Goal: Task Accomplishment & Management: Manage account settings

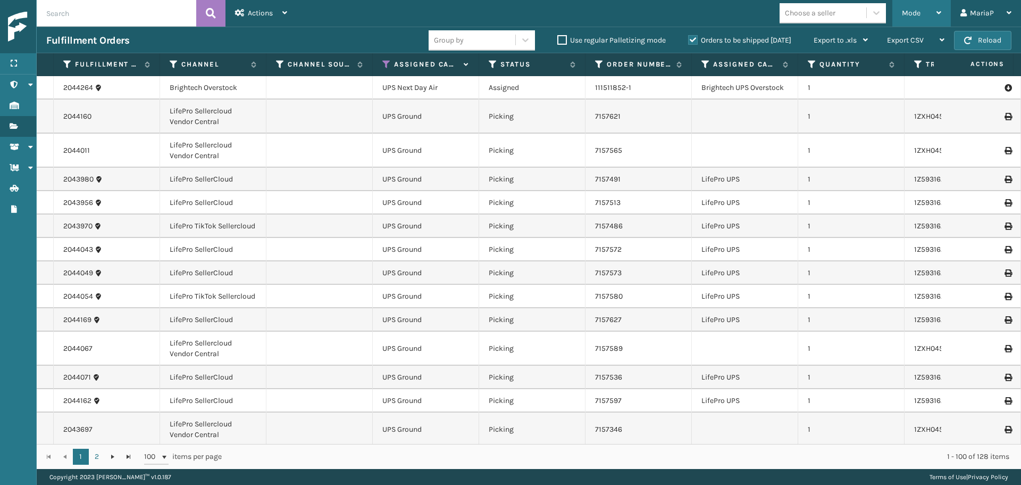
click at [921, 10] on div "Mode" at bounding box center [921, 13] width 39 height 27
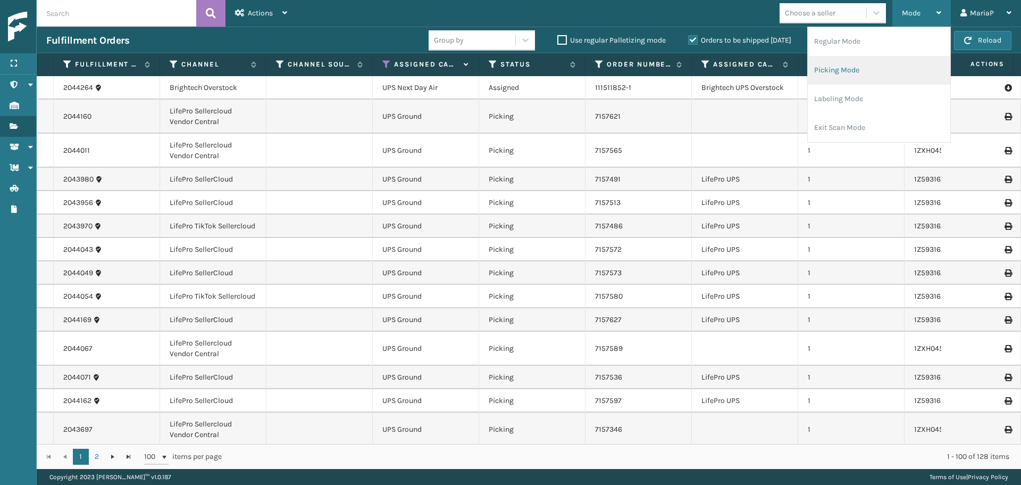
click at [878, 79] on li "Picking Mode" at bounding box center [879, 70] width 143 height 29
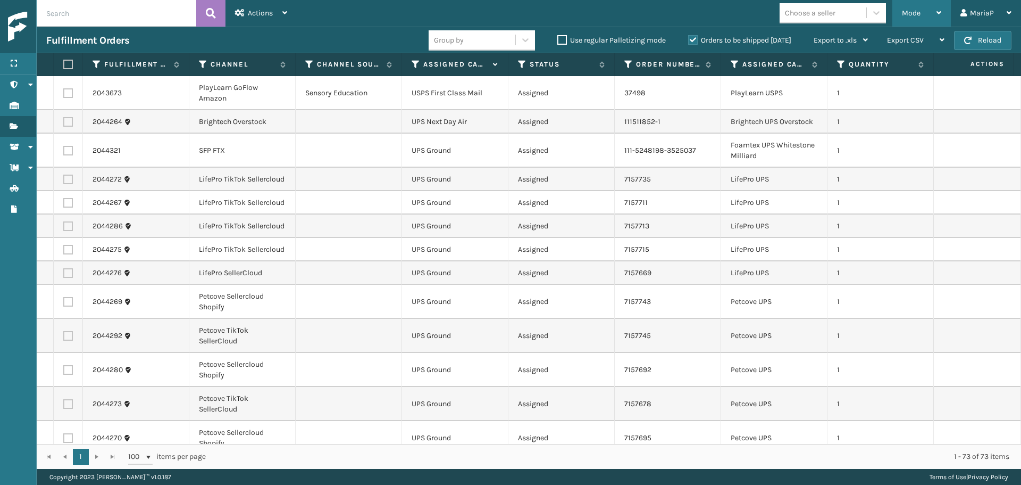
click at [917, 11] on span "Mode" at bounding box center [911, 13] width 19 height 9
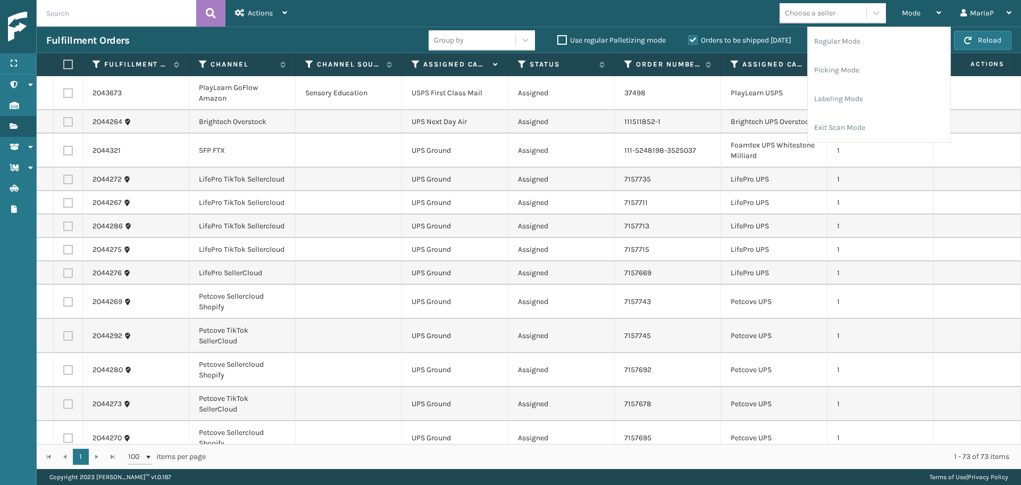
click at [610, 223] on td "Assigned" at bounding box center [562, 225] width 106 height 23
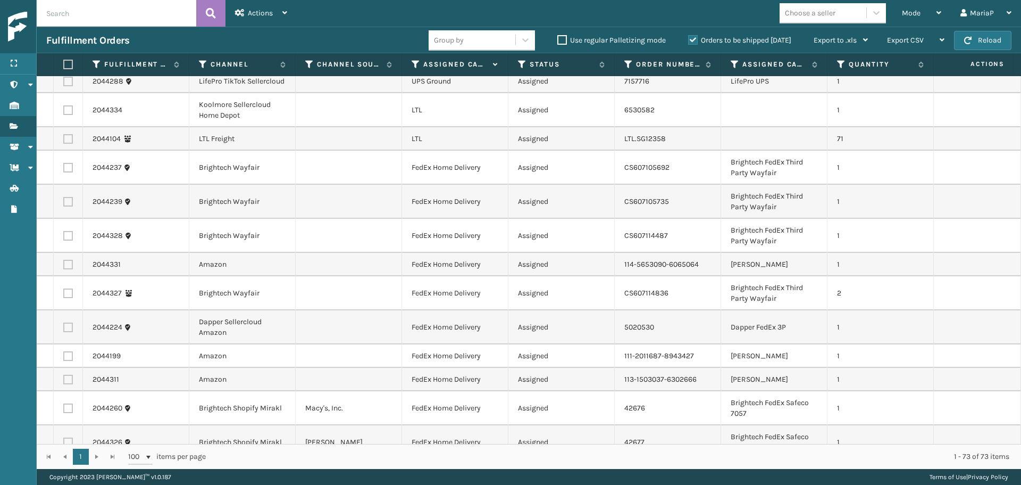
scroll to position [1649, 0]
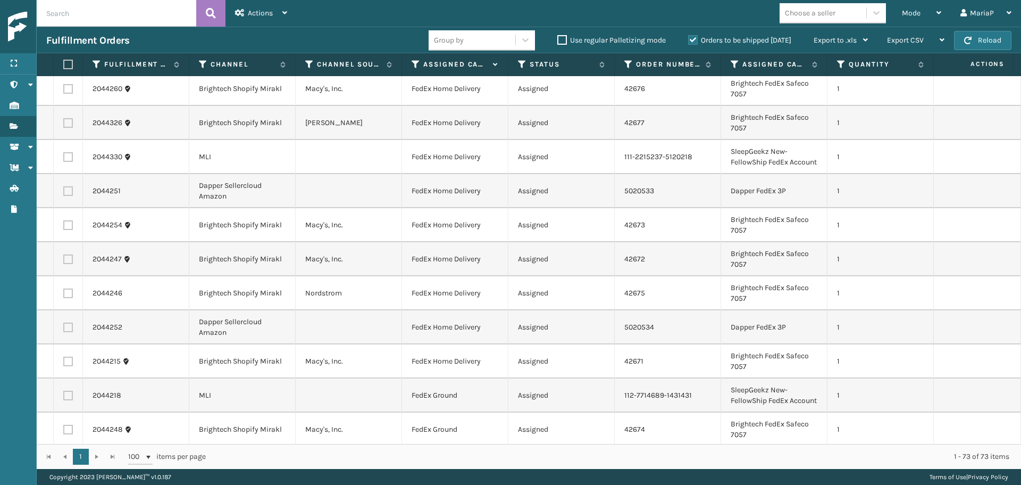
click at [809, 19] on div "Choose a seller" at bounding box center [823, 13] width 87 height 18
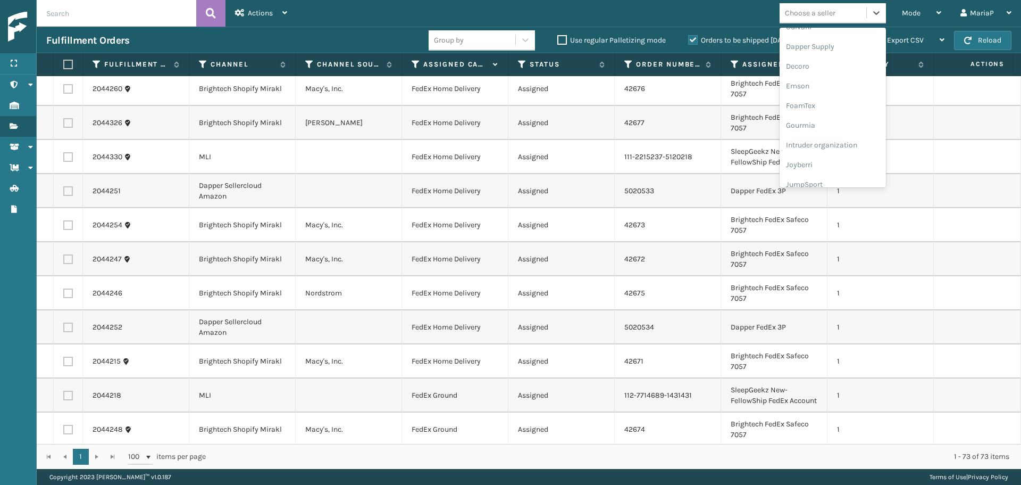
scroll to position [337, 0]
click at [816, 100] on div "LifePro Fitness" at bounding box center [833, 97] width 106 height 20
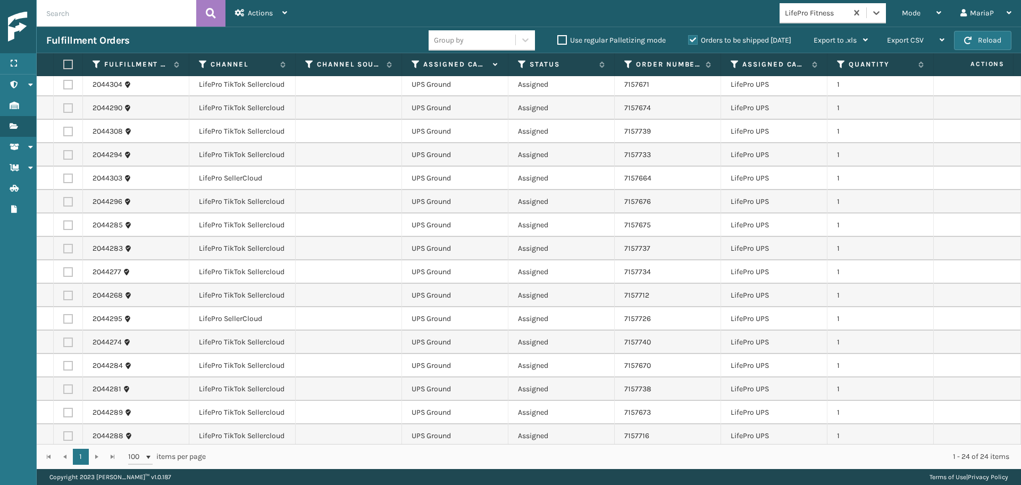
scroll to position [213, 0]
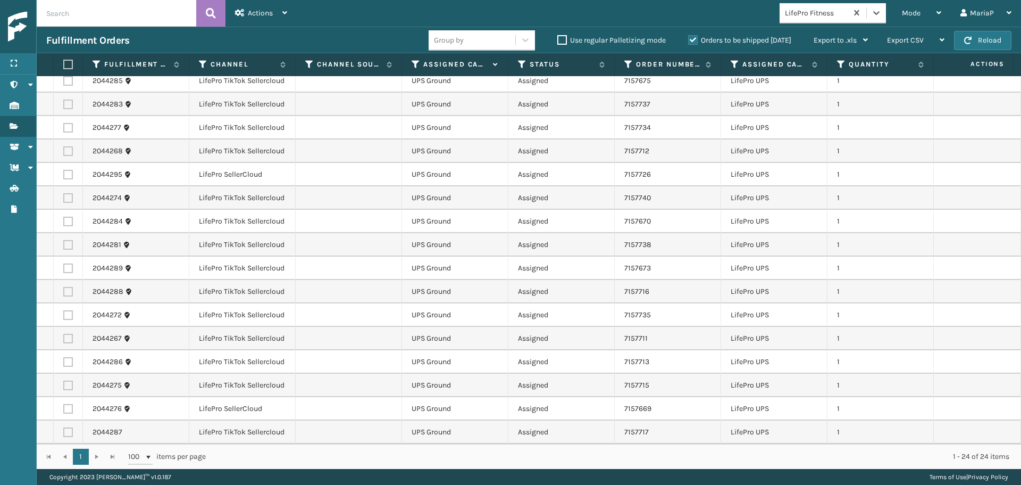
click at [65, 61] on label at bounding box center [66, 65] width 6 height 10
click at [64, 61] on input "checkbox" at bounding box center [63, 64] width 1 height 7
checkbox input "true"
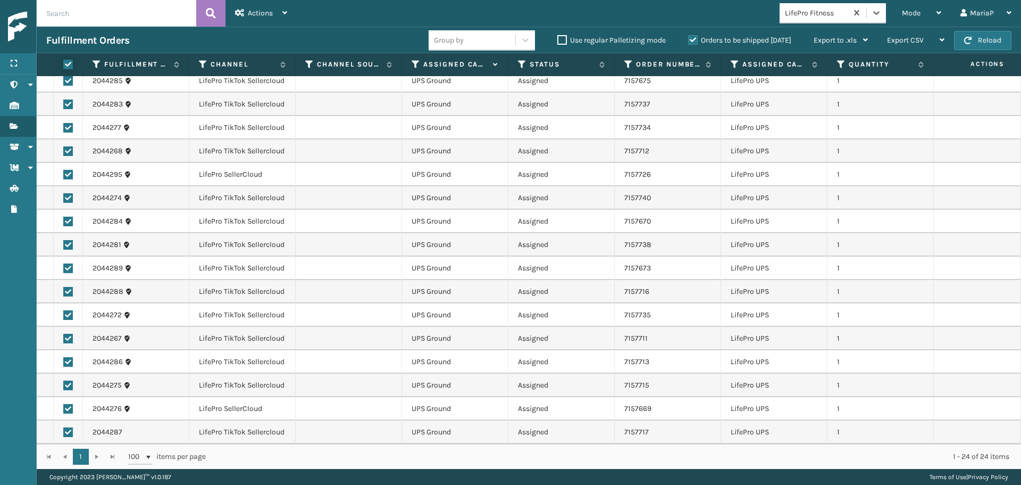
checkbox input "true"
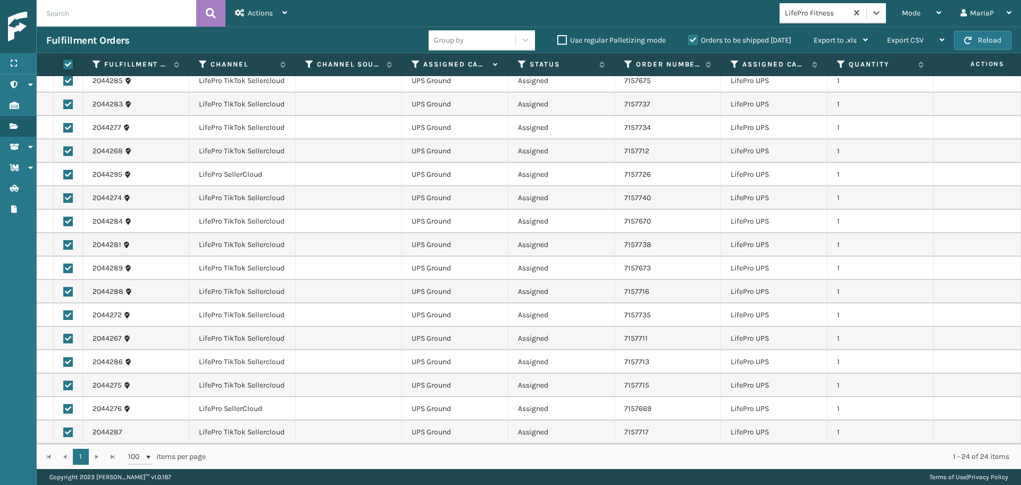
checkbox input "true"
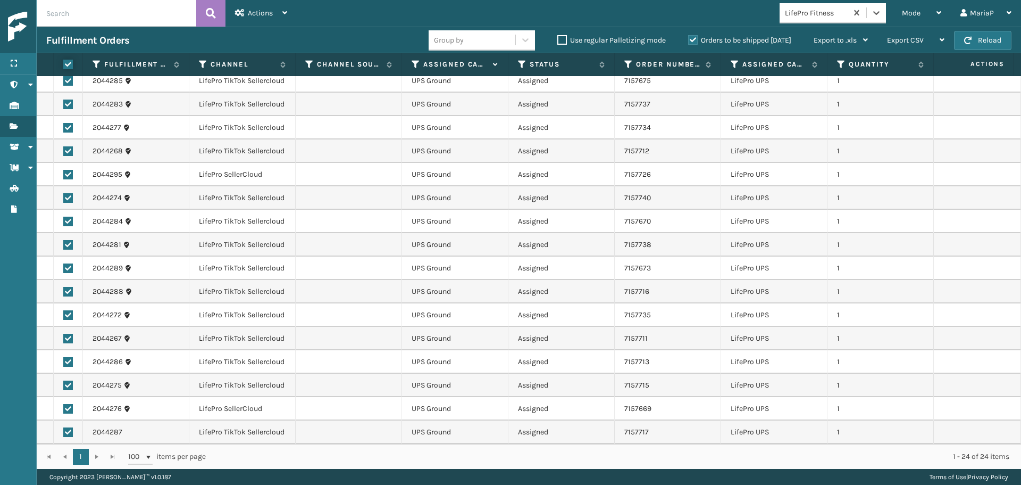
checkbox input "true"
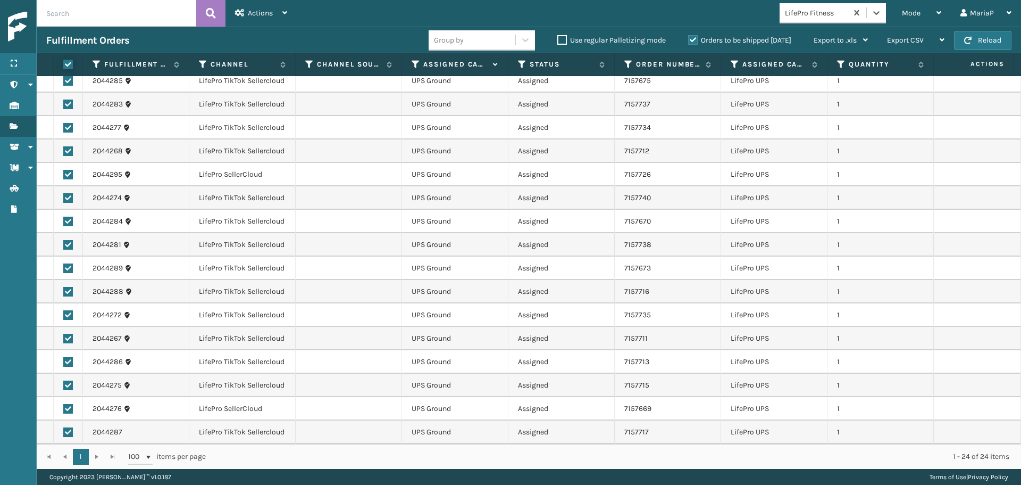
checkbox input "true"
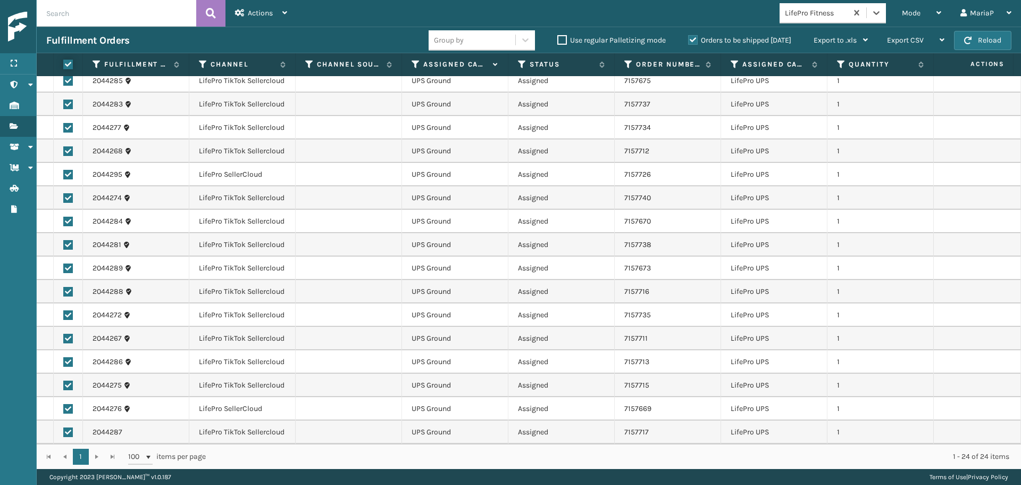
checkbox input "true"
click at [264, 11] on span "Actions" at bounding box center [260, 13] width 25 height 9
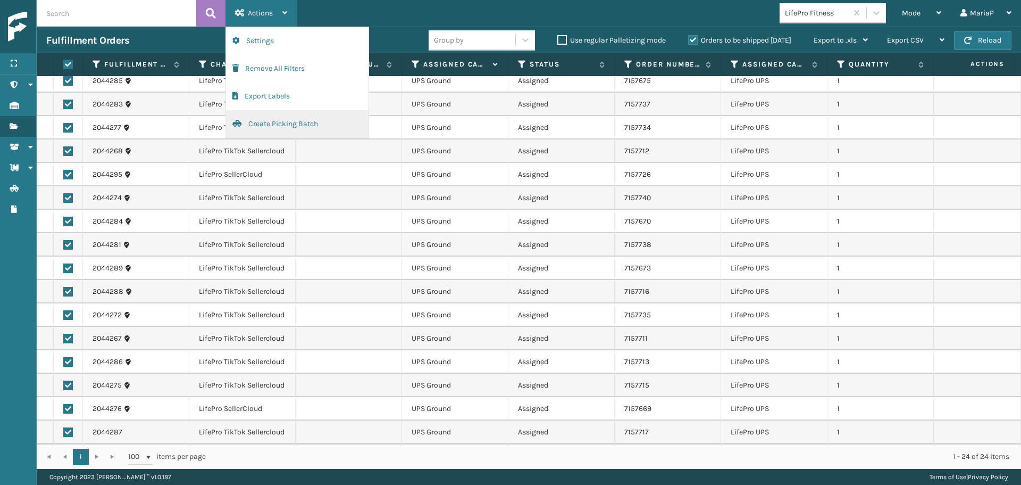
click at [258, 119] on button "Create Picking Batch" at bounding box center [297, 124] width 143 height 28
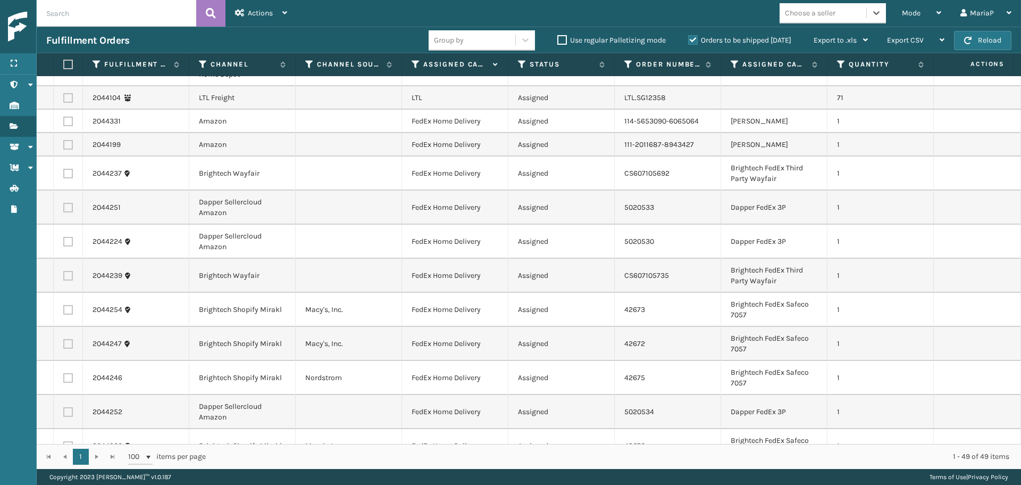
scroll to position [798, 0]
click at [811, 14] on div "Choose a seller" at bounding box center [810, 12] width 51 height 11
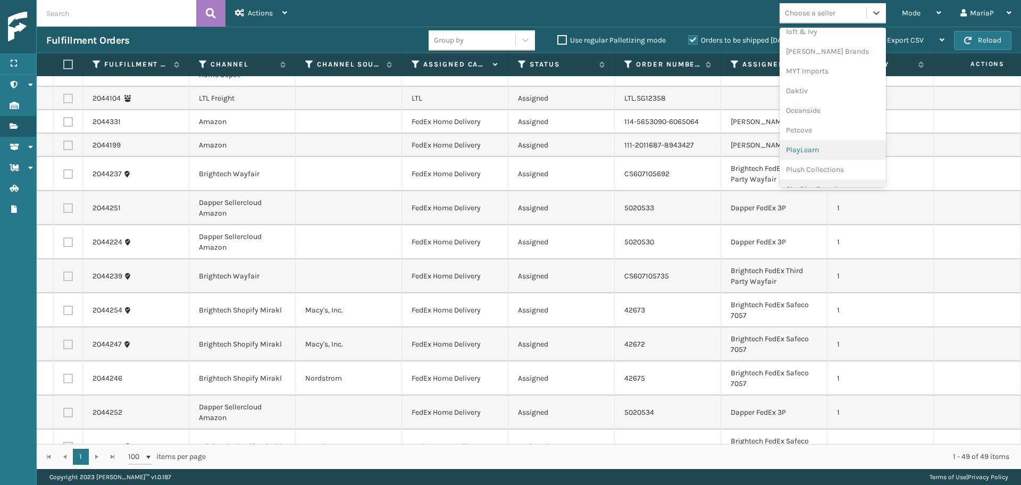
scroll to position [514, 0]
click at [801, 91] on div "PlayLearn" at bounding box center [833, 97] width 106 height 20
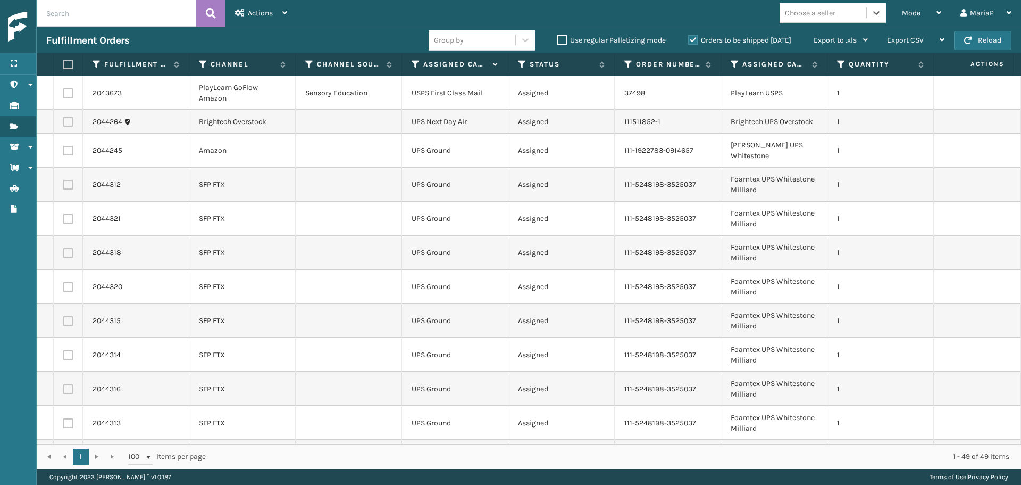
click at [819, 18] on div "Choose a seller" at bounding box center [810, 12] width 51 height 11
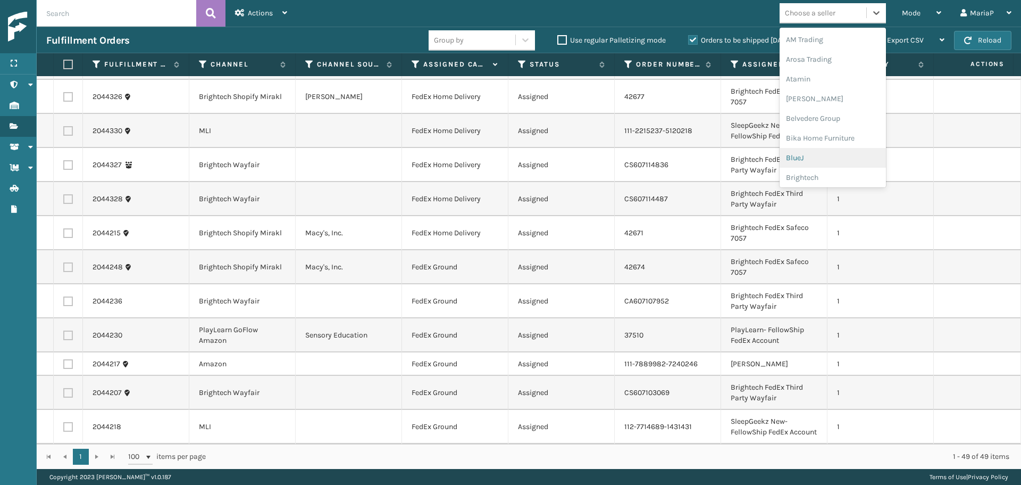
scroll to position [106, 0]
click at [810, 72] on div "Brightech" at bounding box center [833, 71] width 106 height 20
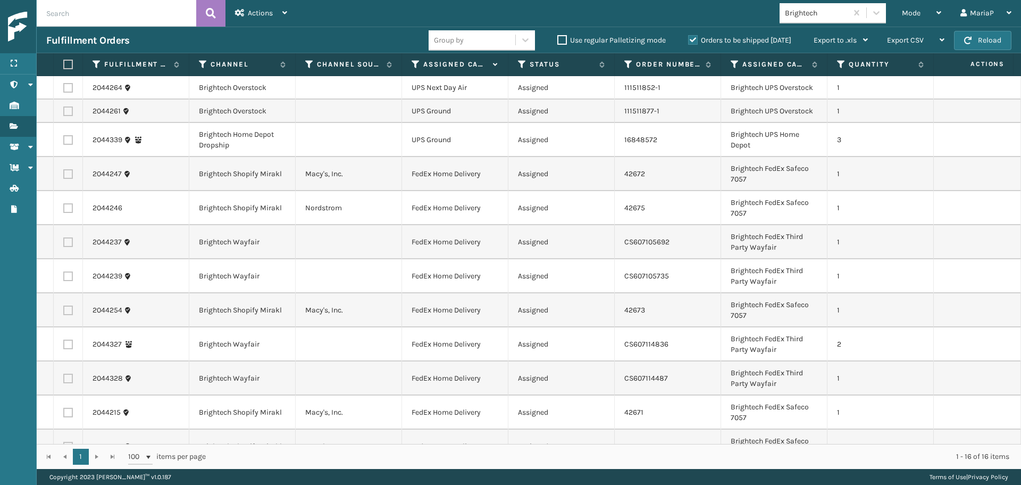
click at [69, 64] on label at bounding box center [66, 65] width 6 height 10
click at [64, 64] on input "checkbox" at bounding box center [63, 64] width 1 height 7
checkbox input "true"
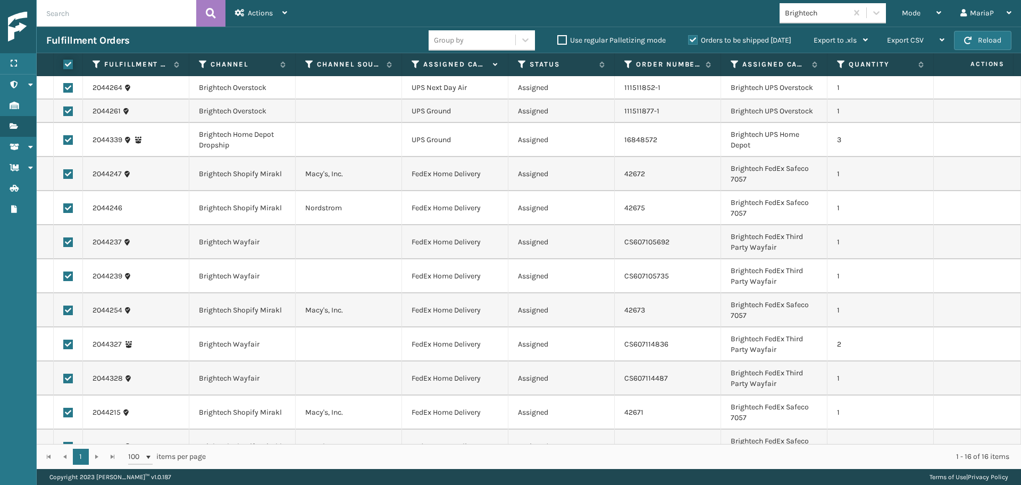
checkbox input "true"
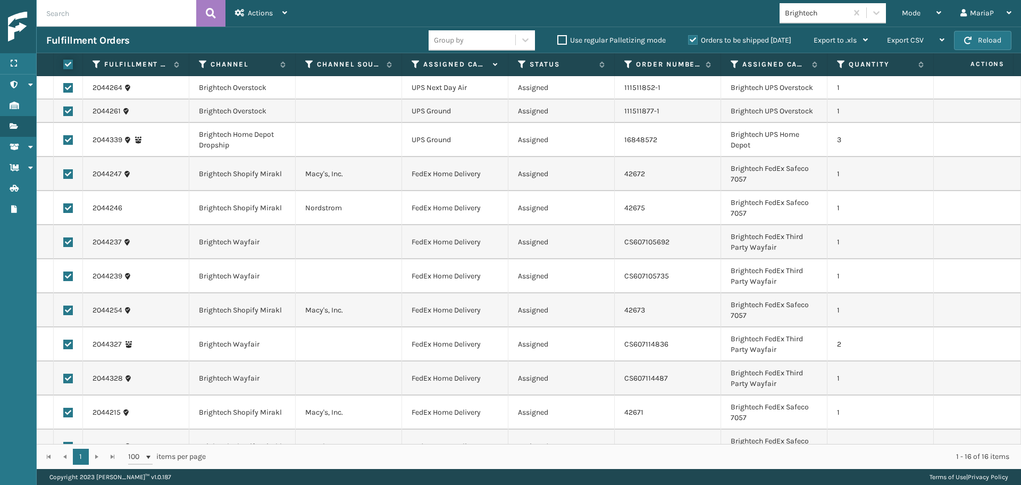
checkbox input "true"
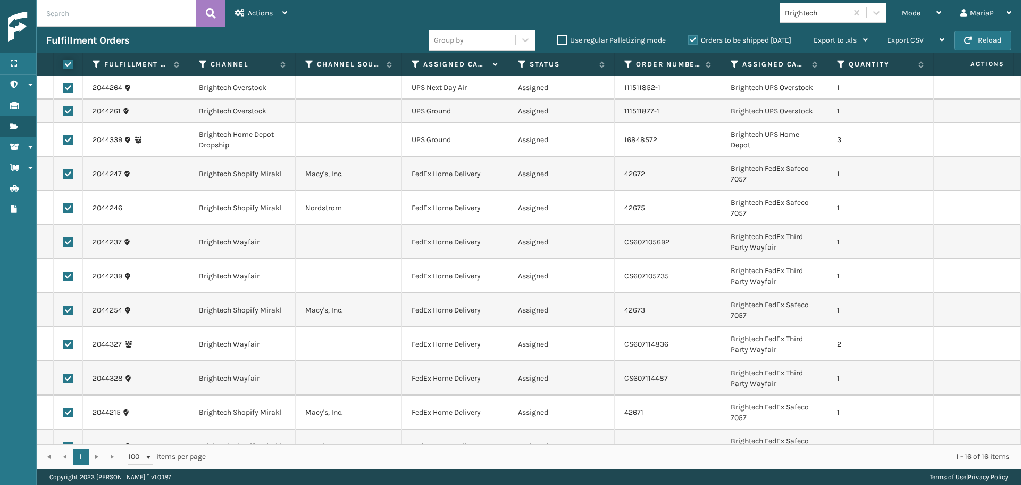
checkbox input "true"
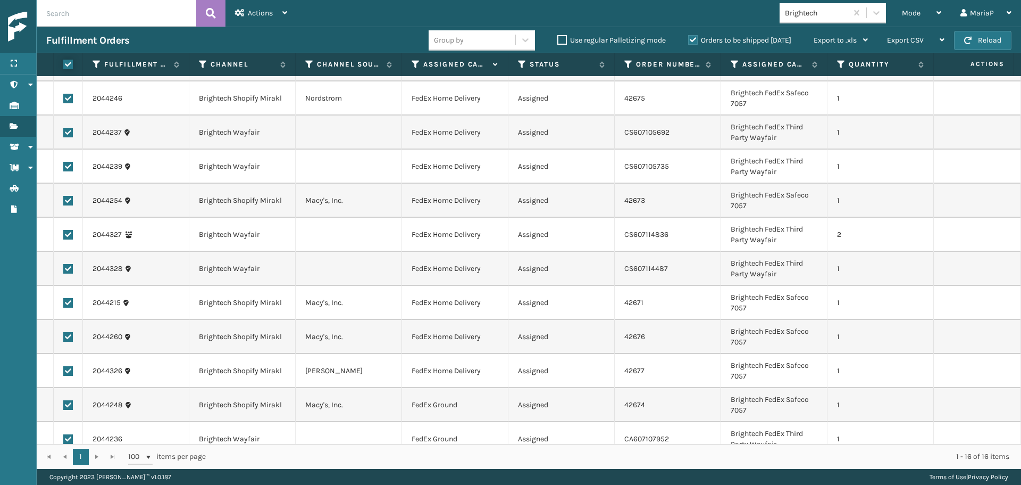
scroll to position [0, 0]
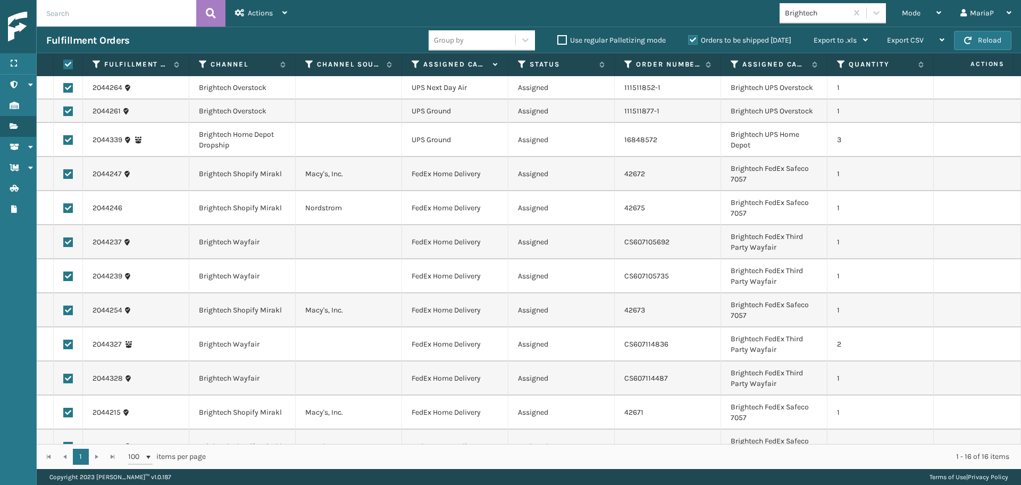
click at [68, 140] on label at bounding box center [68, 140] width 10 height 10
click at [64, 140] on input "checkbox" at bounding box center [63, 138] width 1 height 7
checkbox input "false"
click at [65, 113] on label at bounding box center [68, 111] width 10 height 10
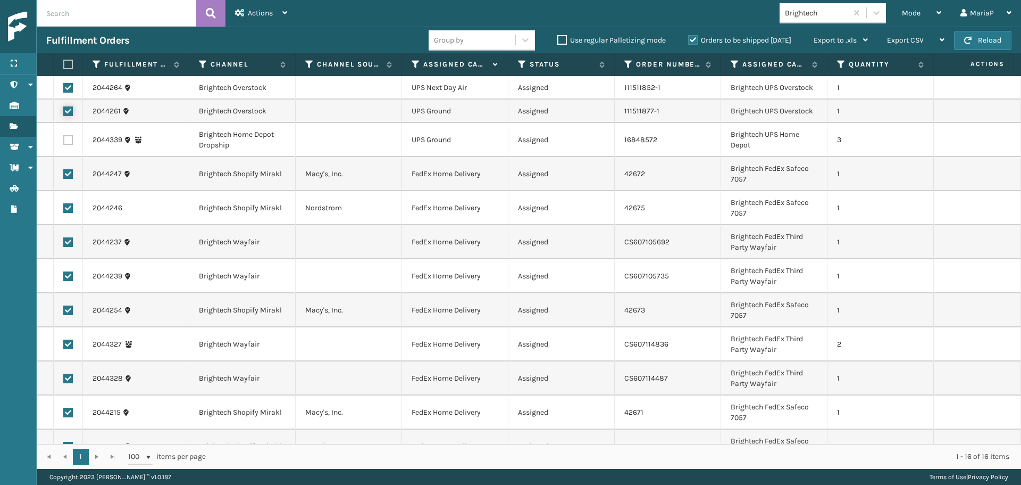
click at [64, 113] on input "checkbox" at bounding box center [63, 109] width 1 height 7
checkbox input "false"
click at [69, 85] on label at bounding box center [68, 88] width 10 height 10
click at [64, 85] on input "checkbox" at bounding box center [63, 86] width 1 height 7
checkbox input "false"
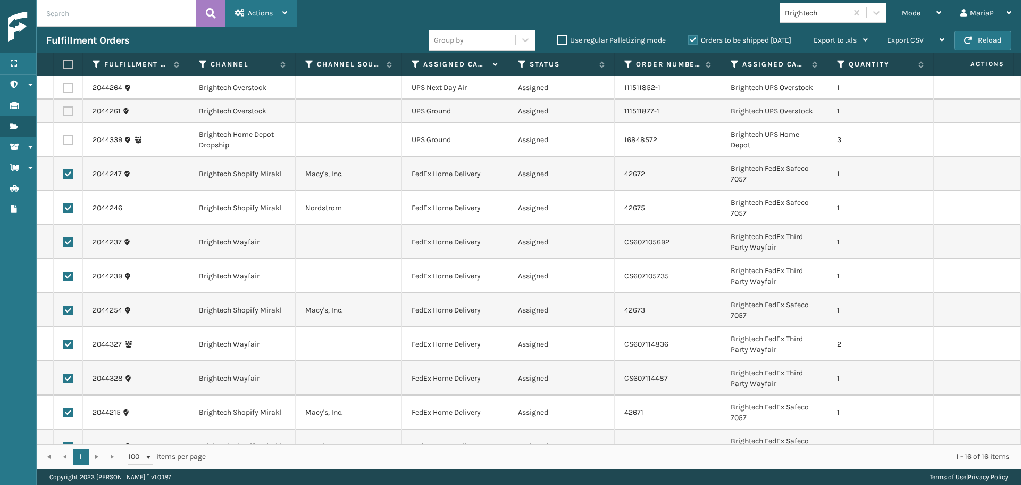
click at [249, 13] on span "Actions" at bounding box center [260, 13] width 25 height 9
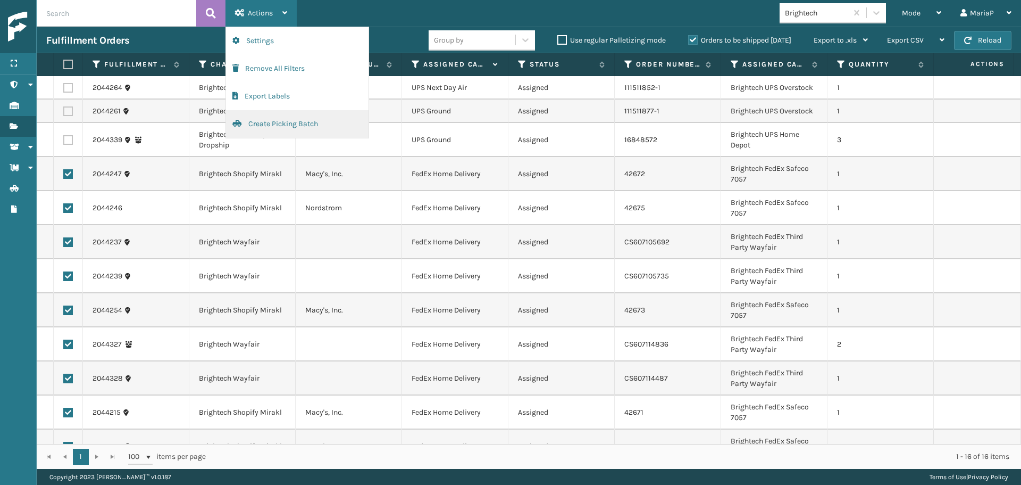
click at [285, 126] on button "Create Picking Batch" at bounding box center [297, 124] width 143 height 28
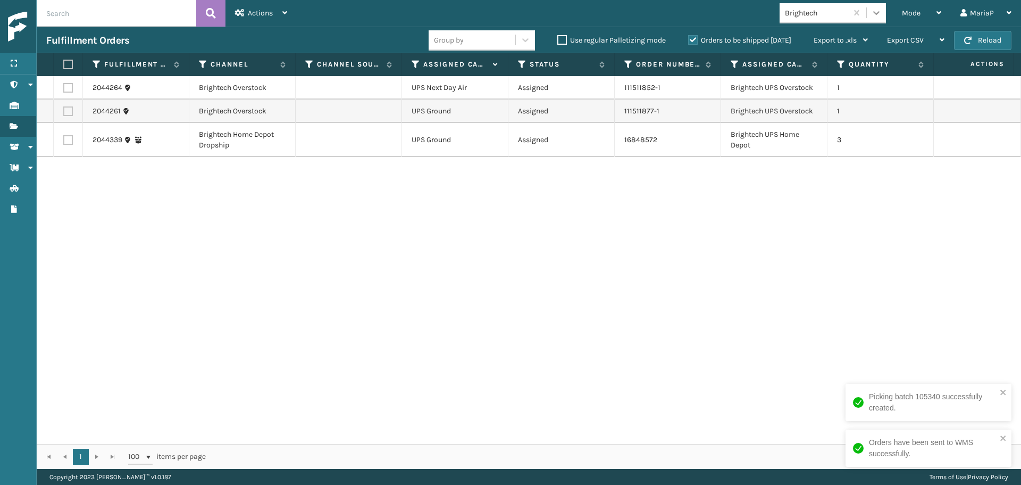
click at [874, 15] on icon at bounding box center [876, 12] width 11 height 11
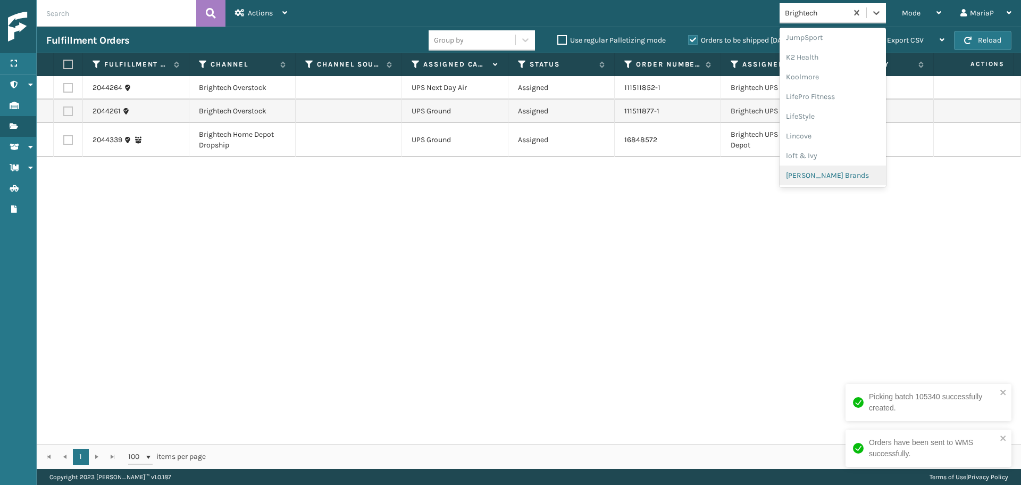
scroll to position [514, 0]
click at [819, 155] on div "SleepGeekz" at bounding box center [833, 156] width 106 height 20
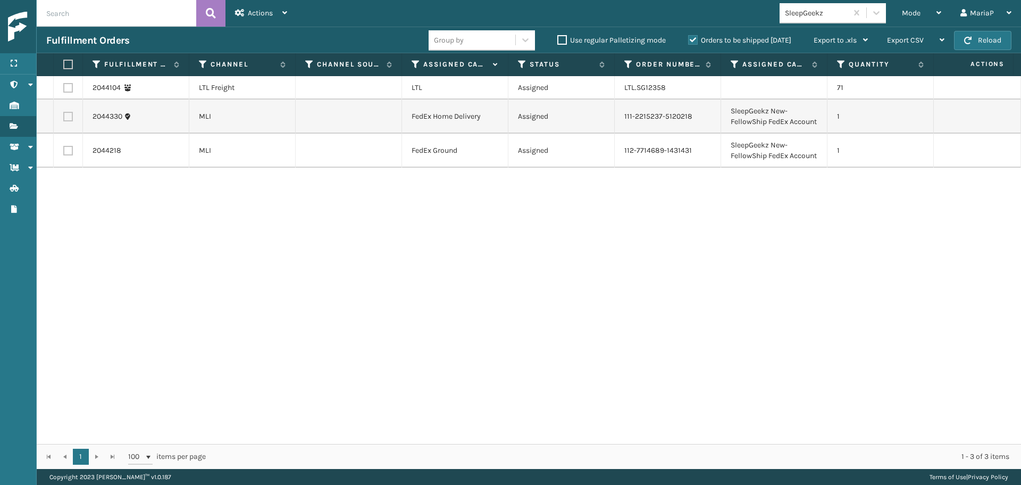
click at [72, 120] on label at bounding box center [68, 117] width 10 height 10
click at [64, 119] on input "checkbox" at bounding box center [63, 115] width 1 height 7
checkbox input "true"
click at [70, 155] on label at bounding box center [68, 151] width 10 height 10
click at [64, 153] on input "checkbox" at bounding box center [63, 149] width 1 height 7
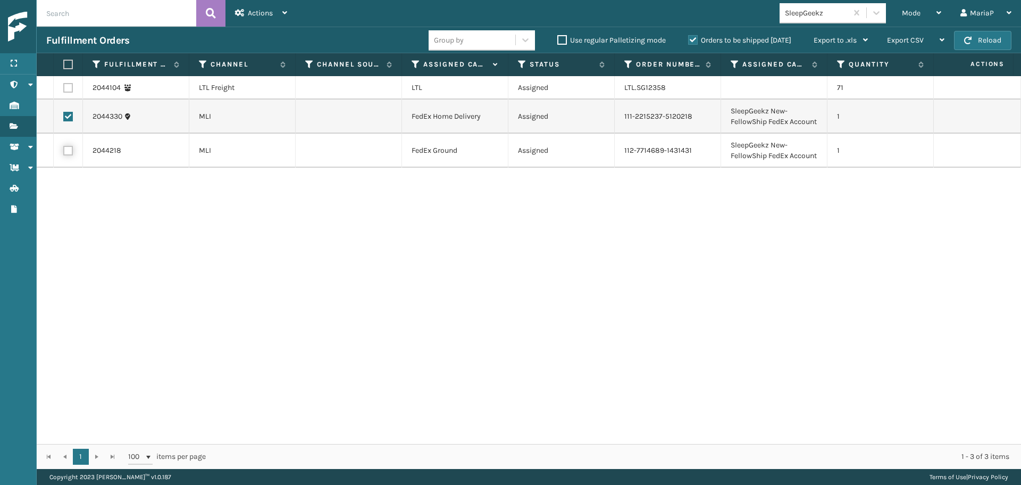
checkbox input "true"
click at [268, 15] on span "Actions" at bounding box center [260, 13] width 25 height 9
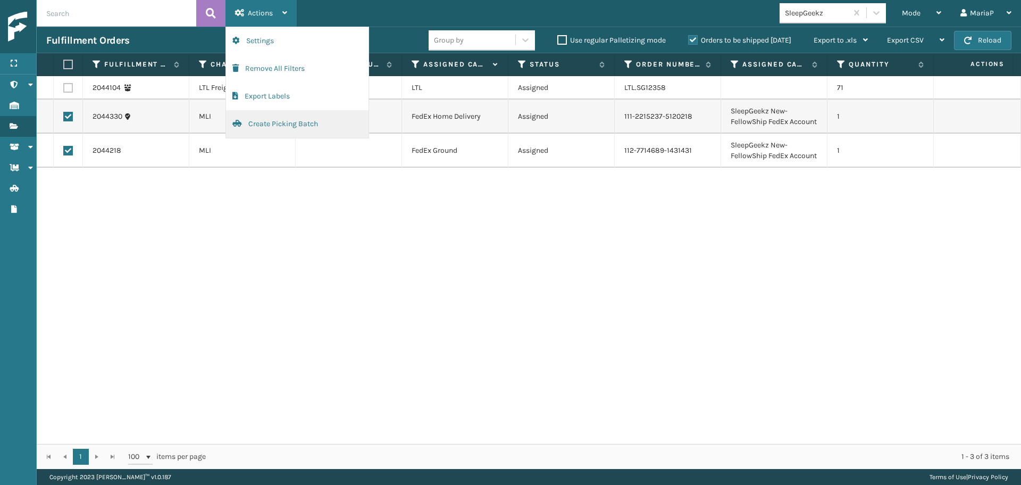
click at [289, 123] on button "Create Picking Batch" at bounding box center [297, 124] width 143 height 28
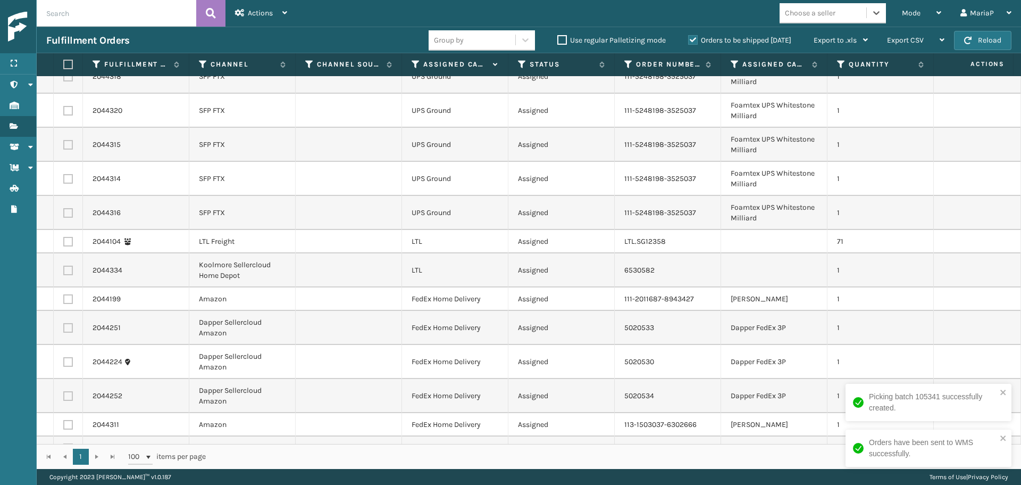
scroll to position [692, 0]
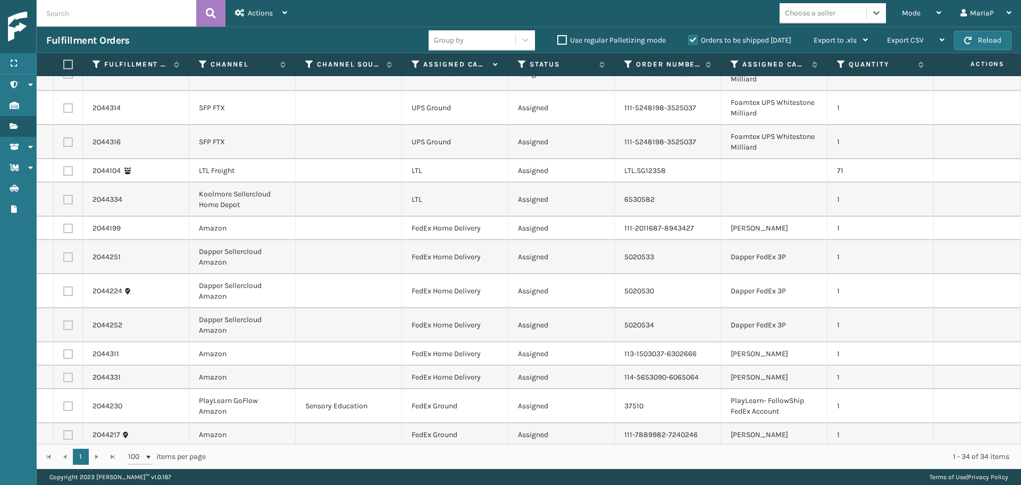
click at [822, 11] on div "Choose a seller" at bounding box center [810, 12] width 51 height 11
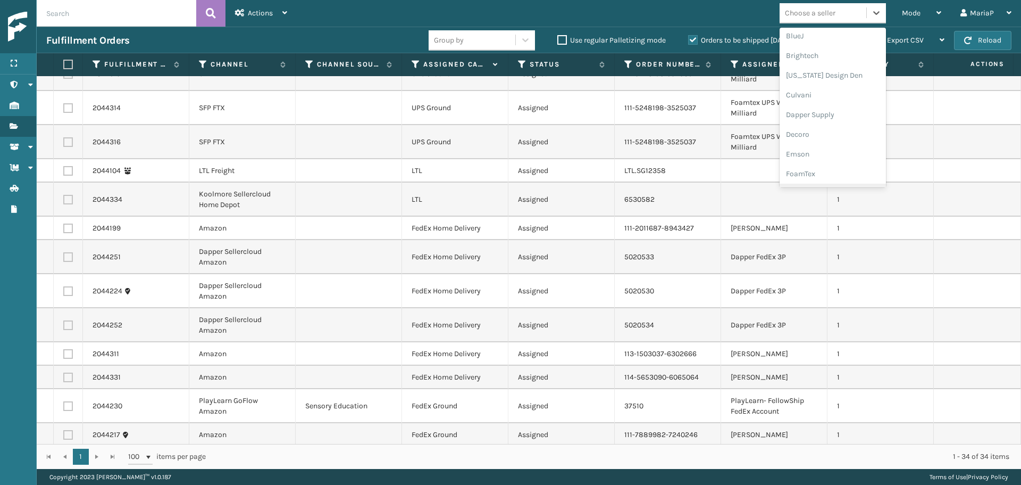
scroll to position [160, 0]
click at [815, 134] on div "FoamTex" at bounding box center [833, 136] width 106 height 20
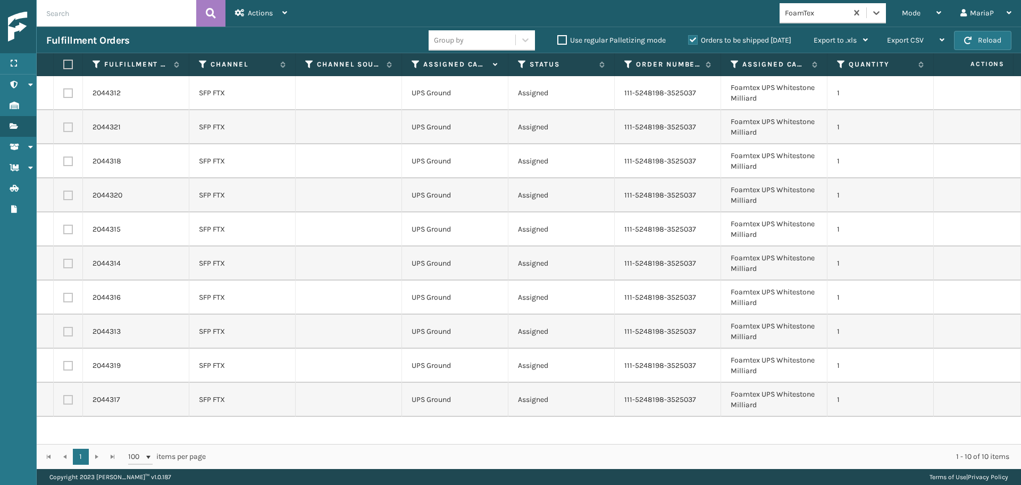
click at [70, 65] on label at bounding box center [66, 65] width 6 height 10
click at [64, 65] on input "checkbox" at bounding box center [63, 64] width 1 height 7
checkbox input "true"
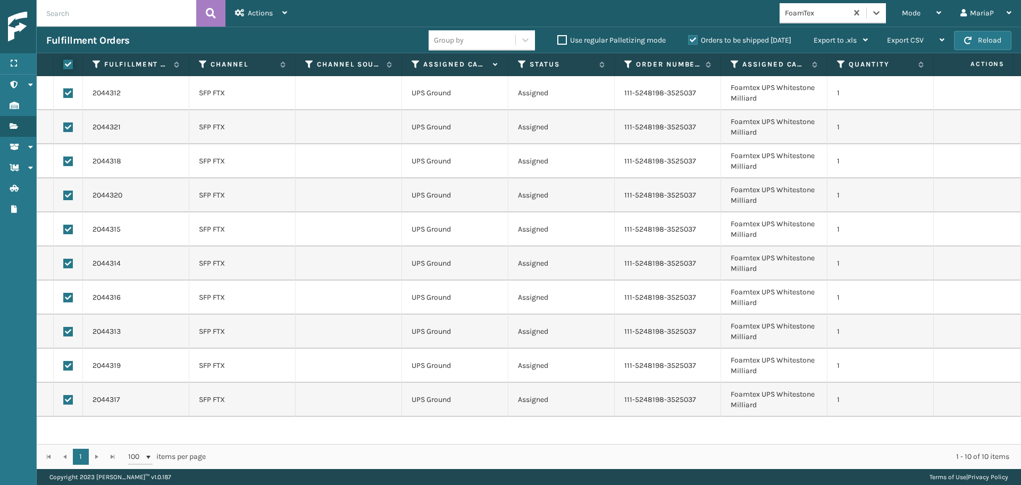
checkbox input "true"
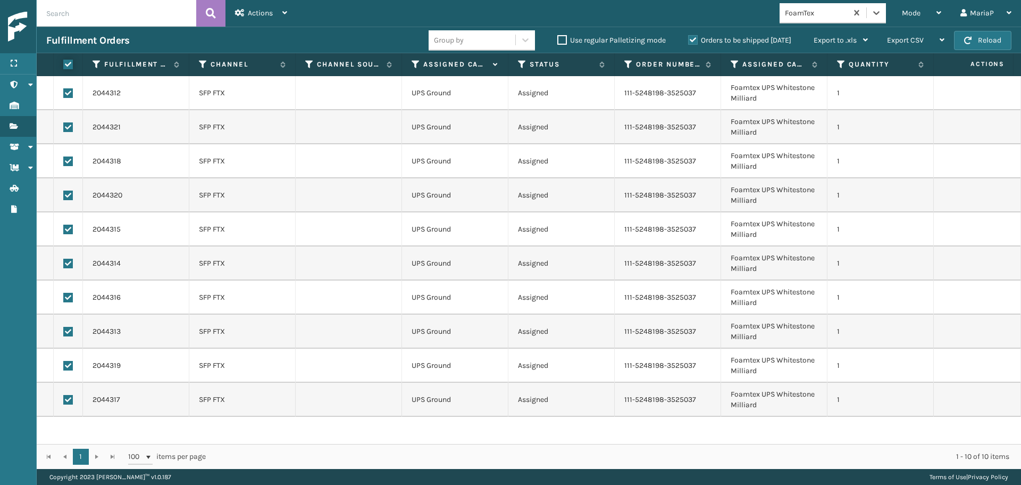
checkbox input "true"
click at [262, 14] on span "Actions" at bounding box center [260, 13] width 25 height 9
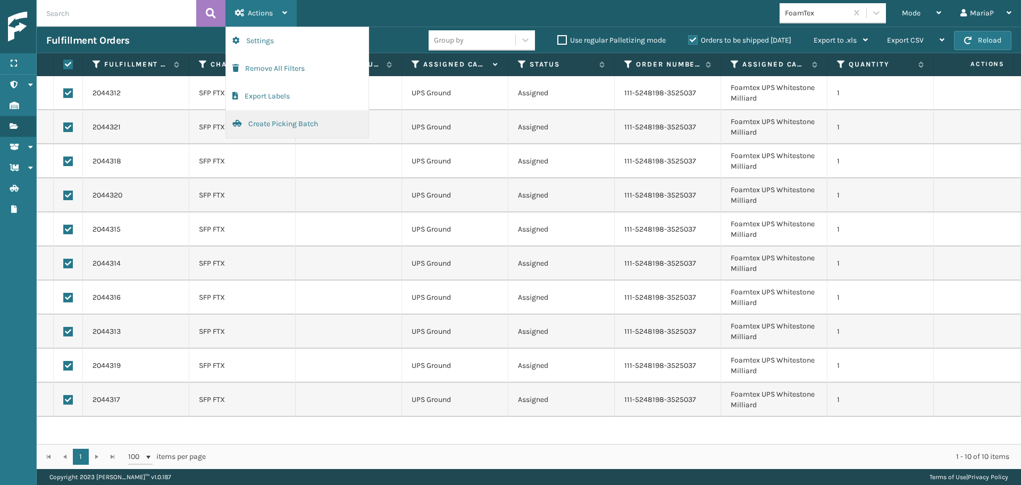
click at [284, 124] on button "Create Picking Batch" at bounding box center [297, 124] width 143 height 28
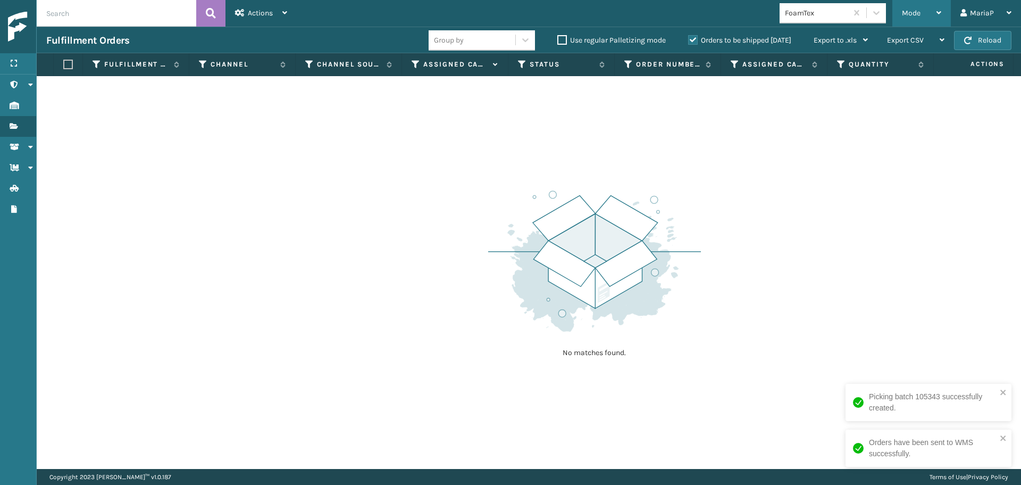
click at [905, 10] on div "Mode" at bounding box center [921, 13] width 39 height 27
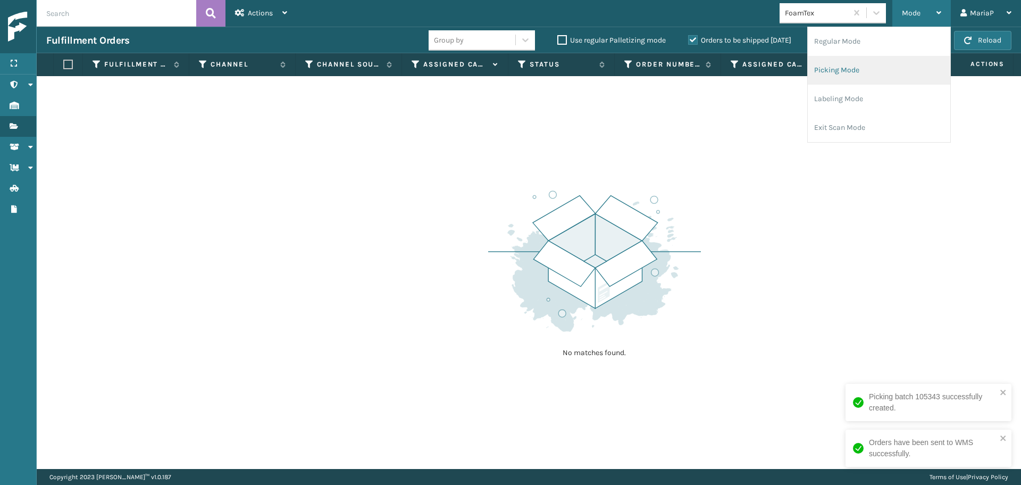
click at [834, 56] on li "Picking Mode" at bounding box center [879, 70] width 143 height 29
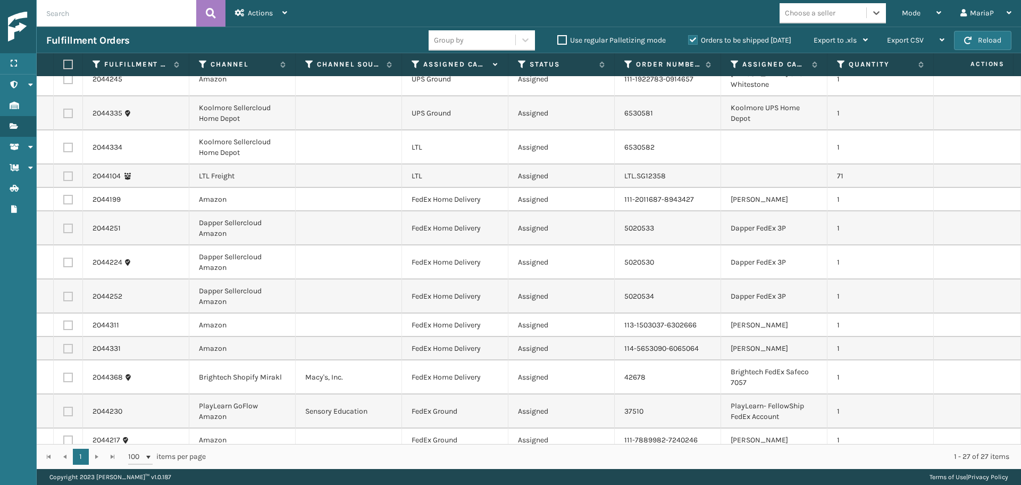
scroll to position [443, 0]
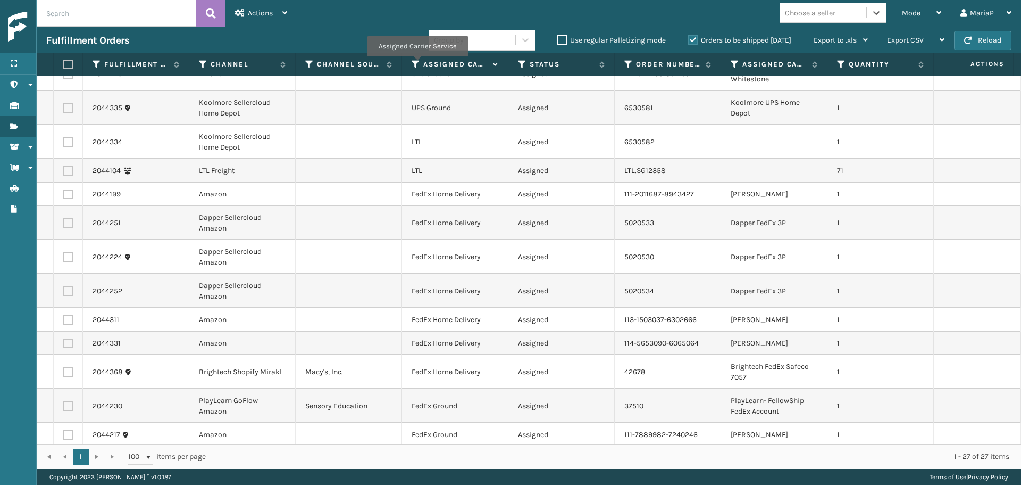
click at [417, 64] on icon at bounding box center [416, 65] width 9 height 10
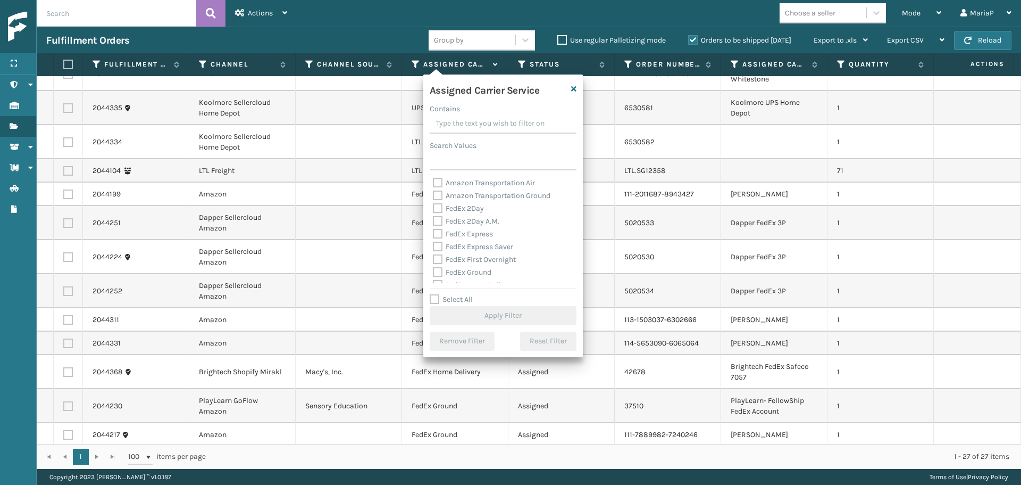
click at [473, 208] on label "FedEx 2Day" at bounding box center [458, 208] width 51 height 9
click at [434, 208] on input "FedEx 2Day" at bounding box center [433, 205] width 1 height 7
checkbox input "true"
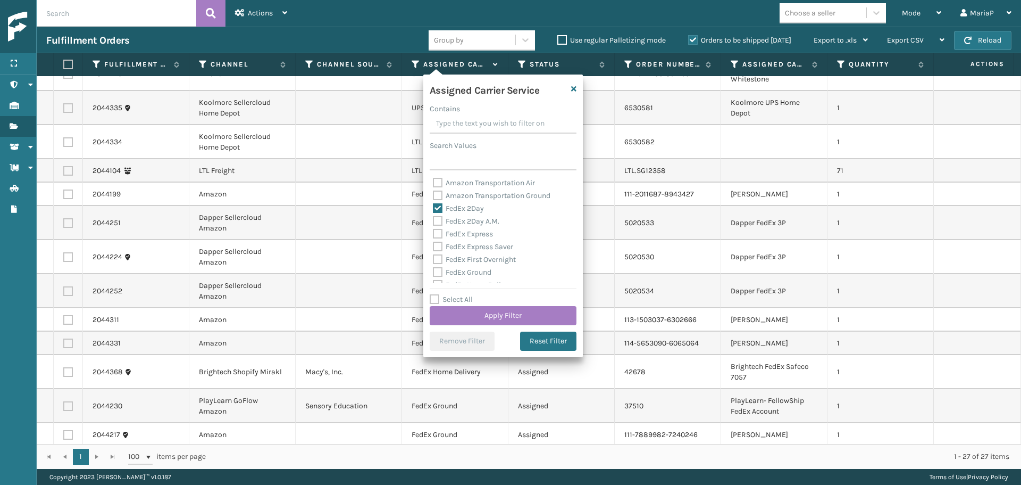
click at [476, 220] on label "FedEx 2Day A.M." at bounding box center [466, 220] width 66 height 9
click at [434, 220] on input "FedEx 2Day A.M." at bounding box center [433, 218] width 1 height 7
checkbox input "true"
click at [484, 235] on label "FedEx Express" at bounding box center [463, 233] width 60 height 9
click at [485, 246] on label "FedEx Express Saver" at bounding box center [473, 246] width 80 height 9
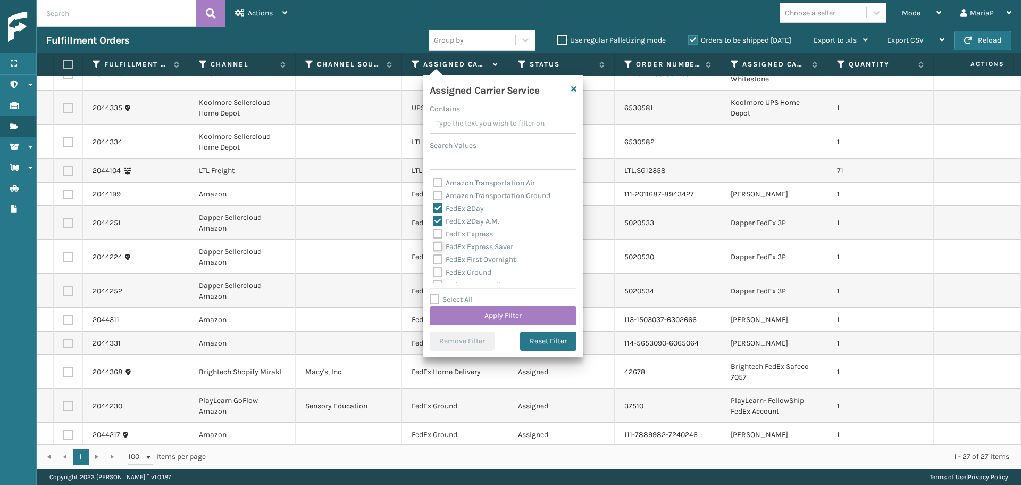
click at [434, 246] on input "FedEx Express Saver" at bounding box center [433, 243] width 1 height 7
checkbox input "true"
click at [500, 265] on div "FedEx First Overnight" at bounding box center [503, 259] width 140 height 13
click at [496, 260] on label "FedEx First Overnight" at bounding box center [474, 259] width 83 height 9
click at [434, 260] on input "FedEx First Overnight" at bounding box center [433, 256] width 1 height 7
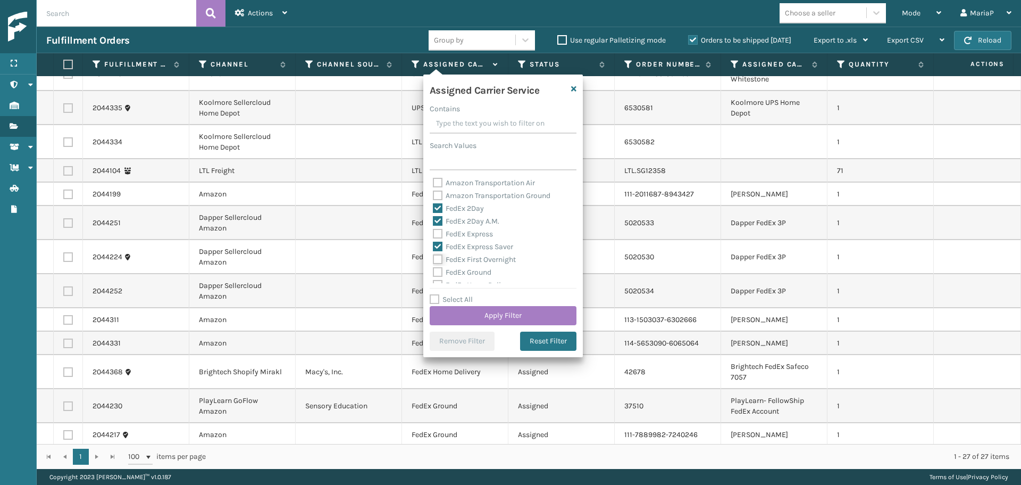
checkbox input "true"
click at [486, 270] on label "FedEx Ground" at bounding box center [462, 272] width 59 height 9
click at [434, 270] on input "FedEx Ground" at bounding box center [433, 269] width 1 height 7
checkbox input "true"
click at [468, 231] on label "FedEx Express" at bounding box center [463, 233] width 60 height 9
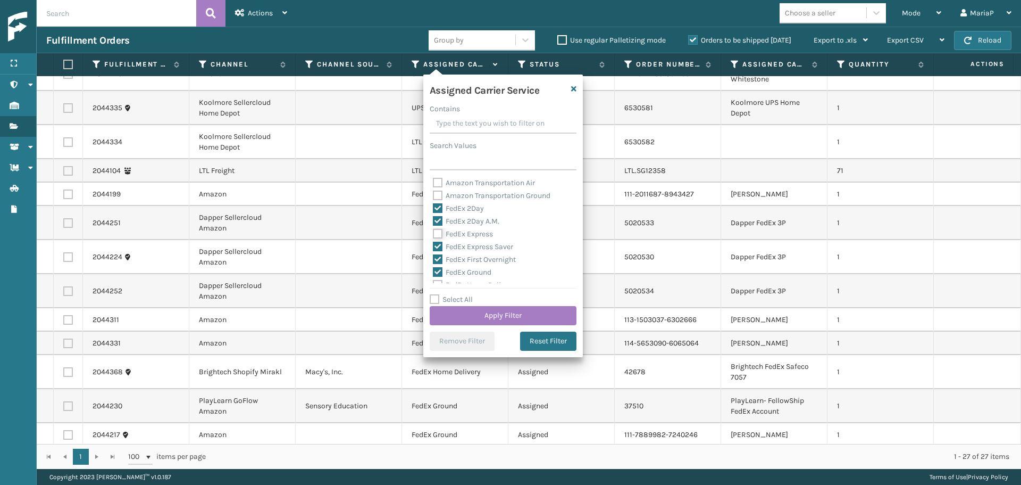
click at [434, 231] on input "FedEx Express" at bounding box center [433, 231] width 1 height 7
checkbox input "true"
click at [467, 215] on label "FedEx Standard Overnight" at bounding box center [482, 216] width 99 height 9
click at [434, 215] on input "FedEx Standard Overnight" at bounding box center [433, 214] width 1 height 7
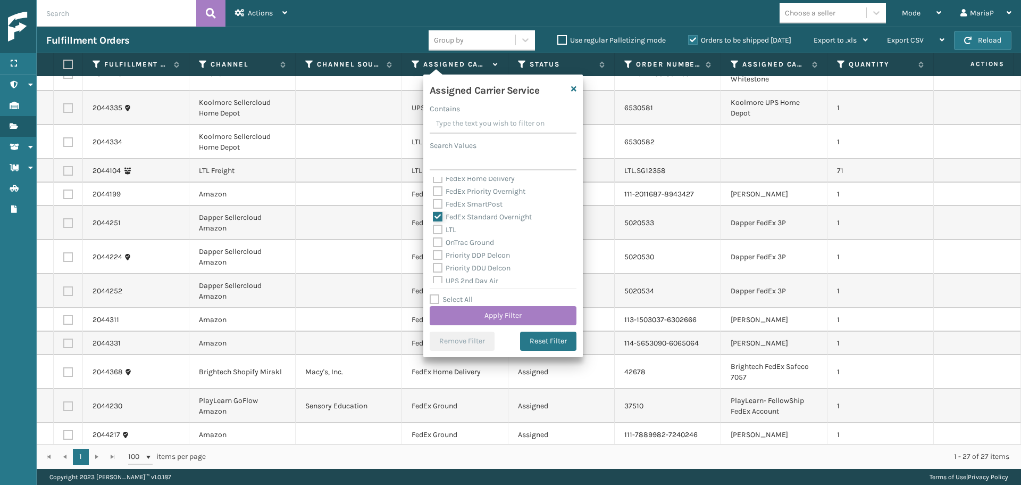
checkbox input "true"
click at [467, 206] on label "FedEx SmartPost" at bounding box center [468, 203] width 70 height 9
click at [434, 205] on input "FedEx SmartPost" at bounding box center [433, 201] width 1 height 7
checkbox input "true"
click at [470, 195] on label "FedEx Priority Overnight" at bounding box center [479, 191] width 93 height 9
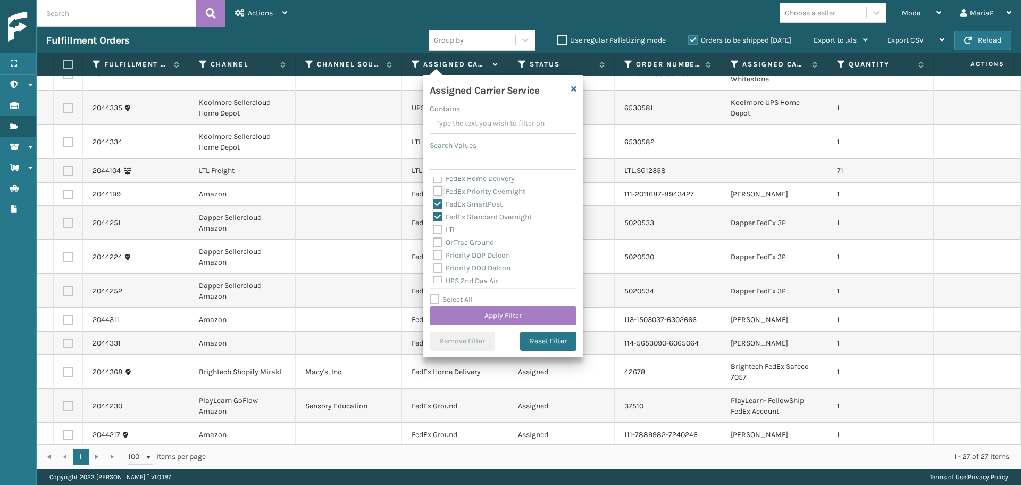
click at [434, 192] on input "FedEx Priority Overnight" at bounding box center [433, 188] width 1 height 7
checkbox input "true"
click at [464, 181] on label "FedEx Home Delivery" at bounding box center [474, 178] width 82 height 9
click at [434, 179] on input "FedEx Home Delivery" at bounding box center [433, 175] width 1 height 7
checkbox input "true"
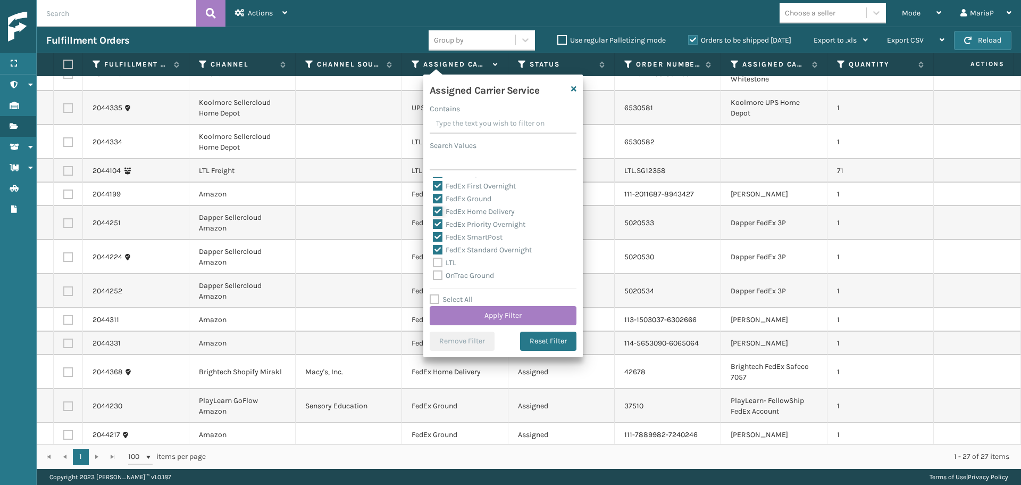
scroll to position [49, 0]
click at [488, 314] on button "Apply Filter" at bounding box center [503, 315] width 147 height 19
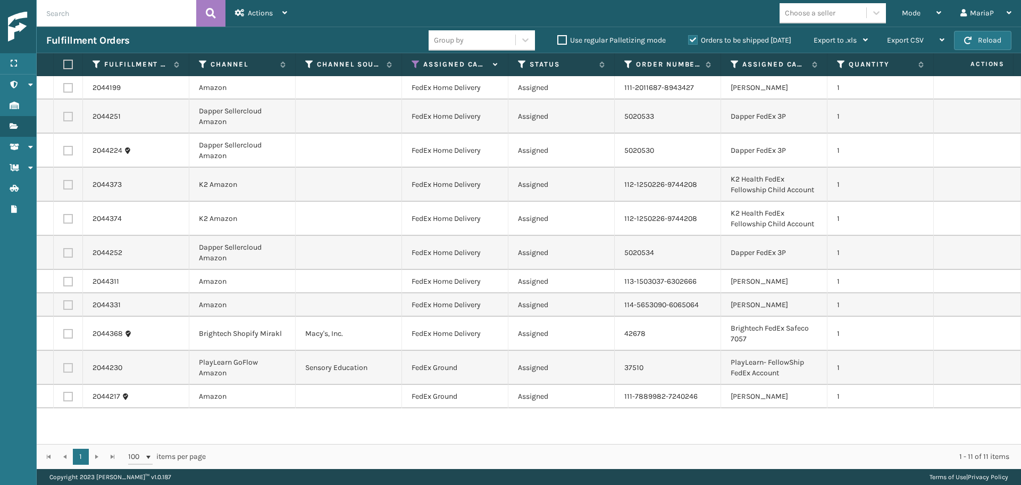
click at [70, 65] on label at bounding box center [66, 65] width 6 height 10
click at [64, 65] on input "checkbox" at bounding box center [63, 64] width 1 height 7
checkbox input "true"
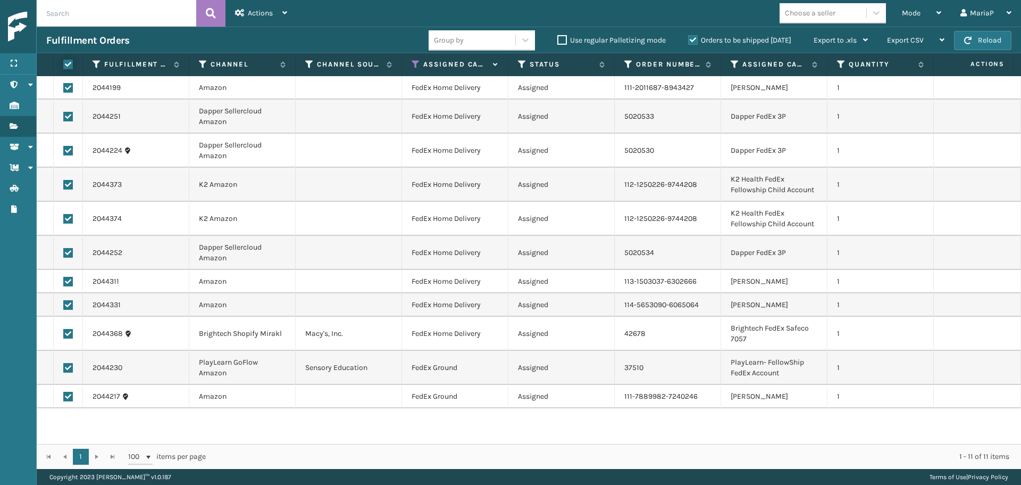
checkbox input "true"
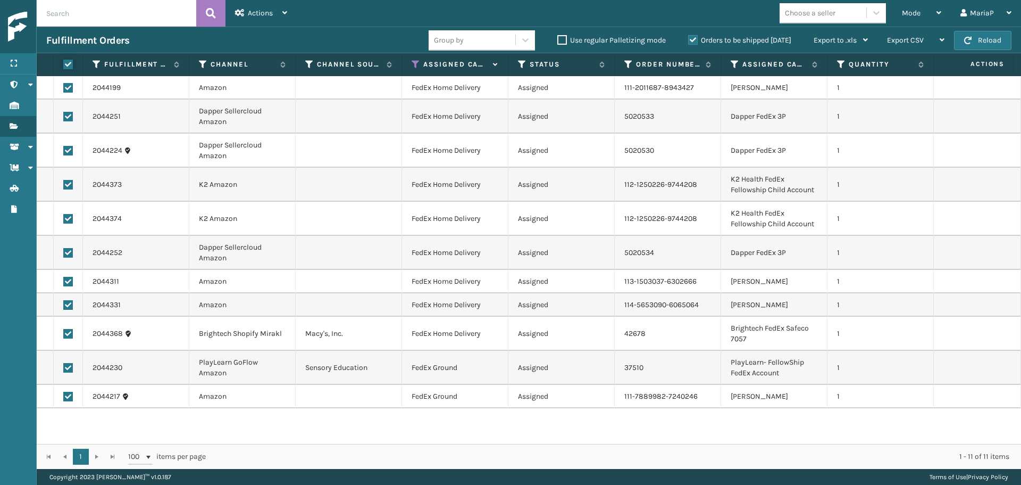
checkbox input "true"
click at [262, 7] on div "Actions" at bounding box center [261, 13] width 52 height 27
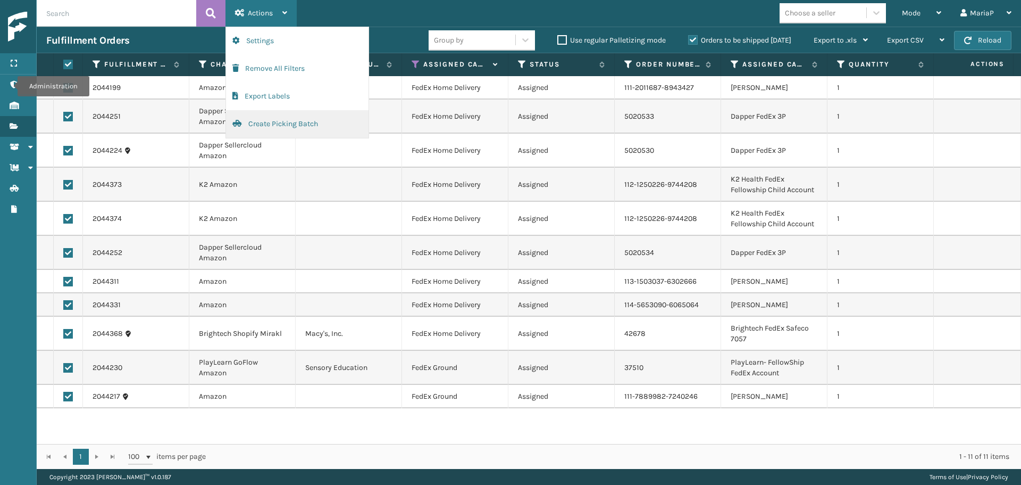
click at [270, 126] on button "Create Picking Batch" at bounding box center [297, 124] width 143 height 28
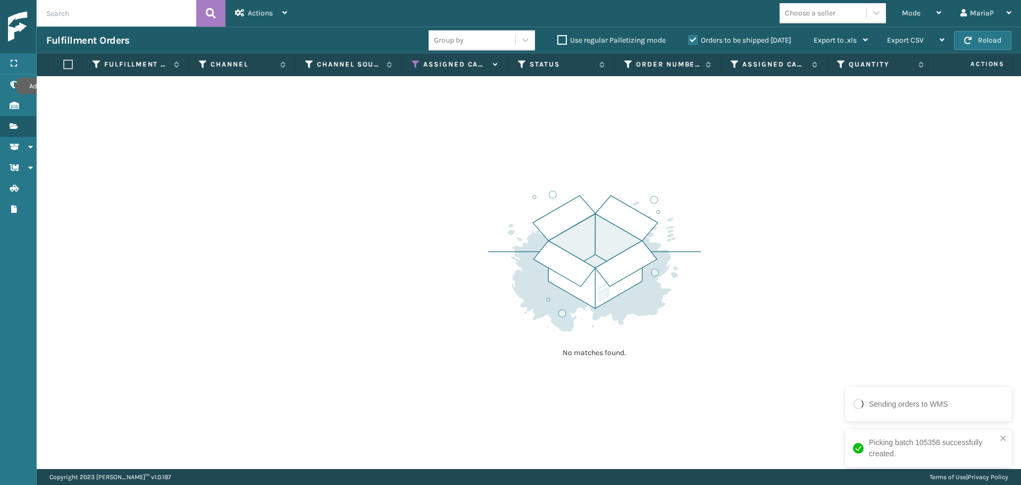
click at [420, 64] on icon at bounding box center [416, 65] width 9 height 10
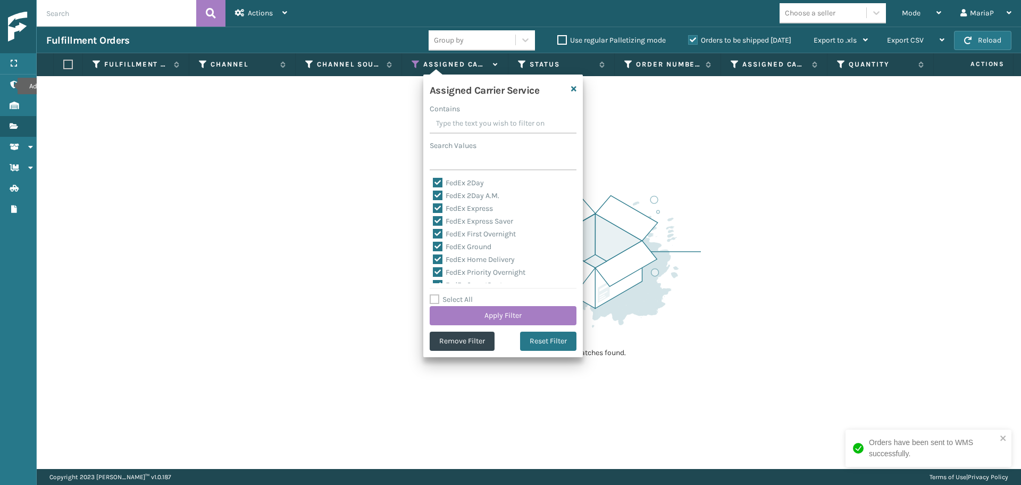
click at [443, 291] on div "Assigned Carrier Service Contains Search Values FedEx 2Day FedEx 2Day A.M. FedE…" at bounding box center [503, 215] width 160 height 282
click at [448, 298] on label "Select All" at bounding box center [451, 299] width 43 height 9
click at [448, 294] on input "Select All" at bounding box center [510, 293] width 160 height 1
checkbox input "true"
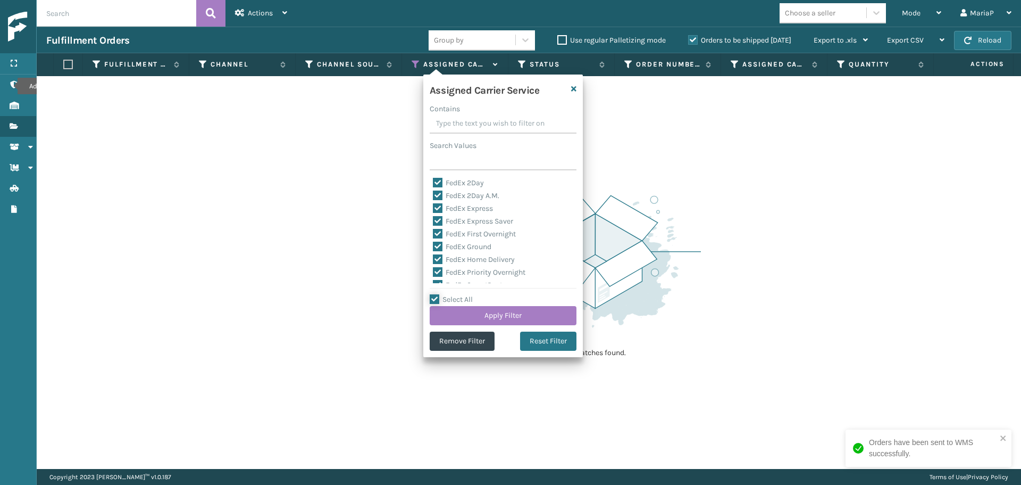
checkbox input "true"
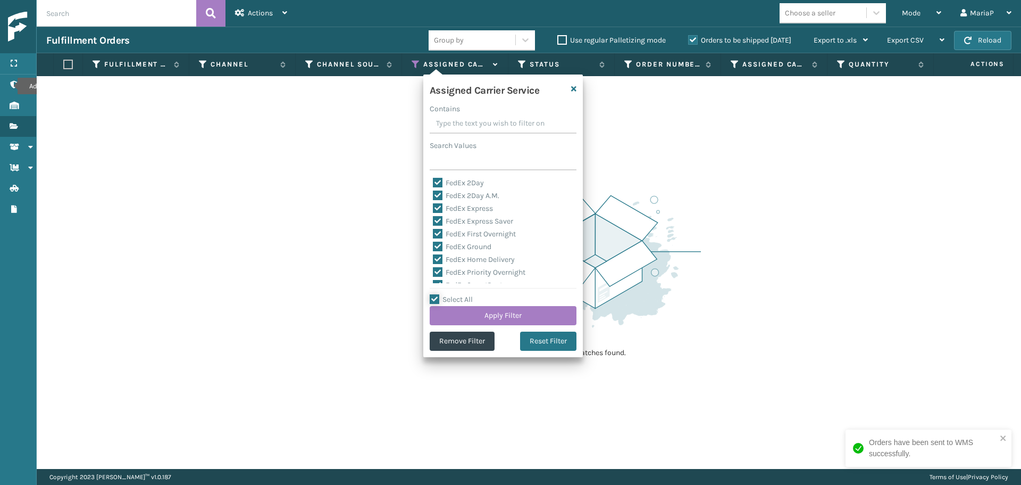
checkbox input "true"
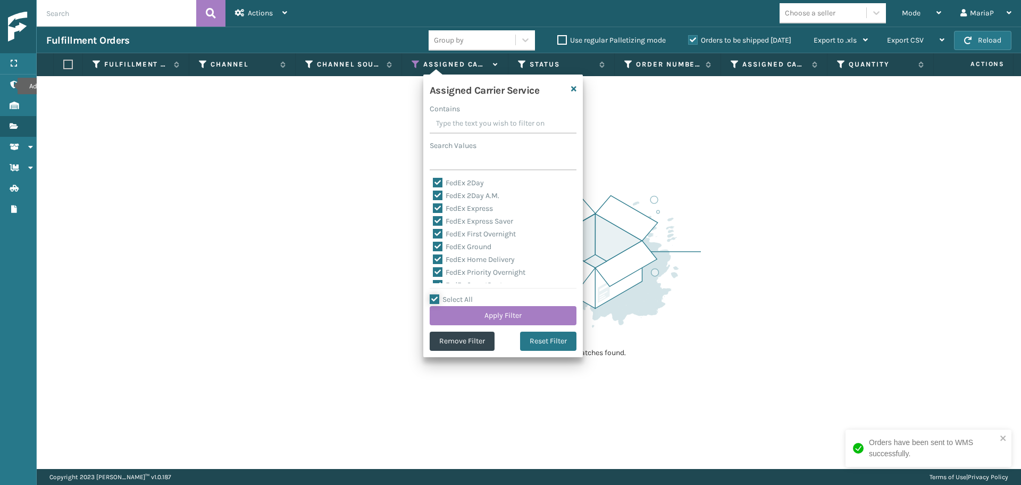
checkbox input "true"
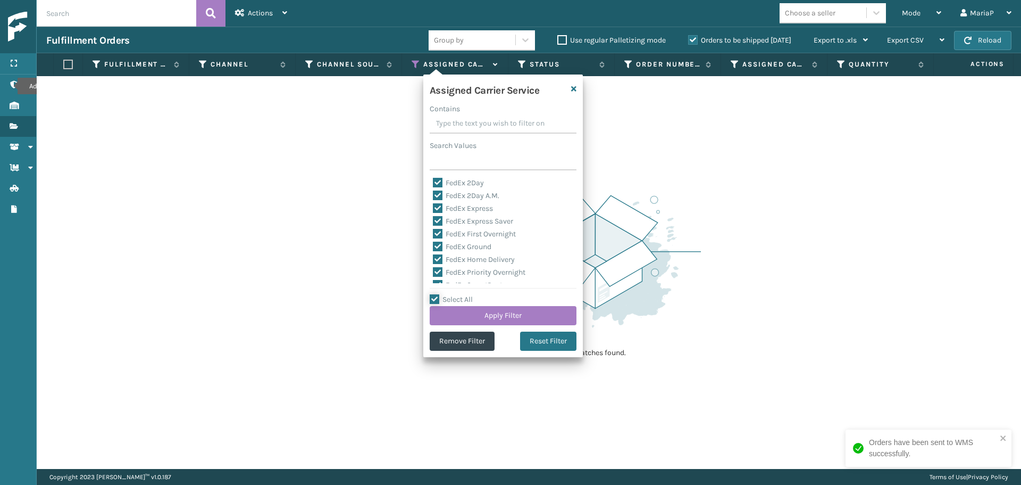
checkbox input "true"
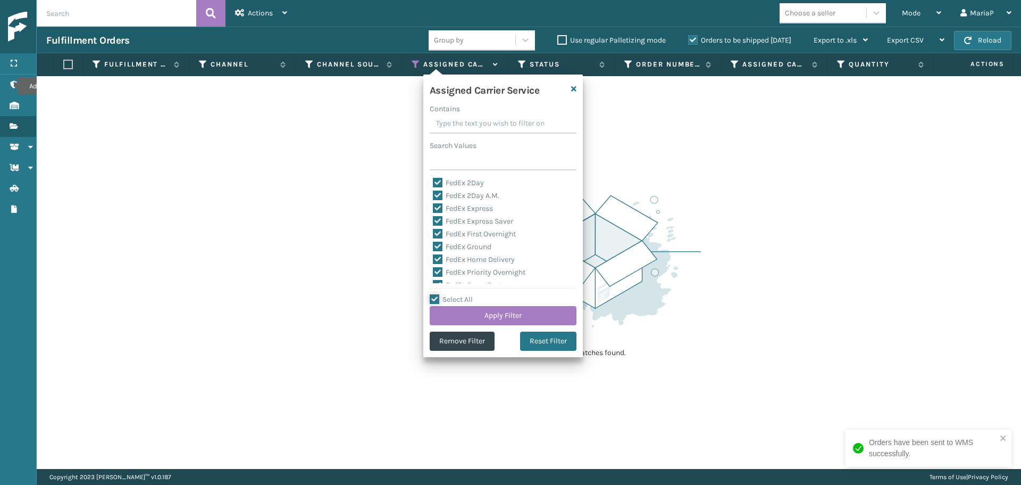
checkbox input "true"
click at [456, 297] on label "Select All" at bounding box center [451, 299] width 43 height 9
click at [456, 294] on input "Select All" at bounding box center [510, 293] width 160 height 1
checkbox input "false"
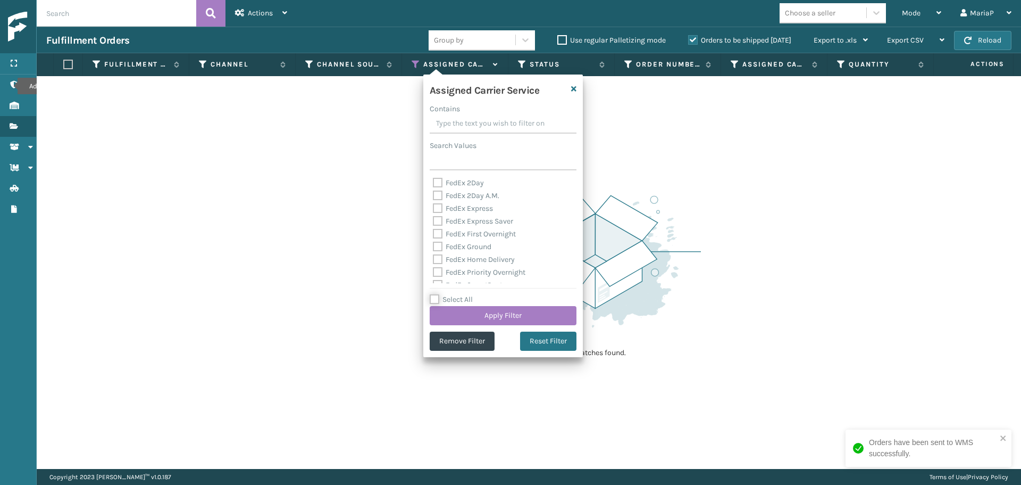
checkbox input "false"
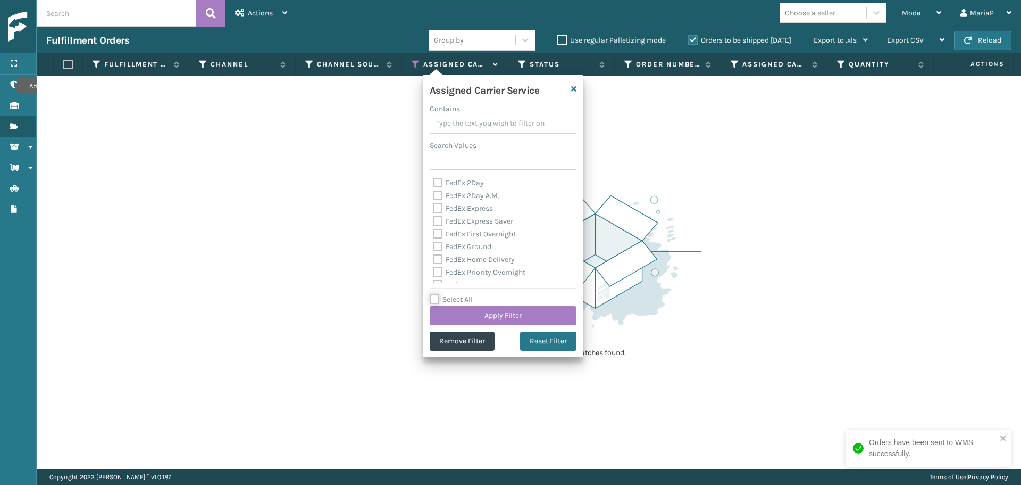
checkbox input "false"
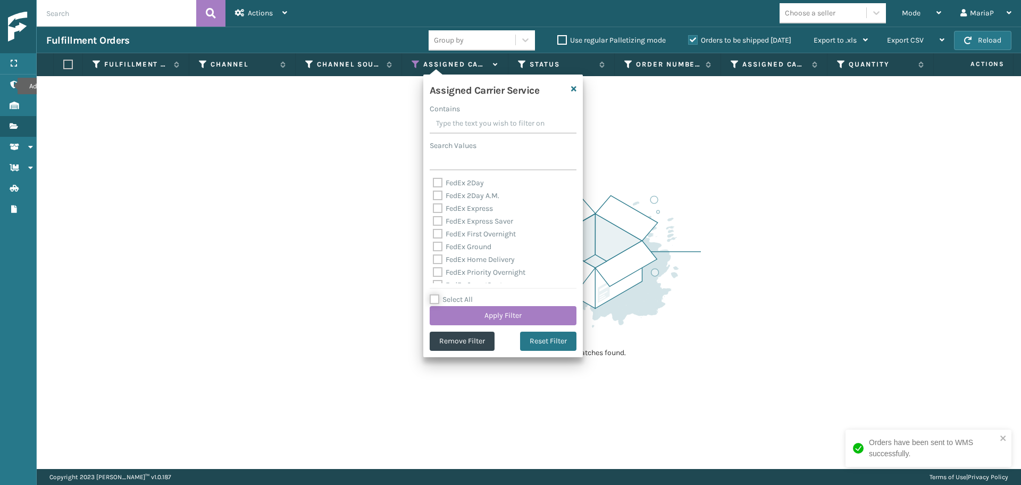
checkbox input "false"
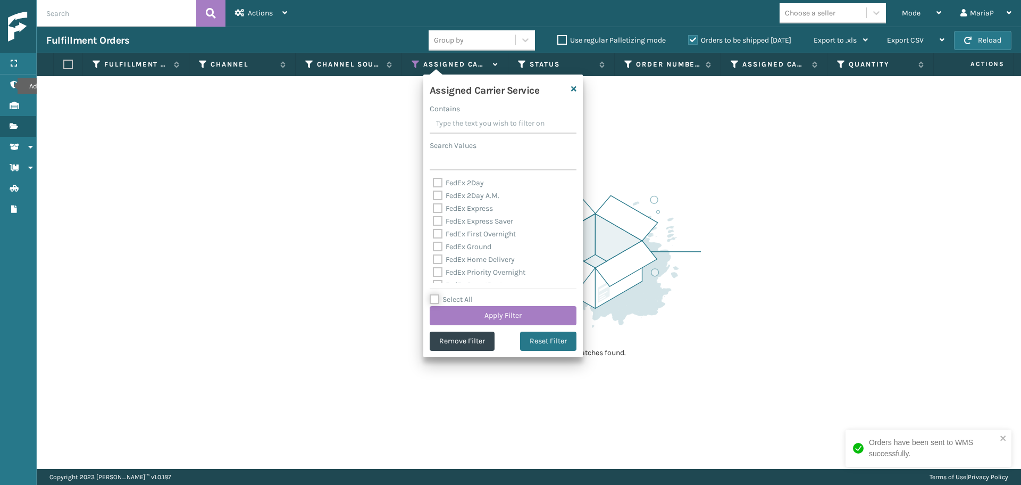
checkbox input "false"
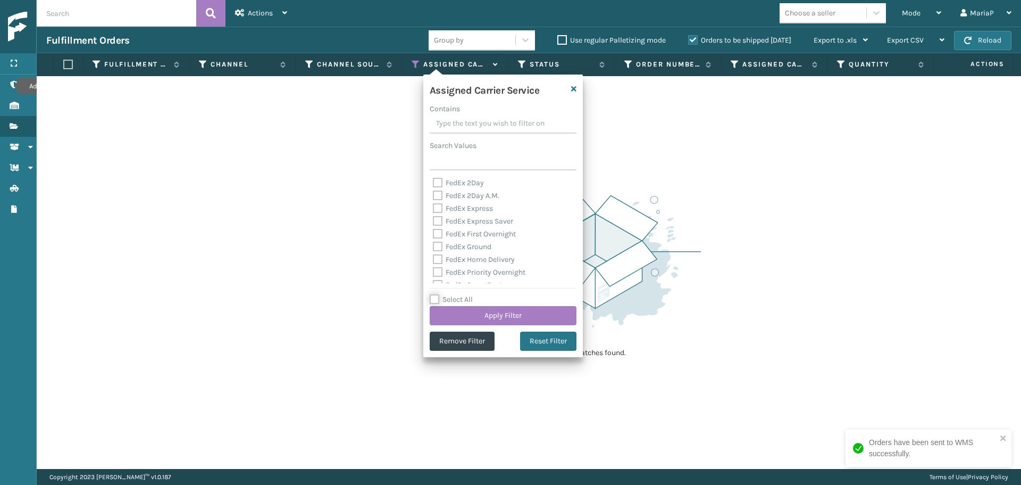
checkbox input "false"
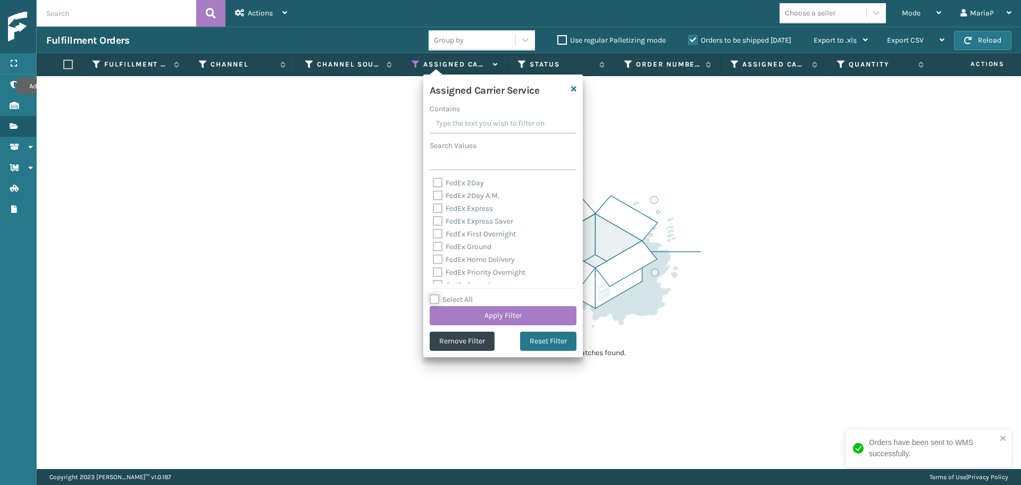
checkbox input "false"
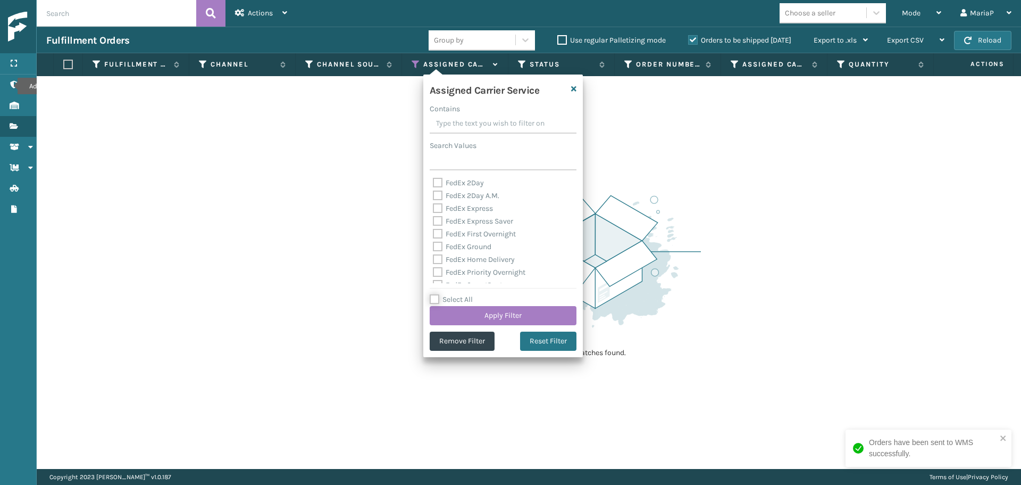
checkbox input "false"
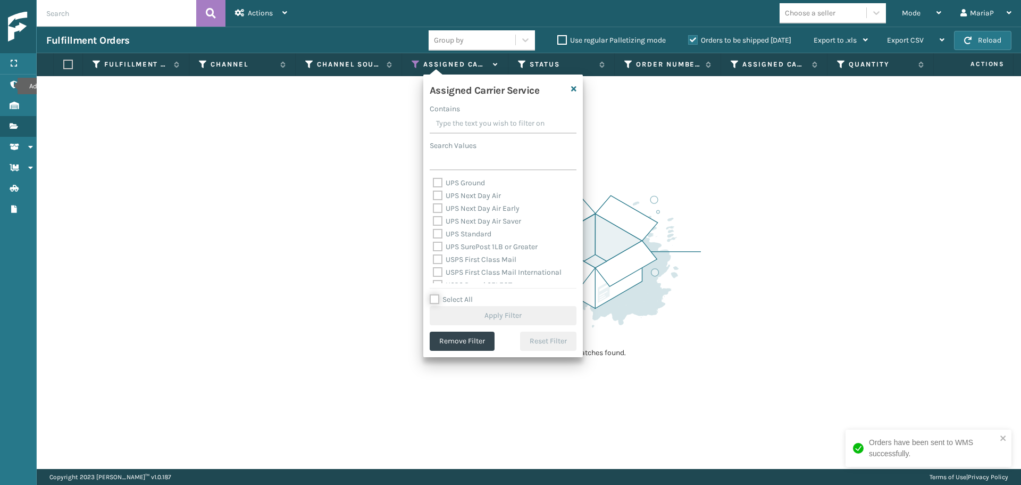
scroll to position [266, 0]
click at [454, 184] on label "UPS Next Day Air" at bounding box center [467, 184] width 68 height 9
click at [434, 184] on input "UPS Next Day Air" at bounding box center [433, 182] width 1 height 7
checkbox input "true"
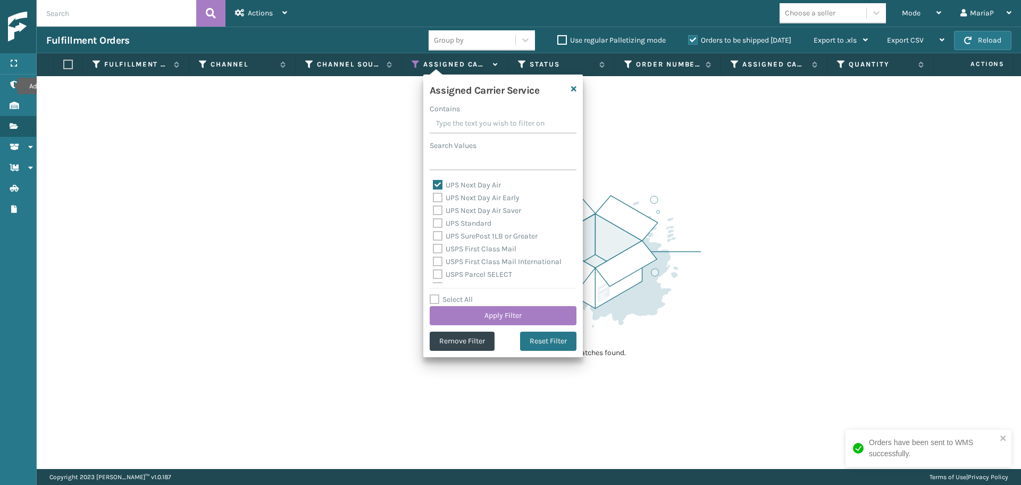
click at [456, 201] on label "UPS Next Day Air Early" at bounding box center [476, 197] width 87 height 9
click at [434, 198] on input "UPS Next Day Air Early" at bounding box center [433, 194] width 1 height 7
checkbox input "true"
click at [454, 210] on label "UPS Next Day Air Saver" at bounding box center [477, 210] width 88 height 9
click at [434, 210] on input "UPS Next Day Air Saver" at bounding box center [433, 207] width 1 height 7
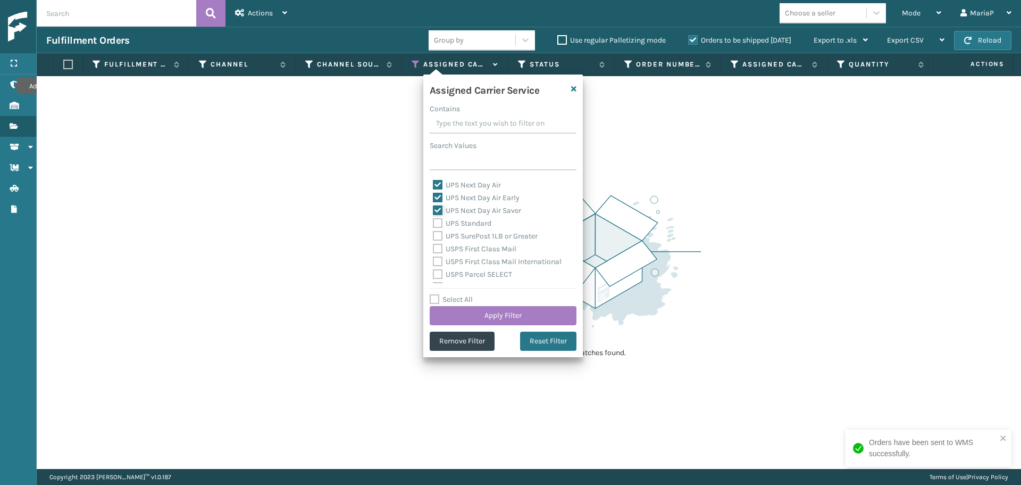
checkbox input "true"
click at [454, 221] on label "UPS Standard" at bounding box center [462, 223] width 59 height 9
click at [434, 221] on input "UPS Standard" at bounding box center [433, 220] width 1 height 7
checkbox input "true"
click at [456, 235] on label "UPS SurePost 1LB or Greater" at bounding box center [485, 235] width 105 height 9
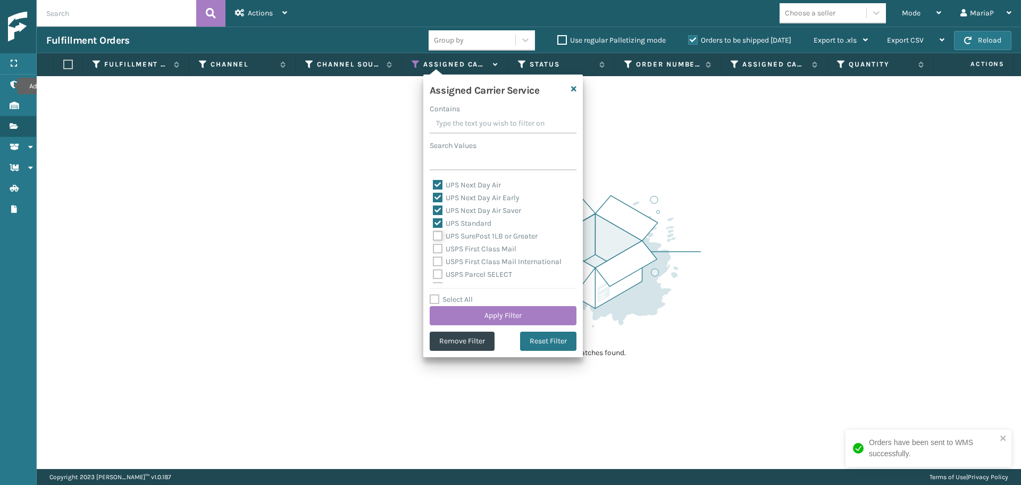
click at [434, 235] on input "UPS SurePost 1LB or Greater" at bounding box center [433, 233] width 1 height 7
checkbox input "true"
click at [455, 249] on label "USPS First Class Mail" at bounding box center [475, 248] width 84 height 9
click at [434, 249] on input "USPS First Class Mail" at bounding box center [433, 246] width 1 height 7
checkbox input "true"
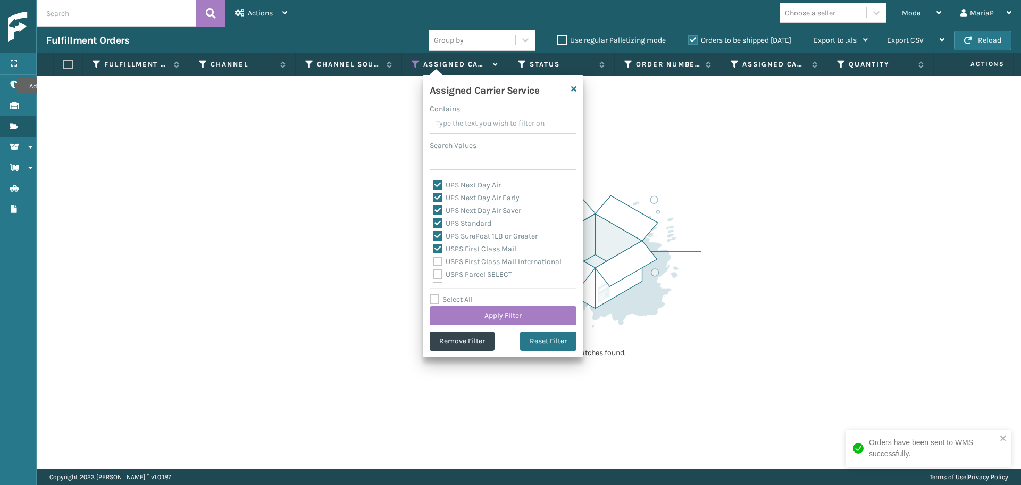
click at [459, 264] on label "USPS First Class Mail International" at bounding box center [497, 261] width 129 height 9
click at [434, 262] on input "USPS First Class Mail International" at bounding box center [433, 258] width 1 height 7
checkbox input "true"
click at [460, 271] on label "USPS Parcel SELECT" at bounding box center [472, 274] width 79 height 9
click at [434, 271] on input "USPS Parcel SELECT" at bounding box center [433, 271] width 1 height 7
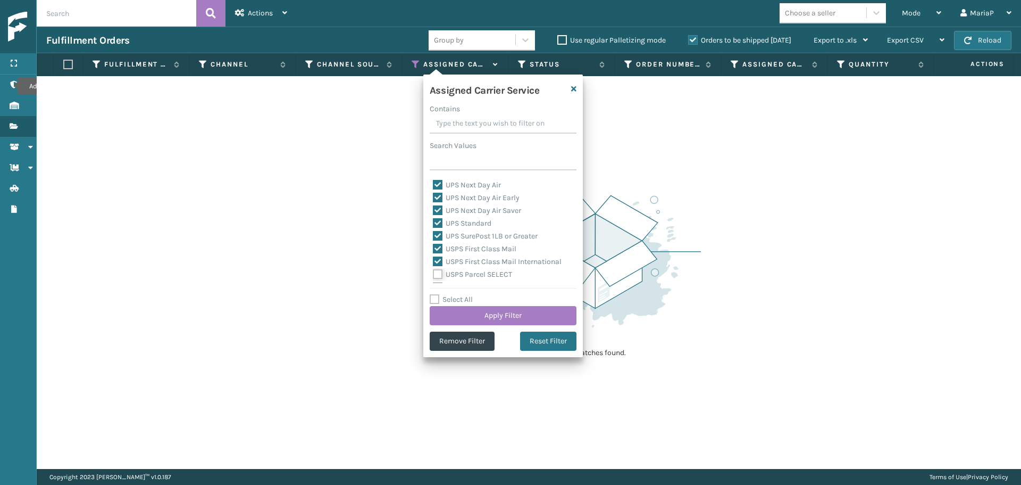
checkbox input "true"
click at [459, 222] on label "UPS Ground" at bounding box center [459, 225] width 52 height 9
click at [434, 222] on input "UPS Ground" at bounding box center [433, 222] width 1 height 7
checkbox input "true"
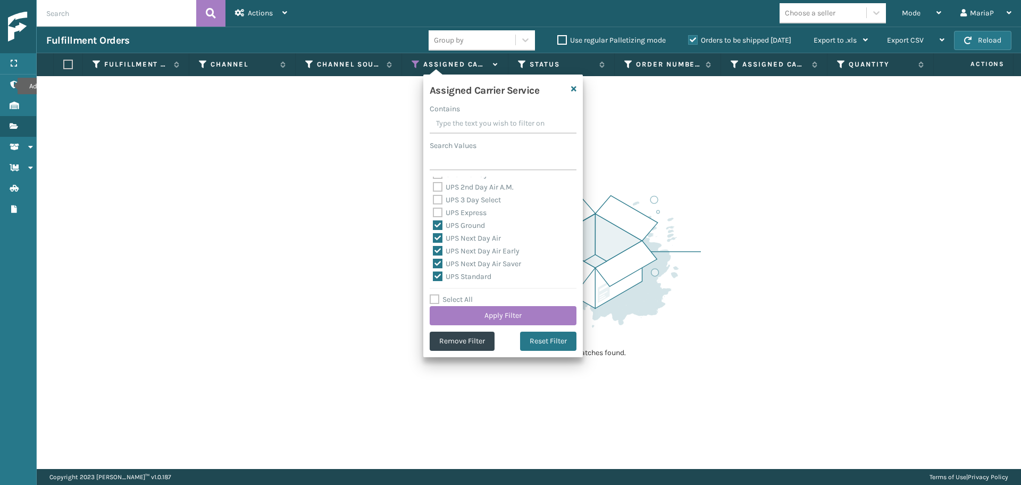
click at [462, 213] on label "UPS Express" at bounding box center [460, 212] width 54 height 9
click at [434, 213] on input "UPS Express" at bounding box center [433, 209] width 1 height 7
checkbox input "true"
click at [464, 200] on label "UPS 3 Day Select" at bounding box center [467, 199] width 68 height 9
click at [434, 200] on input "UPS 3 Day Select" at bounding box center [433, 197] width 1 height 7
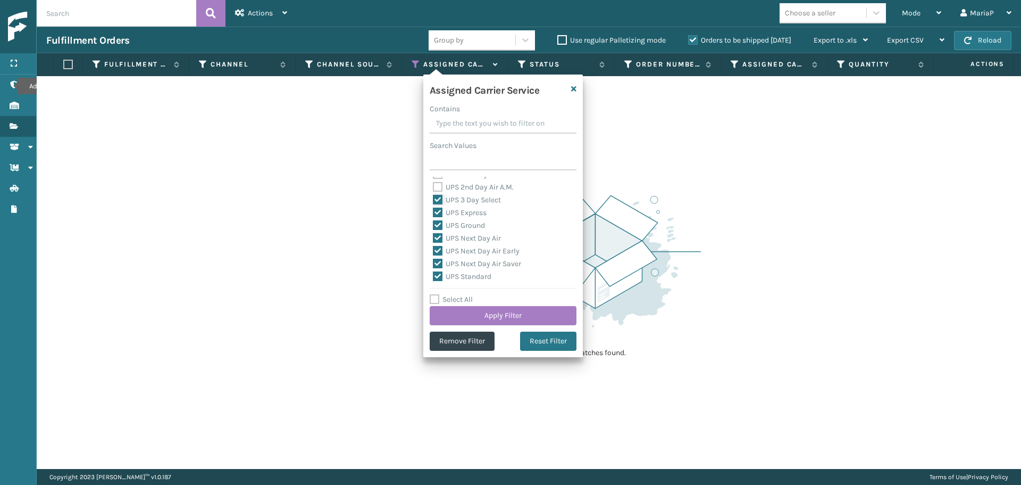
checkbox input "true"
click at [466, 188] on label "UPS 2nd Day Air A.M." at bounding box center [473, 186] width 81 height 9
click at [434, 188] on input "UPS 2nd Day Air A.M." at bounding box center [433, 184] width 1 height 7
checkbox input "true"
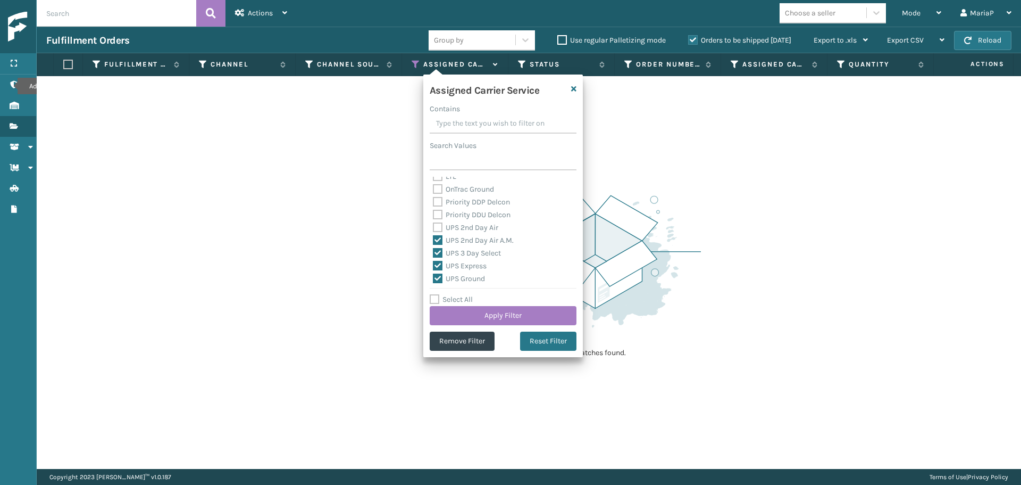
click at [472, 226] on label "UPS 2nd Day Air" at bounding box center [465, 227] width 65 height 9
click at [434, 226] on input "UPS 2nd Day Air" at bounding box center [433, 224] width 1 height 7
checkbox input "true"
click at [513, 318] on button "Apply Filter" at bounding box center [503, 315] width 147 height 19
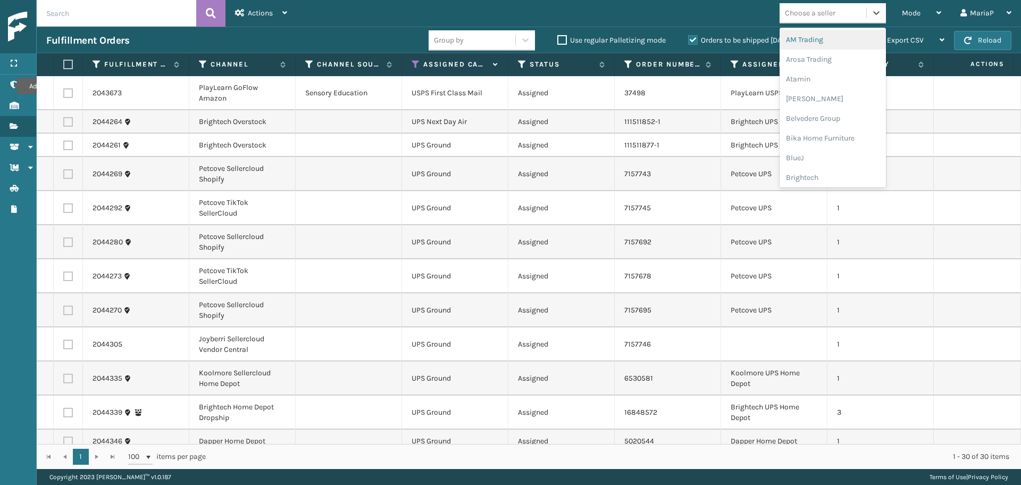
click at [852, 12] on div "Choose a seller" at bounding box center [823, 13] width 87 height 18
click at [817, 153] on div "SleepGeekz" at bounding box center [833, 156] width 106 height 20
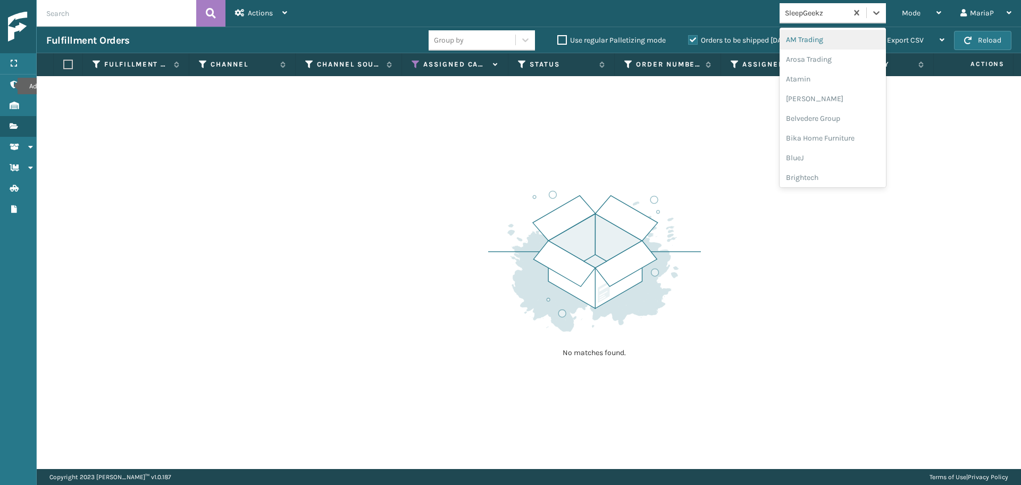
drag, startPoint x: 828, startPoint y: 7, endPoint x: 828, endPoint y: 13, distance: 5.9
click at [828, 9] on div "SleepGeekz" at bounding box center [816, 12] width 63 height 11
click at [822, 162] on div "LifePro Fitness" at bounding box center [833, 167] width 106 height 20
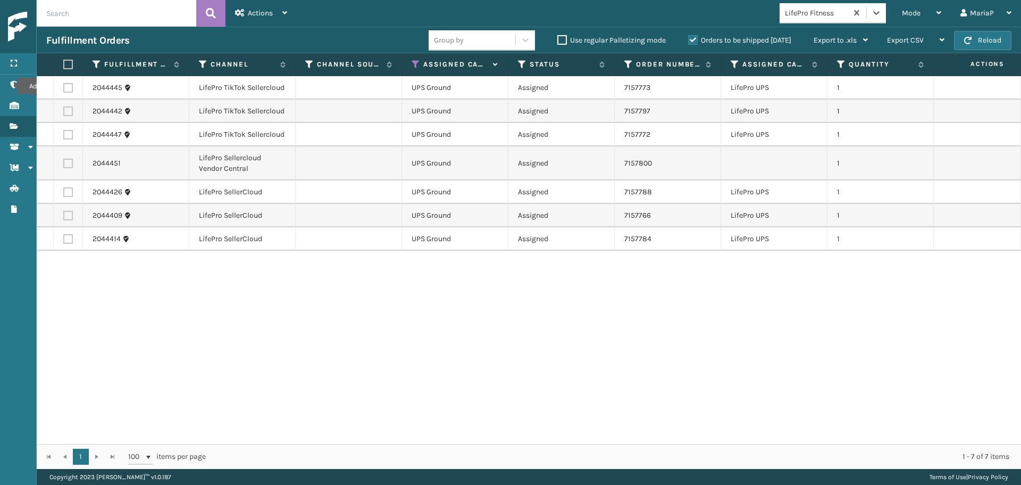
click at [804, 21] on div "LifePro Fitness" at bounding box center [814, 13] width 68 height 18
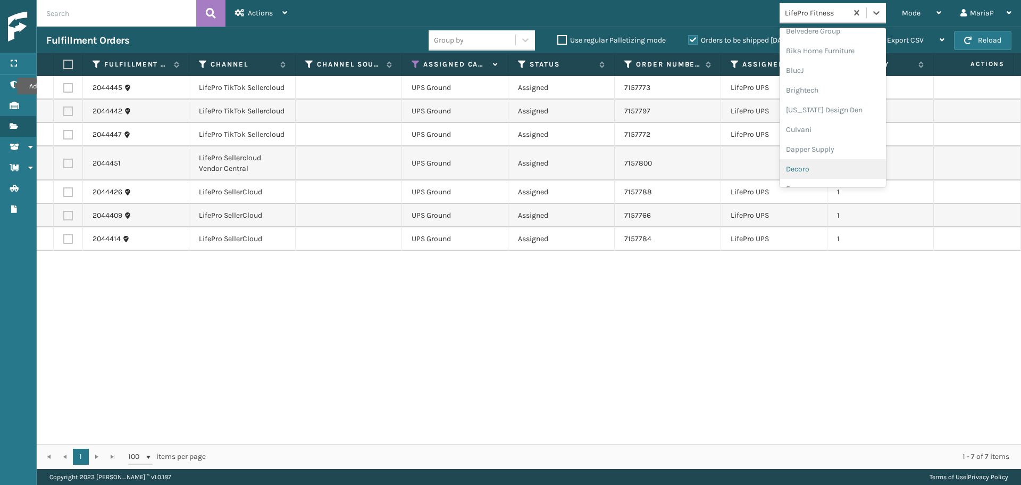
scroll to position [49, 0]
click at [818, 125] on div "Brightech" at bounding box center [833, 128] width 106 height 20
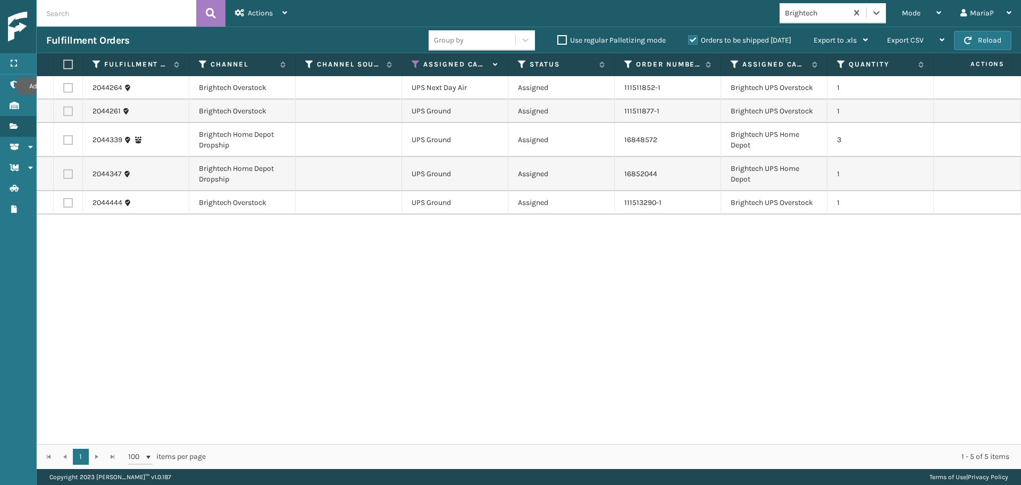
click at [802, 17] on div "Brightech" at bounding box center [816, 12] width 63 height 11
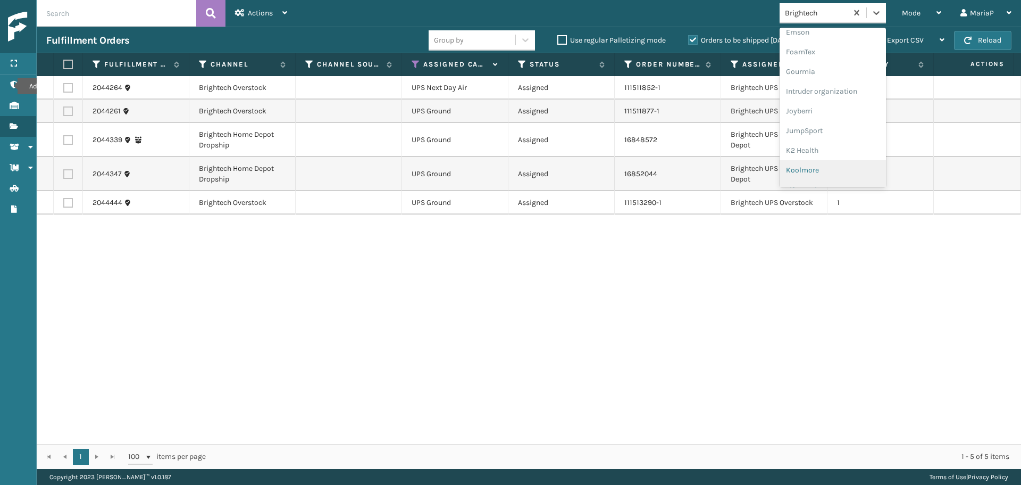
scroll to position [337, 0]
click at [813, 96] on div "LifePro Fitness" at bounding box center [833, 97] width 106 height 20
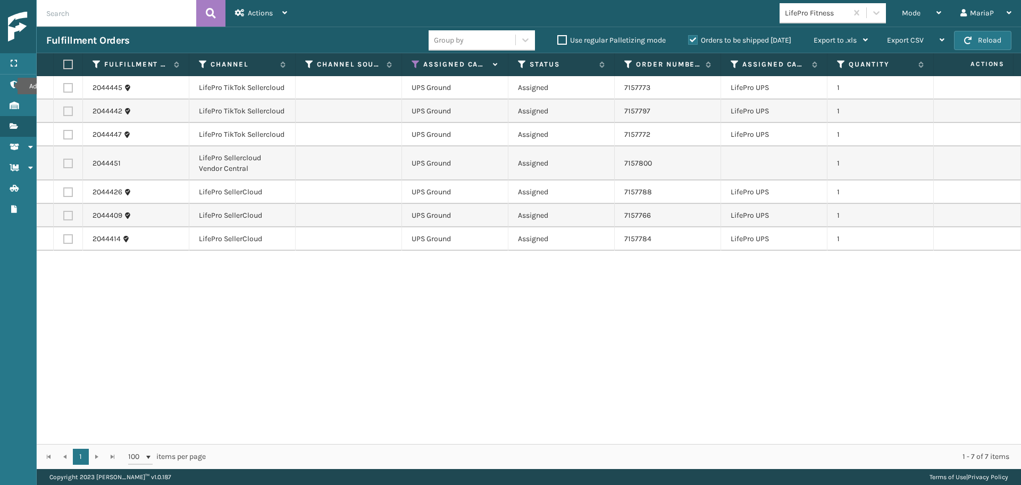
click at [65, 65] on label at bounding box center [66, 65] width 6 height 10
click at [64, 65] on input "checkbox" at bounding box center [63, 64] width 1 height 7
checkbox input "true"
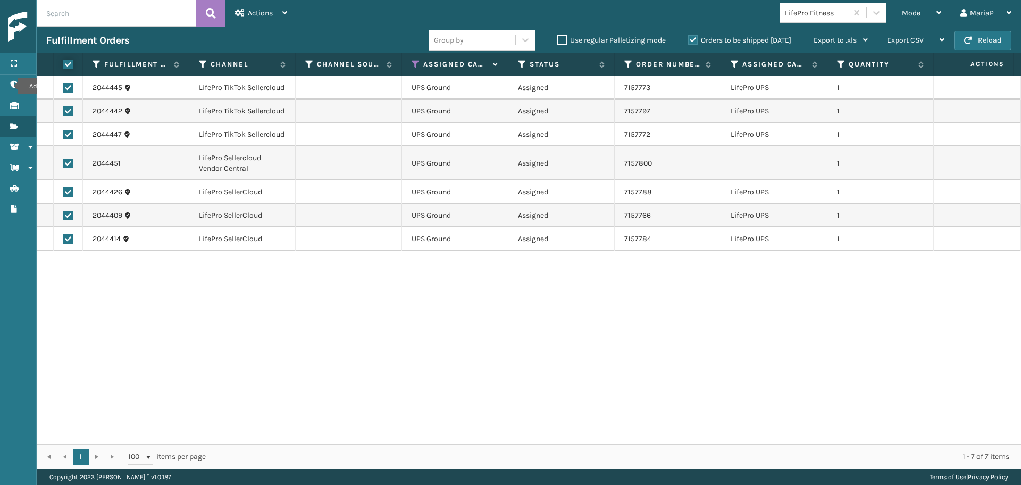
checkbox input "true"
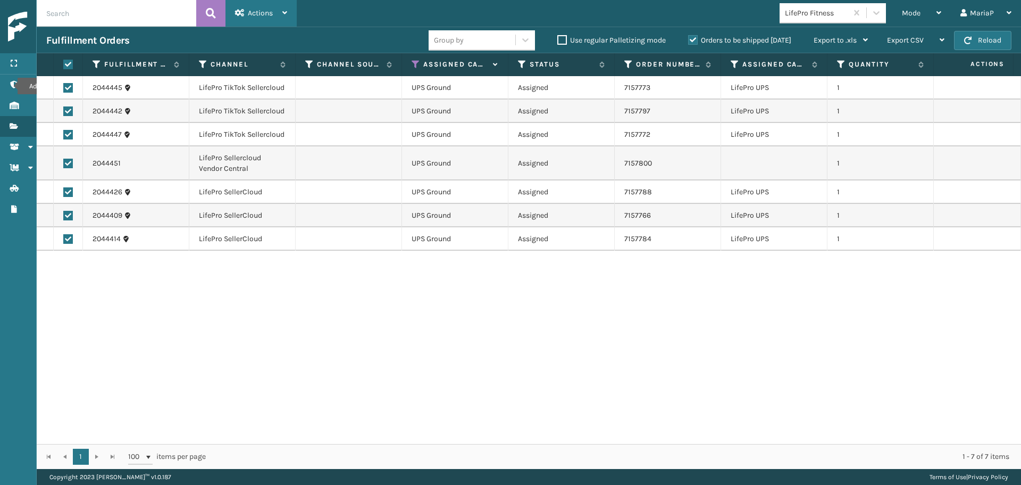
click at [276, 21] on div "Actions" at bounding box center [261, 13] width 52 height 27
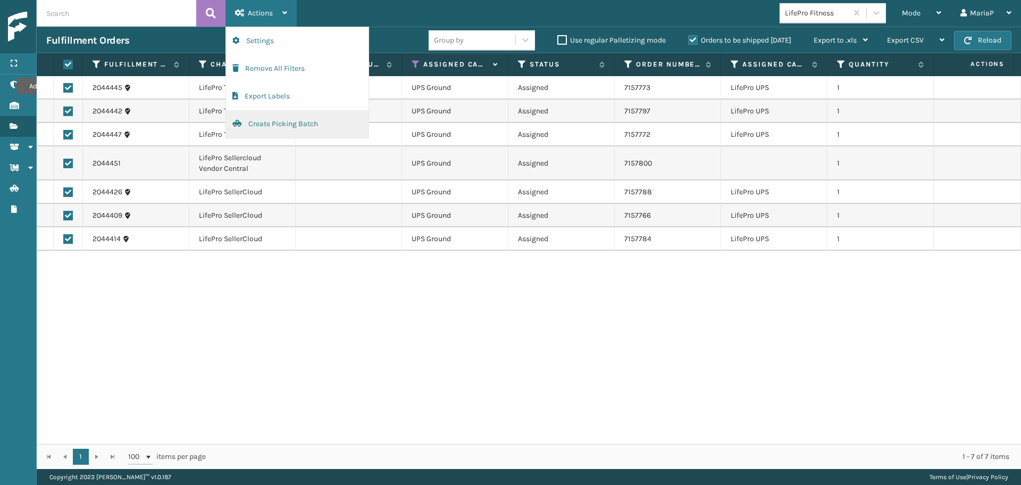
click at [285, 129] on button "Create Picking Batch" at bounding box center [297, 124] width 143 height 28
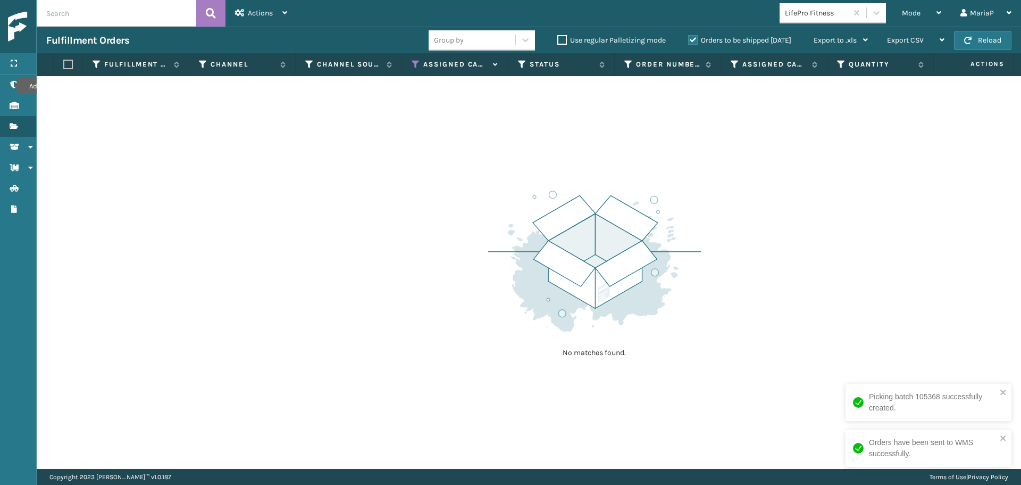
click at [837, 15] on div "LifePro Fitness" at bounding box center [816, 12] width 63 height 11
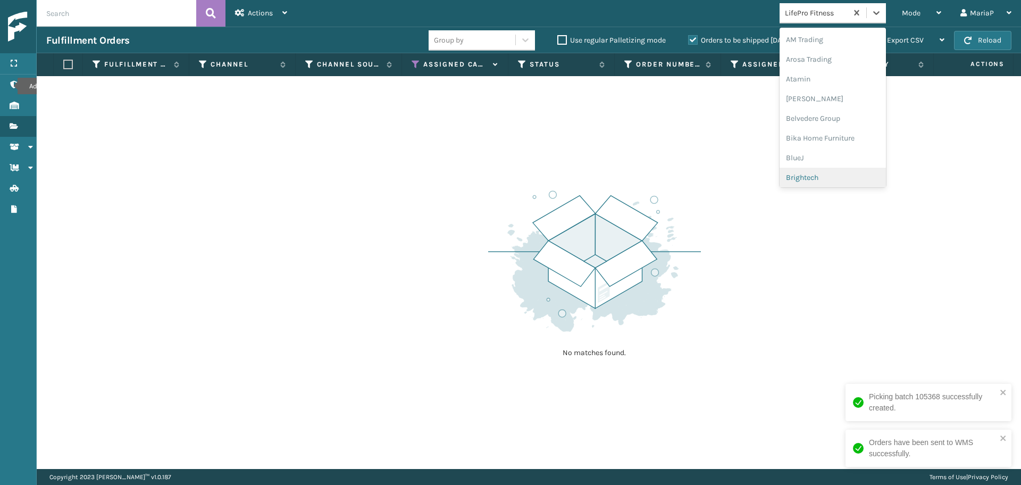
click at [811, 179] on div "Brightech" at bounding box center [833, 178] width 106 height 20
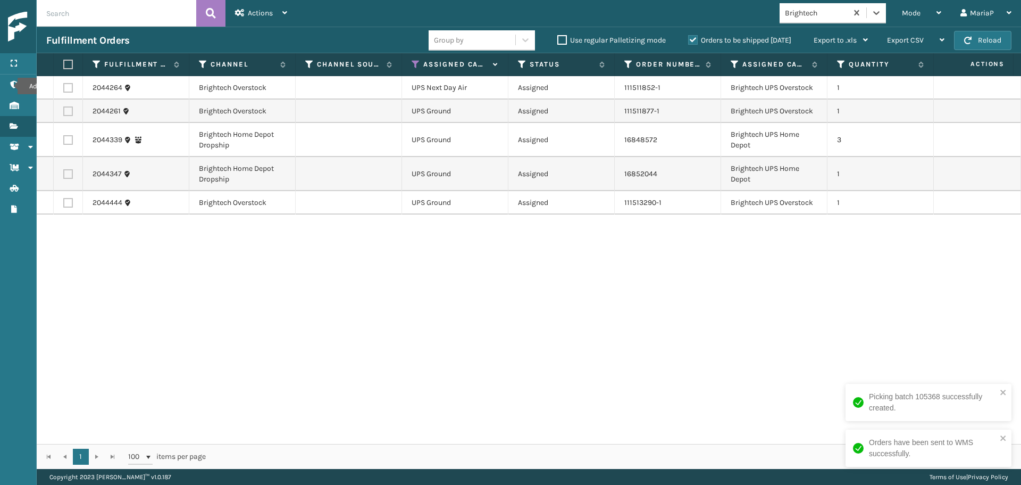
click at [65, 64] on label at bounding box center [66, 65] width 6 height 10
click at [64, 64] on input "checkbox" at bounding box center [63, 64] width 1 height 7
checkbox input "true"
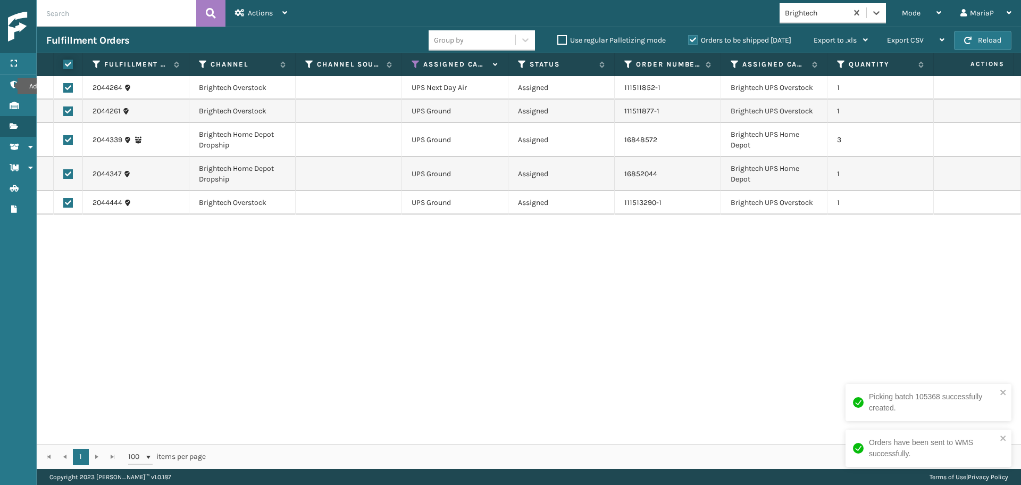
checkbox input "true"
click at [268, 9] on span "Actions" at bounding box center [260, 13] width 25 height 9
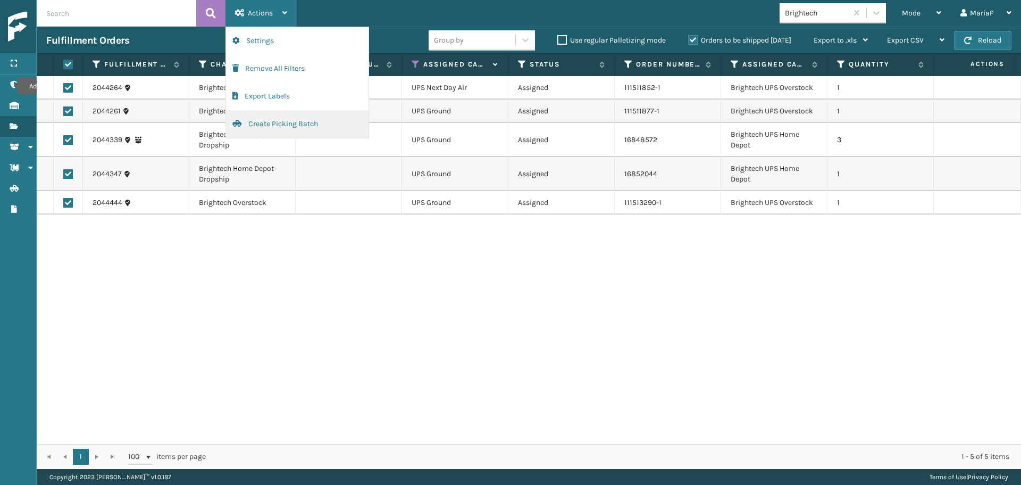
click at [274, 128] on button "Create Picking Batch" at bounding box center [297, 124] width 143 height 28
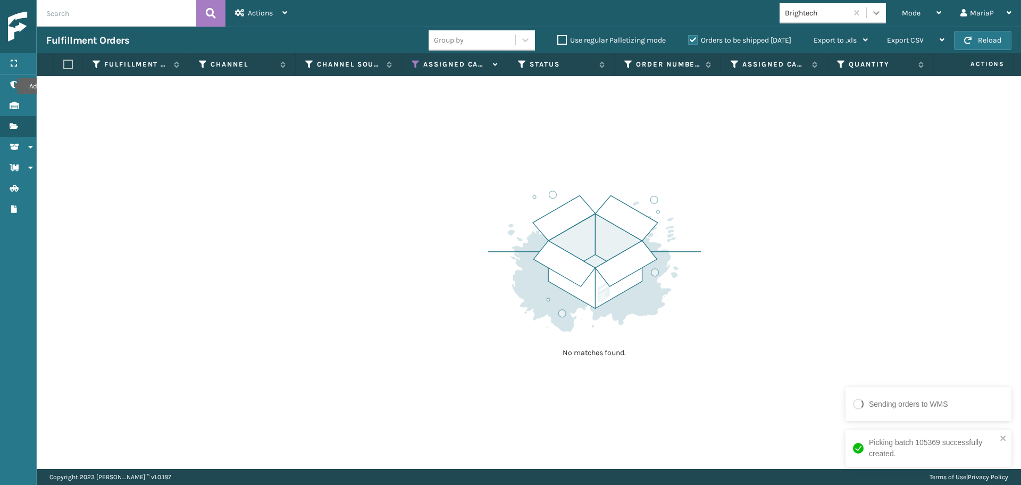
click at [881, 15] on icon at bounding box center [876, 12] width 11 height 11
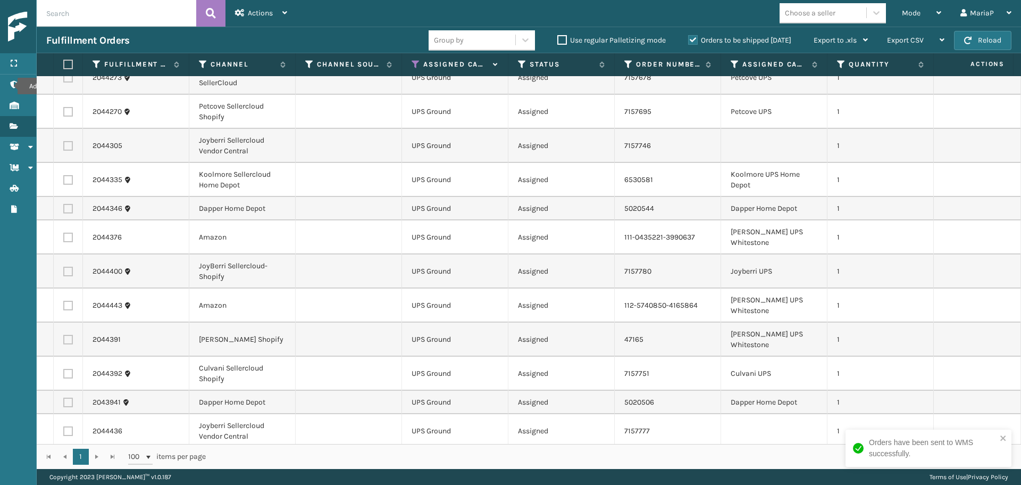
scroll to position [226, 0]
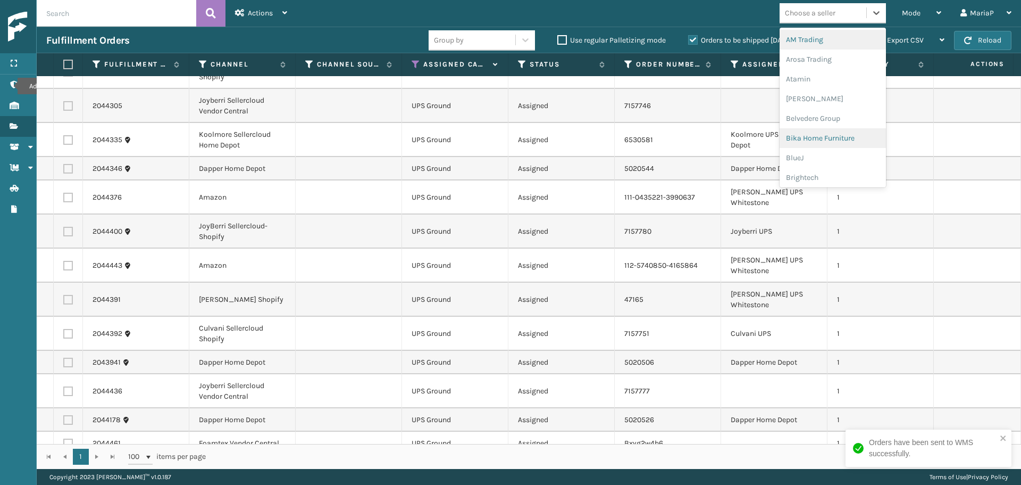
drag, startPoint x: 807, startPoint y: 17, endPoint x: 853, endPoint y: 131, distance: 122.5
click at [807, 17] on div "Choose a seller" at bounding box center [810, 12] width 51 height 11
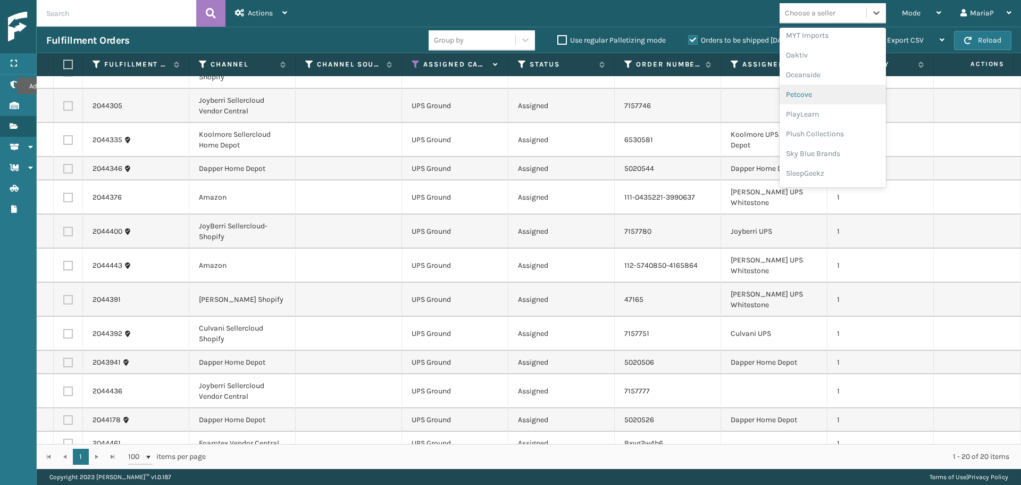
click at [811, 95] on div "Petcove" at bounding box center [833, 95] width 106 height 20
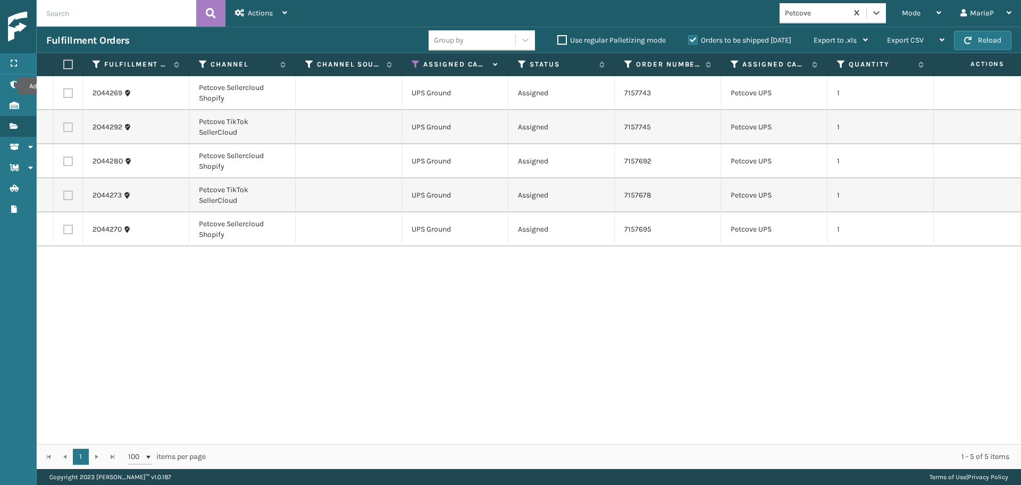
click at [69, 64] on label at bounding box center [66, 65] width 6 height 10
click at [64, 64] on input "checkbox" at bounding box center [63, 64] width 1 height 7
checkbox input "true"
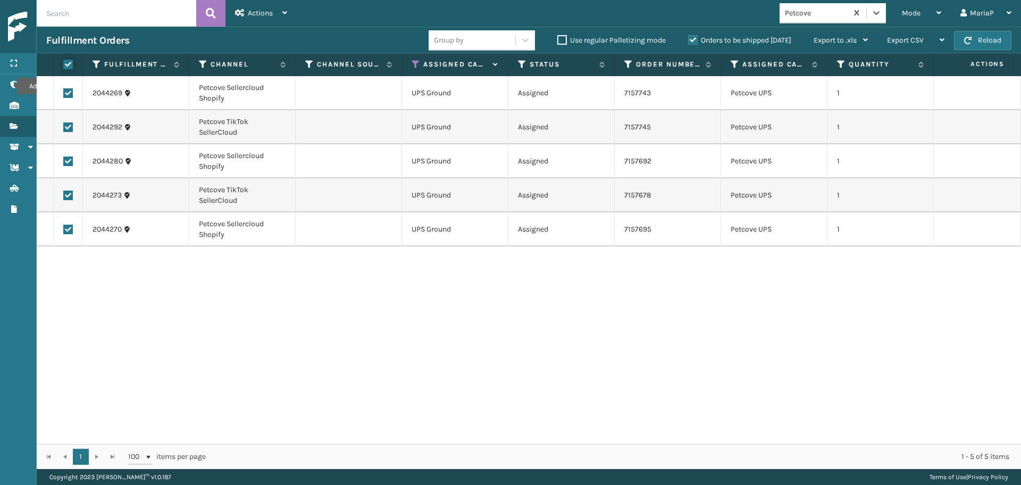
checkbox input "true"
click at [245, 19] on div "Actions" at bounding box center [261, 13] width 52 height 27
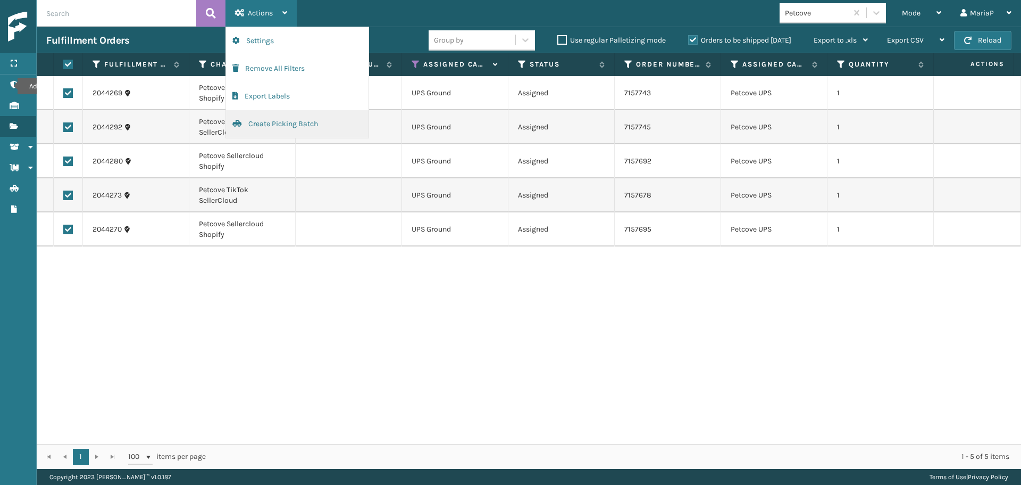
click at [293, 129] on button "Create Picking Batch" at bounding box center [297, 124] width 143 height 28
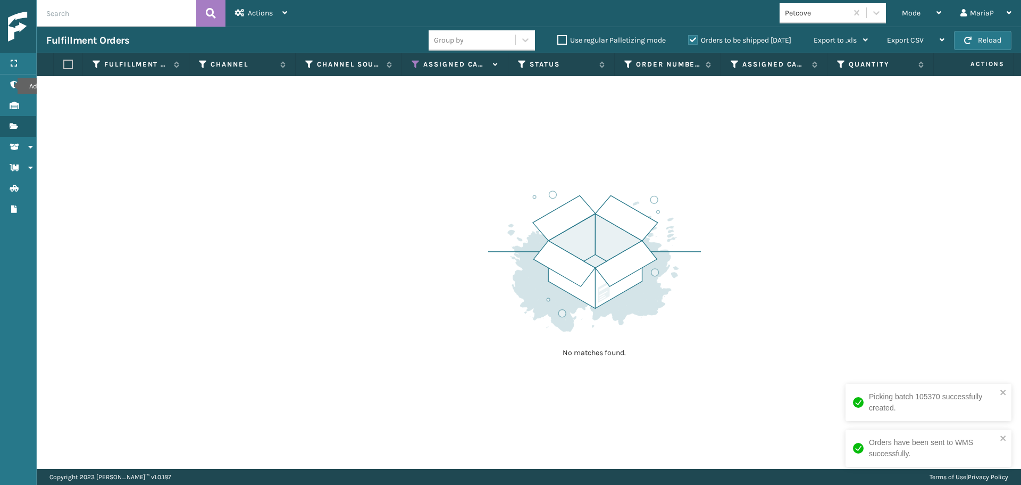
click at [415, 59] on th "Assigned Carrier Service" at bounding box center [455, 64] width 106 height 23
click at [417, 63] on icon at bounding box center [416, 65] width 9 height 10
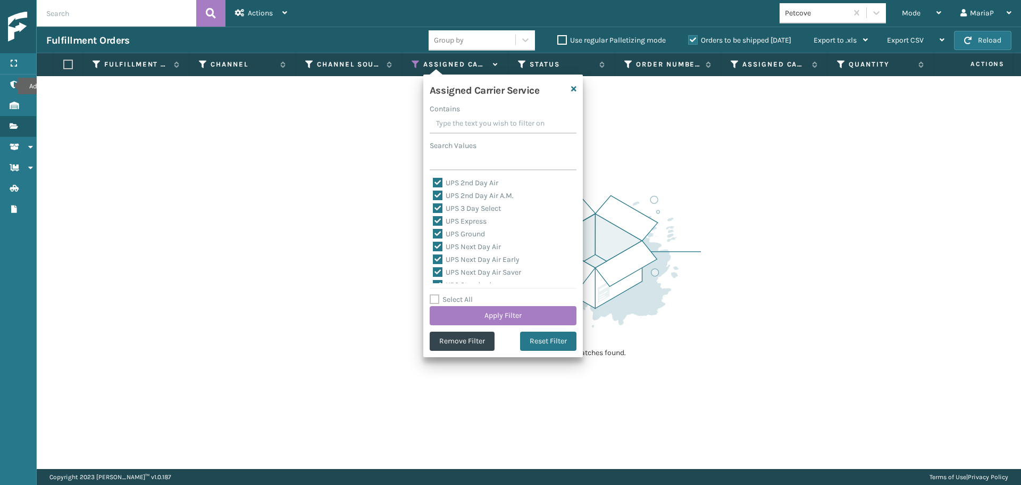
click at [452, 292] on div "Assigned Carrier Service Contains Search Values UPS 2nd Day Air UPS 2nd Day Air…" at bounding box center [503, 215] width 160 height 282
click at [455, 297] on label "Select All" at bounding box center [451, 299] width 43 height 9
click at [455, 294] on input "Select All" at bounding box center [510, 293] width 160 height 1
checkbox input "true"
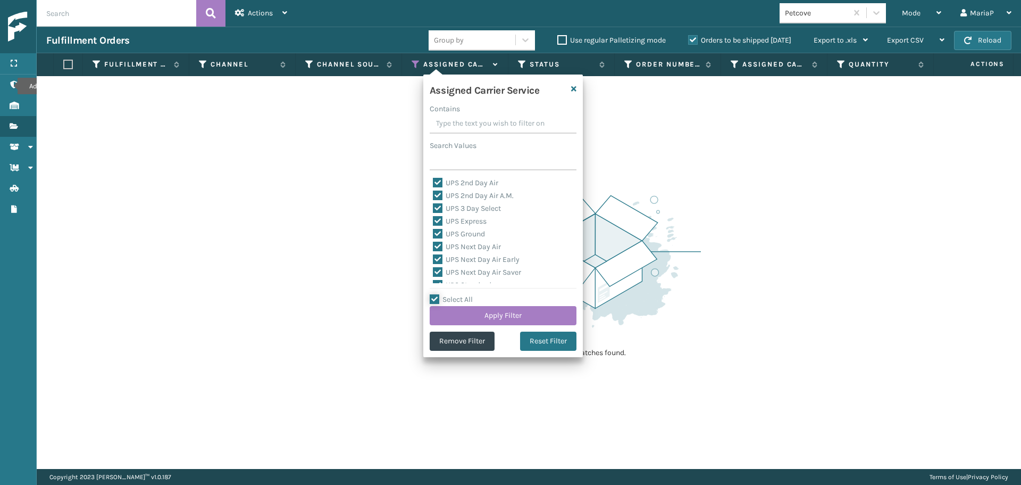
checkbox input "true"
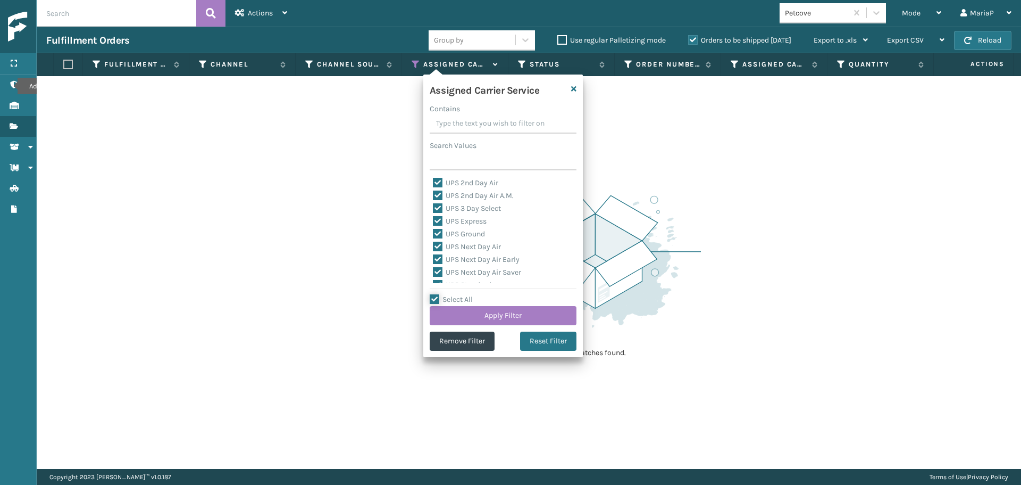
checkbox input "true"
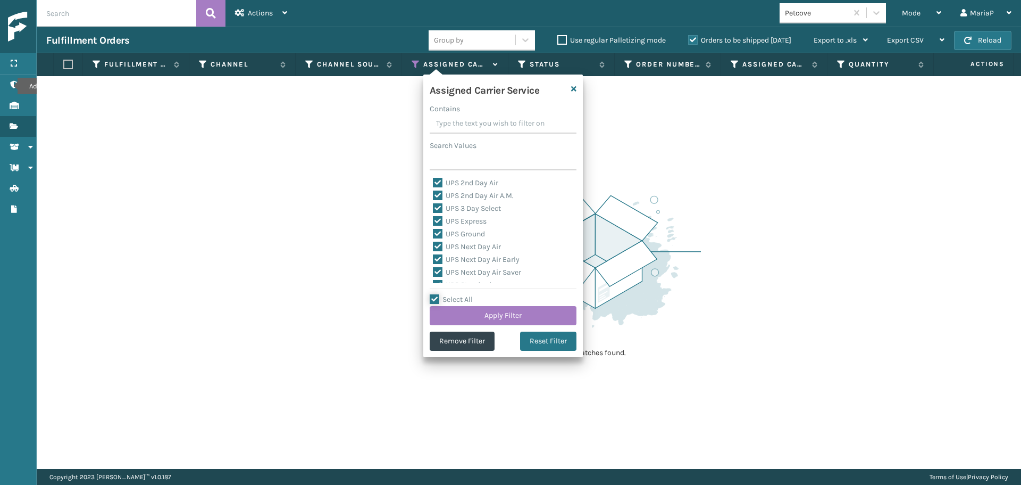
checkbox input "true"
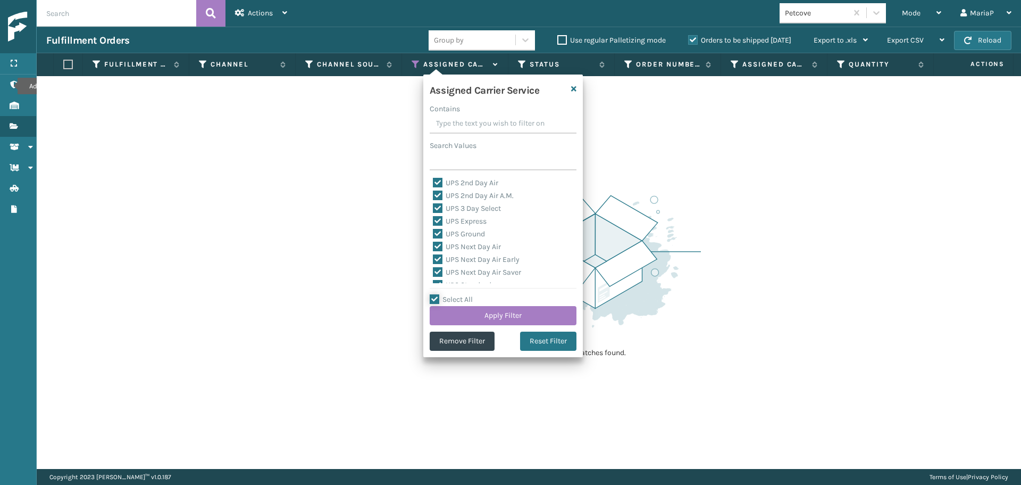
checkbox input "true"
click at [455, 297] on label "Select All" at bounding box center [451, 299] width 43 height 9
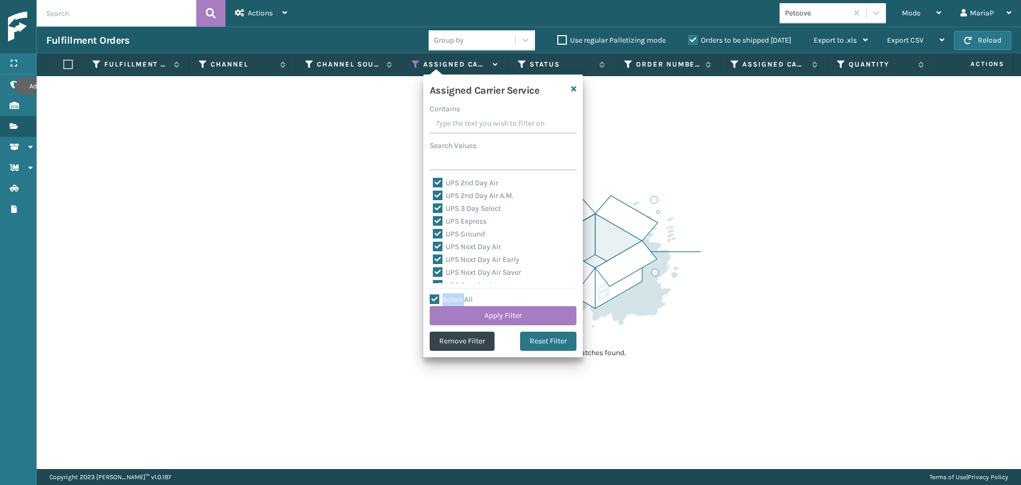
click at [455, 294] on input "Select All" at bounding box center [510, 293] width 160 height 1
checkbox input "false"
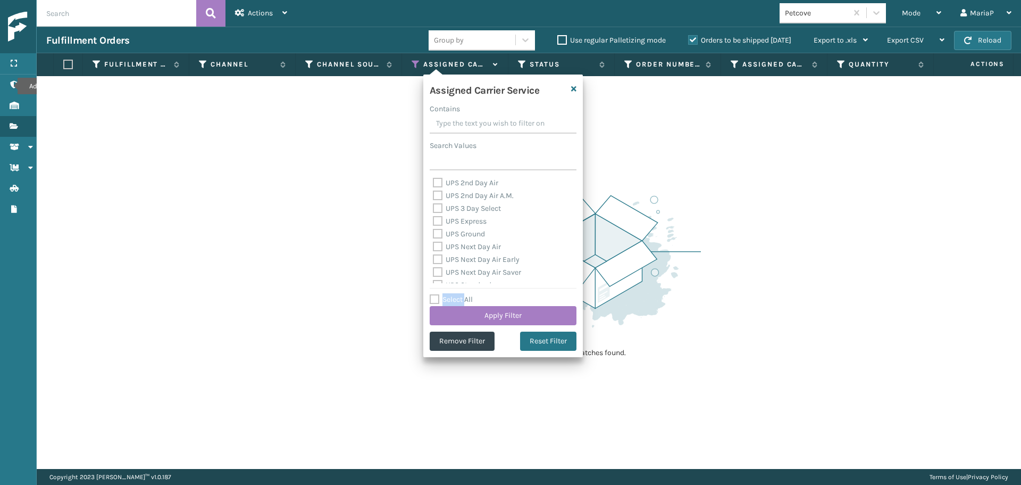
checkbox input "false"
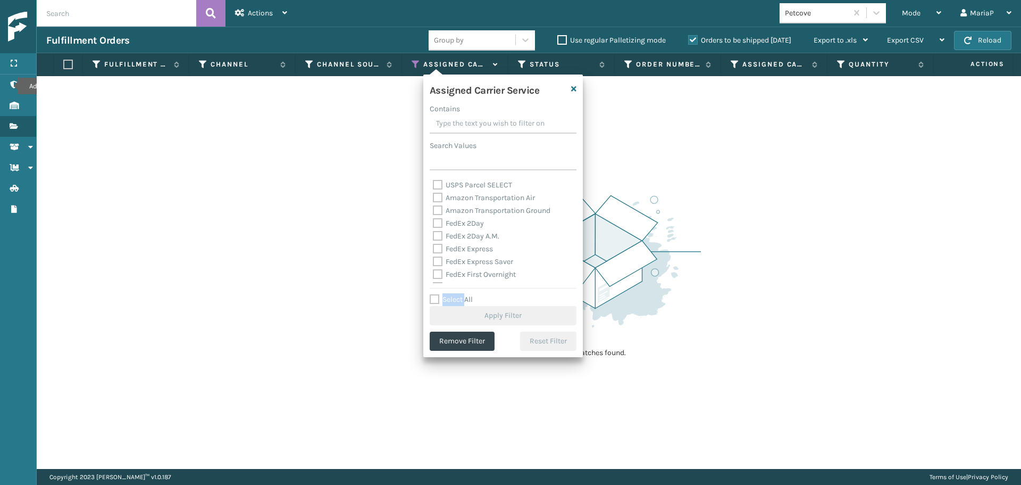
scroll to position [160, 0]
click at [468, 211] on label "FedEx 2Day" at bounding box center [458, 214] width 51 height 9
click at [434, 211] on input "FedEx 2Day" at bounding box center [433, 212] width 1 height 7
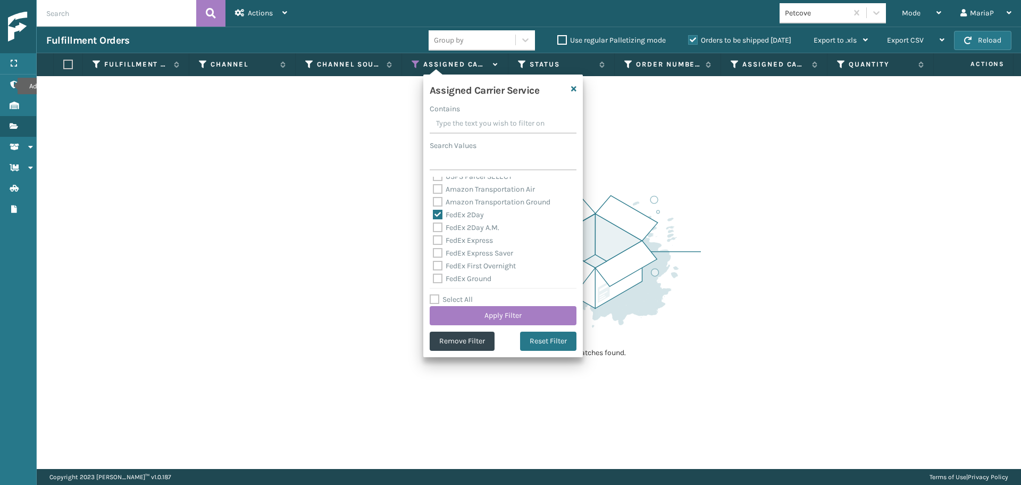
click at [477, 227] on label "FedEx 2Day A.M." at bounding box center [466, 227] width 66 height 9
click at [434, 227] on input "FedEx 2Day A.M." at bounding box center [433, 224] width 1 height 7
click at [478, 243] on label "FedEx Express" at bounding box center [463, 240] width 60 height 9
click at [434, 241] on input "FedEx Express" at bounding box center [433, 237] width 1 height 7
click at [478, 253] on label "FedEx Express Saver" at bounding box center [473, 252] width 80 height 9
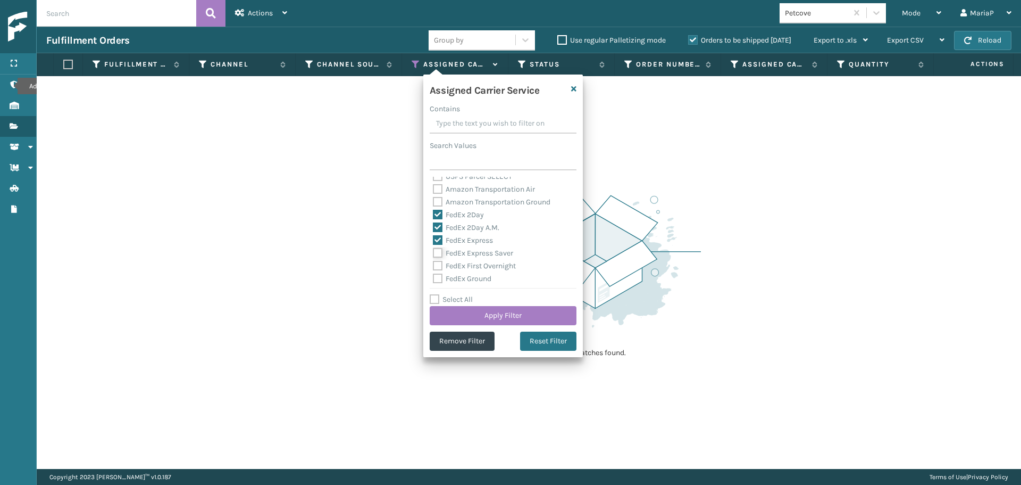
click at [434, 253] on input "FedEx Express Saver" at bounding box center [433, 250] width 1 height 7
click at [483, 270] on label "FedEx First Overnight" at bounding box center [474, 265] width 83 height 9
click at [434, 266] on input "FedEx First Overnight" at bounding box center [433, 263] width 1 height 7
click at [485, 279] on label "FedEx Ground" at bounding box center [462, 278] width 59 height 9
click at [434, 279] on input "FedEx Ground" at bounding box center [433, 275] width 1 height 7
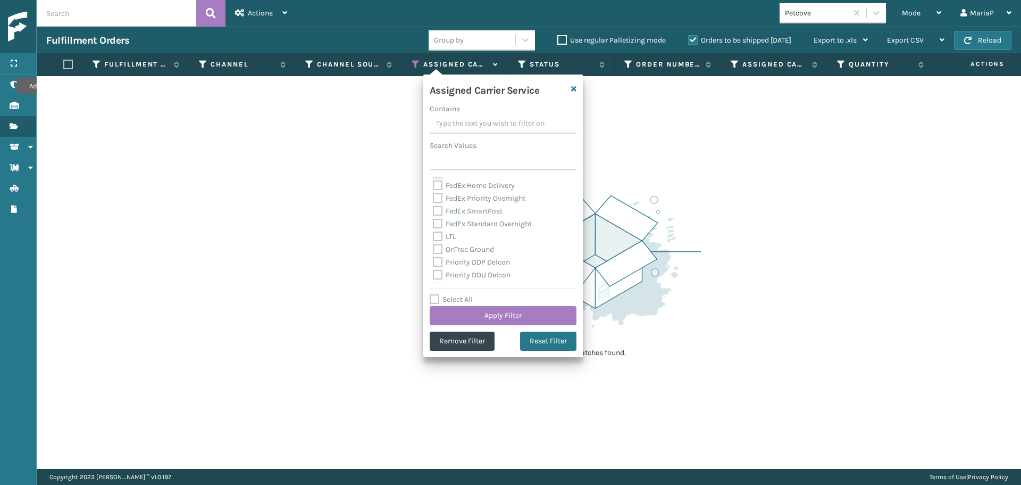
scroll to position [266, 0]
click at [461, 227] on label "FedEx Standard Overnight" at bounding box center [482, 223] width 99 height 9
click at [434, 224] on input "FedEx Standard Overnight" at bounding box center [433, 220] width 1 height 7
click at [461, 213] on label "FedEx SmartPost" at bounding box center [468, 210] width 70 height 9
click at [434, 211] on input "FedEx SmartPost" at bounding box center [433, 207] width 1 height 7
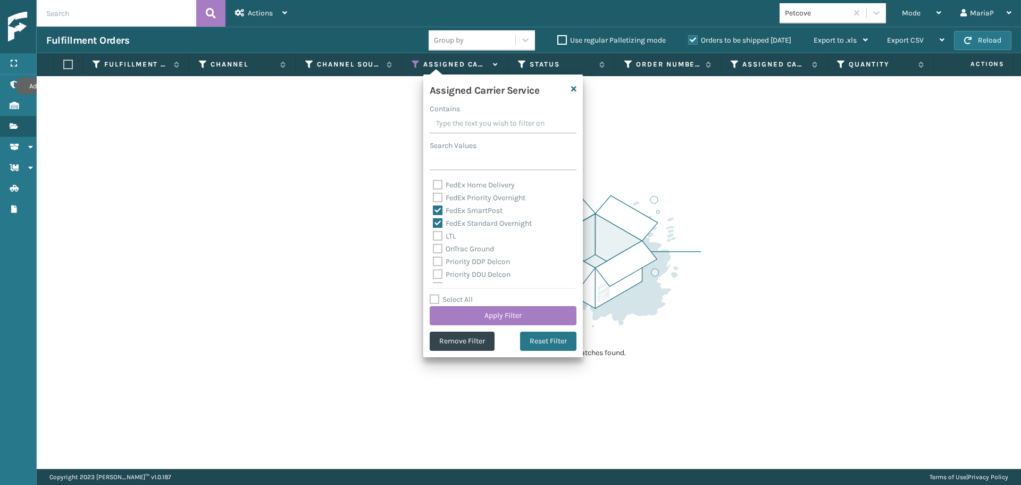
click at [463, 199] on label "FedEx Priority Overnight" at bounding box center [479, 197] width 93 height 9
click at [434, 198] on input "FedEx Priority Overnight" at bounding box center [433, 194] width 1 height 7
click at [466, 182] on label "FedEx Home Delivery" at bounding box center [474, 184] width 82 height 9
click at [434, 182] on input "FedEx Home Delivery" at bounding box center [433, 182] width 1 height 7
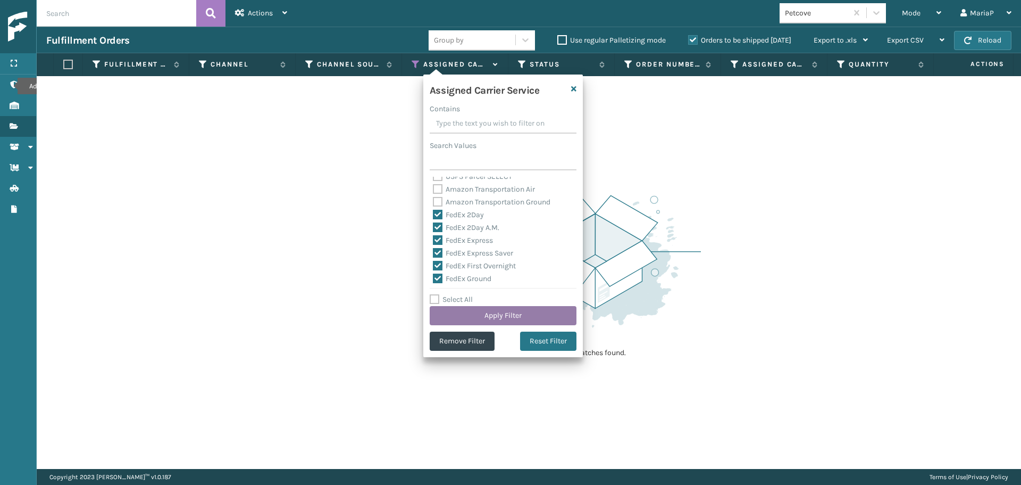
click at [509, 317] on button "Apply Filter" at bounding box center [503, 315] width 147 height 19
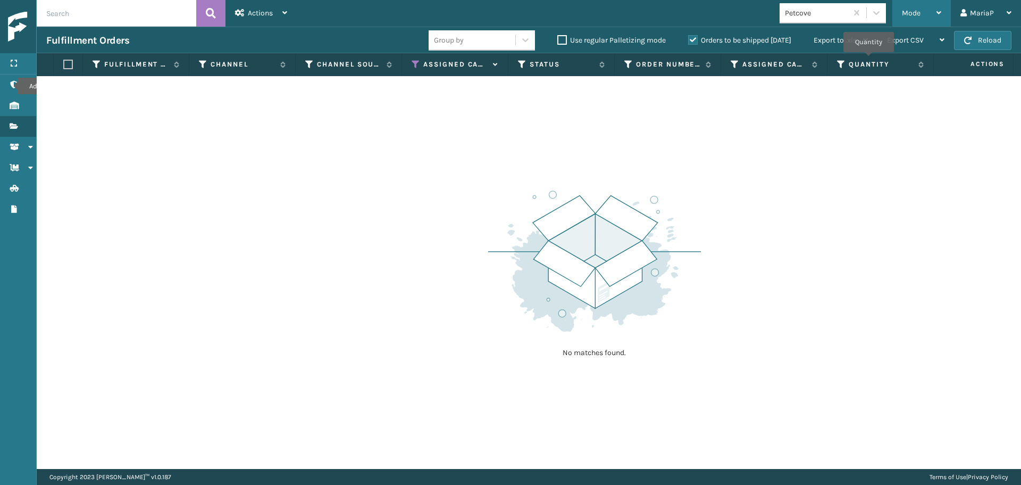
click at [907, 10] on span "Mode" at bounding box center [911, 13] width 19 height 9
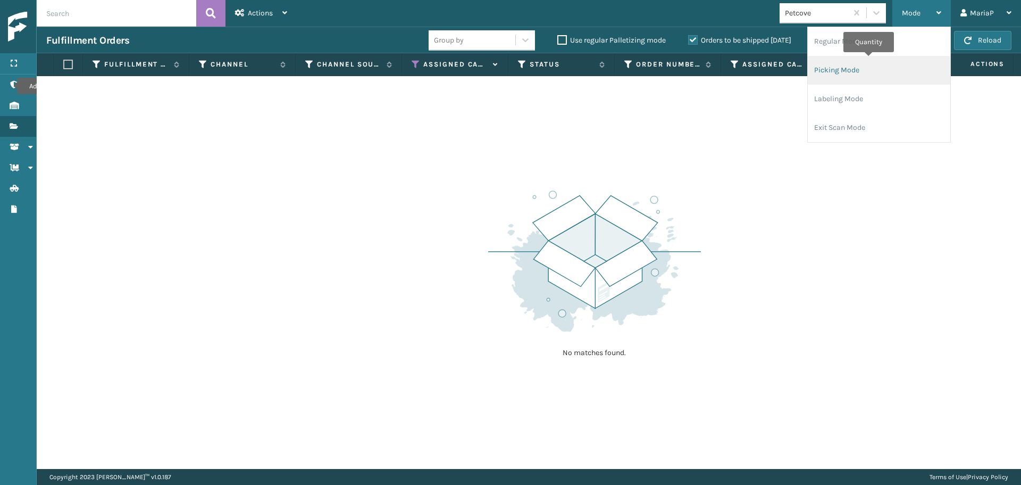
click at [829, 77] on li "Picking Mode" at bounding box center [879, 70] width 143 height 29
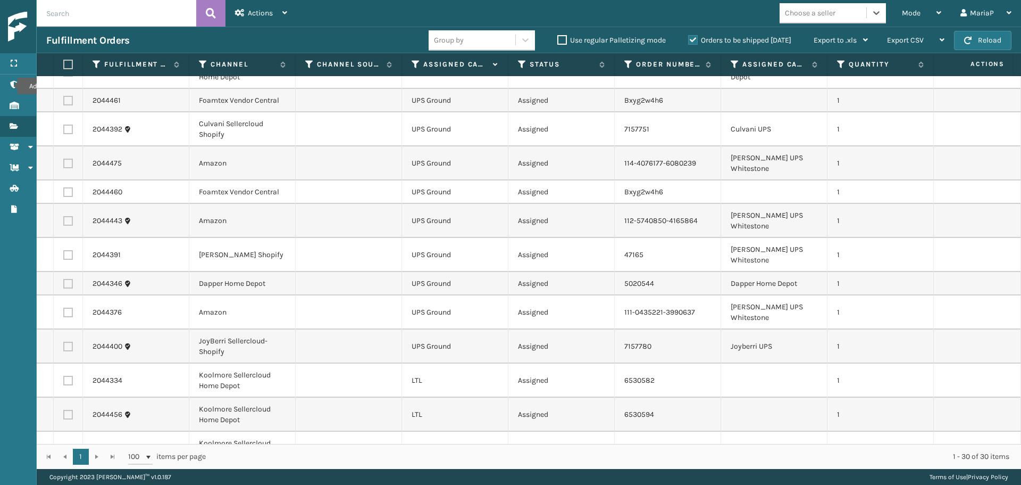
scroll to position [98, 0]
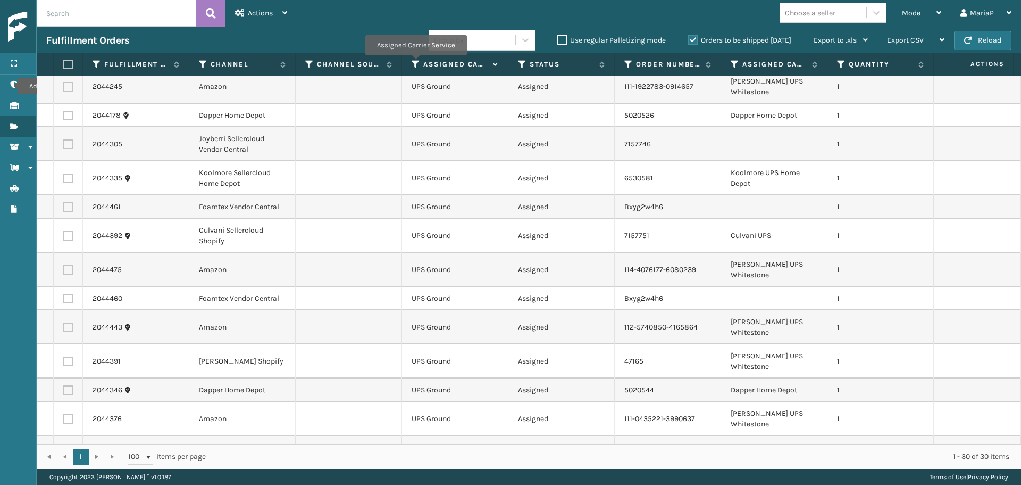
click at [415, 63] on icon at bounding box center [416, 65] width 9 height 10
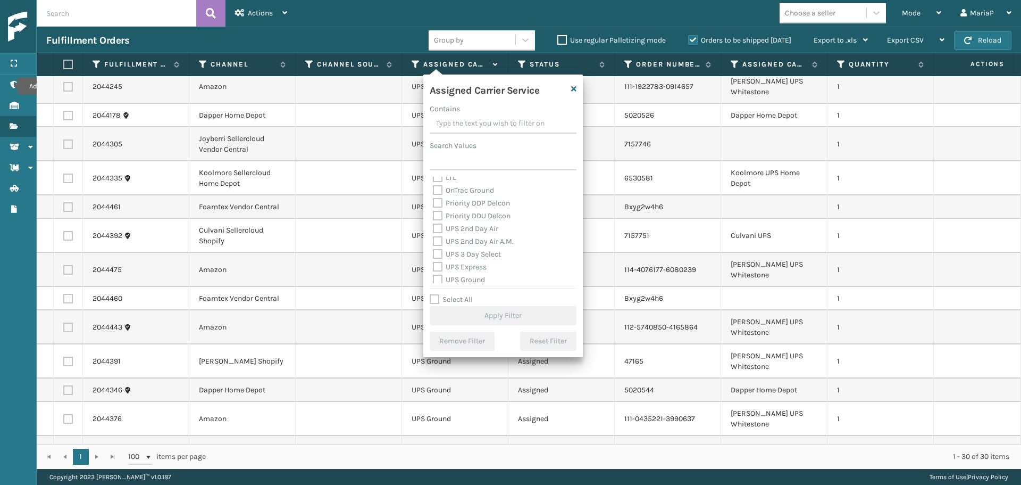
scroll to position [160, 0]
click at [457, 298] on label "Select All" at bounding box center [451, 299] width 43 height 9
click at [457, 294] on input "Select All" at bounding box center [510, 293] width 160 height 1
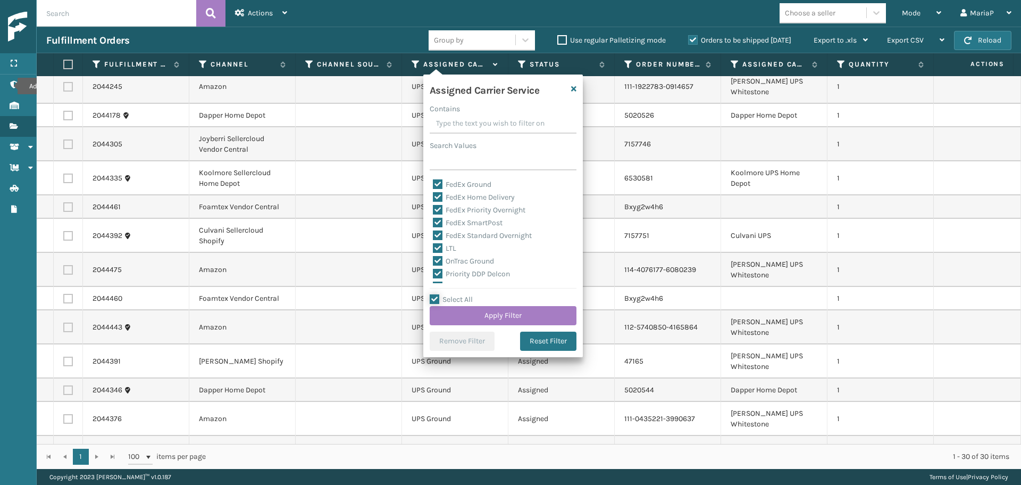
scroll to position [106, 0]
click at [448, 227] on label "LTL" at bounding box center [444, 229] width 23 height 9
click at [434, 227] on input "LTL" at bounding box center [433, 226] width 1 height 7
click at [509, 311] on button "Apply Filter" at bounding box center [503, 315] width 147 height 19
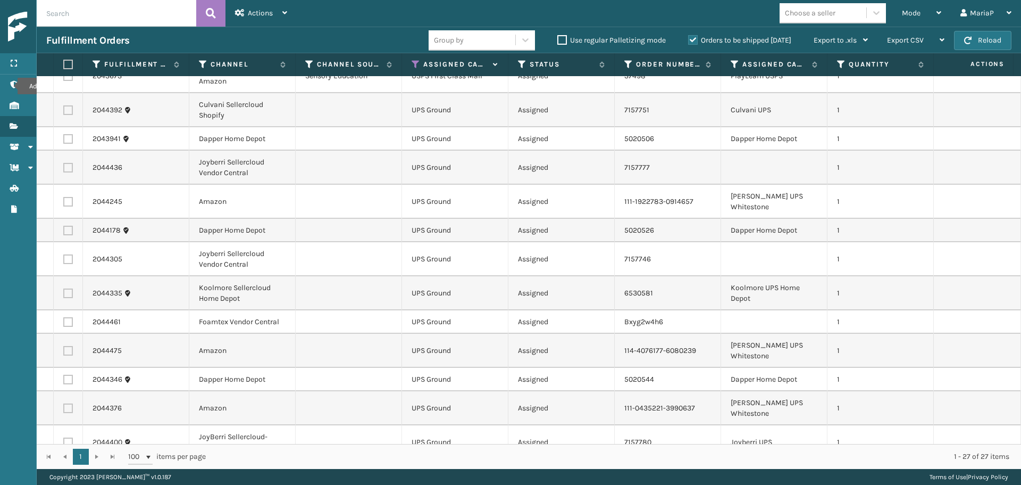
scroll to position [0, 0]
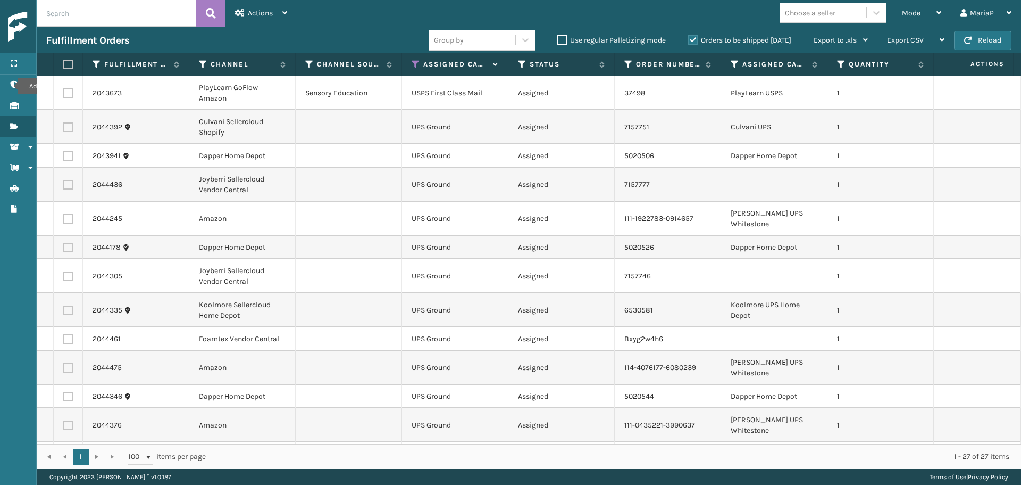
click at [68, 93] on label at bounding box center [68, 93] width 10 height 10
click at [64, 93] on input "checkbox" at bounding box center [63, 91] width 1 height 7
click at [67, 125] on label at bounding box center [68, 127] width 10 height 10
click at [64, 125] on input "checkbox" at bounding box center [63, 125] width 1 height 7
click at [71, 155] on label at bounding box center [68, 156] width 10 height 10
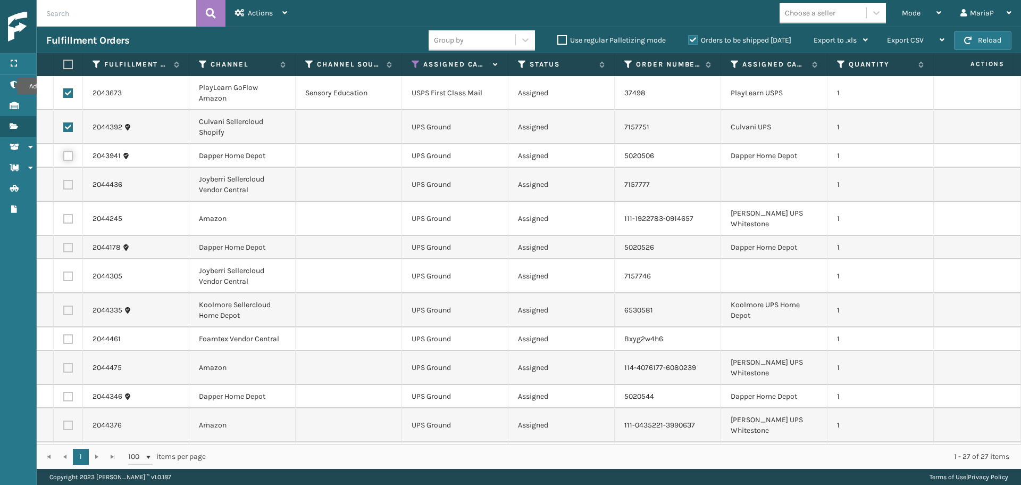
click at [64, 155] on input "checkbox" at bounding box center [63, 154] width 1 height 7
drag, startPoint x: 68, startPoint y: 176, endPoint x: 70, endPoint y: 184, distance: 8.4
click at [68, 177] on td at bounding box center [68, 185] width 29 height 34
click at [68, 183] on label at bounding box center [68, 185] width 10 height 10
click at [64, 183] on input "checkbox" at bounding box center [63, 183] width 1 height 7
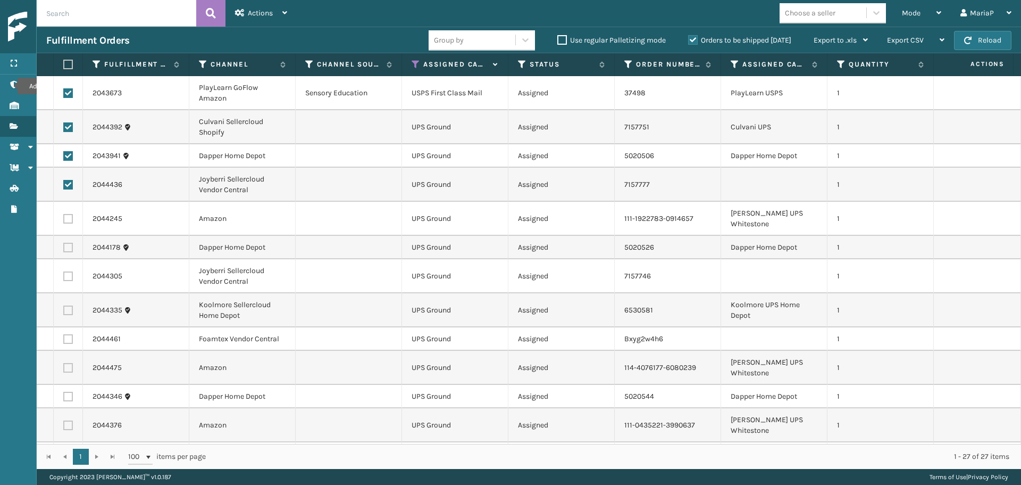
click at [69, 214] on label at bounding box center [68, 219] width 10 height 10
click at [64, 214] on input "checkbox" at bounding box center [63, 217] width 1 height 7
click at [69, 243] on label at bounding box center [68, 248] width 10 height 10
click at [64, 243] on input "checkbox" at bounding box center [63, 246] width 1 height 7
click at [69, 271] on label at bounding box center [68, 276] width 10 height 10
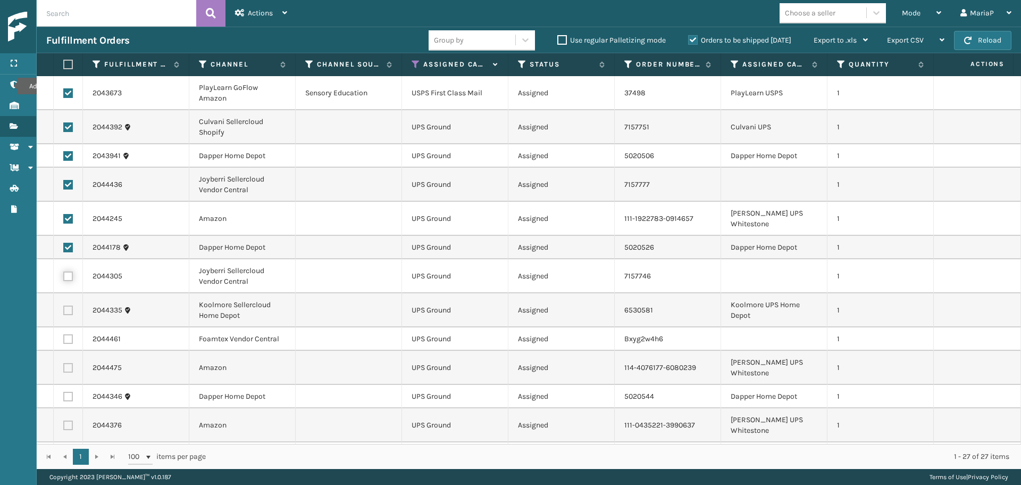
click at [64, 271] on input "checkbox" at bounding box center [63, 274] width 1 height 7
click at [66, 305] on label at bounding box center [68, 310] width 10 height 10
click at [64, 305] on input "checkbox" at bounding box center [63, 308] width 1 height 7
drag, startPoint x: 70, startPoint y: 326, endPoint x: 61, endPoint y: 338, distance: 14.8
click at [69, 334] on label at bounding box center [68, 339] width 10 height 10
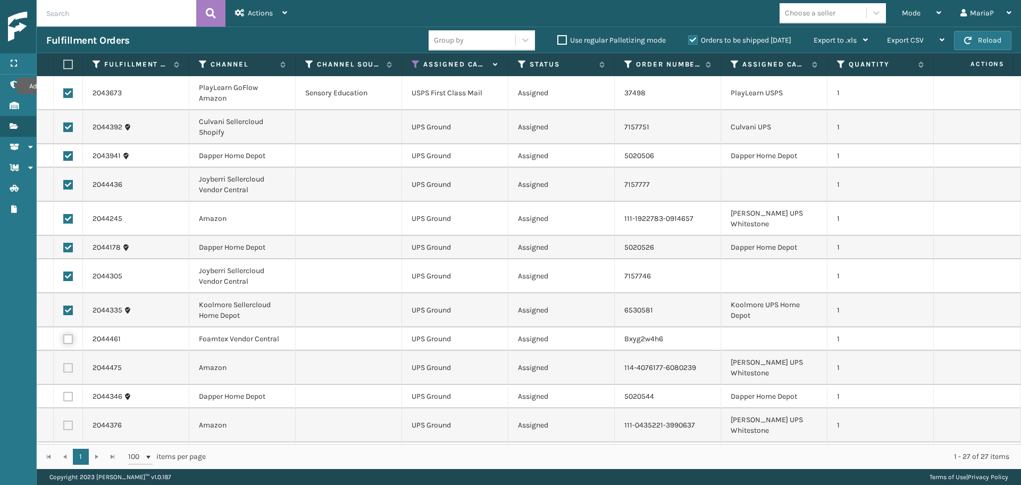
click at [64, 334] on input "checkbox" at bounding box center [63, 337] width 1 height 7
click at [69, 360] on td at bounding box center [68, 368] width 29 height 34
click at [70, 385] on td at bounding box center [68, 396] width 29 height 23
click at [66, 363] on label at bounding box center [68, 368] width 10 height 10
click at [64, 363] on input "checkbox" at bounding box center [63, 366] width 1 height 7
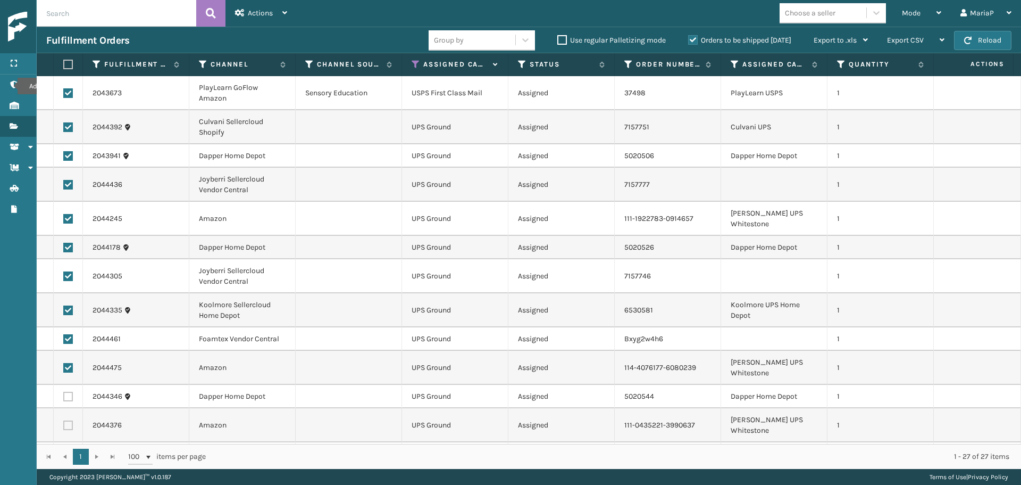
click at [73, 385] on td at bounding box center [68, 396] width 29 height 23
drag, startPoint x: 69, startPoint y: 396, endPoint x: 63, endPoint y: 378, distance: 19.4
click at [68, 420] on label at bounding box center [68, 425] width 10 height 10
click at [64, 420] on input "checkbox" at bounding box center [63, 423] width 1 height 7
click at [64, 392] on label at bounding box center [68, 397] width 10 height 10
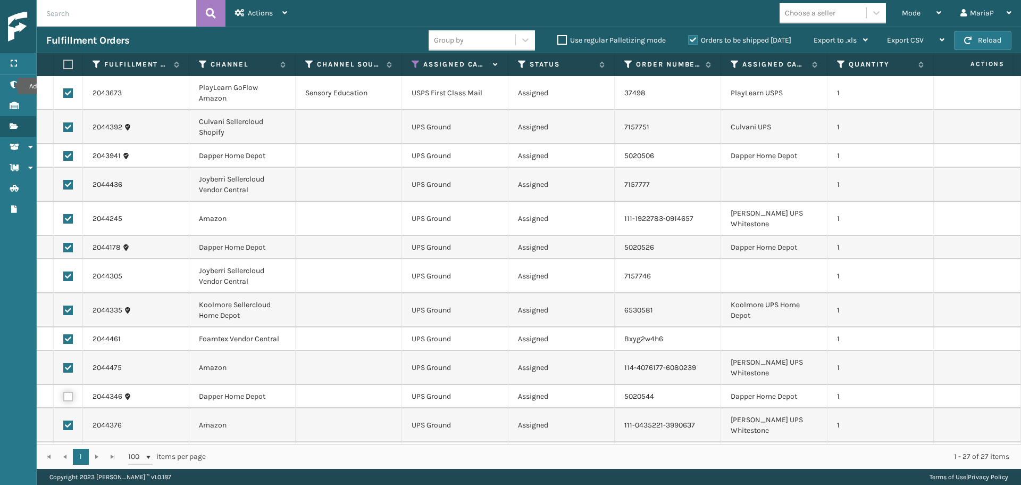
click at [64, 392] on input "checkbox" at bounding box center [63, 395] width 1 height 7
click at [68, 454] on label at bounding box center [68, 459] width 10 height 10
click at [64, 454] on input "checkbox" at bounding box center [63, 457] width 1 height 7
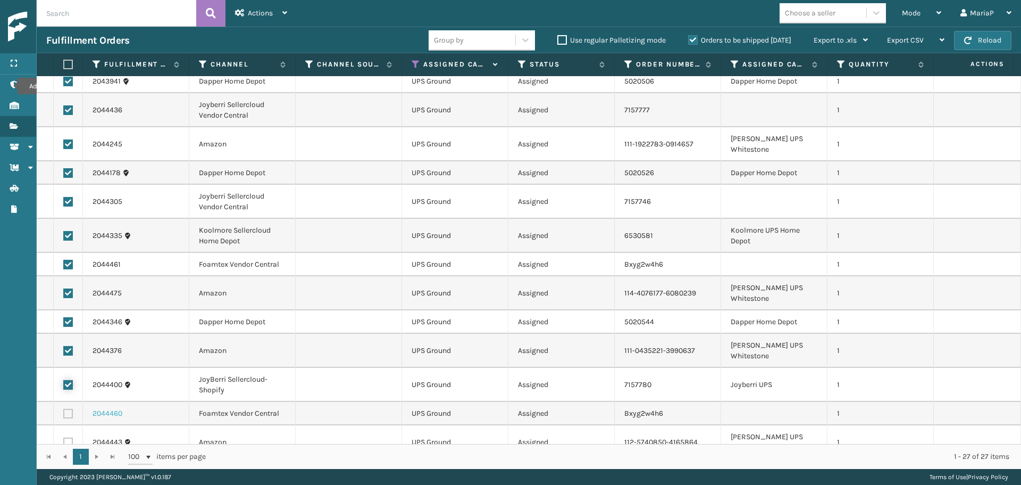
scroll to position [106, 0]
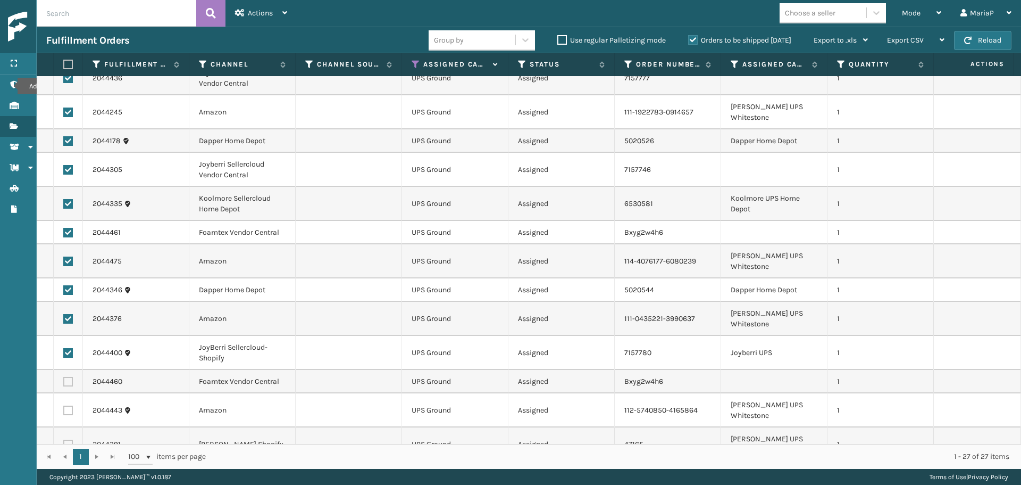
drag, startPoint x: 68, startPoint y: 351, endPoint x: 70, endPoint y: 380, distance: 29.8
click at [68, 377] on label at bounding box center [68, 382] width 10 height 10
click at [64, 377] on input "checkbox" at bounding box center [63, 380] width 1 height 7
drag, startPoint x: 69, startPoint y: 372, endPoint x: 70, endPoint y: 387, distance: 14.5
click at [69, 393] on td at bounding box center [68, 410] width 29 height 34
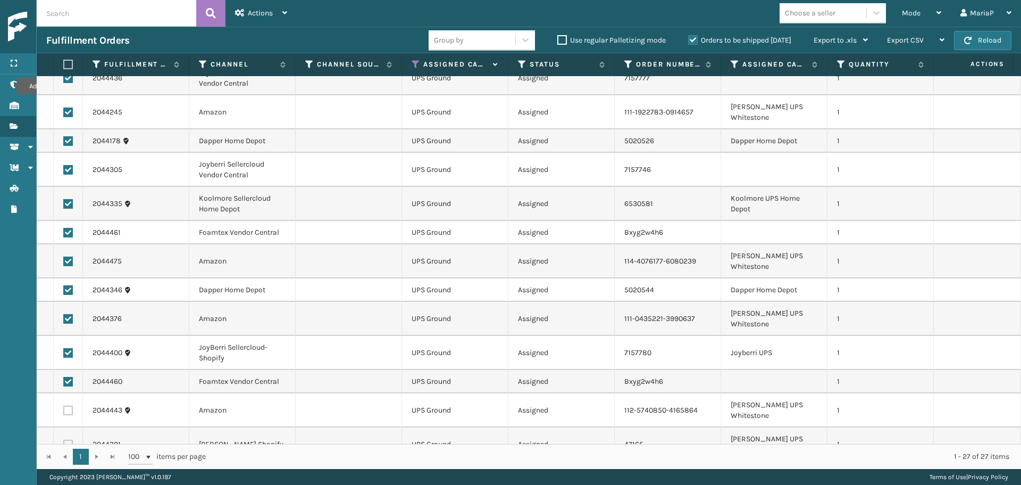
click at [70, 439] on label at bounding box center [68, 444] width 10 height 10
click at [64, 439] on input "checkbox" at bounding box center [63, 442] width 1 height 7
click at [70, 473] on label at bounding box center [68, 478] width 10 height 10
click at [64, 473] on input "checkbox" at bounding box center [63, 476] width 1 height 7
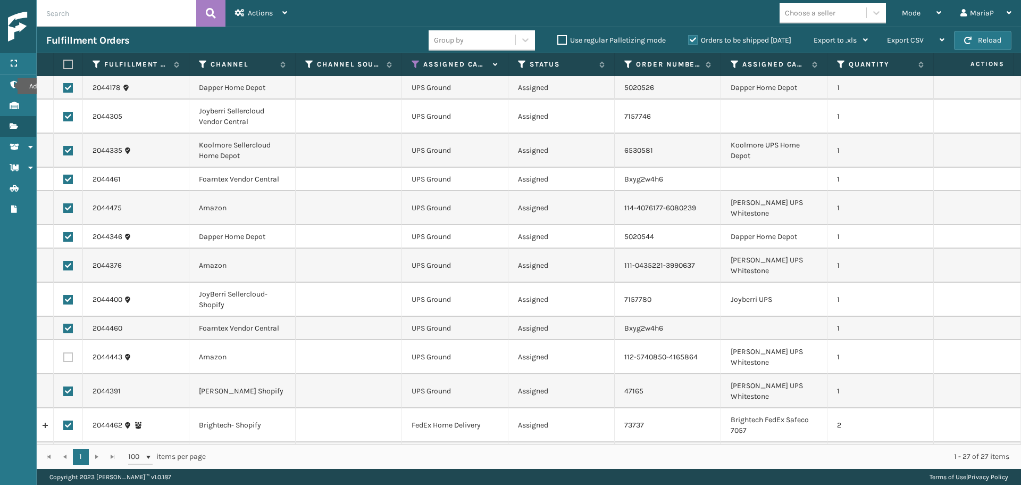
drag, startPoint x: 66, startPoint y: 372, endPoint x: 158, endPoint y: 268, distance: 138.7
click at [66, 420] on label at bounding box center [68, 425] width 10 height 10
click at [64, 420] on input "checkbox" at bounding box center [63, 423] width 1 height 7
click at [69, 352] on label at bounding box center [68, 357] width 10 height 10
click at [64, 352] on input "checkbox" at bounding box center [63, 355] width 1 height 7
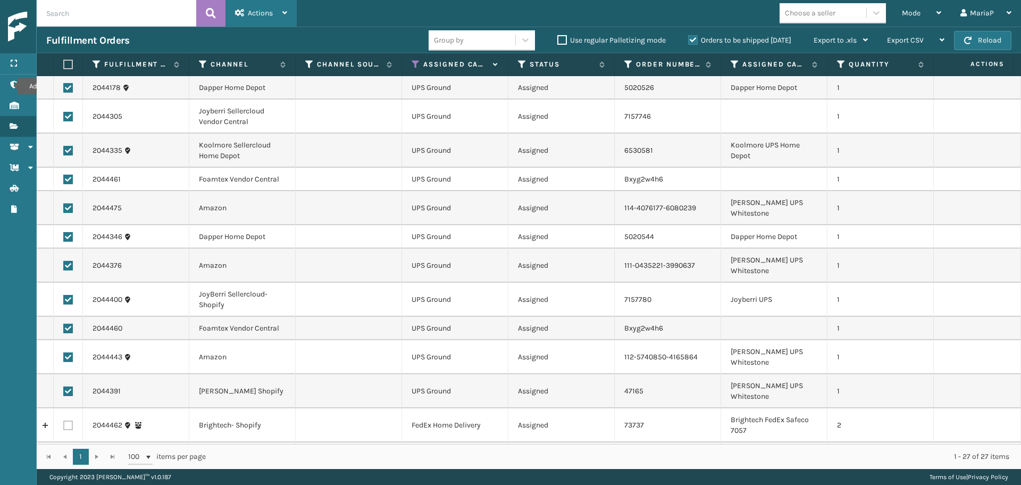
click at [251, 17] on span "Actions" at bounding box center [260, 13] width 25 height 9
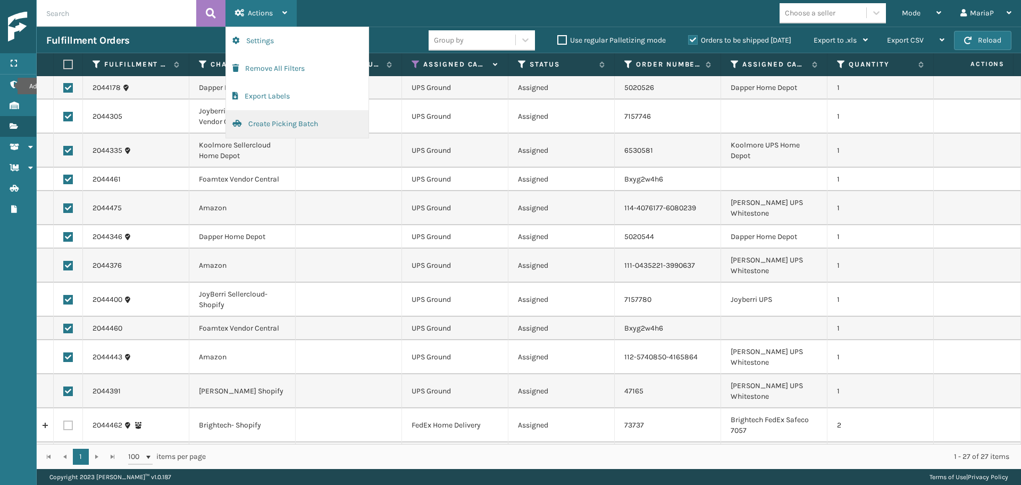
drag, startPoint x: 312, startPoint y: 124, endPoint x: 293, endPoint y: 117, distance: 20.9
click at [293, 117] on button "Create Picking Batch" at bounding box center [297, 124] width 143 height 28
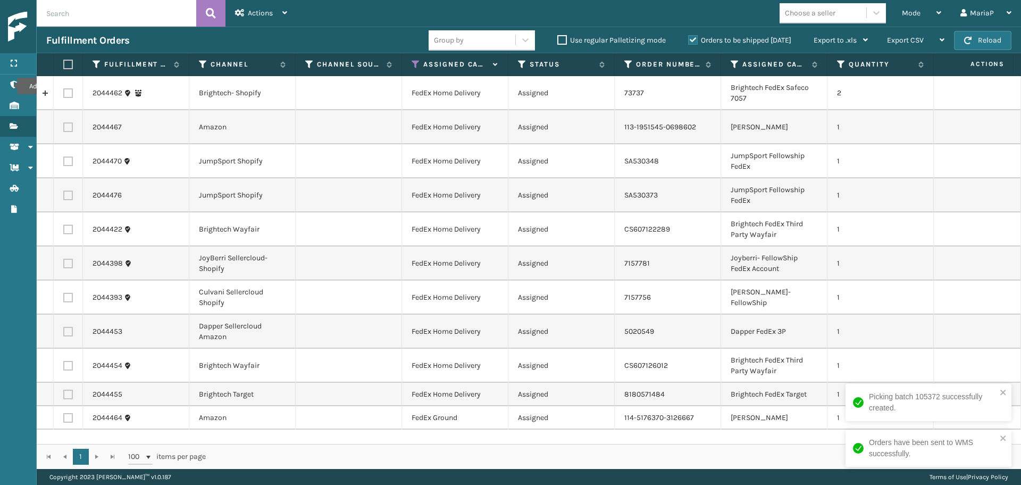
click at [942, 218] on td at bounding box center [982, 229] width 80 height 34
click at [69, 64] on label at bounding box center [66, 65] width 6 height 10
click at [64, 64] on input "checkbox" at bounding box center [63, 64] width 1 height 7
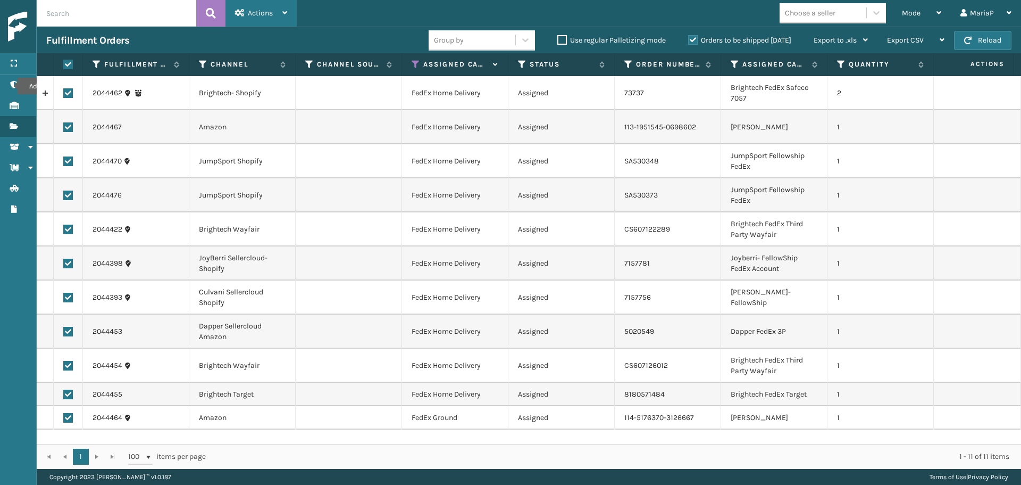
click at [271, 8] on div "Actions" at bounding box center [261, 13] width 52 height 27
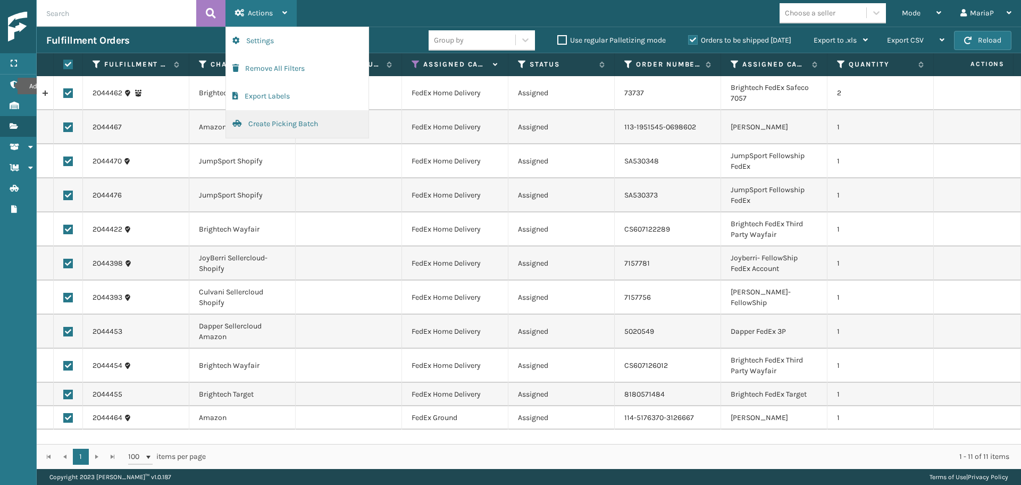
click at [277, 123] on button "Create Picking Batch" at bounding box center [297, 124] width 143 height 28
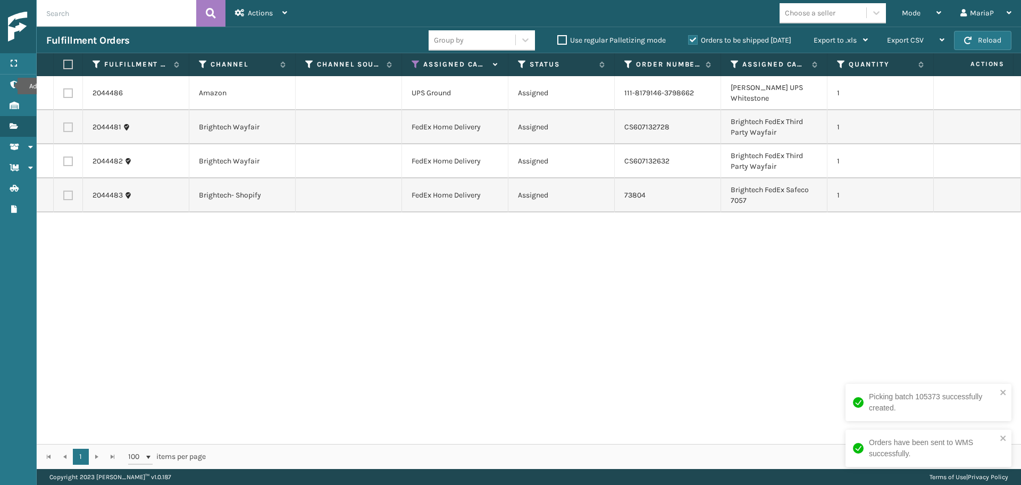
click at [421, 275] on div "2044486 Amazon UPS Ground Assigned 111-8179146-3798662 [PERSON_NAME] UPS Whites…" at bounding box center [529, 260] width 985 height 368
click at [416, 65] on icon at bounding box center [416, 65] width 9 height 10
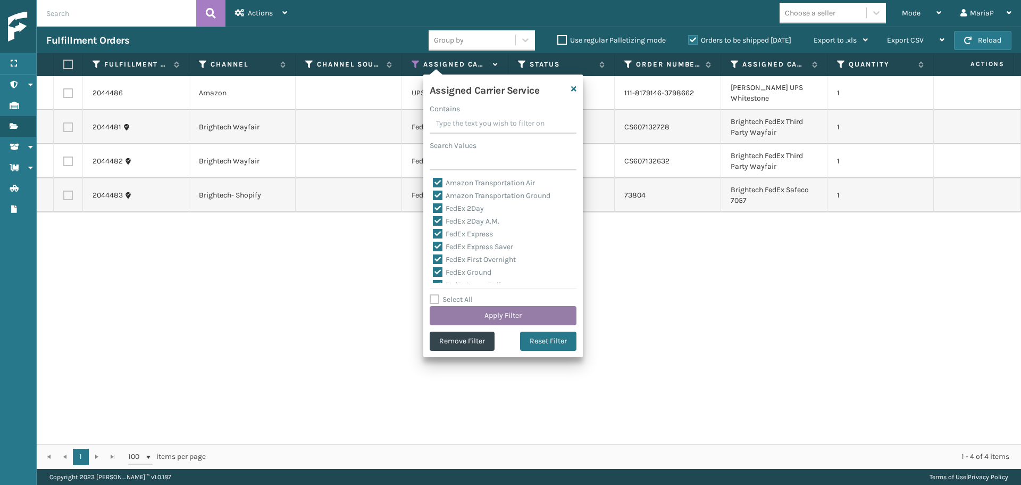
click at [507, 312] on button "Apply Filter" at bounding box center [503, 315] width 147 height 19
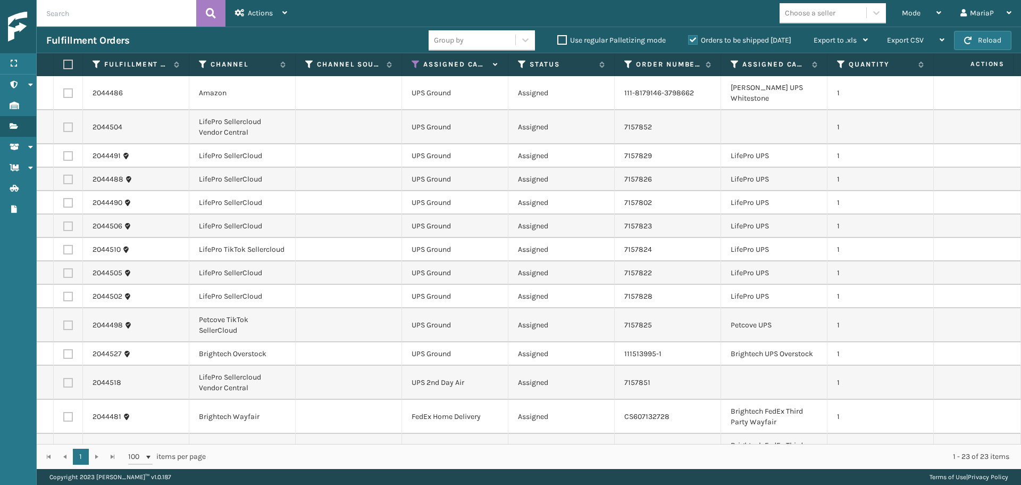
scroll to position [328, 0]
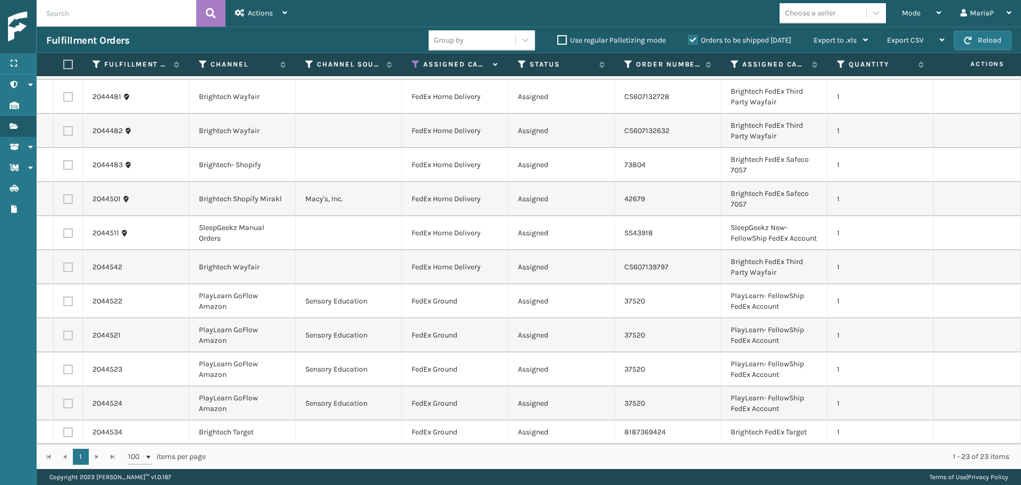
click at [831, 17] on div "Choose a seller" at bounding box center [810, 12] width 51 height 11
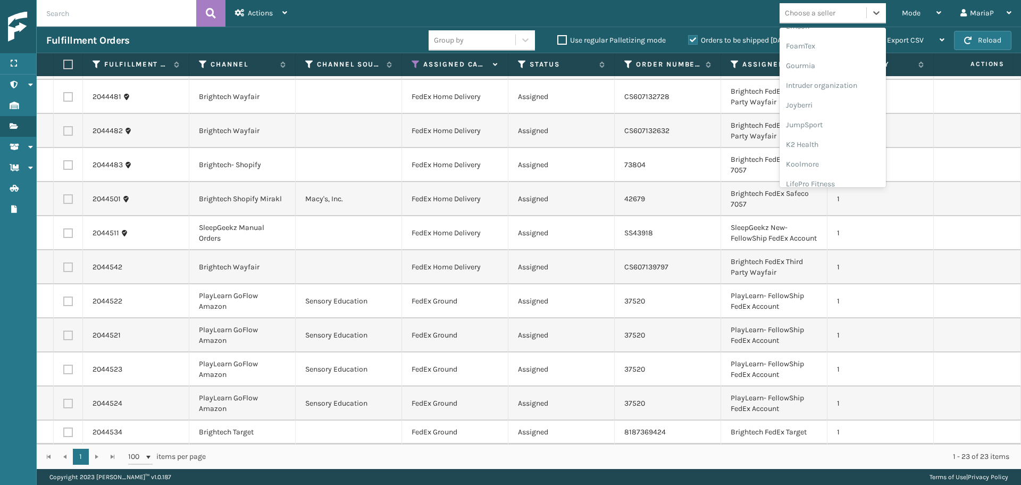
scroll to position [337, 0]
click at [809, 104] on div "LifePro Fitness" at bounding box center [833, 97] width 106 height 20
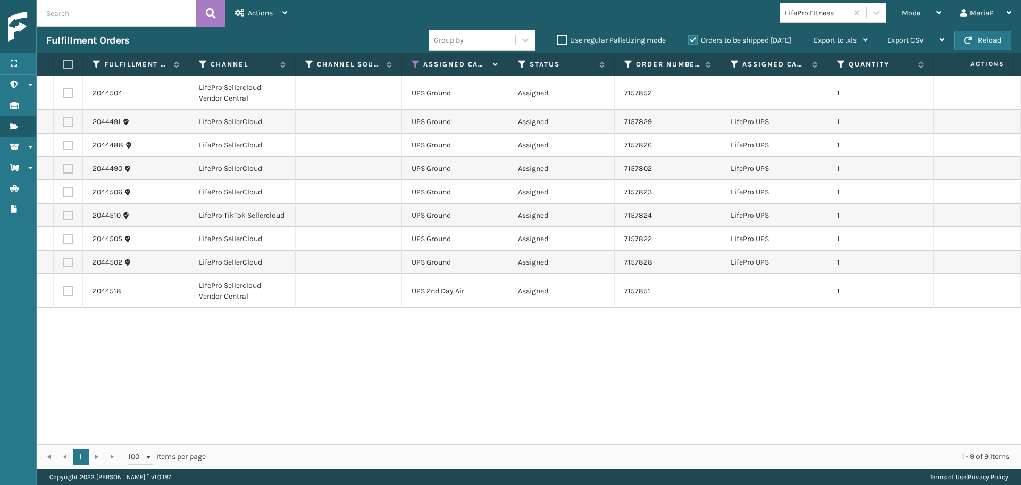
click at [68, 64] on label at bounding box center [66, 65] width 6 height 10
click at [64, 64] on input "checkbox" at bounding box center [63, 64] width 1 height 7
click at [262, 14] on span "Actions" at bounding box center [260, 13] width 25 height 9
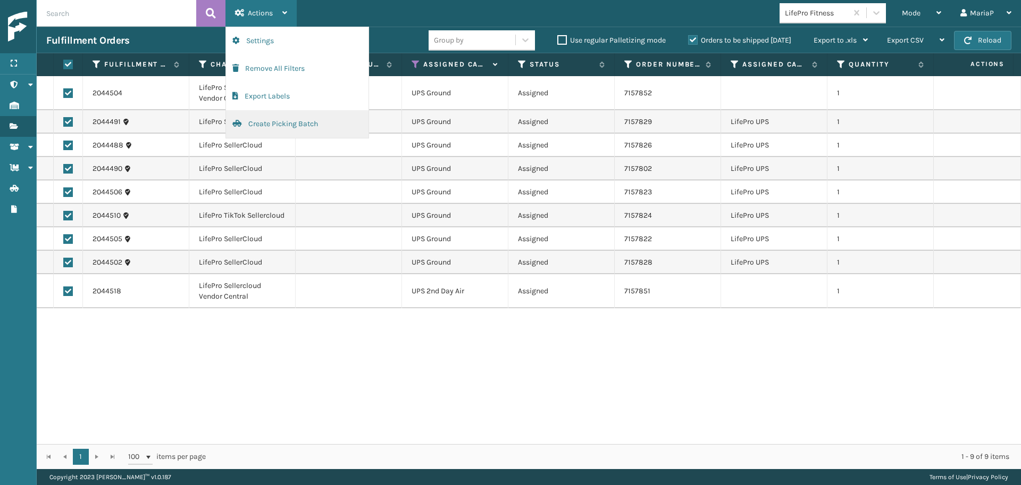
drag, startPoint x: 302, startPoint y: 123, endPoint x: 287, endPoint y: 119, distance: 14.8
click at [287, 119] on button "Create Picking Batch" at bounding box center [297, 124] width 143 height 28
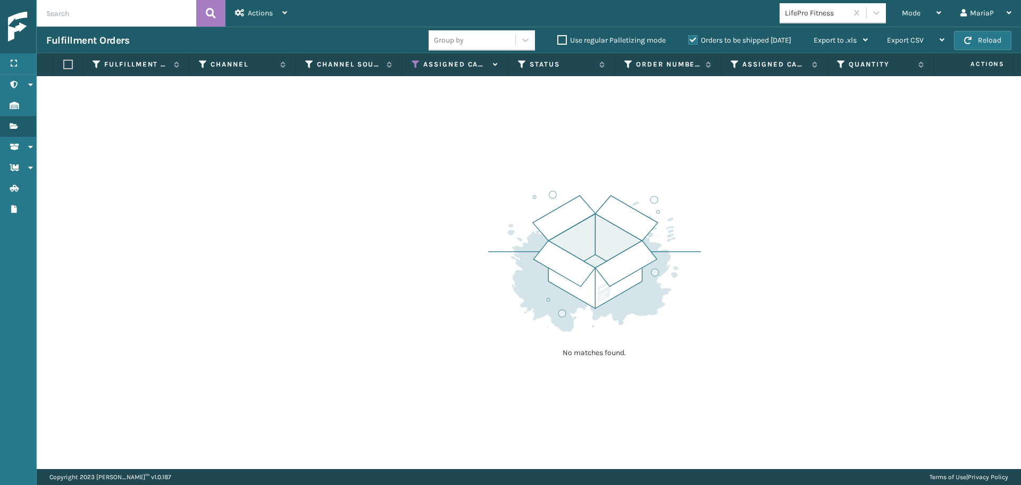
click at [416, 63] on icon at bounding box center [416, 65] width 9 height 10
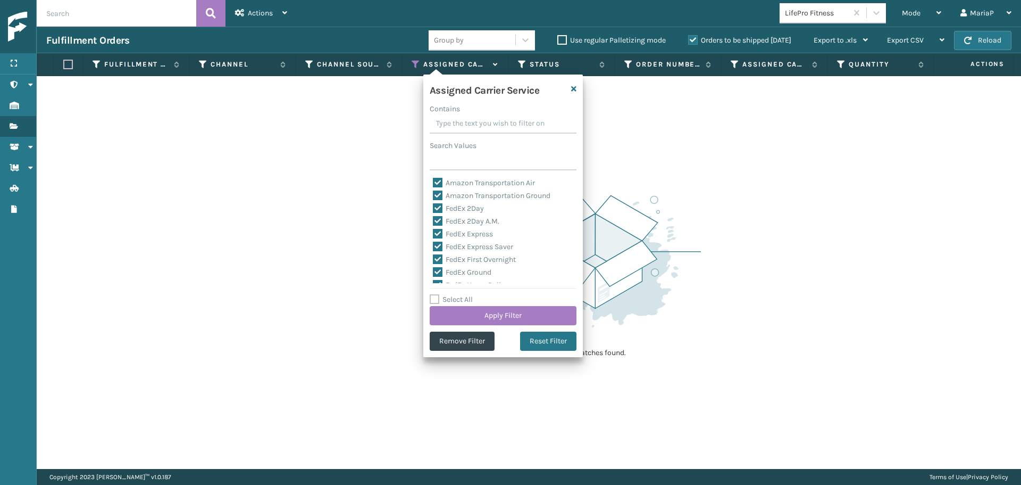
click at [460, 301] on label "Select All" at bounding box center [451, 299] width 43 height 9
click at [460, 294] on input "Select All" at bounding box center [510, 293] width 160 height 1
click at [460, 301] on label "Select All" at bounding box center [451, 299] width 43 height 9
click at [460, 294] on input "Select All" at bounding box center [510, 293] width 160 height 1
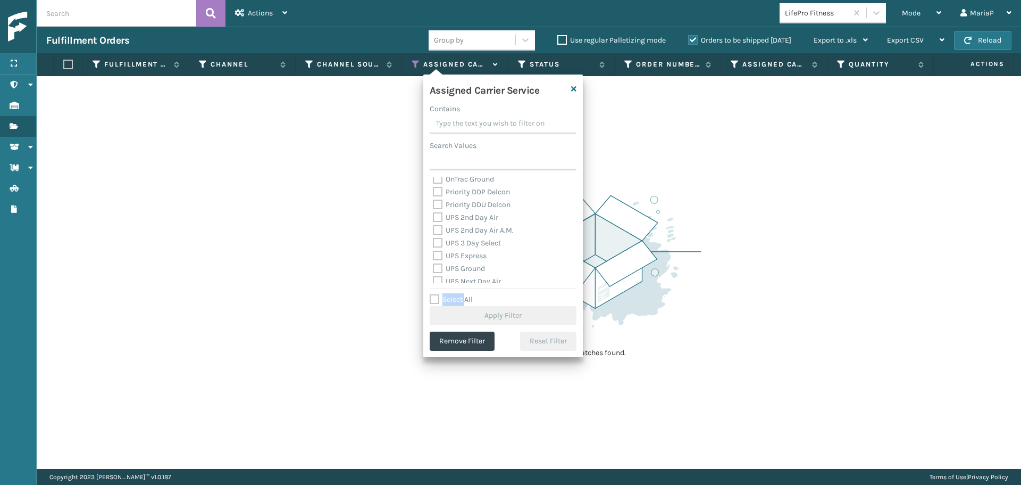
scroll to position [160, 0]
click at [464, 211] on label "UPS 2nd Day Air" at bounding box center [465, 214] width 65 height 9
click at [434, 211] on input "UPS 2nd Day Air" at bounding box center [433, 212] width 1 height 7
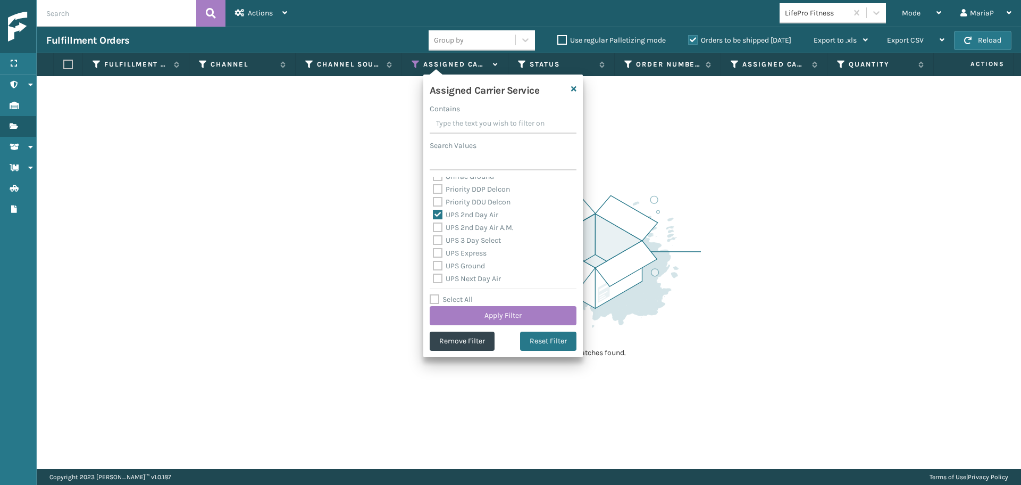
click at [474, 226] on label "UPS 2nd Day Air A.M." at bounding box center [473, 227] width 81 height 9
click at [434, 226] on input "UPS 2nd Day Air A.M." at bounding box center [433, 224] width 1 height 7
click at [481, 241] on label "UPS 3 Day Select" at bounding box center [467, 240] width 68 height 9
click at [434, 241] on input "UPS 3 Day Select" at bounding box center [433, 237] width 1 height 7
click at [482, 251] on label "UPS Express" at bounding box center [460, 252] width 54 height 9
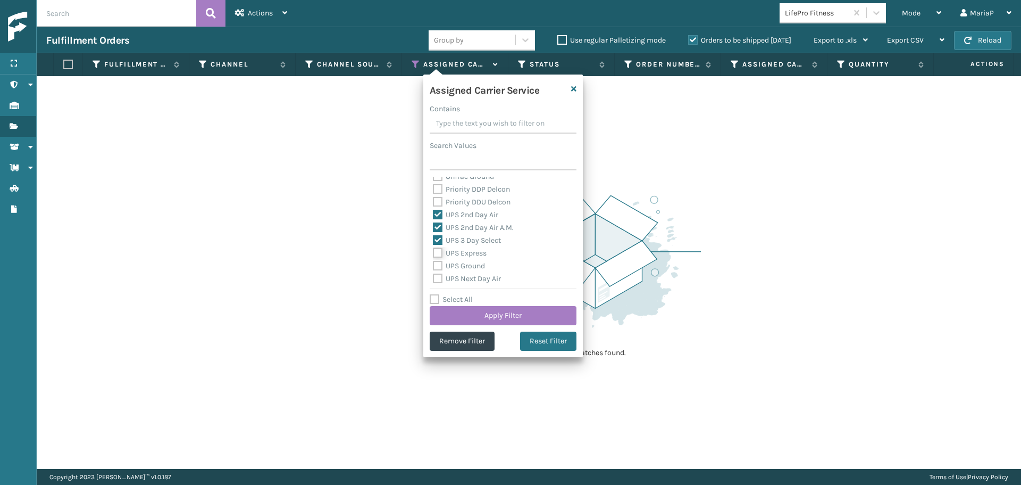
click at [434, 251] on input "UPS Express" at bounding box center [433, 250] width 1 height 7
click at [478, 265] on label "UPS Ground" at bounding box center [459, 265] width 52 height 9
click at [434, 265] on input "UPS Ground" at bounding box center [433, 263] width 1 height 7
click at [481, 278] on label "UPS Next Day Air" at bounding box center [467, 278] width 68 height 9
click at [434, 278] on input "UPS Next Day Air" at bounding box center [433, 275] width 1 height 7
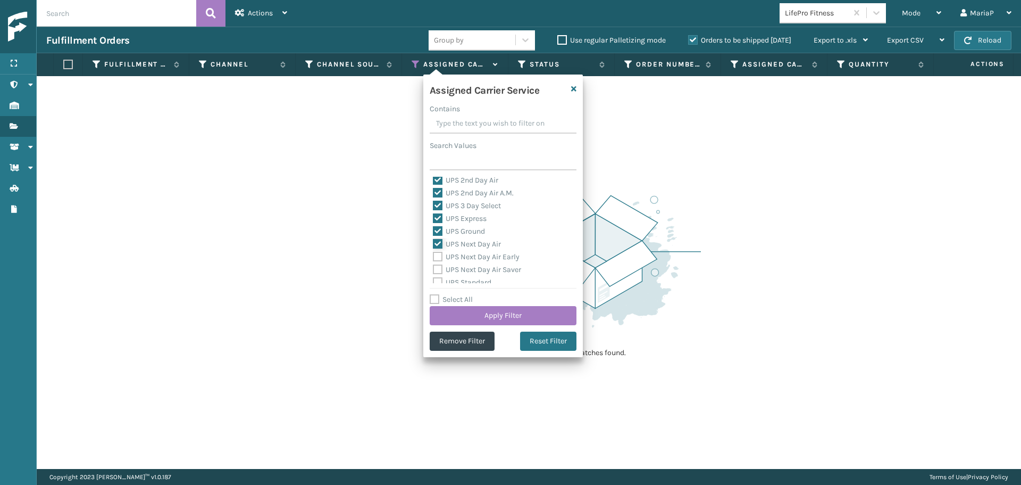
scroll to position [213, 0]
click at [469, 239] on label "UPS Next Day Air Early" at bounding box center [476, 238] width 87 height 9
click at [434, 239] on input "UPS Next Day Air Early" at bounding box center [433, 235] width 1 height 7
click at [473, 249] on label "UPS Next Day Air Saver" at bounding box center [477, 250] width 88 height 9
click at [434, 249] on input "UPS Next Day Air Saver" at bounding box center [433, 248] width 1 height 7
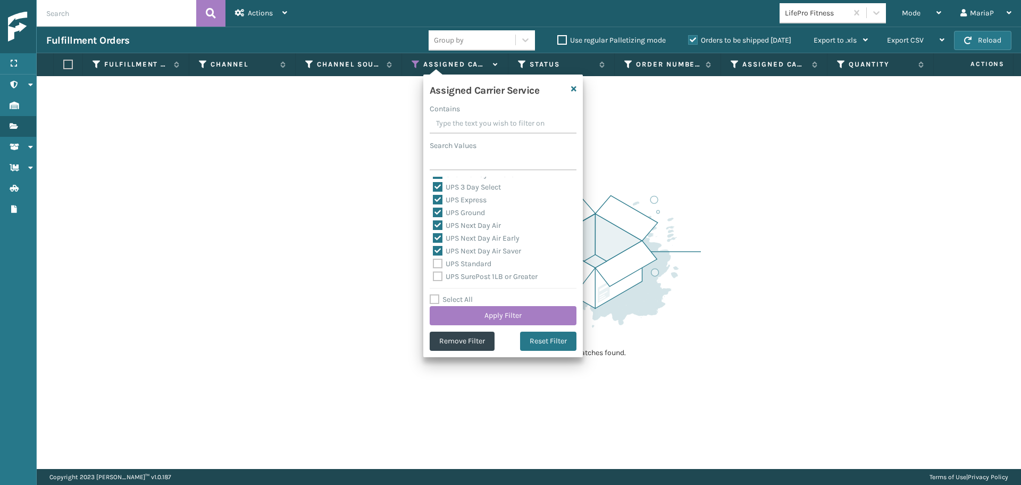
click at [477, 263] on label "UPS Standard" at bounding box center [462, 263] width 59 height 9
click at [434, 263] on input "UPS Standard" at bounding box center [433, 260] width 1 height 7
click at [478, 282] on div "UPS SurePost 1LB or Greater" at bounding box center [503, 276] width 140 height 13
click at [475, 275] on label "UPS SurePost 1LB or Greater" at bounding box center [485, 276] width 105 height 9
click at [434, 275] on input "UPS SurePost 1LB or Greater" at bounding box center [433, 273] width 1 height 7
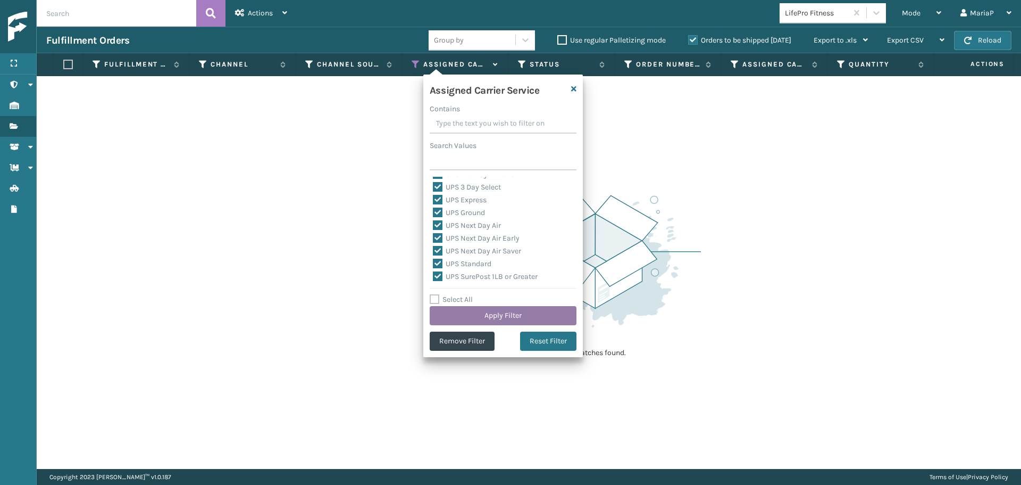
click at [493, 306] on button "Apply Filter" at bounding box center [503, 315] width 147 height 19
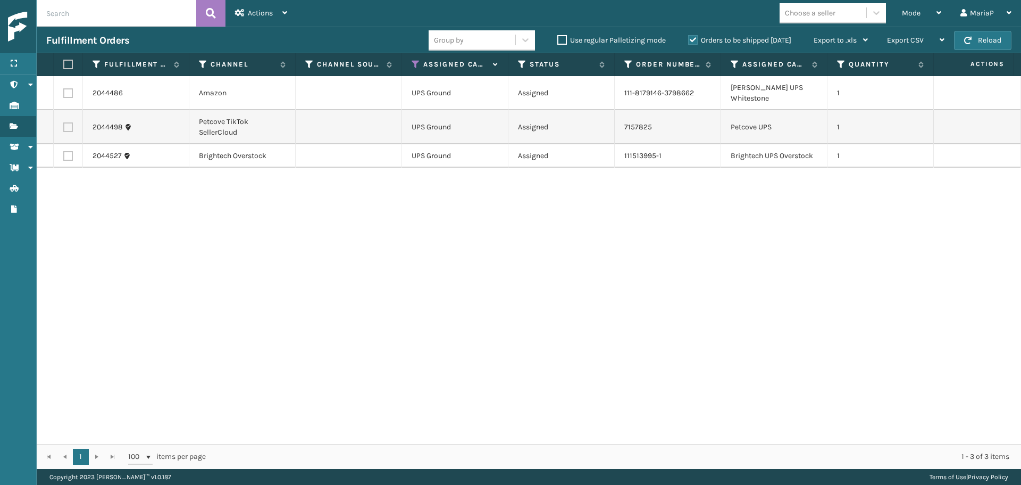
click at [68, 65] on label at bounding box center [66, 65] width 6 height 10
click at [64, 65] on input "checkbox" at bounding box center [63, 64] width 1 height 7
click at [265, 15] on span "Actions" at bounding box center [260, 13] width 25 height 9
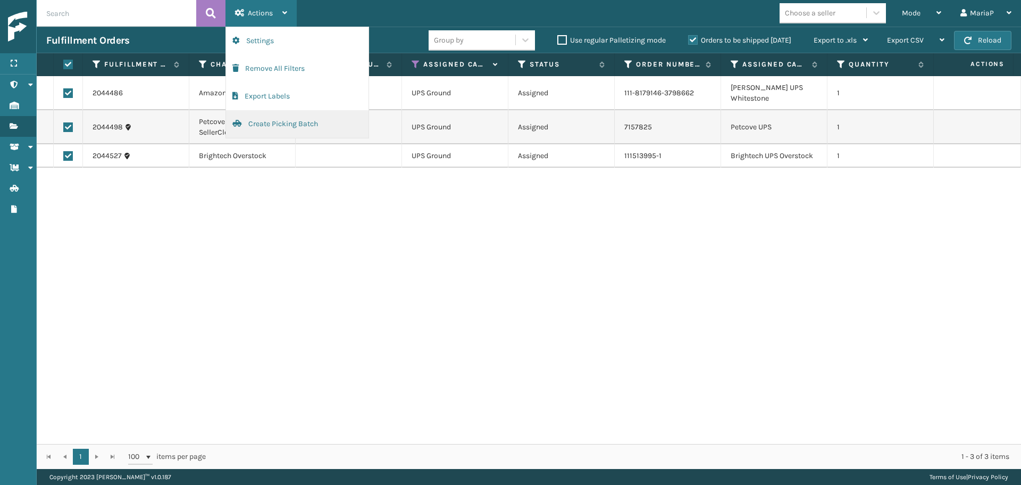
click at [308, 125] on button "Create Picking Batch" at bounding box center [297, 124] width 143 height 28
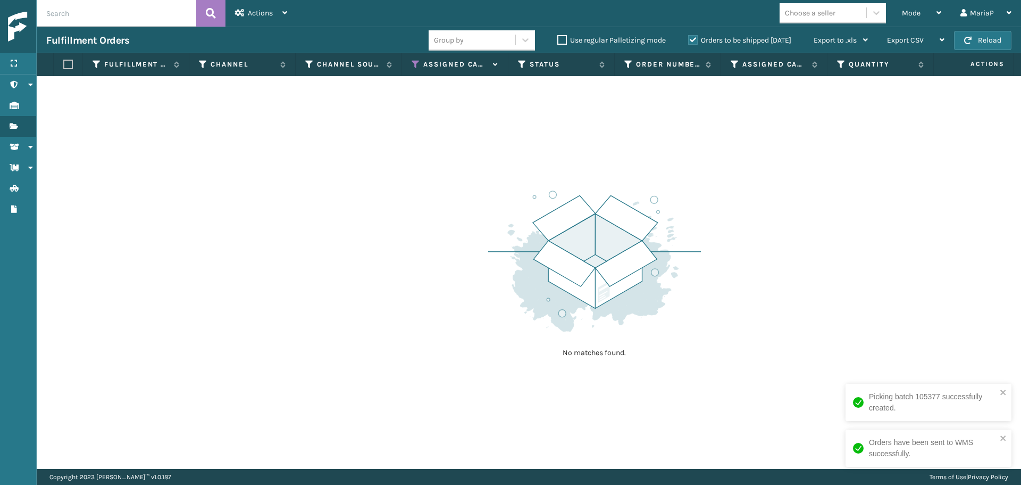
click at [417, 64] on icon at bounding box center [416, 65] width 9 height 10
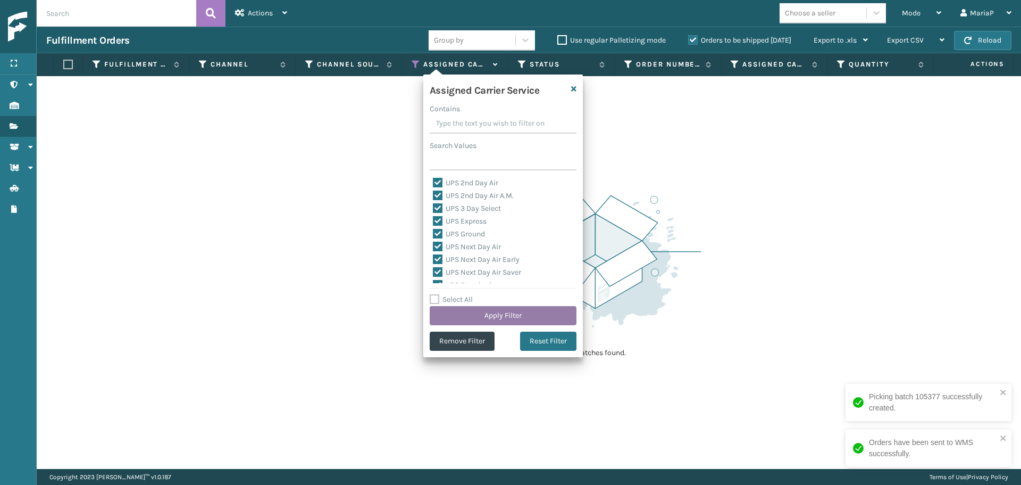
click at [471, 306] on button "Apply Filter" at bounding box center [503, 315] width 147 height 19
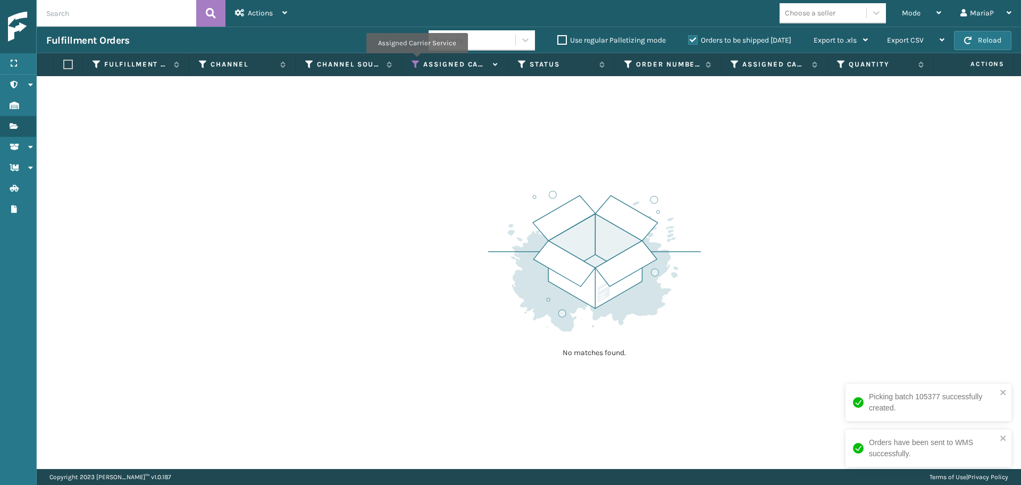
click at [417, 61] on icon at bounding box center [416, 65] width 9 height 10
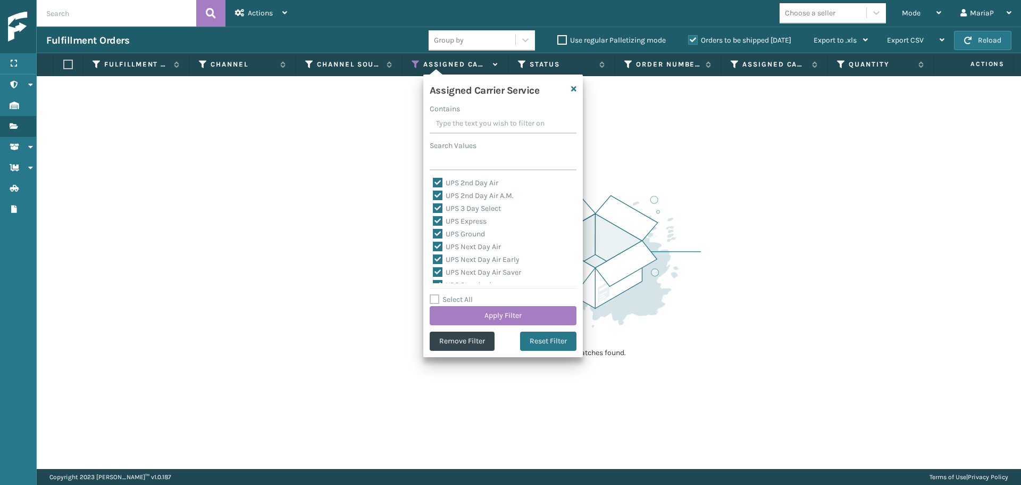
click at [469, 298] on label "Select All" at bounding box center [451, 299] width 43 height 9
click at [469, 294] on input "Select All" at bounding box center [510, 293] width 160 height 1
click at [469, 298] on label "Select All" at bounding box center [451, 299] width 43 height 9
click at [469, 294] on input "Select All" at bounding box center [510, 293] width 160 height 1
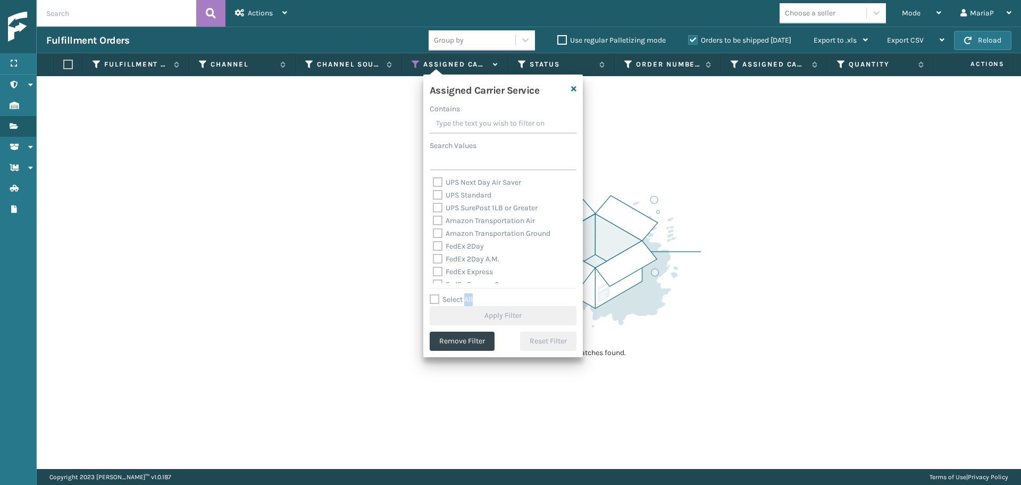
scroll to position [106, 0]
click at [452, 229] on label "FedEx 2Day" at bounding box center [458, 229] width 51 height 9
click at [434, 229] on input "FedEx 2Day" at bounding box center [433, 226] width 1 height 7
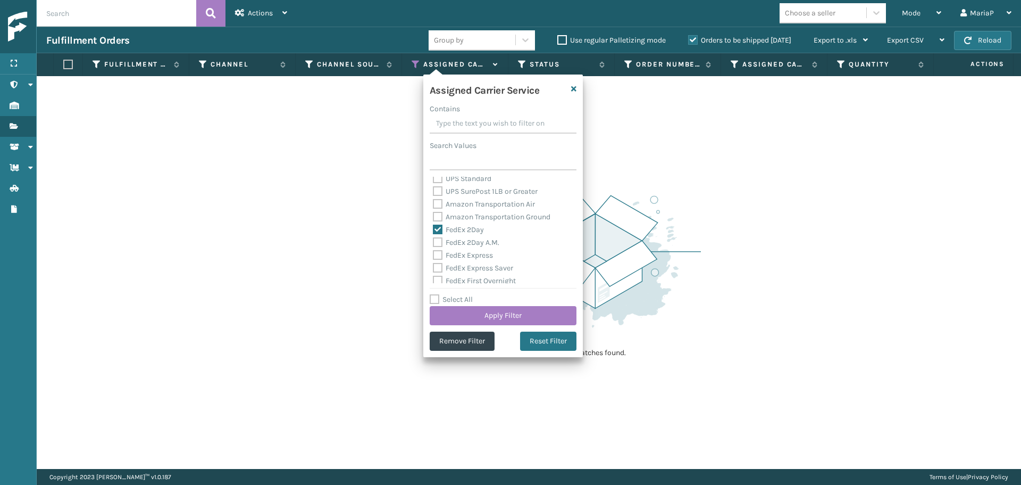
click at [454, 244] on label "FedEx 2Day A.M." at bounding box center [466, 242] width 66 height 9
click at [434, 243] on input "FedEx 2Day A.M." at bounding box center [433, 239] width 1 height 7
click at [456, 248] on div "FedEx 2Day A.M." at bounding box center [503, 242] width 140 height 13
click at [459, 260] on div "FedEx Express" at bounding box center [503, 255] width 140 height 13
click at [463, 269] on label "FedEx Express Saver" at bounding box center [473, 267] width 80 height 9
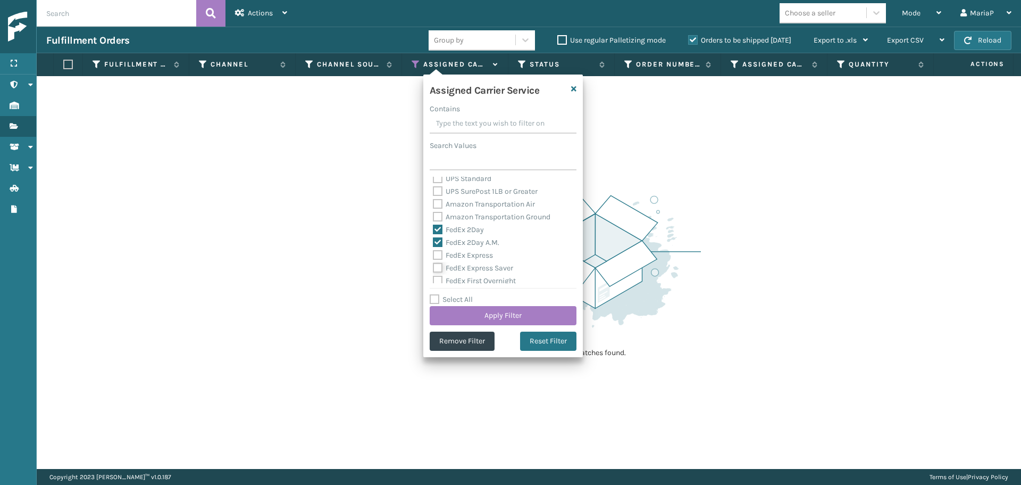
click at [434, 269] on input "FedEx Express Saver" at bounding box center [433, 265] width 1 height 7
click at [461, 257] on label "FedEx Express" at bounding box center [463, 255] width 60 height 9
click at [434, 256] on input "FedEx Express" at bounding box center [433, 252] width 1 height 7
click at [453, 221] on div "FedEx First Overnight" at bounding box center [503, 227] width 140 height 13
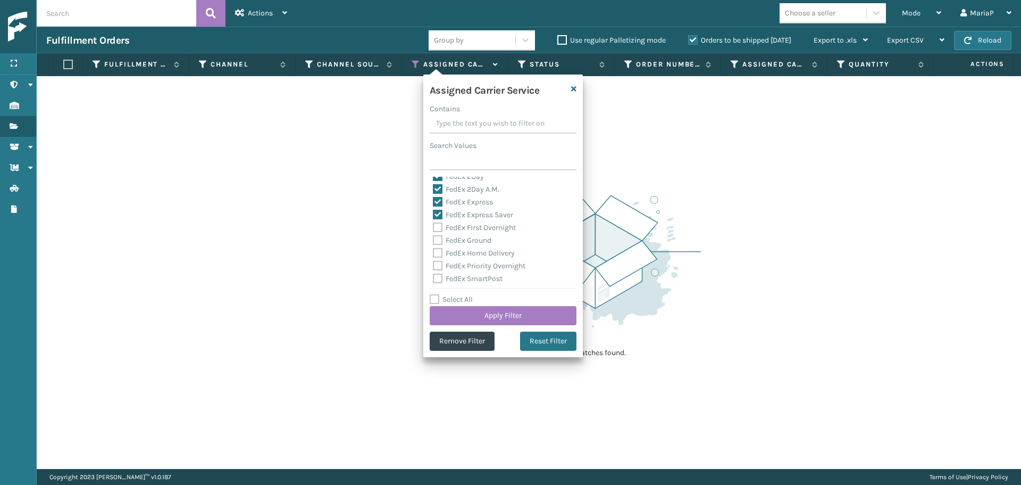
click at [455, 228] on label "FedEx First Overnight" at bounding box center [474, 227] width 83 height 9
click at [434, 228] on input "FedEx First Overnight" at bounding box center [433, 224] width 1 height 7
click at [456, 239] on label "FedEx Ground" at bounding box center [462, 240] width 59 height 9
click at [434, 239] on input "FedEx Ground" at bounding box center [433, 237] width 1 height 7
click at [459, 251] on label "FedEx Home Delivery" at bounding box center [474, 252] width 82 height 9
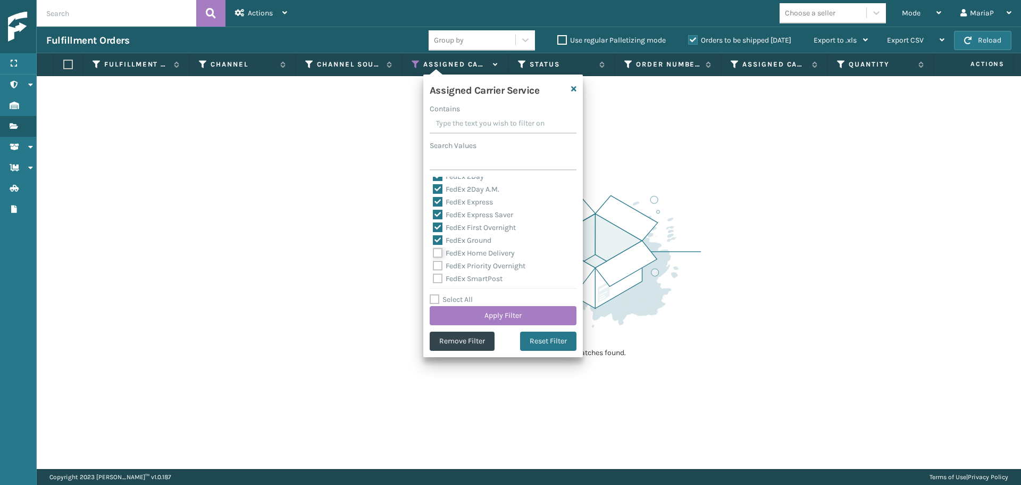
click at [434, 251] on input "FedEx Home Delivery" at bounding box center [433, 250] width 1 height 7
click at [461, 259] on div "FedEx Home Delivery" at bounding box center [503, 253] width 140 height 13
click at [462, 265] on label "FedEx Priority Overnight" at bounding box center [479, 265] width 93 height 9
click at [434, 265] on input "FedEx Priority Overnight" at bounding box center [433, 263] width 1 height 7
click at [468, 283] on div "Assigned Carrier Service Contains Search Values UPS 2nd Day Air UPS 2nd Day Air…" at bounding box center [503, 215] width 160 height 282
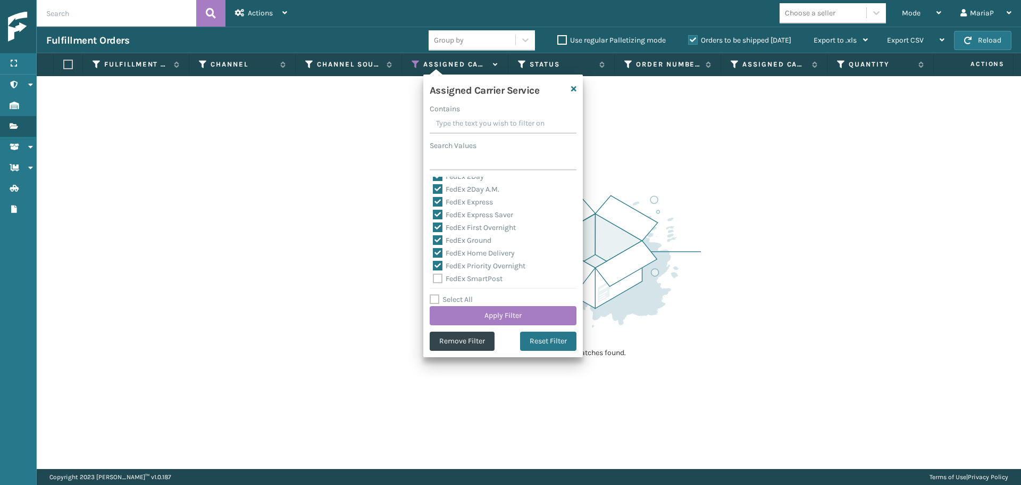
click at [468, 279] on label "FedEx SmartPost" at bounding box center [468, 278] width 70 height 9
click at [434, 279] on input "FedEx SmartPost" at bounding box center [433, 275] width 1 height 7
click at [463, 239] on label "FedEx Standard Overnight" at bounding box center [482, 238] width 99 height 9
click at [434, 239] on input "FedEx Standard Overnight" at bounding box center [433, 235] width 1 height 7
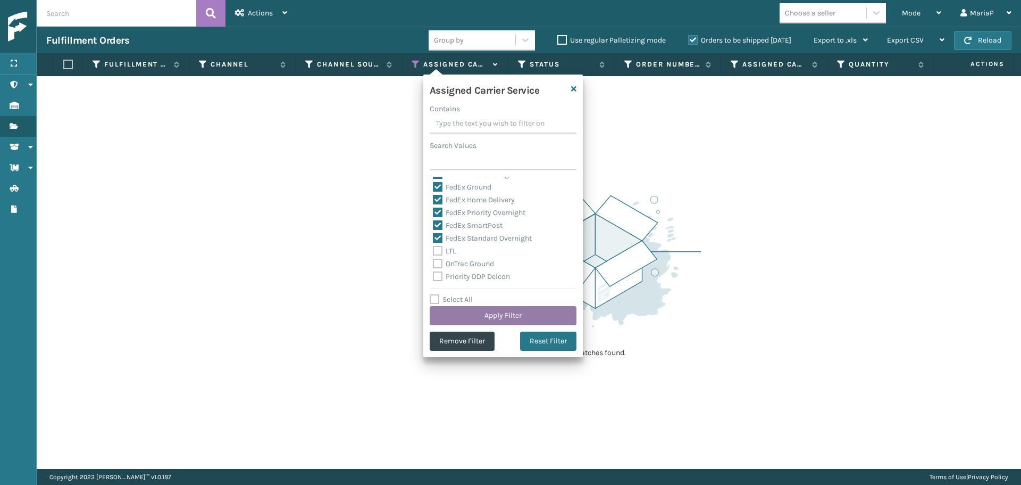
click at [505, 313] on button "Apply Filter" at bounding box center [503, 315] width 147 height 19
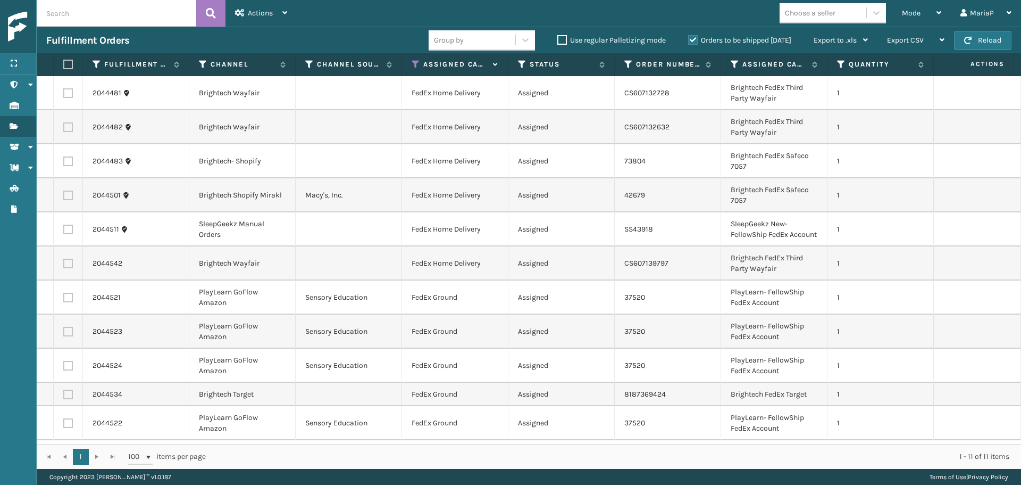
scroll to position [0, 0]
click at [816, 15] on div "Choose a seller" at bounding box center [810, 12] width 51 height 11
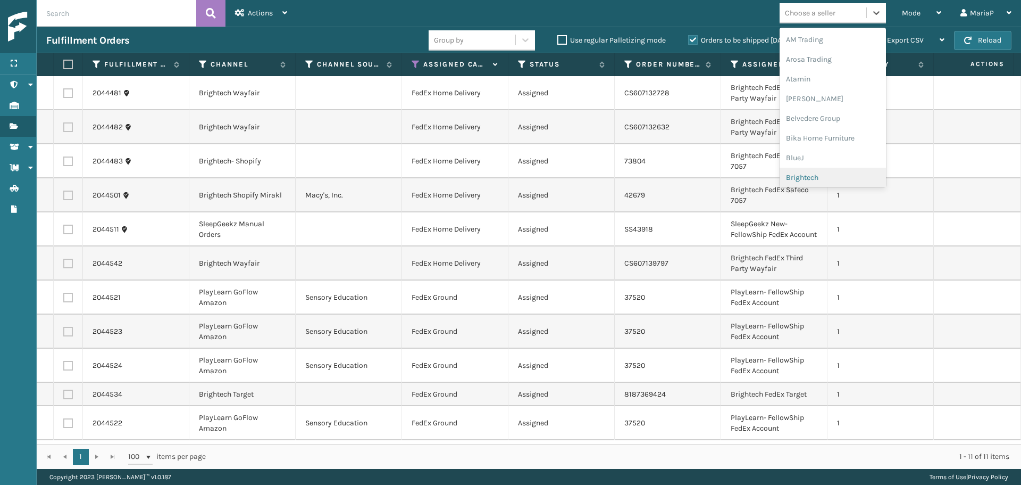
click at [813, 173] on div "Brightech" at bounding box center [833, 178] width 106 height 20
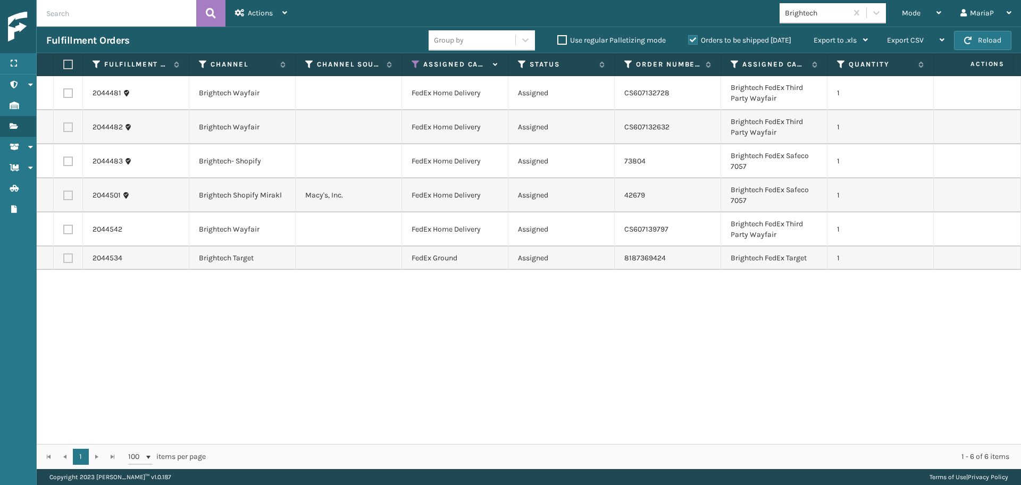
click at [70, 63] on label at bounding box center [66, 65] width 6 height 10
click at [64, 63] on input "checkbox" at bounding box center [63, 64] width 1 height 7
click at [265, 12] on span "Actions" at bounding box center [260, 13] width 25 height 9
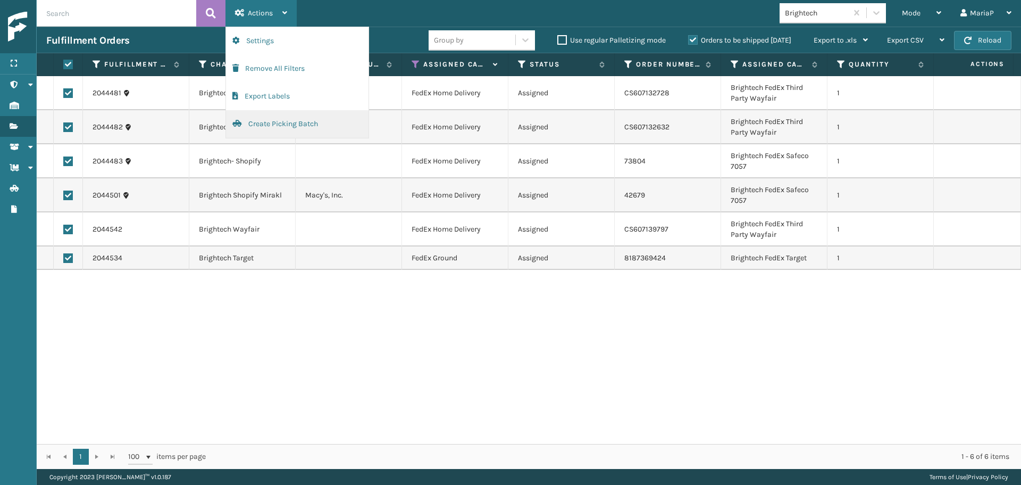
click at [314, 128] on button "Create Picking Batch" at bounding box center [297, 124] width 143 height 28
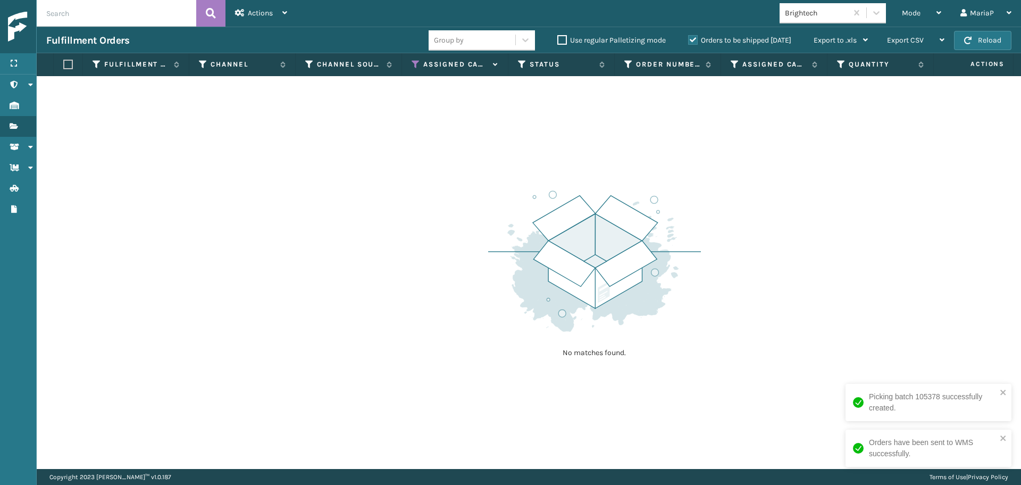
click at [811, 20] on div "Brightech" at bounding box center [814, 13] width 68 height 18
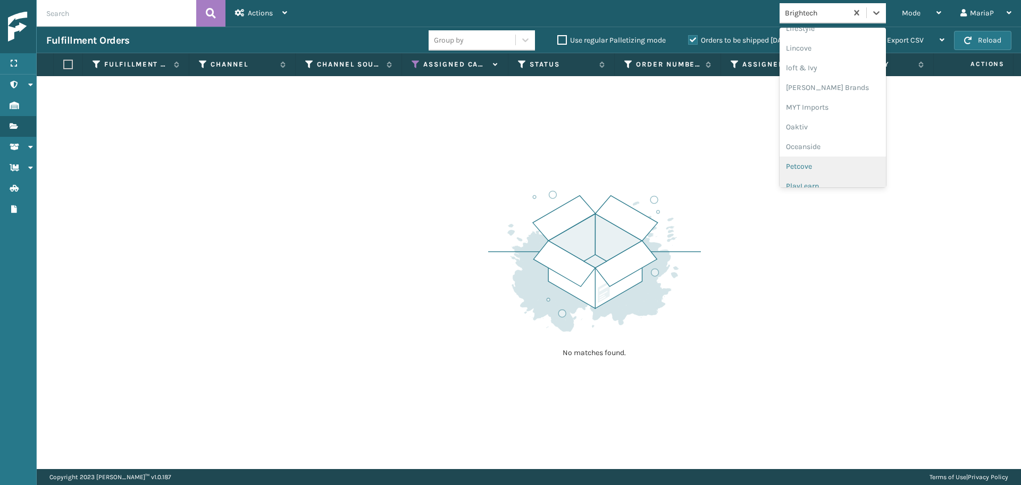
scroll to position [443, 0]
click at [803, 154] on div "Petcove" at bounding box center [833, 148] width 106 height 20
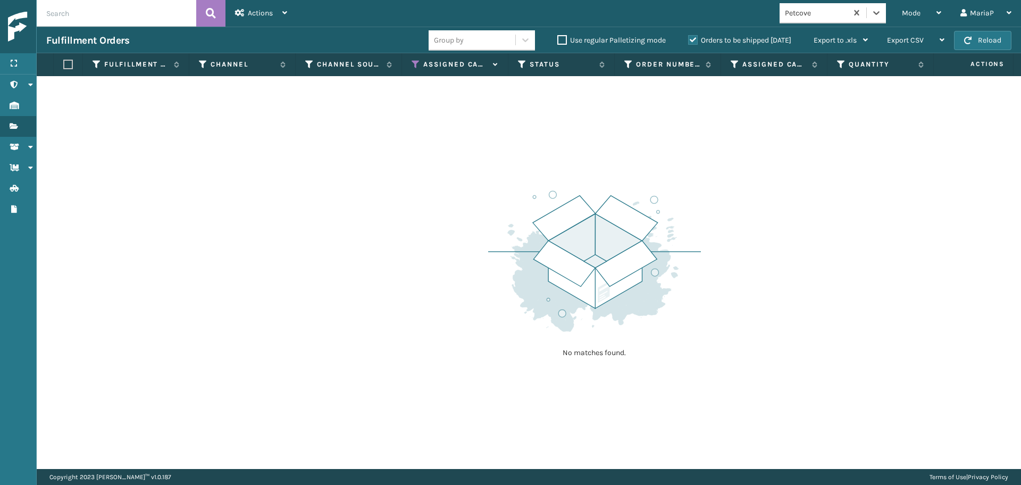
click at [835, 12] on div "Petcove" at bounding box center [816, 12] width 63 height 11
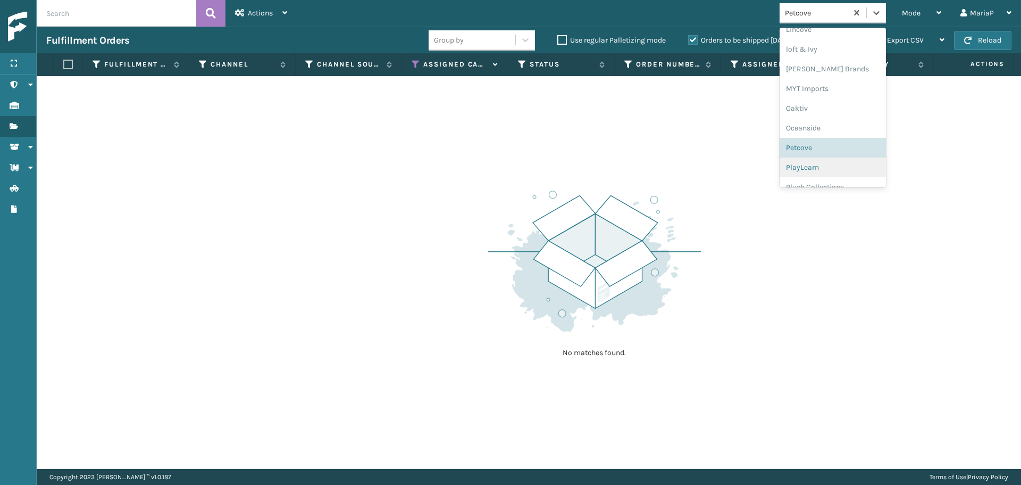
click at [838, 170] on div "PlayLearn" at bounding box center [833, 167] width 106 height 20
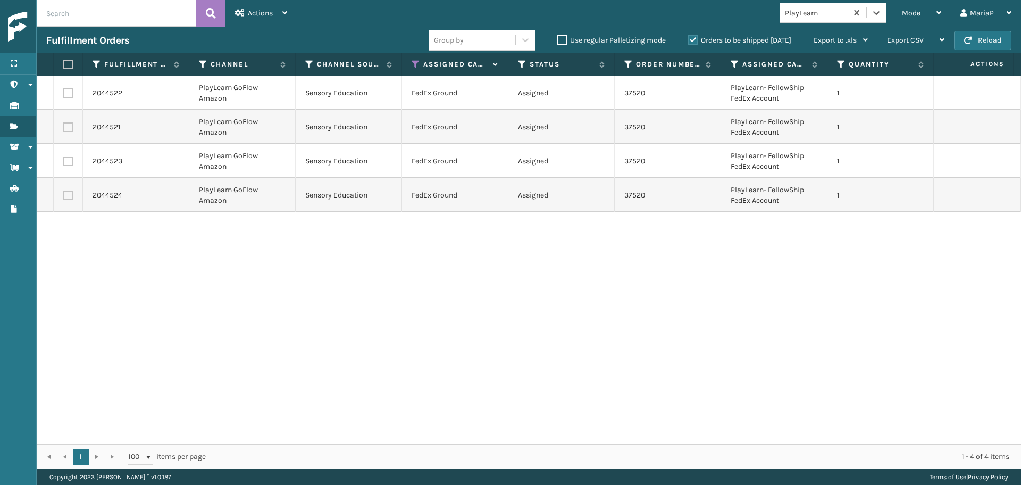
drag, startPoint x: 61, startPoint y: 61, endPoint x: 66, endPoint y: 65, distance: 6.8
click at [65, 64] on th at bounding box center [68, 64] width 29 height 23
click at [67, 65] on label at bounding box center [66, 65] width 6 height 10
click at [64, 65] on input "checkbox" at bounding box center [63, 64] width 1 height 7
click at [251, 13] on span "Actions" at bounding box center [260, 13] width 25 height 9
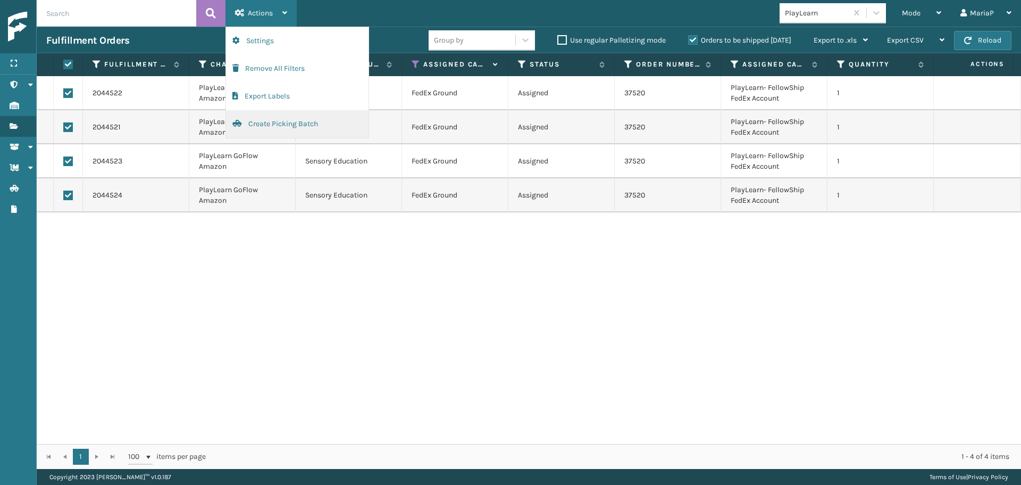
click at [278, 126] on button "Create Picking Batch" at bounding box center [297, 124] width 143 height 28
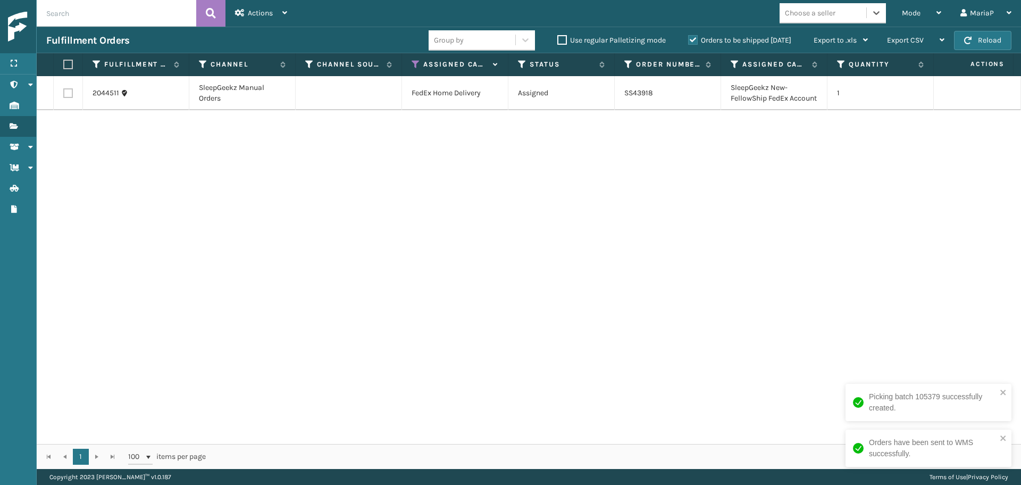
click at [70, 98] on label at bounding box center [68, 93] width 10 height 10
click at [64, 95] on input "checkbox" at bounding box center [63, 91] width 1 height 7
click at [282, 10] on div "Actions" at bounding box center [261, 13] width 52 height 27
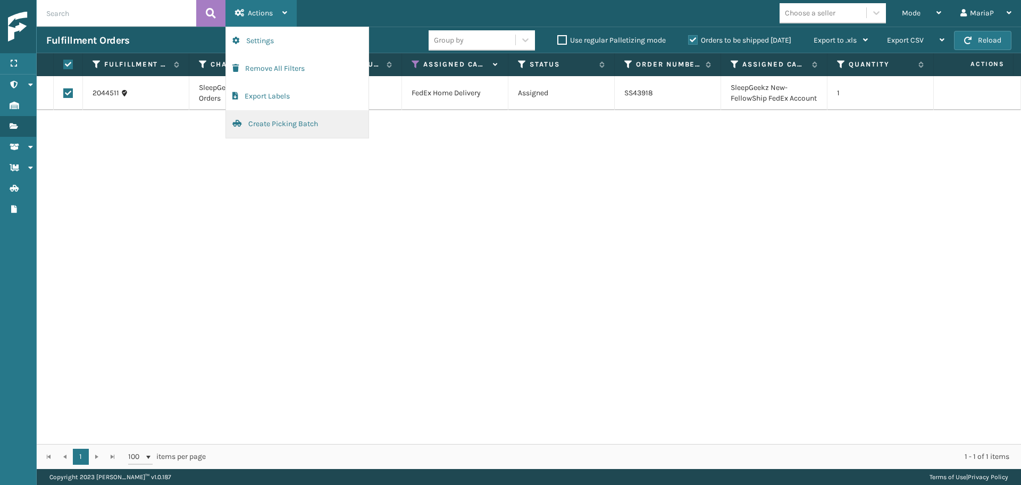
click at [269, 129] on button "Create Picking Batch" at bounding box center [297, 124] width 143 height 28
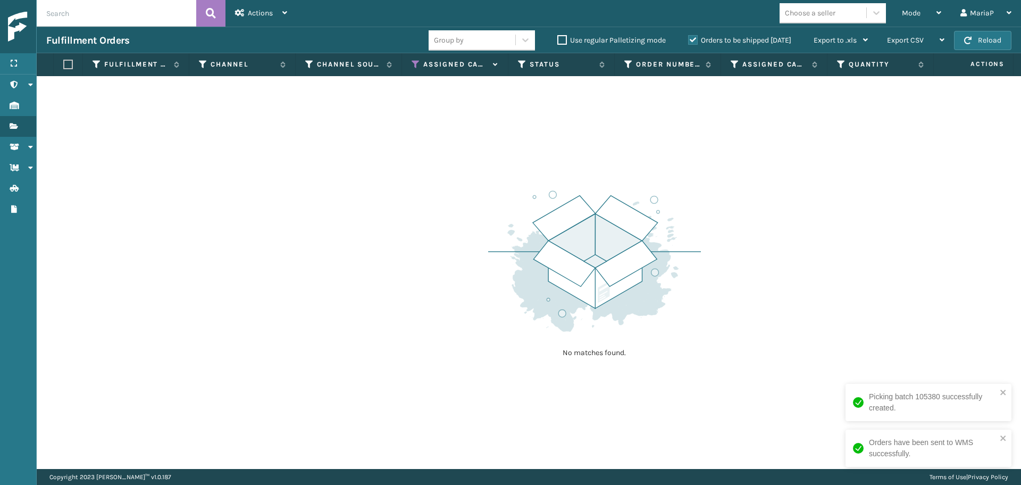
click at [413, 63] on icon at bounding box center [416, 65] width 9 height 10
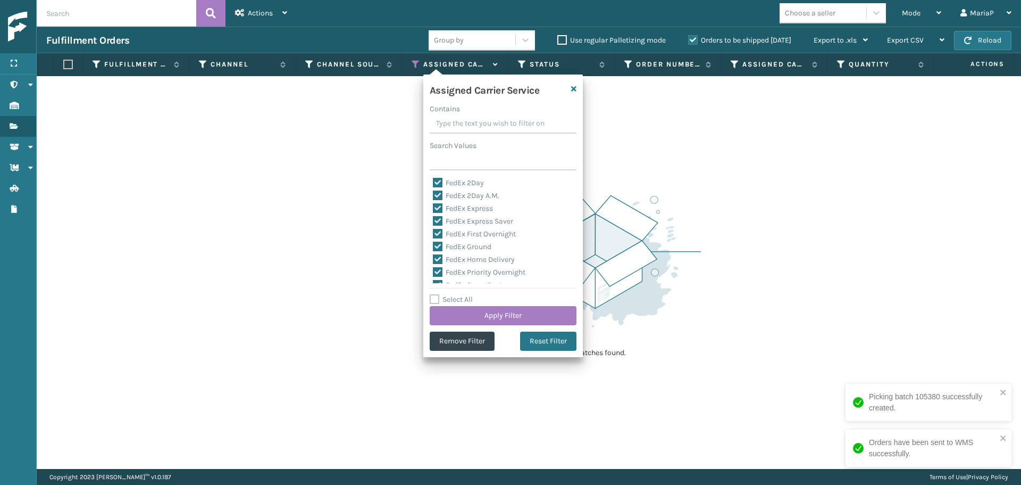
click at [455, 300] on label "Select All" at bounding box center [451, 299] width 43 height 9
click at [455, 294] on input "Select All" at bounding box center [510, 293] width 160 height 1
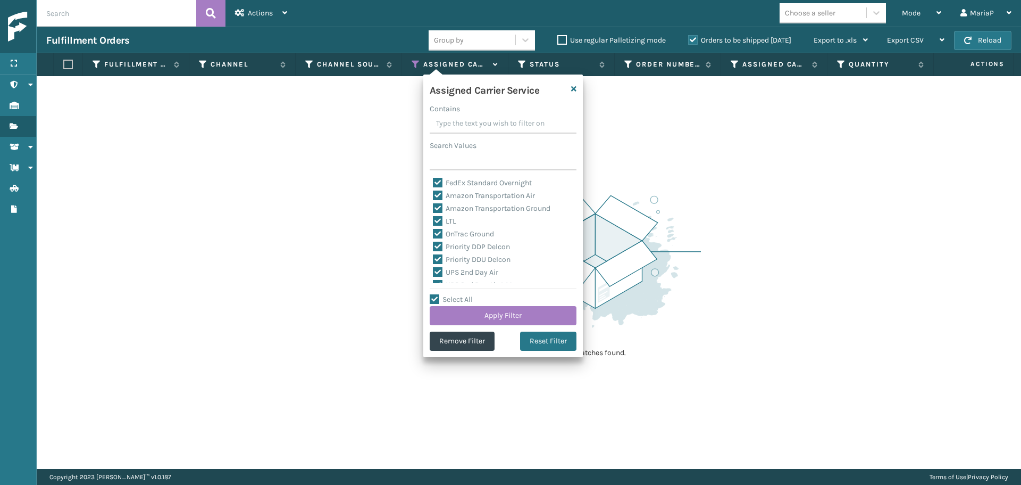
click at [450, 223] on label "LTL" at bounding box center [444, 220] width 23 height 9
click at [434, 222] on input "LTL" at bounding box center [433, 218] width 1 height 7
click at [503, 317] on button "Apply Filter" at bounding box center [503, 315] width 147 height 19
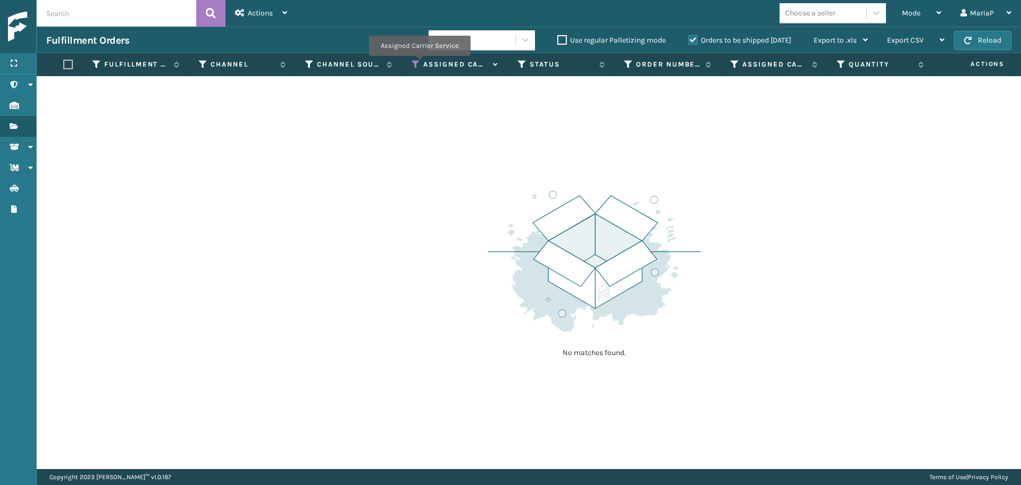
click at [413, 65] on icon at bounding box center [416, 65] width 9 height 10
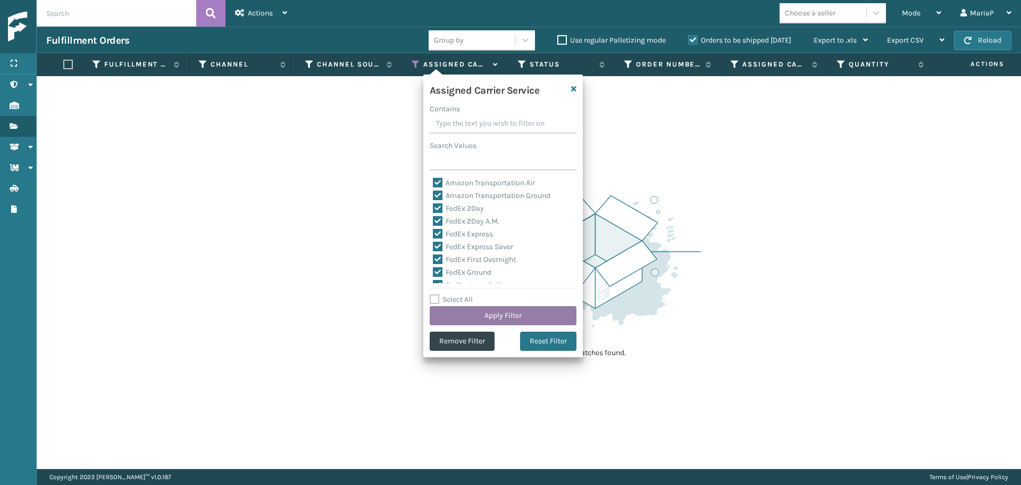
click at [539, 313] on button "Apply Filter" at bounding box center [503, 315] width 147 height 19
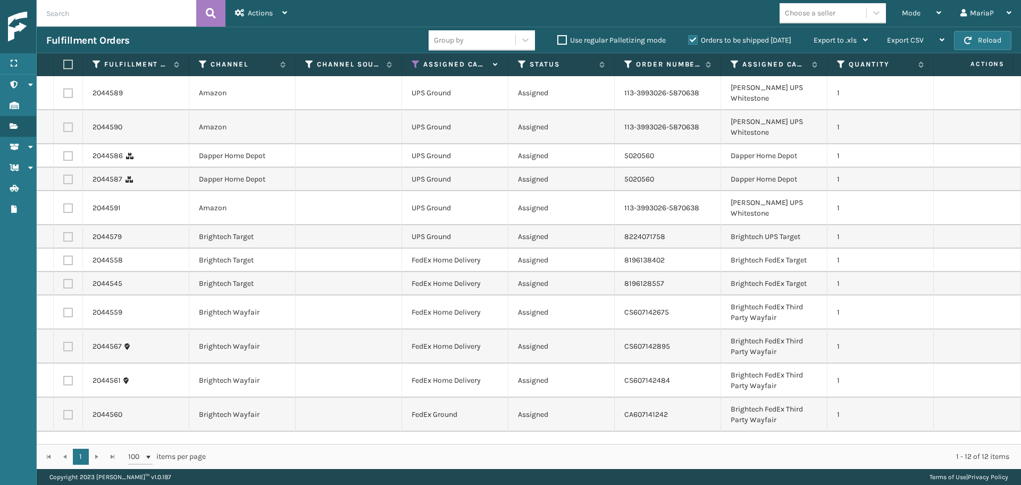
click at [852, 11] on div "Choose a seller" at bounding box center [823, 13] width 87 height 18
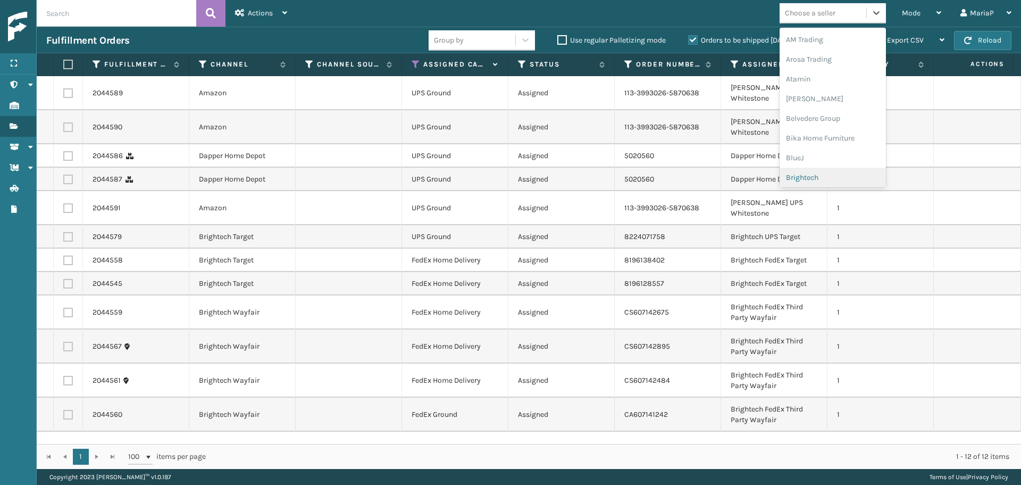
click at [796, 171] on div "Brightech" at bounding box center [833, 178] width 106 height 20
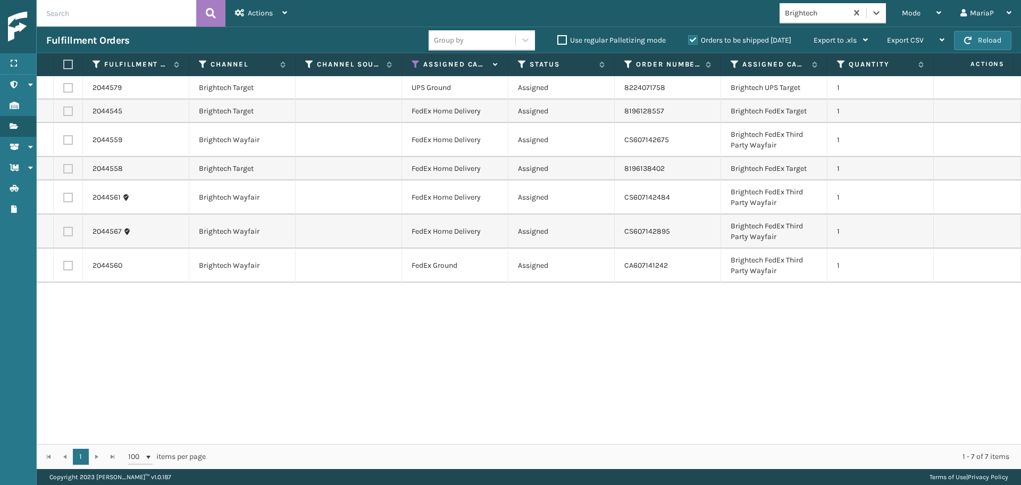
click at [70, 68] on label at bounding box center [66, 65] width 6 height 10
click at [64, 68] on input "checkbox" at bounding box center [63, 64] width 1 height 7
click at [69, 88] on label at bounding box center [68, 88] width 10 height 10
click at [64, 88] on input "checkbox" at bounding box center [63, 86] width 1 height 7
drag, startPoint x: 85, startPoint y: 36, endPoint x: 90, endPoint y: 35, distance: 5.9
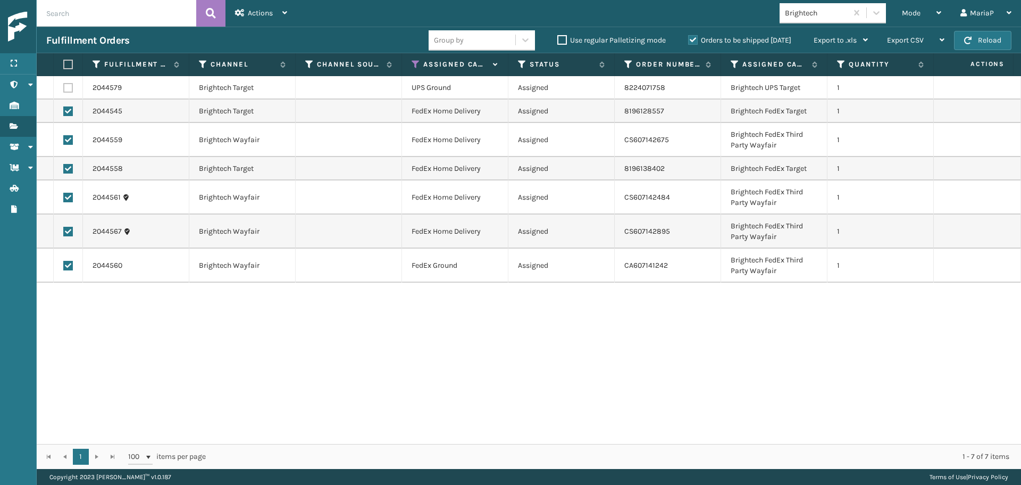
click at [85, 36] on h3 "Fulfillment Orders" at bounding box center [87, 40] width 83 height 13
click at [258, 7] on div "Actions" at bounding box center [261, 13] width 52 height 27
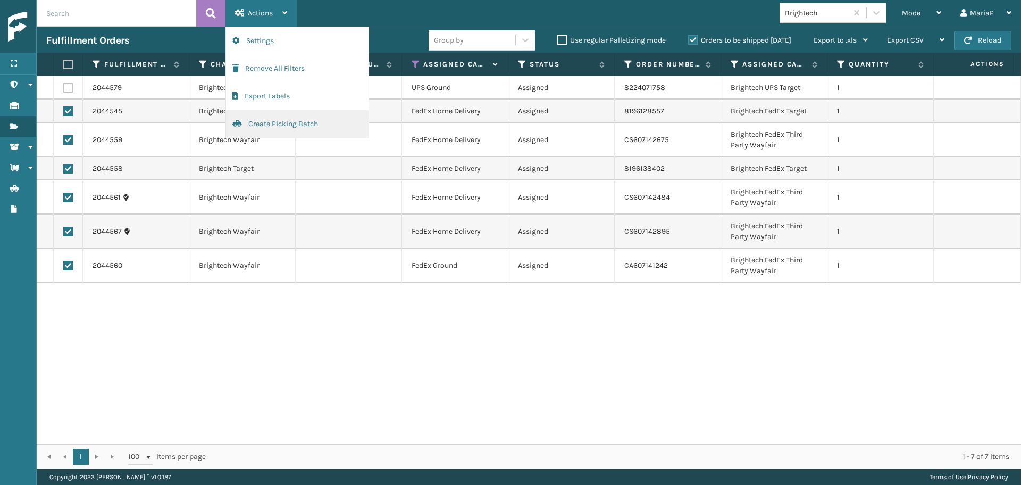
click at [268, 131] on button "Create Picking Batch" at bounding box center [297, 124] width 143 height 28
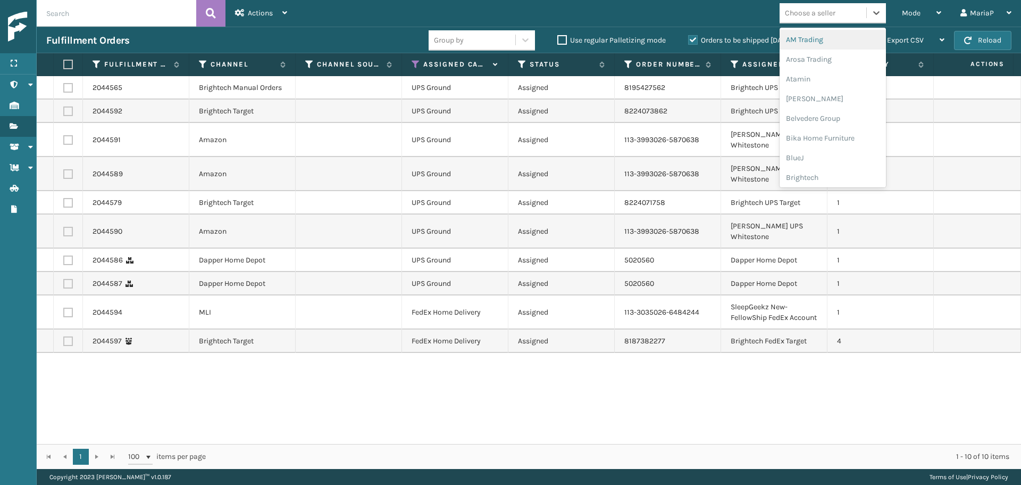
click at [824, 14] on div "Choose a seller" at bounding box center [810, 12] width 51 height 11
click at [809, 175] on div "Brightech" at bounding box center [833, 178] width 106 height 20
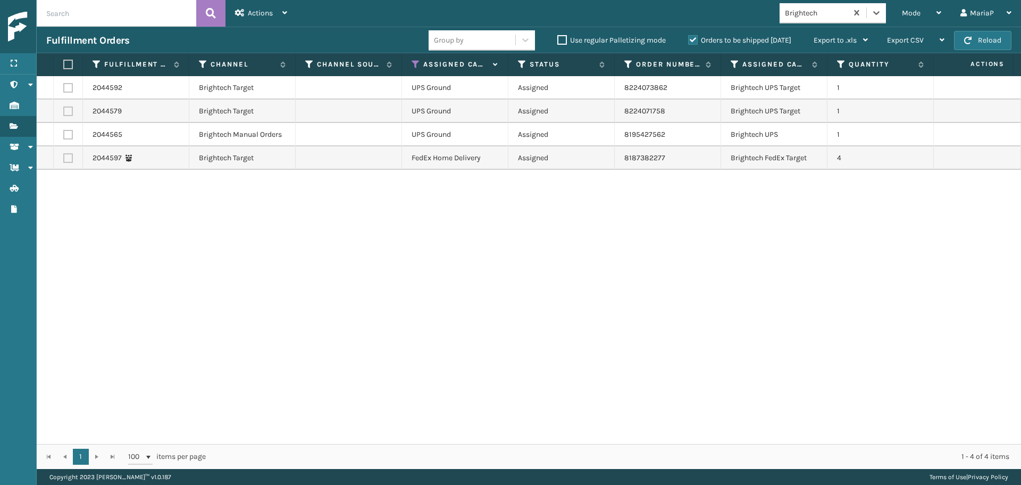
click at [68, 64] on th at bounding box center [68, 64] width 29 height 23
click at [68, 64] on label at bounding box center [66, 65] width 6 height 10
click at [64, 64] on input "checkbox" at bounding box center [63, 64] width 1 height 7
click at [261, 10] on span "Actions" at bounding box center [260, 13] width 25 height 9
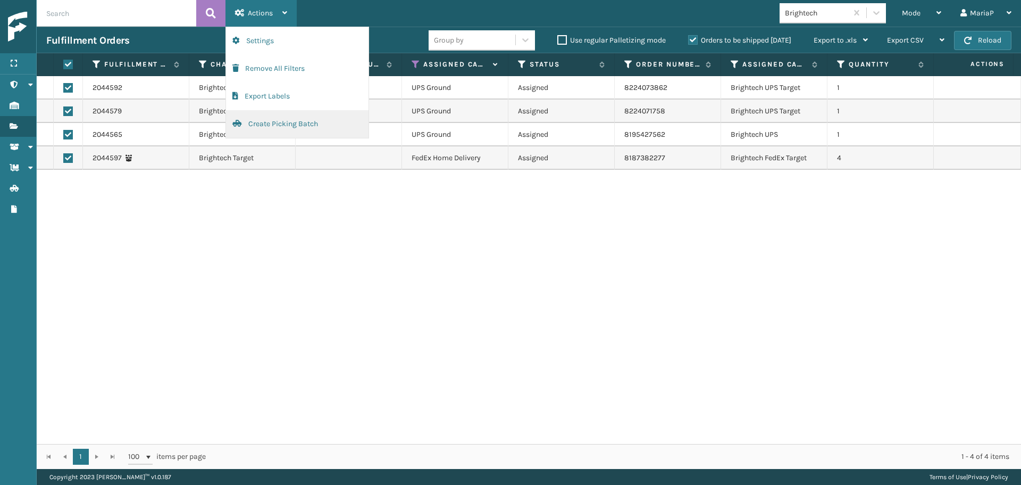
click at [275, 127] on button "Create Picking Batch" at bounding box center [297, 124] width 143 height 28
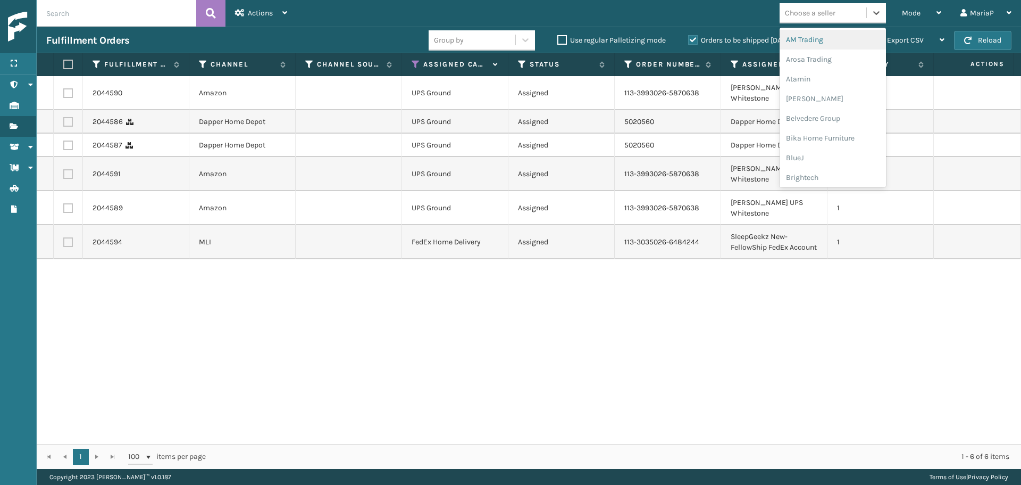
click at [848, 11] on div "Choose a seller" at bounding box center [823, 13] width 87 height 18
click at [812, 81] on div "Dapper Supply" at bounding box center [833, 77] width 106 height 20
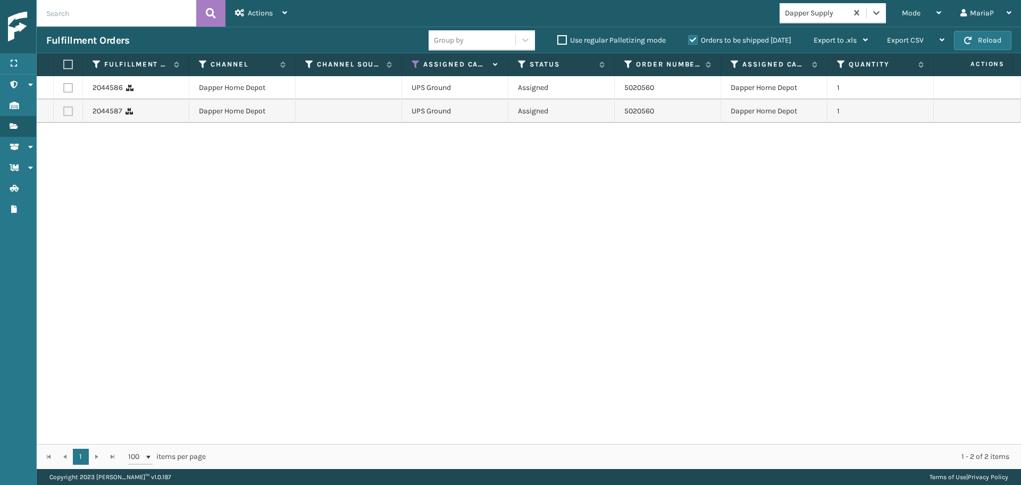
click at [64, 62] on label at bounding box center [66, 65] width 6 height 10
click at [64, 62] on input "checkbox" at bounding box center [63, 64] width 1 height 7
click at [265, 6] on div "Actions" at bounding box center [261, 13] width 52 height 27
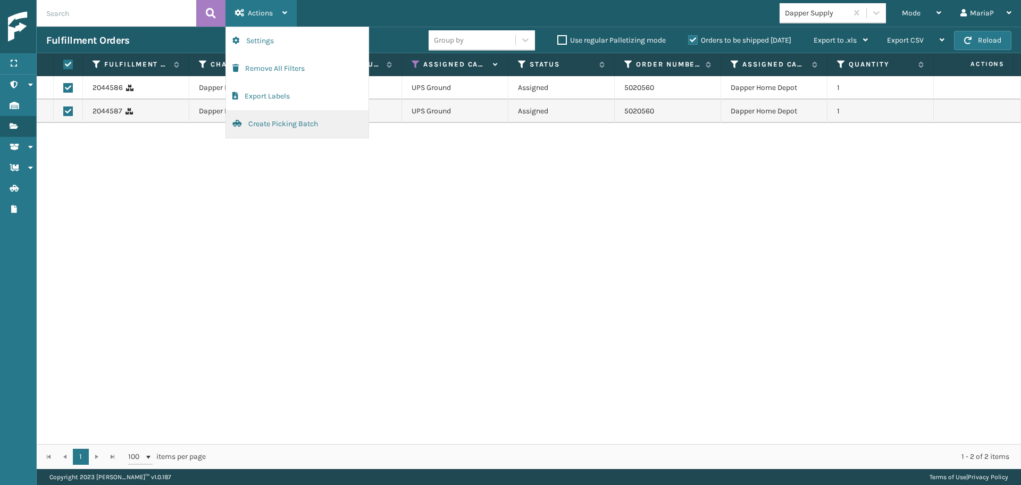
click at [280, 124] on button "Create Picking Batch" at bounding box center [297, 124] width 143 height 28
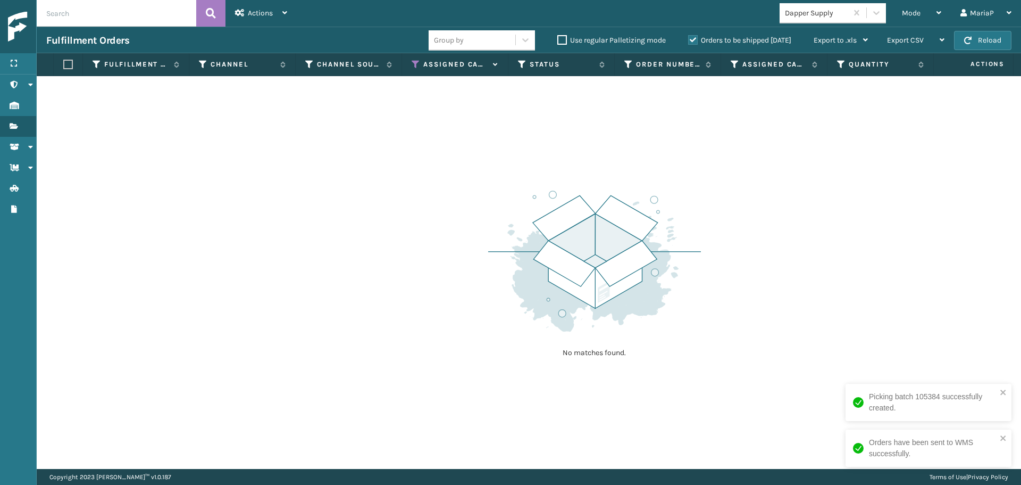
click at [479, 193] on div "No matches found." at bounding box center [529, 272] width 985 height 393
click at [411, 266] on div "No matches found." at bounding box center [529, 272] width 985 height 393
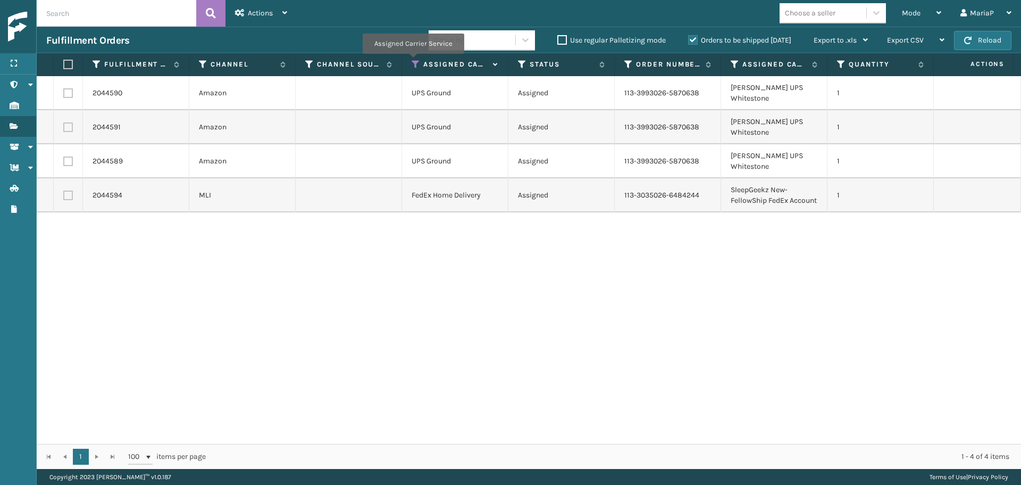
click at [413, 61] on icon at bounding box center [416, 65] width 9 height 10
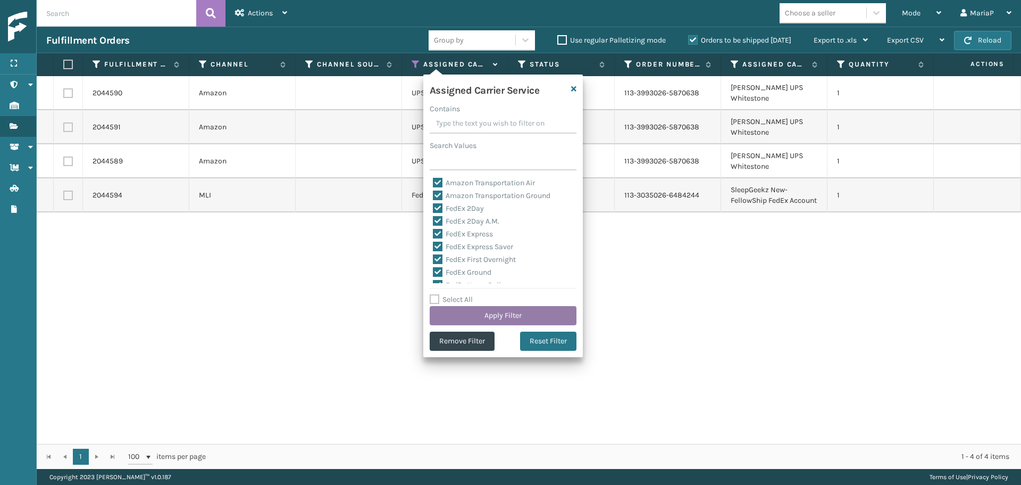
click at [519, 307] on button "Apply Filter" at bounding box center [503, 315] width 147 height 19
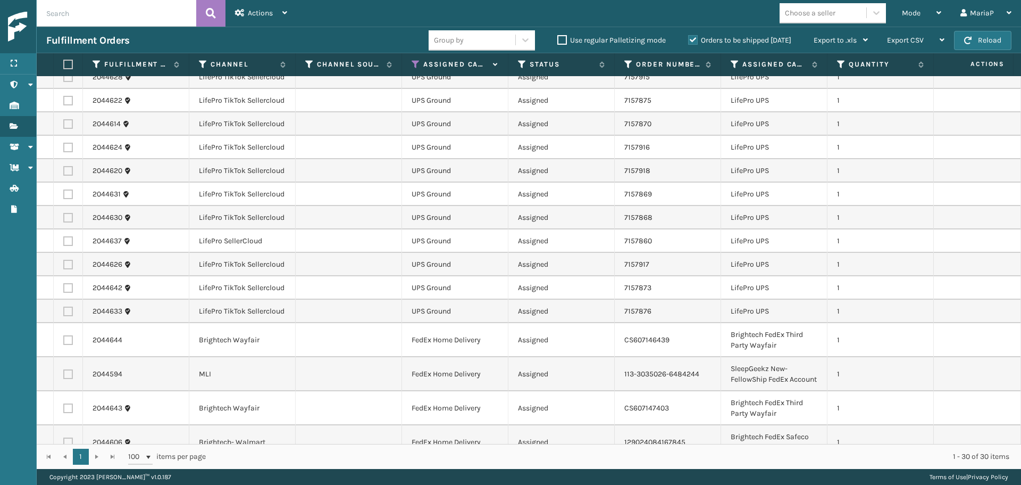
scroll to position [428, 0]
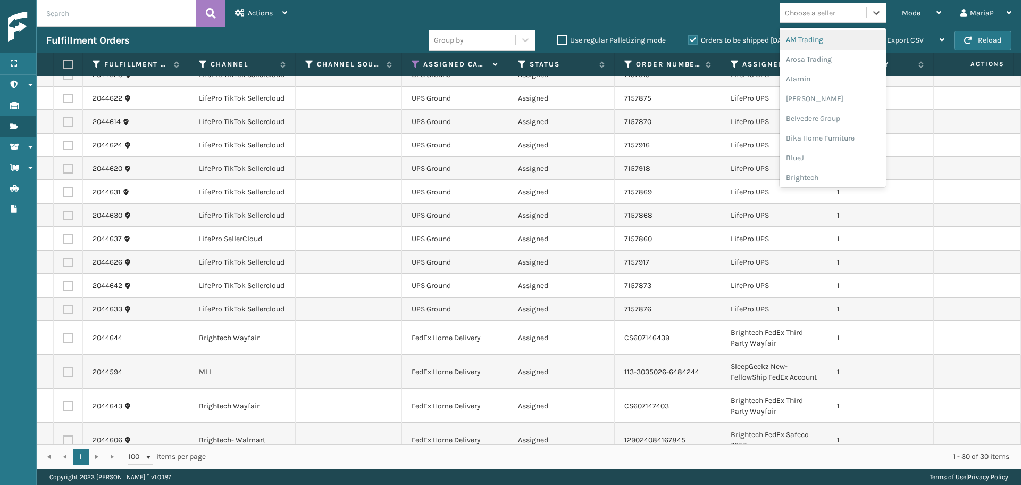
click at [811, 18] on div "Choose a seller" at bounding box center [810, 12] width 51 height 11
click at [821, 134] on div "LifePro Fitness" at bounding box center [833, 132] width 106 height 20
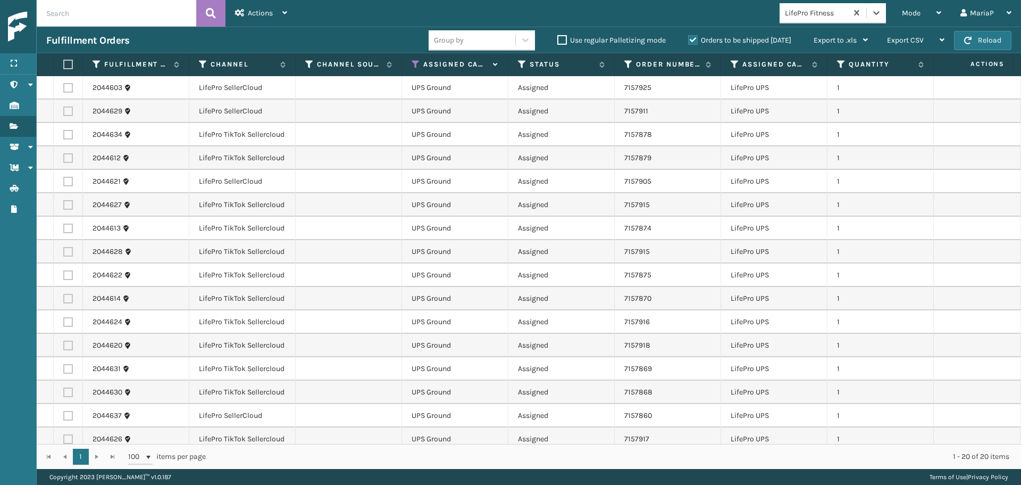
click at [66, 64] on label at bounding box center [66, 65] width 6 height 10
click at [64, 64] on input "checkbox" at bounding box center [63, 64] width 1 height 7
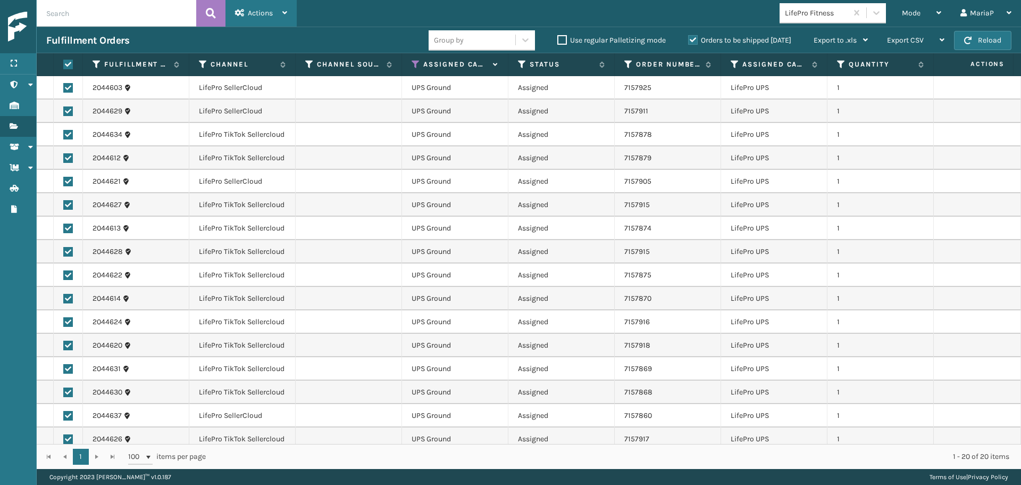
click at [267, 11] on span "Actions" at bounding box center [260, 13] width 25 height 9
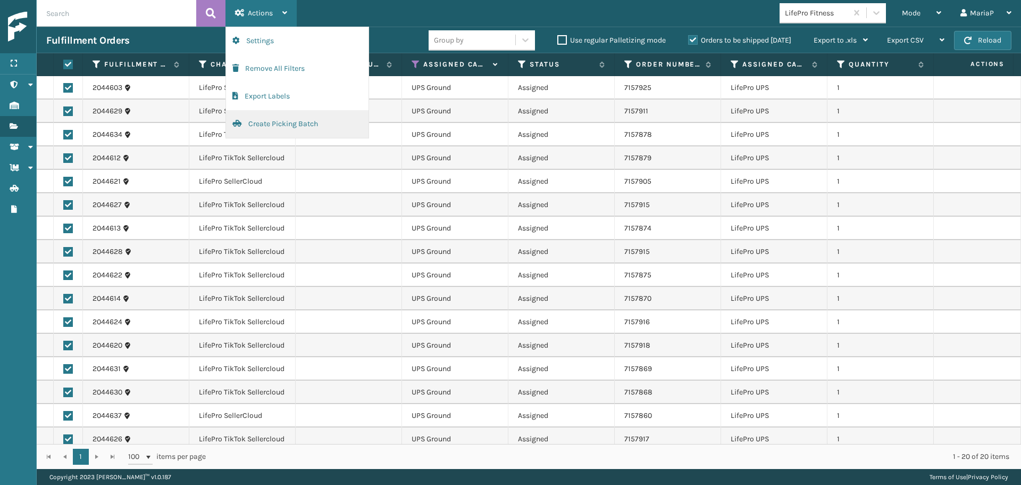
click at [288, 128] on button "Create Picking Batch" at bounding box center [297, 124] width 143 height 28
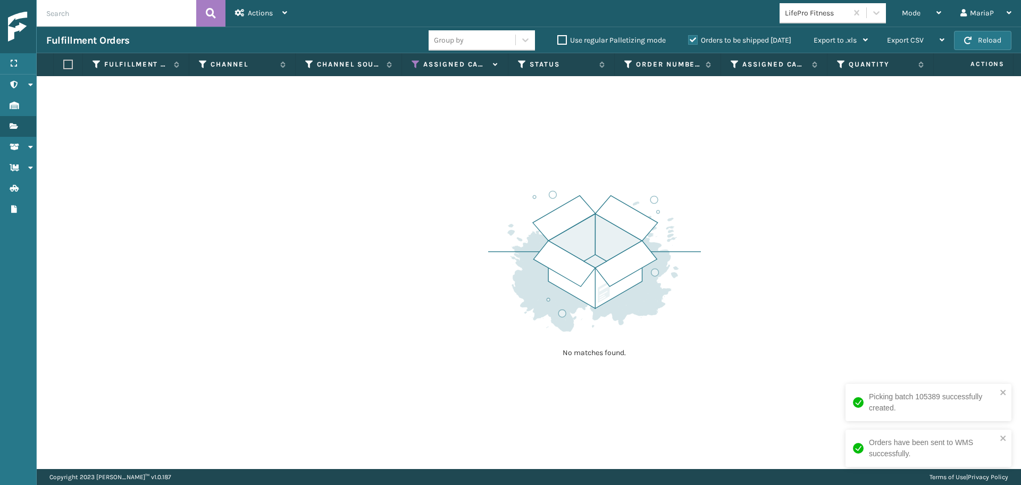
click at [414, 63] on icon at bounding box center [416, 65] width 9 height 10
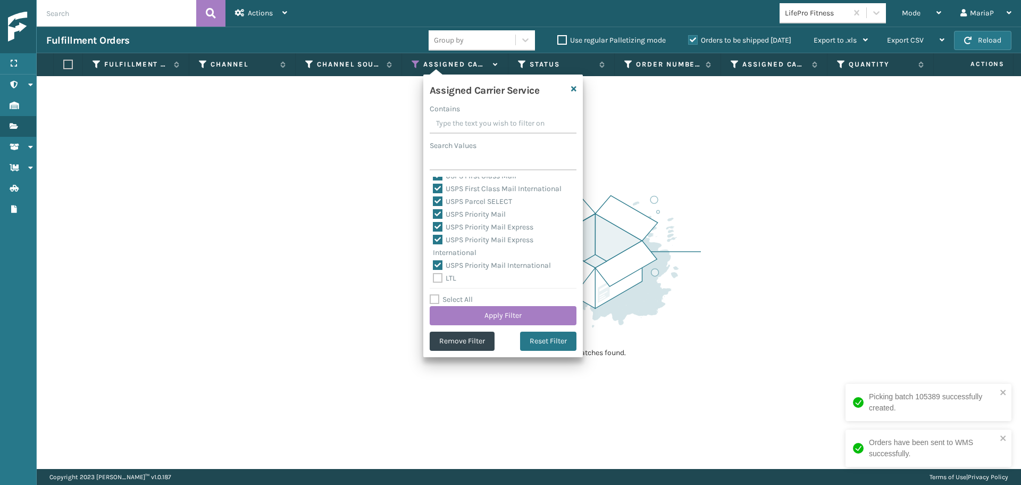
scroll to position [328, 0]
click at [463, 302] on label "Select All" at bounding box center [451, 299] width 43 height 9
click at [463, 294] on input "Select All" at bounding box center [510, 293] width 160 height 1
click at [463, 302] on label "Select All" at bounding box center [451, 299] width 43 height 9
click at [463, 294] on input "Select All" at bounding box center [510, 293] width 160 height 1
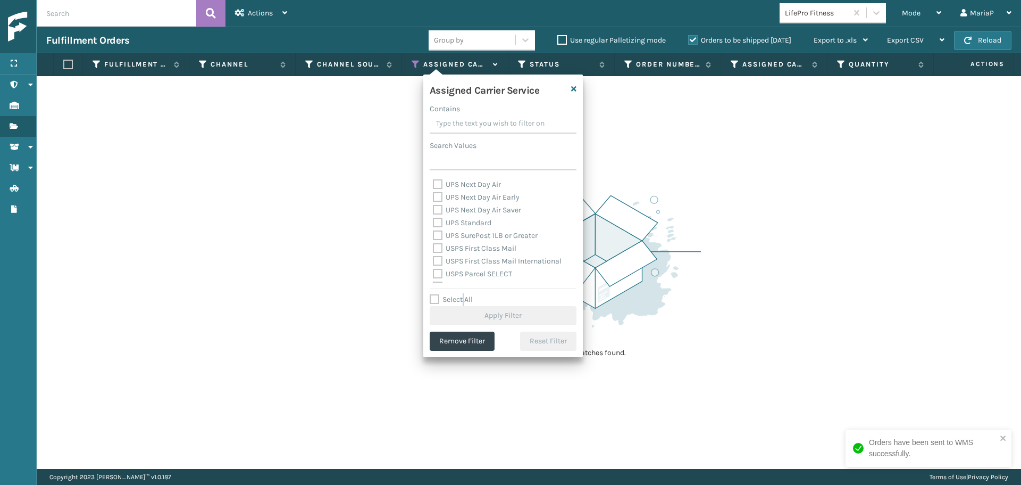
scroll to position [221, 0]
click at [457, 189] on label "UPS Express" at bounding box center [460, 191] width 54 height 9
click at [434, 189] on input "UPS Express" at bounding box center [433, 188] width 1 height 7
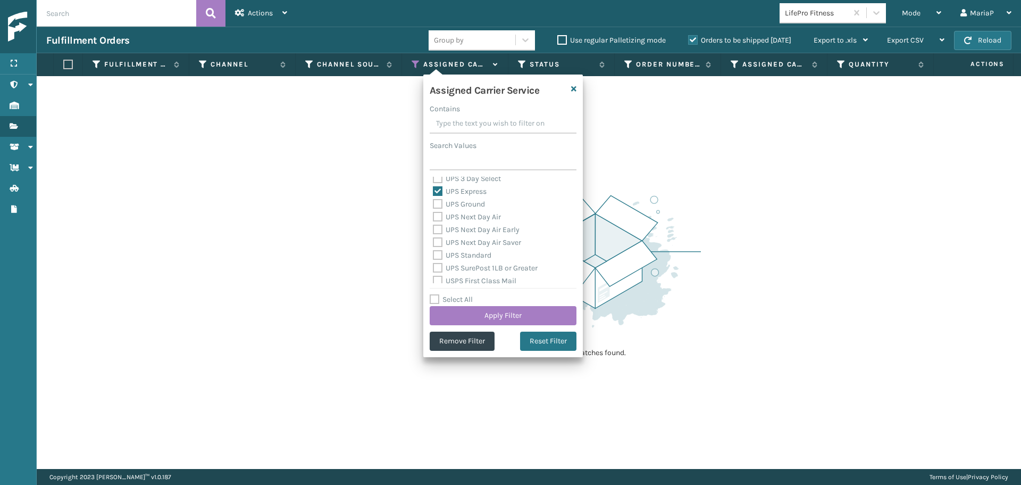
click at [464, 204] on label "UPS Ground" at bounding box center [459, 203] width 52 height 9
click at [434, 204] on input "UPS Ground" at bounding box center [433, 201] width 1 height 7
click at [467, 219] on label "UPS Next Day Air" at bounding box center [467, 216] width 68 height 9
click at [434, 218] on input "UPS Next Day Air" at bounding box center [433, 214] width 1 height 7
click at [468, 228] on label "UPS Next Day Air Early" at bounding box center [476, 229] width 87 height 9
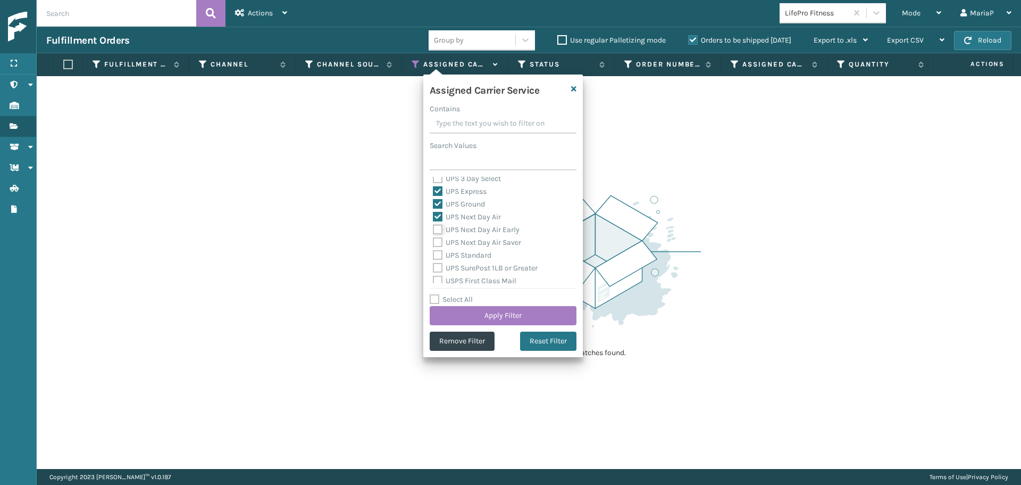
click at [434, 228] on input "UPS Next Day Air Early" at bounding box center [433, 226] width 1 height 7
click at [471, 244] on label "UPS Next Day Air Saver" at bounding box center [477, 242] width 88 height 9
click at [434, 243] on input "UPS Next Day Air Saver" at bounding box center [433, 239] width 1 height 7
click at [477, 264] on label "UPS SurePost 1LB or Greater" at bounding box center [485, 267] width 105 height 9
click at [434, 264] on input "UPS SurePost 1LB or Greater" at bounding box center [433, 265] width 1 height 7
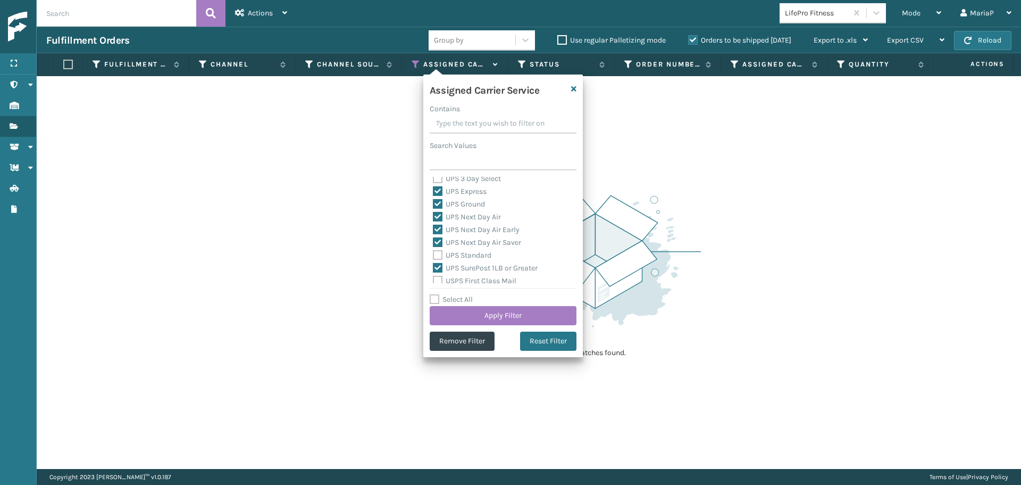
click at [477, 280] on label "USPS First Class Mail" at bounding box center [475, 280] width 84 height 9
click at [434, 280] on input "USPS First Class Mail" at bounding box center [433, 277] width 1 height 7
click at [471, 255] on label "UPS Standard" at bounding box center [462, 255] width 59 height 9
click at [434, 255] on input "UPS Standard" at bounding box center [433, 252] width 1 height 7
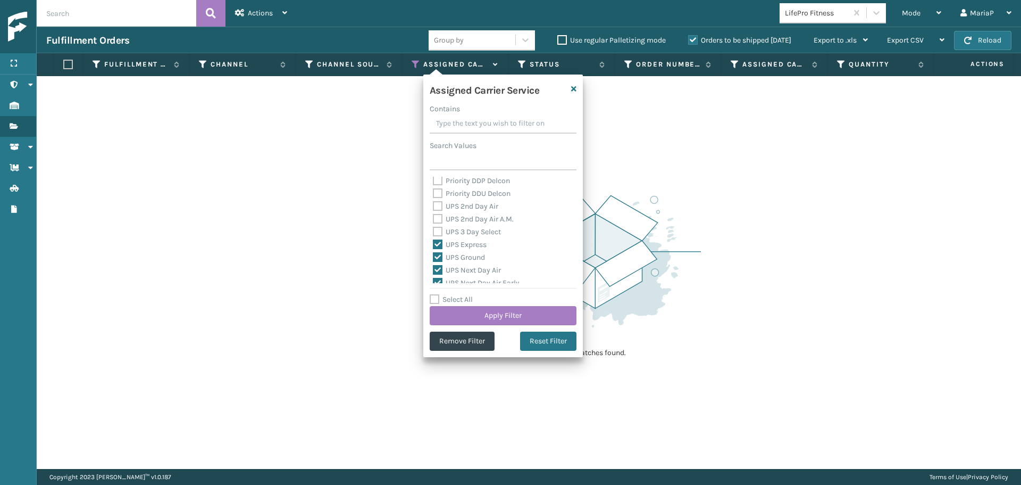
click at [464, 234] on label "UPS 3 Day Select" at bounding box center [467, 231] width 68 height 9
click at [434, 232] on input "UPS 3 Day Select" at bounding box center [433, 229] width 1 height 7
click at [460, 220] on label "UPS 2nd Day Air A.M." at bounding box center [473, 218] width 81 height 9
click at [434, 220] on input "UPS 2nd Day Air A.M." at bounding box center [433, 216] width 1 height 7
click at [460, 210] on label "UPS 2nd Day Air" at bounding box center [465, 206] width 65 height 9
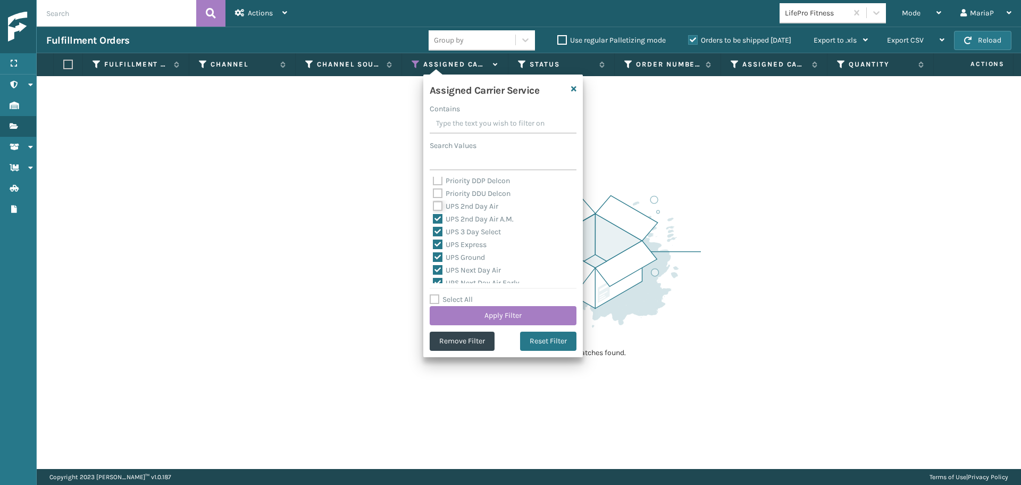
click at [434, 207] on input "UPS 2nd Day Air" at bounding box center [433, 203] width 1 height 7
click at [499, 307] on button "Apply Filter" at bounding box center [503, 315] width 147 height 19
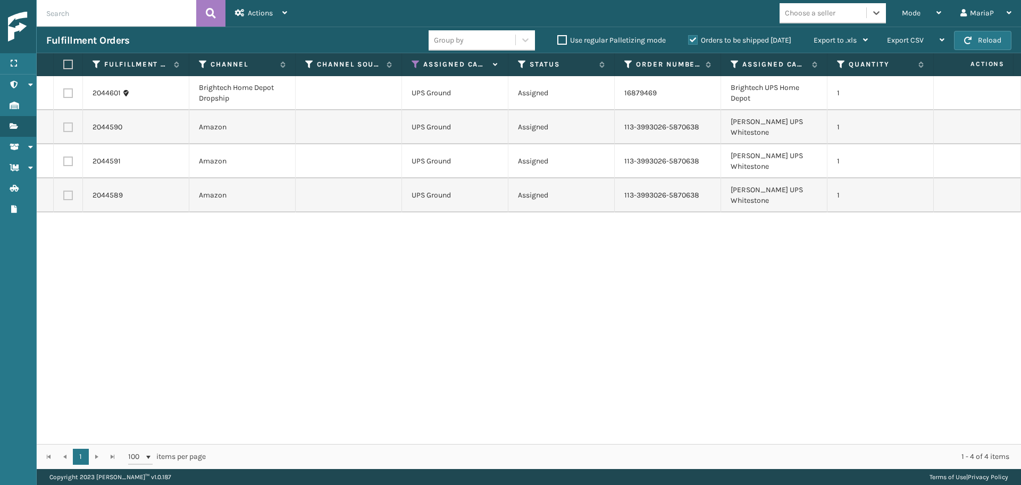
click at [69, 64] on label at bounding box center [66, 65] width 6 height 10
click at [64, 64] on input "checkbox" at bounding box center [63, 64] width 1 height 7
click at [266, 5] on div "Actions" at bounding box center [261, 13] width 52 height 27
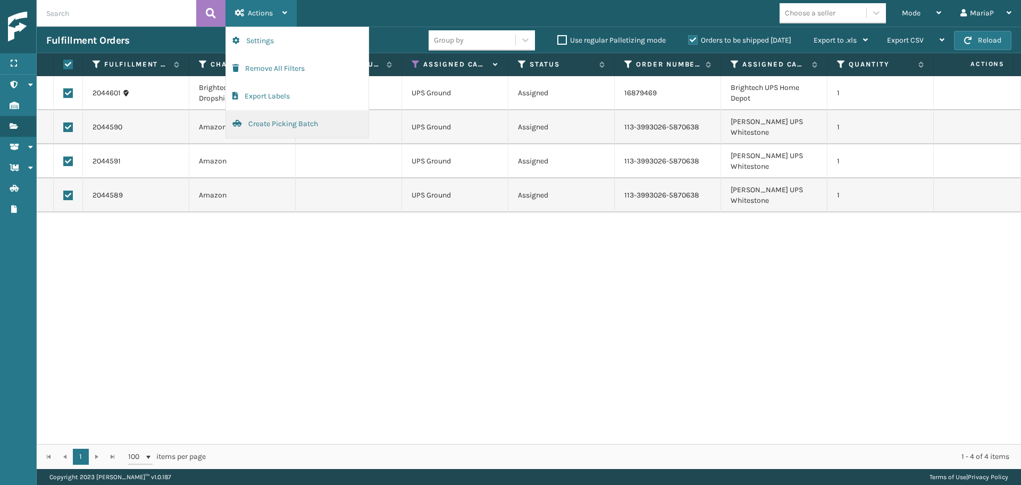
click at [281, 128] on button "Create Picking Batch" at bounding box center [297, 124] width 143 height 28
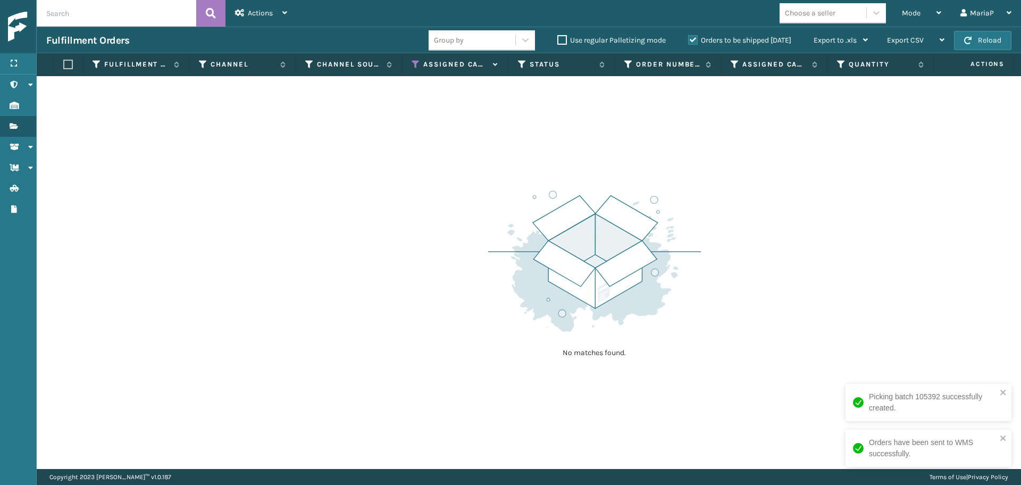
click at [413, 68] on icon at bounding box center [416, 65] width 9 height 10
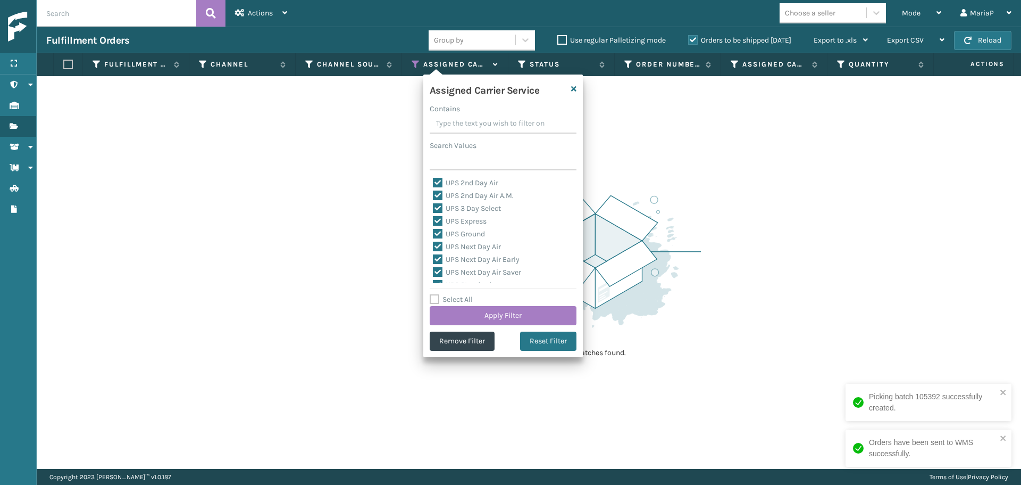
click at [464, 302] on label "Select All" at bounding box center [451, 299] width 43 height 9
click at [464, 294] on input "Select All" at bounding box center [510, 293] width 160 height 1
click at [464, 302] on label "Select All" at bounding box center [451, 299] width 43 height 9
click at [464, 294] on input "Select All" at bounding box center [510, 293] width 160 height 1
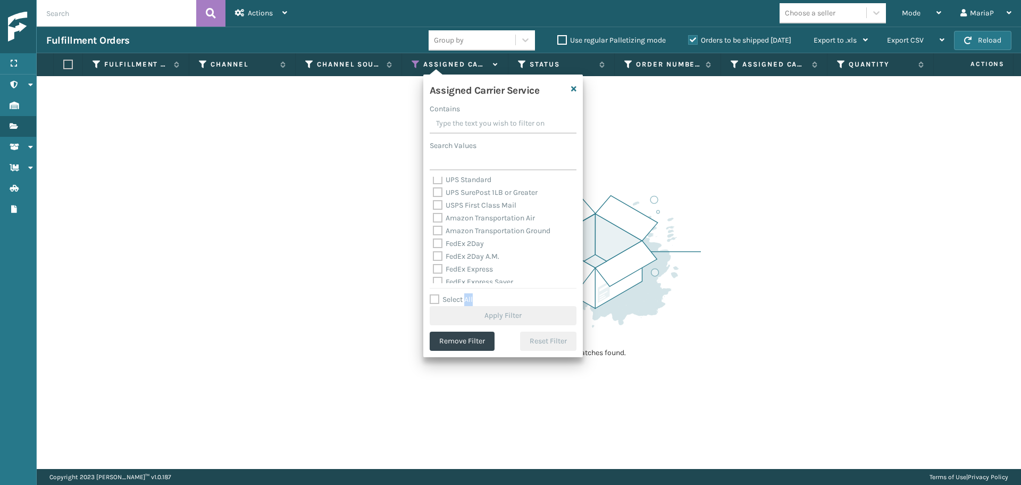
scroll to position [106, 0]
click at [466, 242] on label "FedEx 2Day" at bounding box center [458, 242] width 51 height 9
click at [434, 242] on input "FedEx 2Day" at bounding box center [433, 239] width 1 height 7
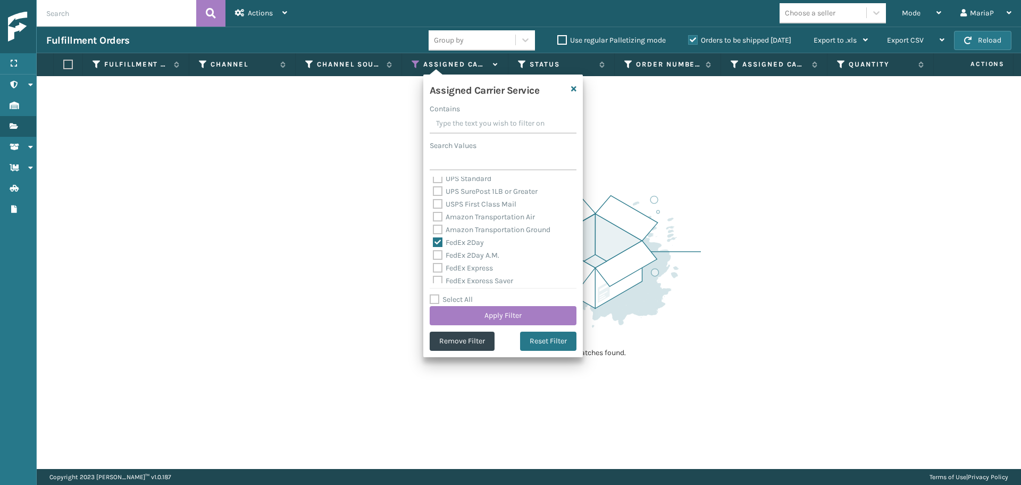
click at [466, 250] on div "FedEx 2Day A.M." at bounding box center [503, 255] width 140 height 13
click at [465, 262] on div "FedEx Express" at bounding box center [503, 268] width 140 height 13
click at [460, 254] on label "FedEx 2Day A.M." at bounding box center [466, 255] width 66 height 9
click at [434, 254] on input "FedEx 2Day A.M." at bounding box center [433, 252] width 1 height 7
click at [462, 268] on label "FedEx Express" at bounding box center [463, 267] width 60 height 9
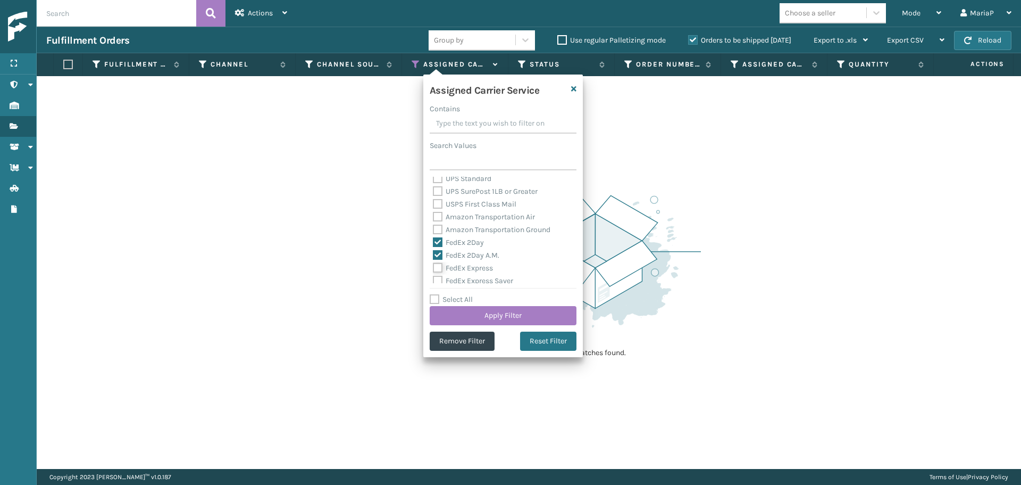
click at [434, 268] on input "FedEx Express" at bounding box center [433, 265] width 1 height 7
click at [454, 276] on label "FedEx Express Saver" at bounding box center [473, 280] width 80 height 9
click at [434, 276] on input "FedEx Express Saver" at bounding box center [433, 277] width 1 height 7
click at [451, 244] on label "FedEx First Overnight" at bounding box center [474, 240] width 83 height 9
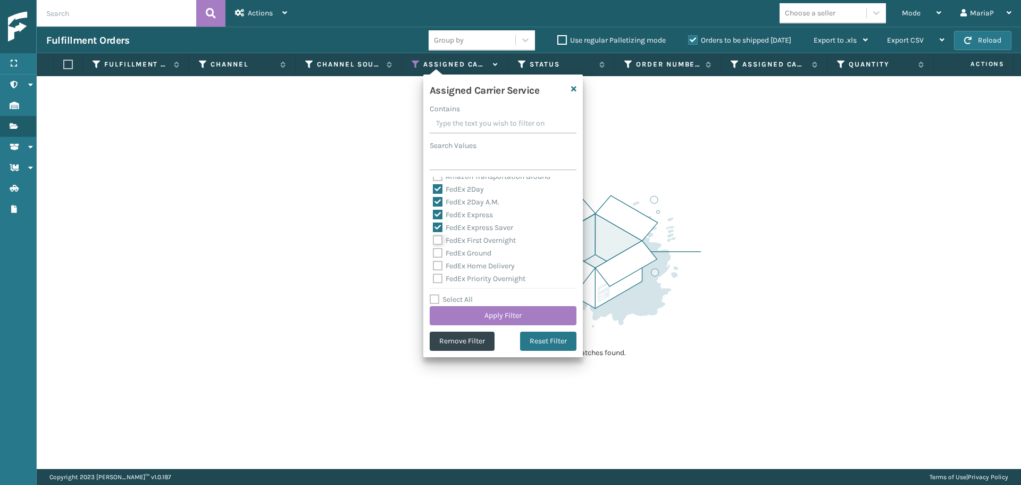
click at [434, 241] on input "FedEx First Overnight" at bounding box center [433, 237] width 1 height 7
click at [455, 257] on label "FedEx Ground" at bounding box center [462, 252] width 59 height 9
click at [434, 254] on input "FedEx Ground" at bounding box center [433, 250] width 1 height 7
click at [457, 268] on label "FedEx Home Delivery" at bounding box center [474, 265] width 82 height 9
click at [434, 266] on input "FedEx Home Delivery" at bounding box center [433, 263] width 1 height 7
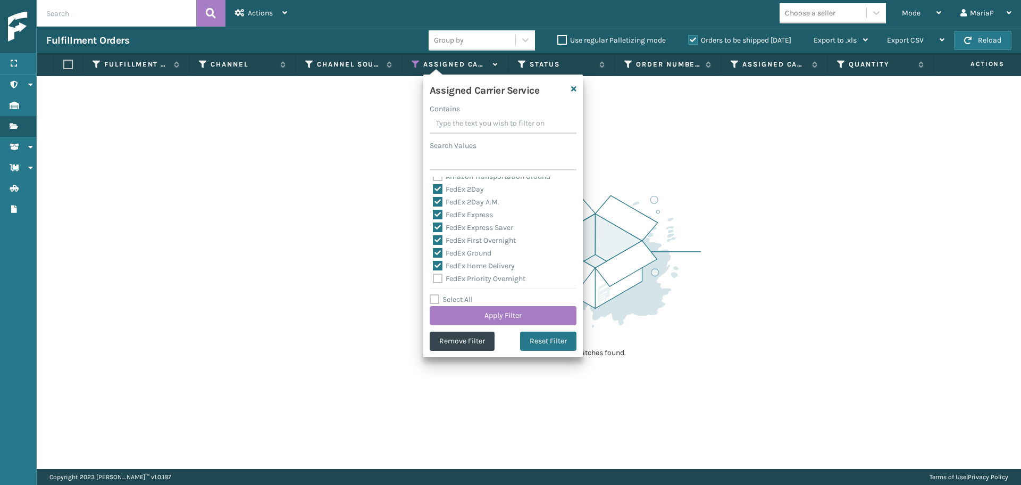
click at [460, 273] on div "FedEx Priority Overnight" at bounding box center [503, 278] width 140 height 13
click at [462, 229] on label "FedEx Priority Overnight" at bounding box center [479, 225] width 93 height 9
click at [434, 226] on input "FedEx Priority Overnight" at bounding box center [433, 222] width 1 height 7
click at [463, 239] on label "FedEx SmartPost" at bounding box center [468, 238] width 70 height 9
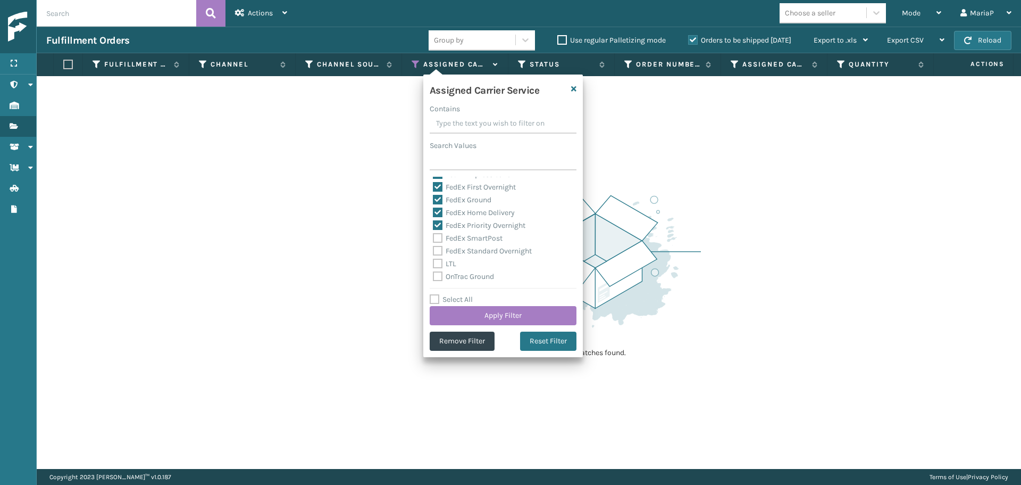
click at [434, 239] on input "FedEx SmartPost" at bounding box center [433, 235] width 1 height 7
click at [467, 251] on label "FedEx Standard Overnight" at bounding box center [482, 250] width 99 height 9
click at [434, 251] on input "FedEx Standard Overnight" at bounding box center [433, 248] width 1 height 7
click at [496, 312] on button "Apply Filter" at bounding box center [503, 315] width 147 height 19
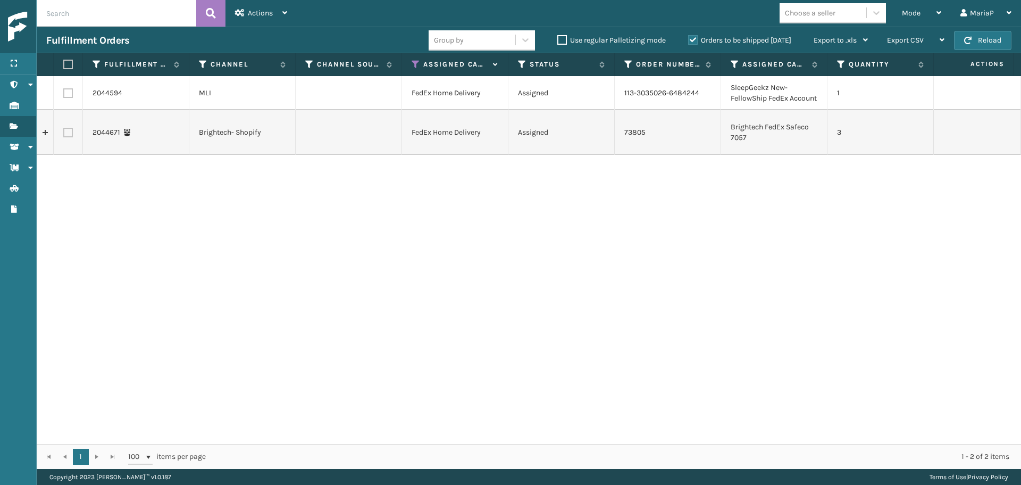
click at [69, 61] on label at bounding box center [66, 65] width 6 height 10
click at [64, 61] on input "checkbox" at bounding box center [63, 64] width 1 height 7
click at [267, 11] on span "Actions" at bounding box center [260, 13] width 25 height 9
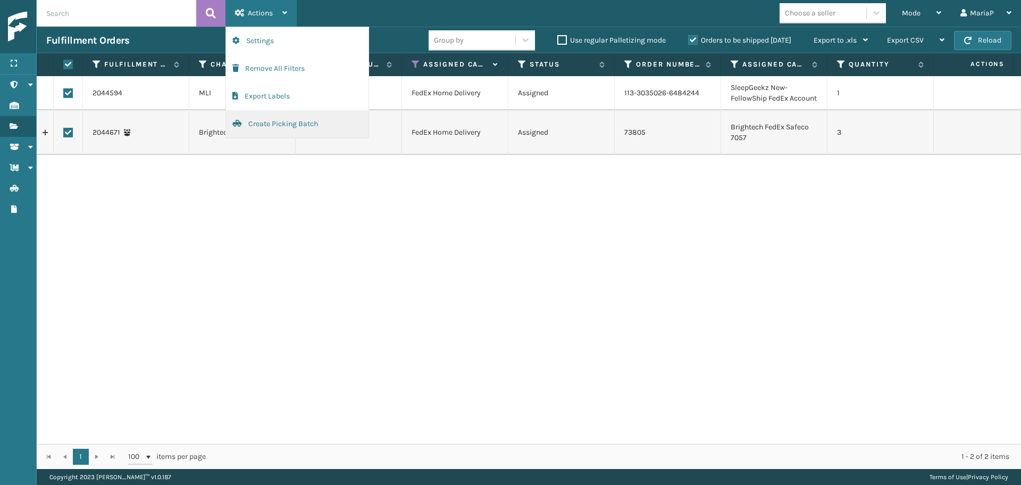
click at [284, 124] on button "Create Picking Batch" at bounding box center [297, 124] width 143 height 28
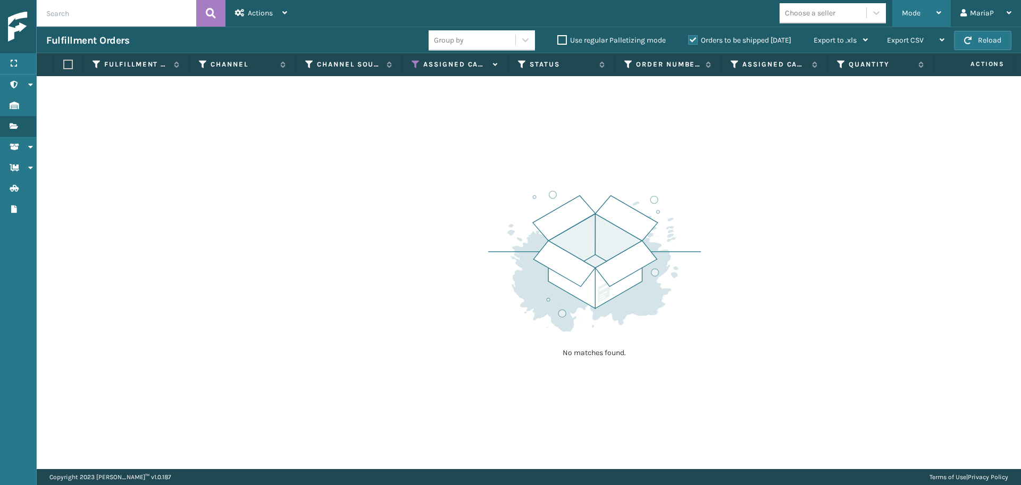
click at [921, 24] on div "Mode" at bounding box center [921, 13] width 39 height 27
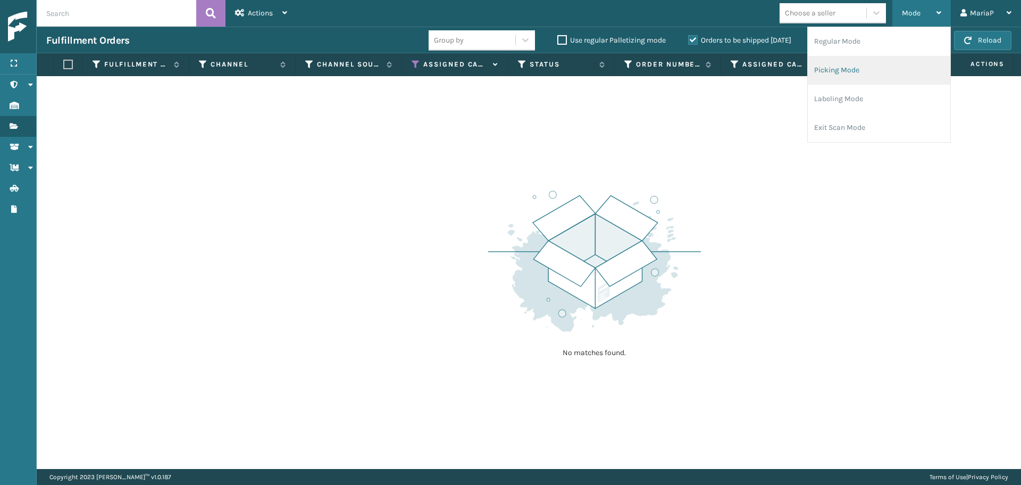
click at [841, 77] on li "Picking Mode" at bounding box center [879, 70] width 143 height 29
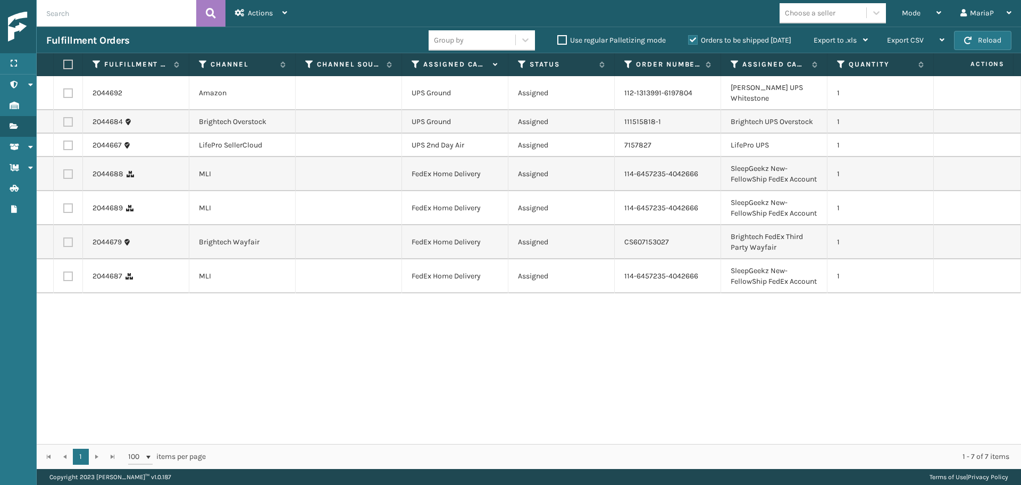
click at [68, 68] on label at bounding box center [66, 65] width 6 height 10
click at [64, 68] on input "checkbox" at bounding box center [63, 64] width 1 height 7
click at [254, 6] on div "Actions" at bounding box center [261, 13] width 52 height 27
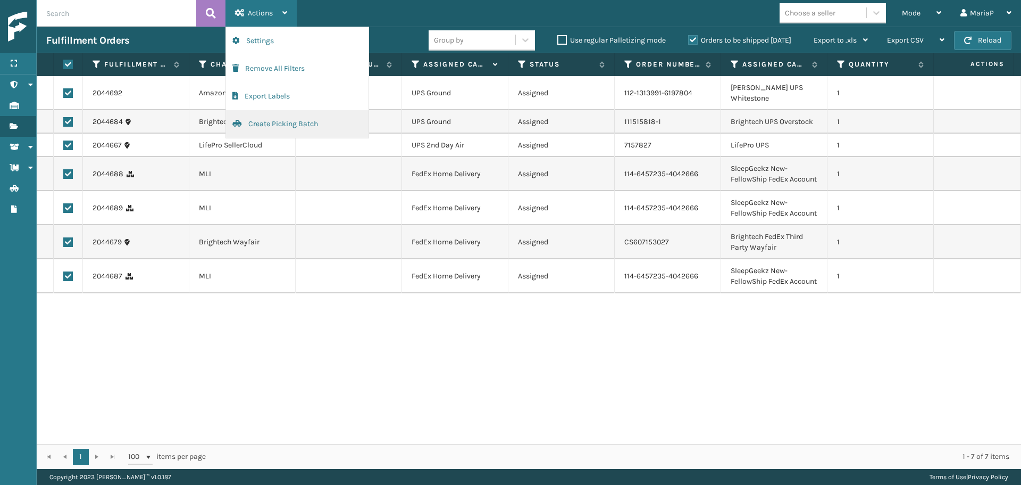
click at [294, 130] on button "Create Picking Batch" at bounding box center [297, 124] width 143 height 28
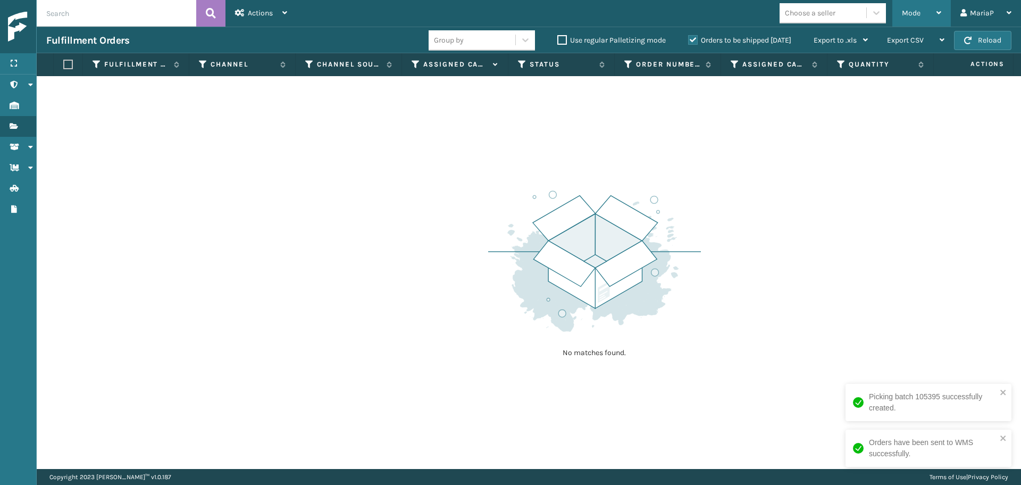
click at [925, 13] on div "Mode" at bounding box center [921, 13] width 39 height 27
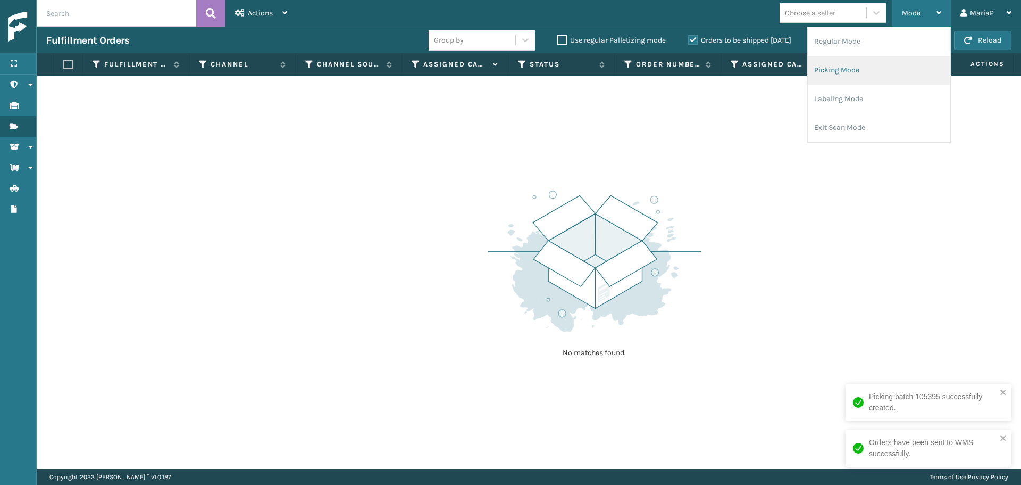
click at [851, 73] on li "Picking Mode" at bounding box center [879, 70] width 143 height 29
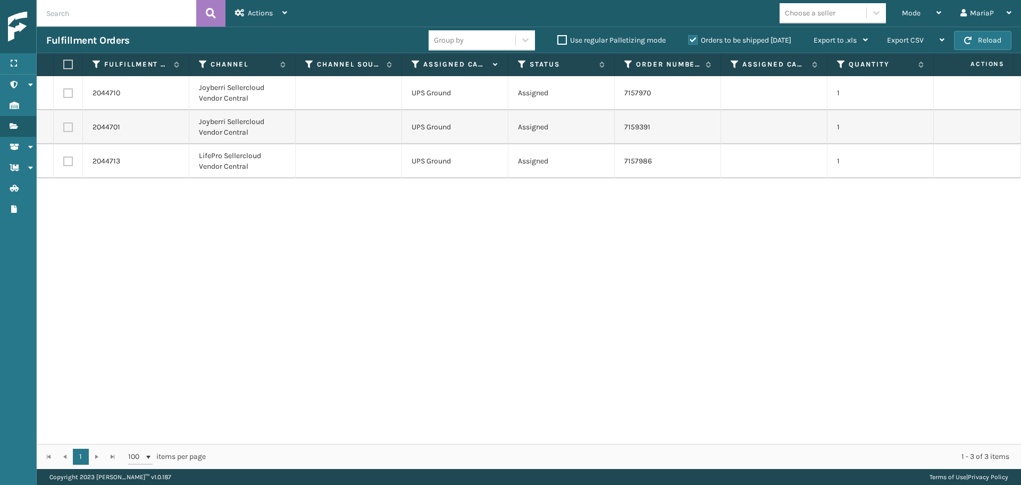
click at [67, 65] on label at bounding box center [66, 65] width 6 height 10
click at [64, 65] on input "checkbox" at bounding box center [63, 64] width 1 height 7
click at [268, 12] on span "Actions" at bounding box center [260, 13] width 25 height 9
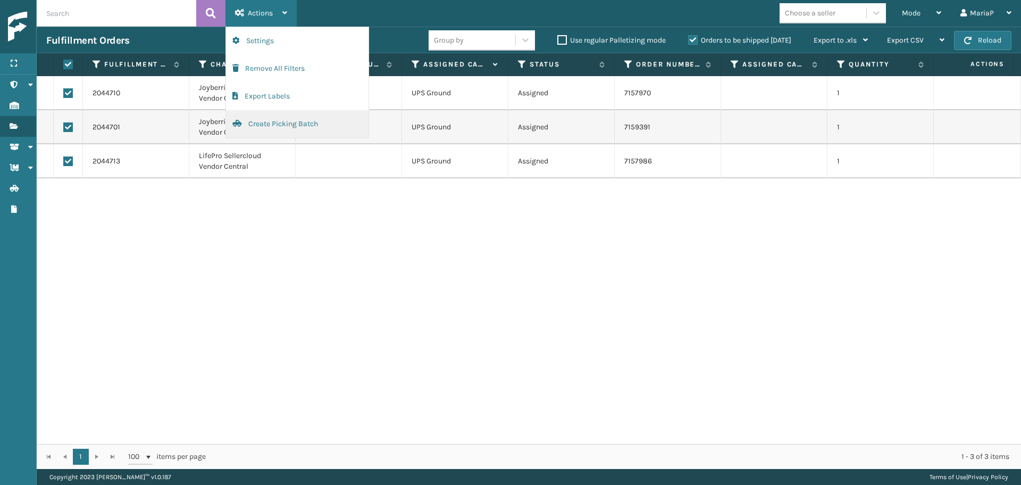
click at [296, 129] on button "Create Picking Batch" at bounding box center [297, 124] width 143 height 28
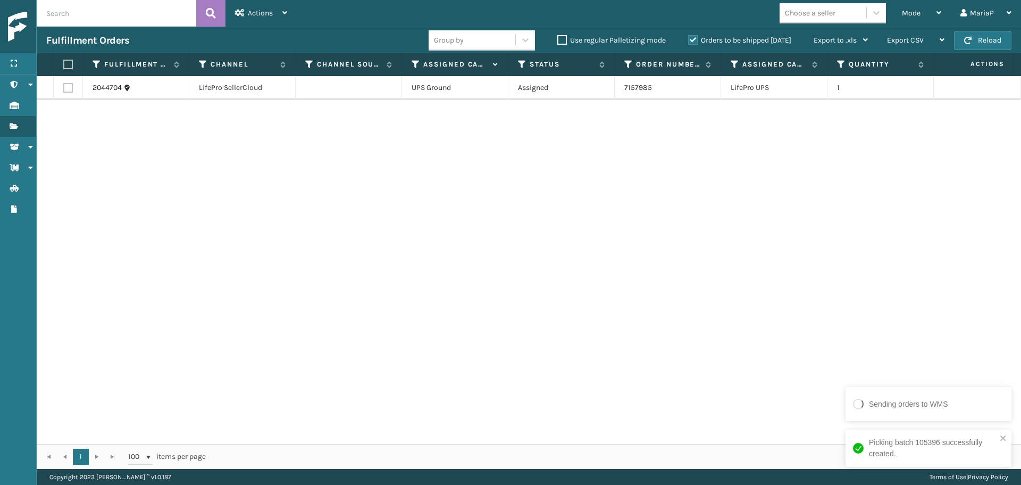
click at [70, 64] on label at bounding box center [66, 65] width 6 height 10
click at [64, 64] on input "checkbox" at bounding box center [63, 64] width 1 height 7
click at [288, 9] on div "Actions Settings Remove All Filters Export Labels Create Picking Batch" at bounding box center [261, 13] width 71 height 27
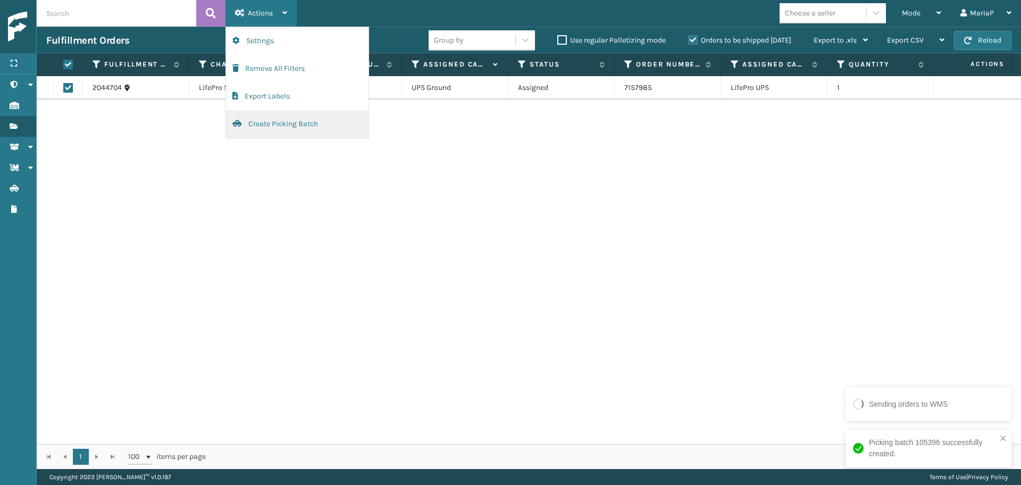
click at [301, 129] on button "Create Picking Batch" at bounding box center [297, 124] width 143 height 28
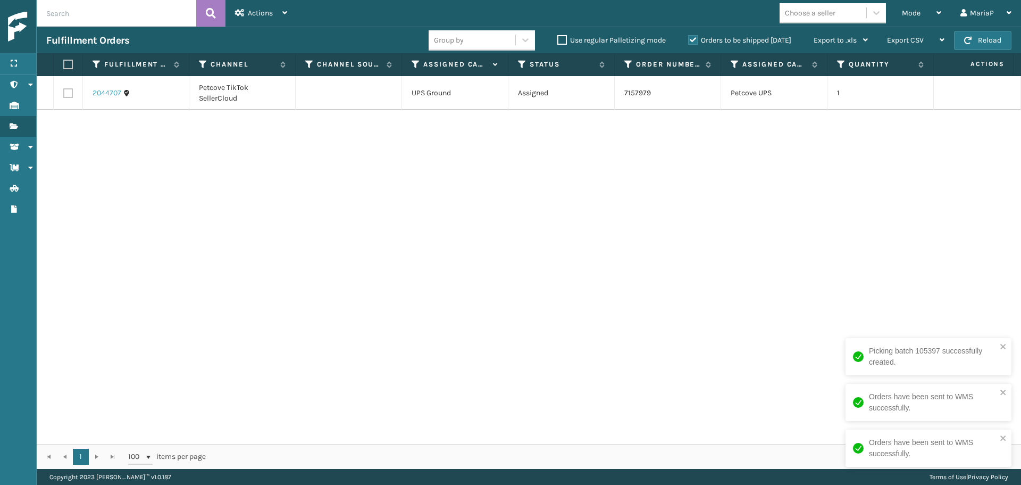
click at [113, 93] on link "2044707" at bounding box center [107, 93] width 29 height 11
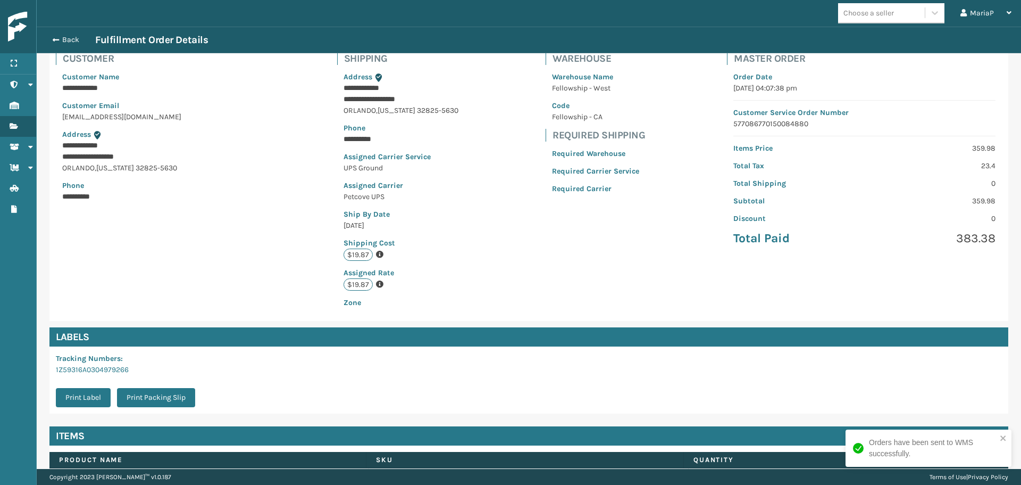
scroll to position [144, 0]
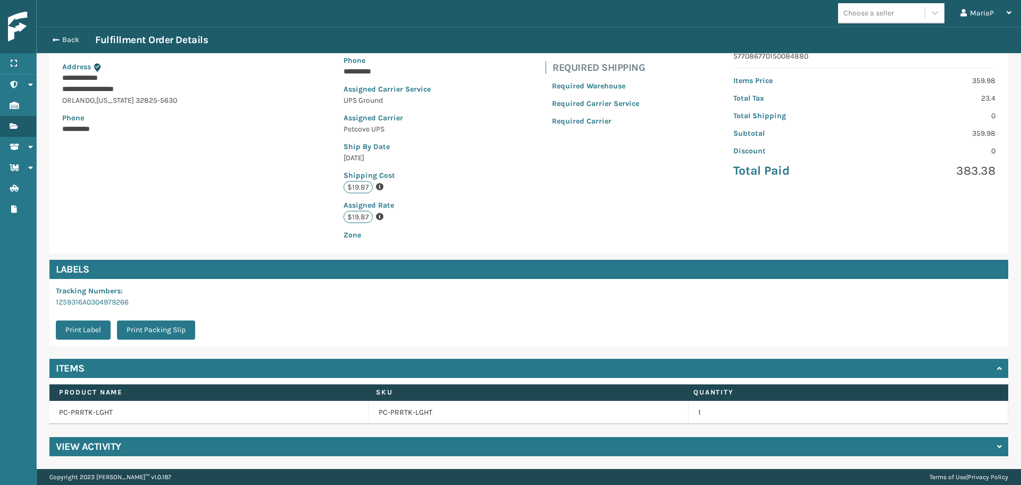
click at [519, 440] on div "View Activity" at bounding box center [528, 446] width 959 height 19
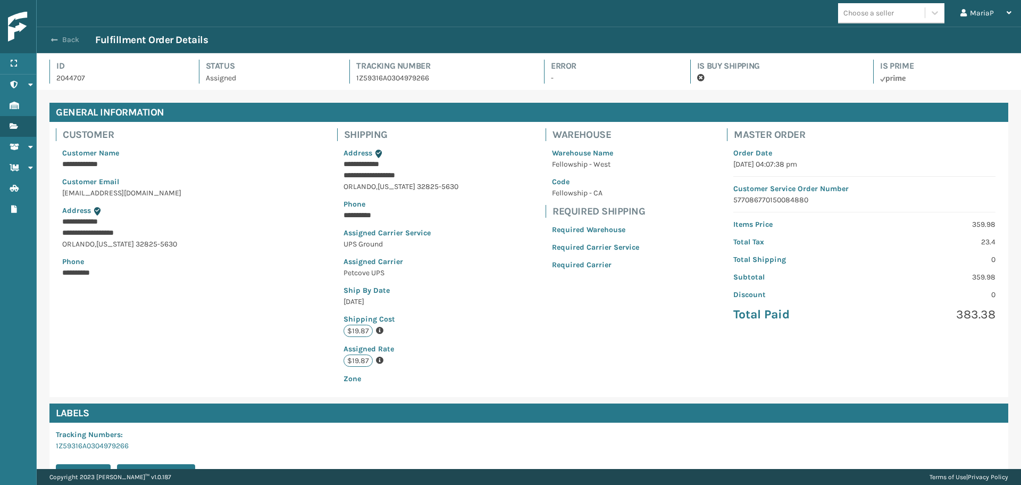
click at [60, 40] on button "Back" at bounding box center [70, 40] width 49 height 10
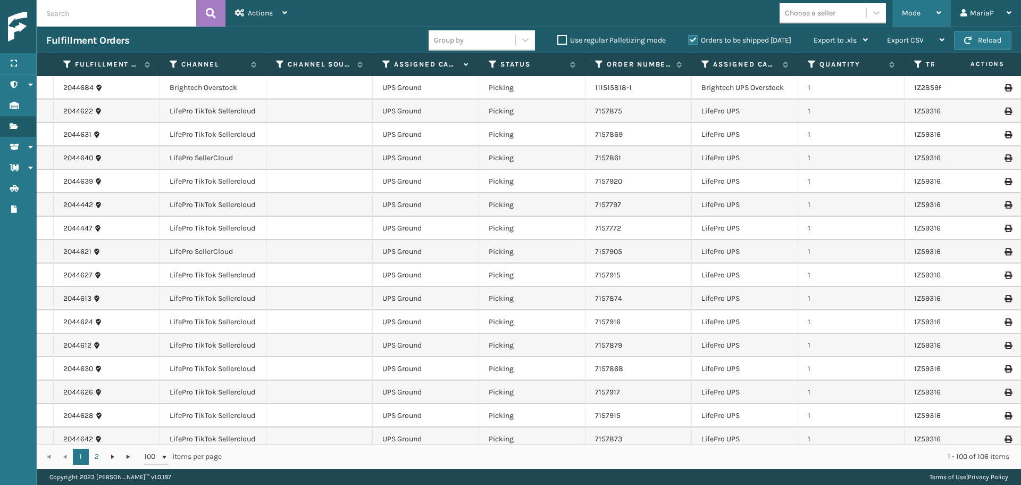
click at [902, 13] on div "Mode" at bounding box center [921, 13] width 39 height 27
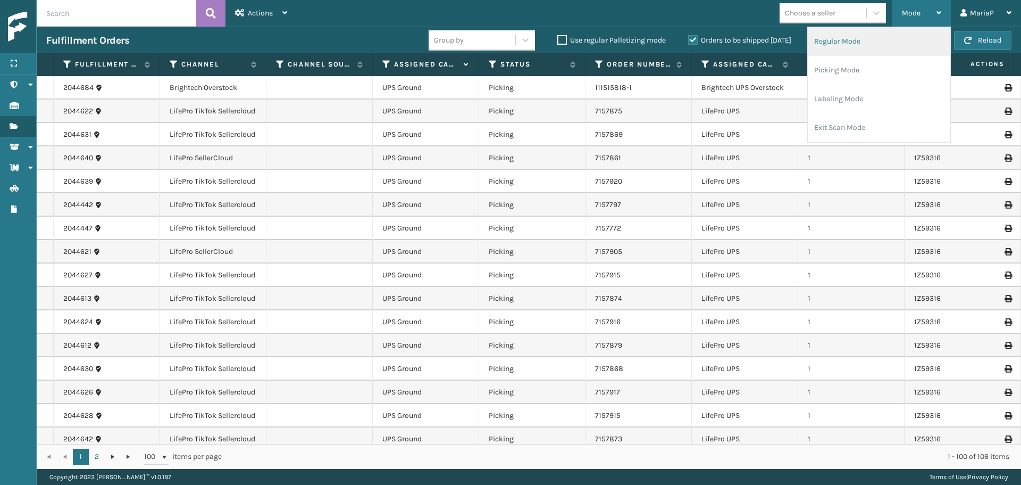
click at [837, 49] on li "Regular Mode" at bounding box center [879, 41] width 143 height 29
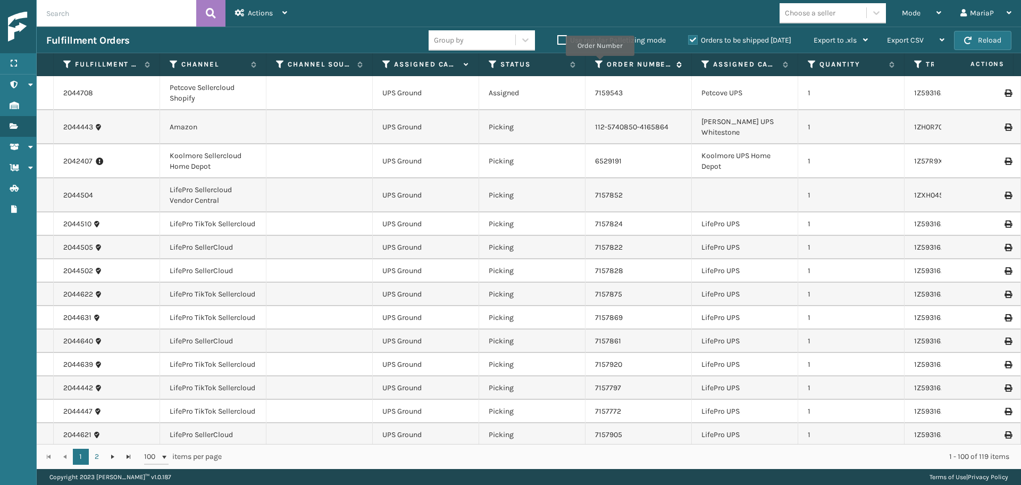
click at [600, 63] on icon at bounding box center [599, 65] width 9 height 10
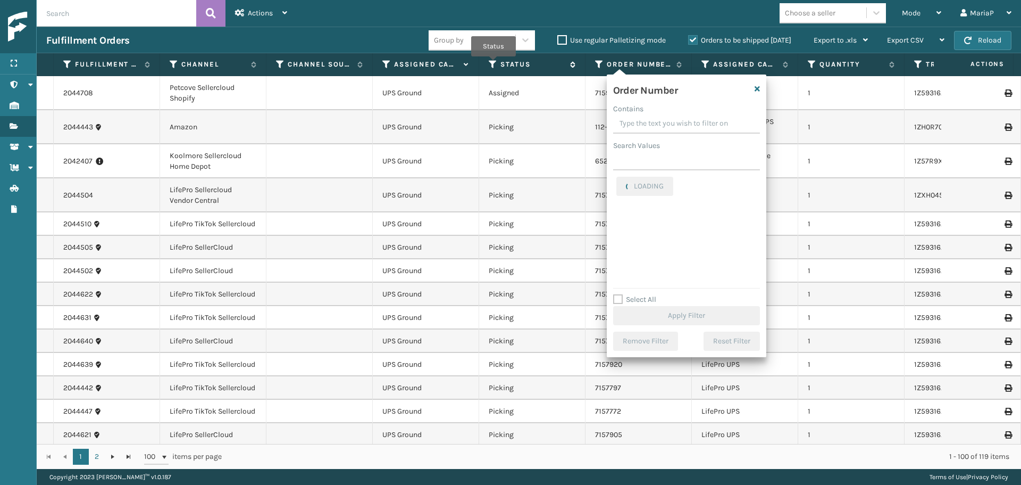
click at [494, 62] on icon at bounding box center [493, 65] width 9 height 10
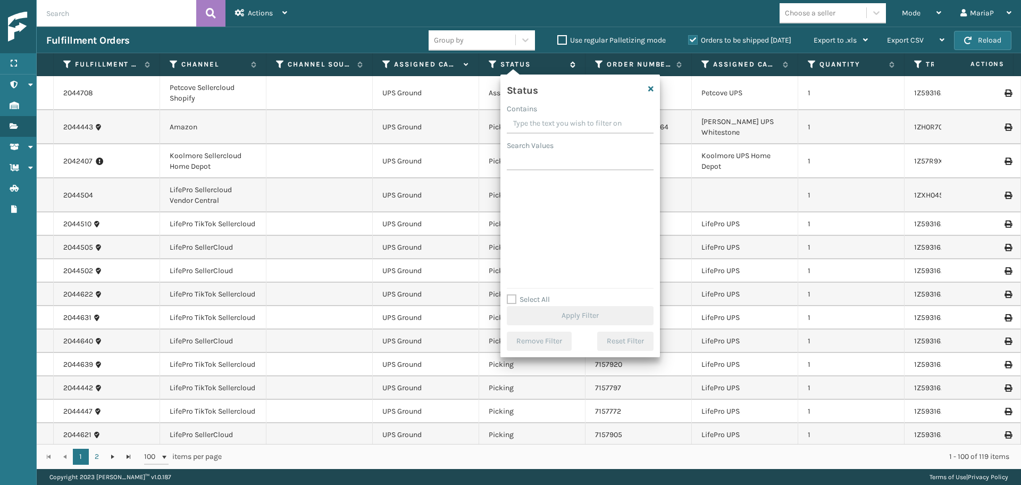
click at [492, 64] on icon at bounding box center [493, 65] width 9 height 10
click at [533, 230] on div "Picking" at bounding box center [580, 225] width 140 height 13
click at [532, 226] on label "Picking" at bounding box center [529, 225] width 38 height 9
click at [511, 226] on input "Picking" at bounding box center [510, 222] width 1 height 7
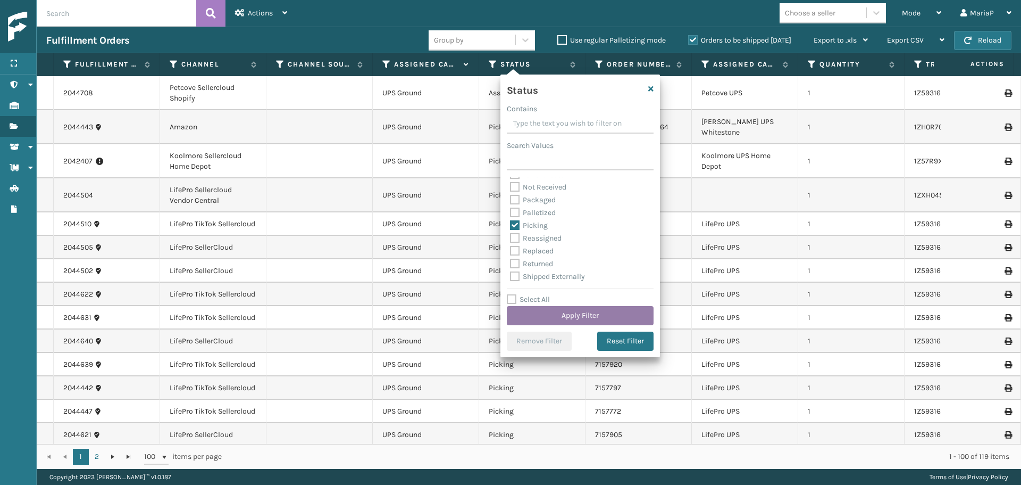
click at [588, 311] on button "Apply Filter" at bounding box center [580, 315] width 147 height 19
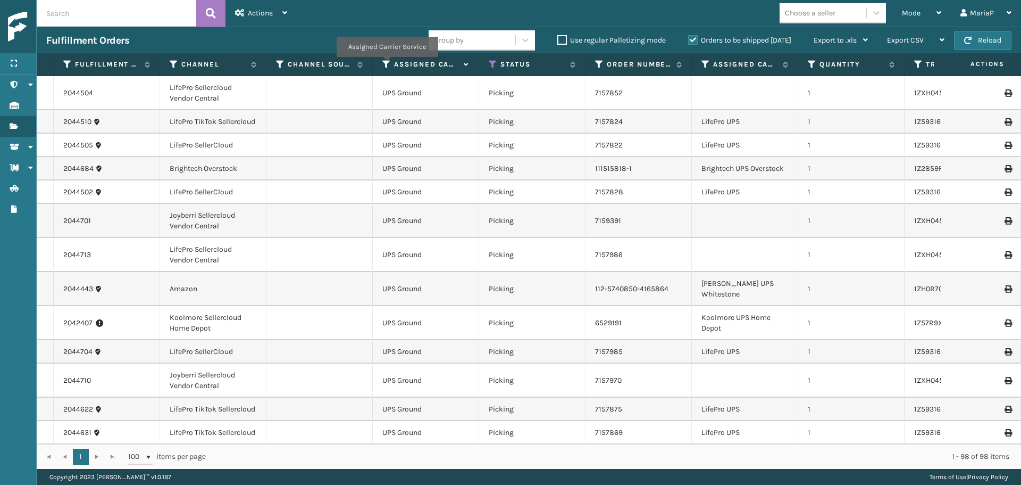
click at [387, 64] on icon at bounding box center [386, 65] width 9 height 10
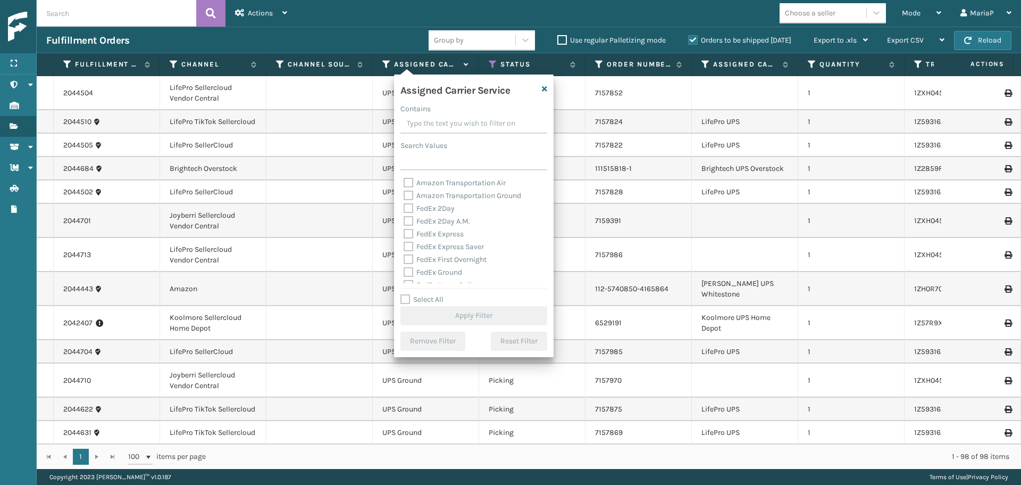
click at [430, 298] on label "Select All" at bounding box center [422, 299] width 43 height 9
click at [430, 294] on input "Select All" at bounding box center [481, 293] width 160 height 1
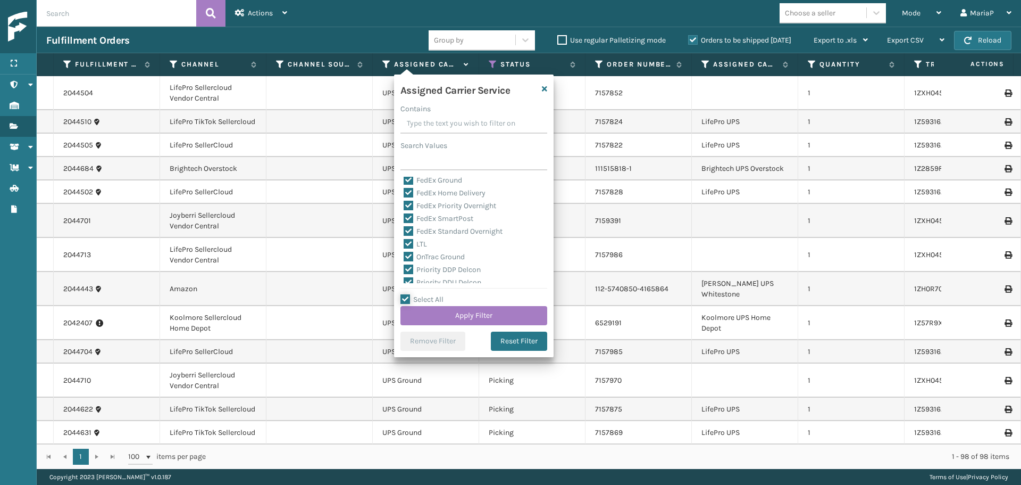
scroll to position [106, 0]
click at [420, 229] on label "LTL" at bounding box center [415, 229] width 23 height 9
click at [404, 229] on input "LTL" at bounding box center [404, 226] width 1 height 7
click at [477, 317] on button "Apply Filter" at bounding box center [474, 315] width 147 height 19
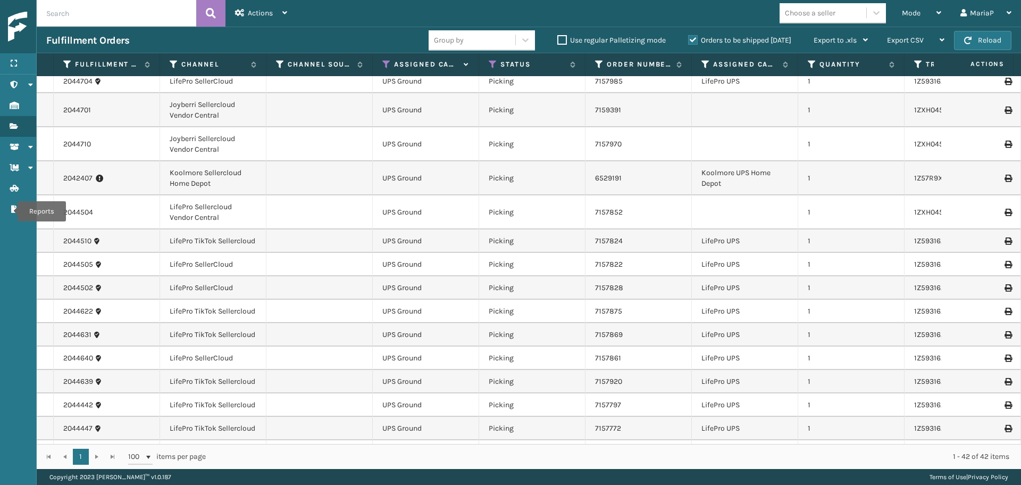
scroll to position [357, 0]
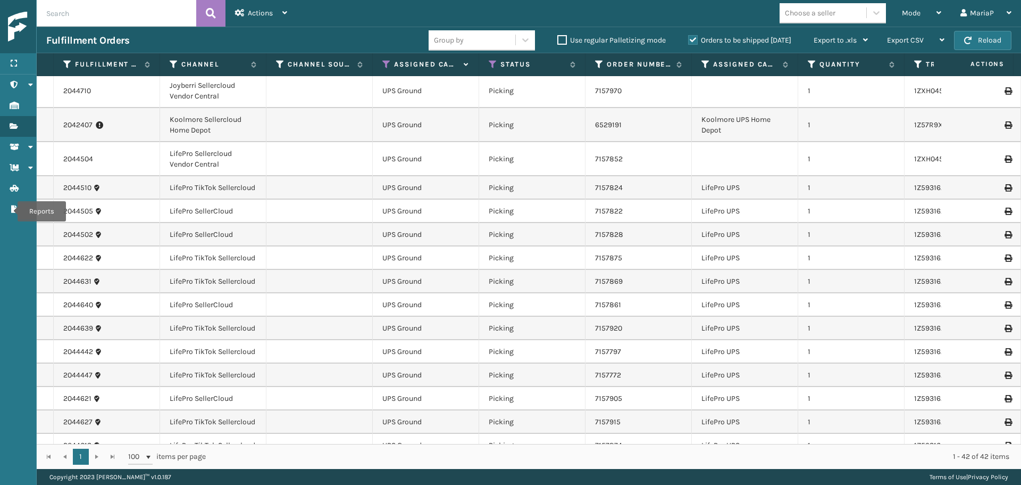
click at [456, 43] on div "Group by" at bounding box center [449, 40] width 30 height 11
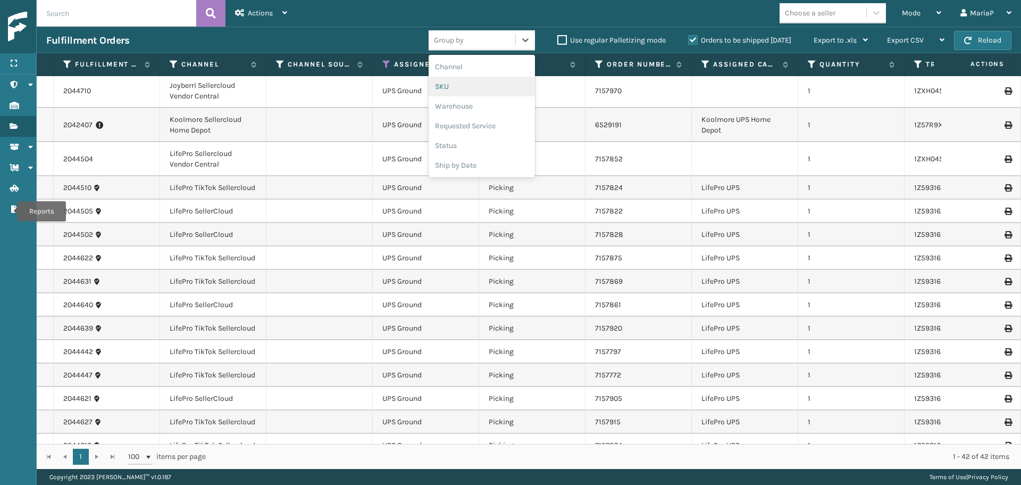
click at [447, 91] on div "SKU" at bounding box center [482, 87] width 106 height 20
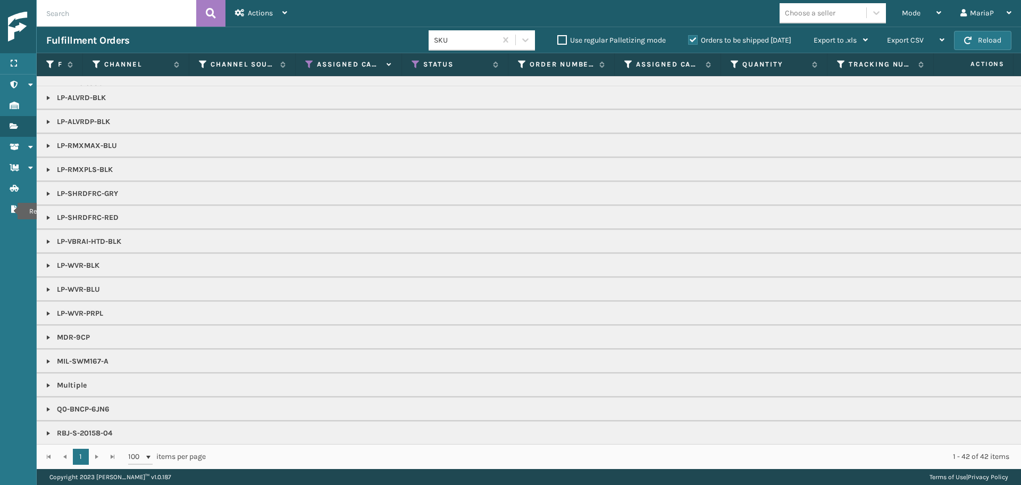
scroll to position [160, 0]
click at [45, 145] on link at bounding box center [48, 143] width 9 height 9
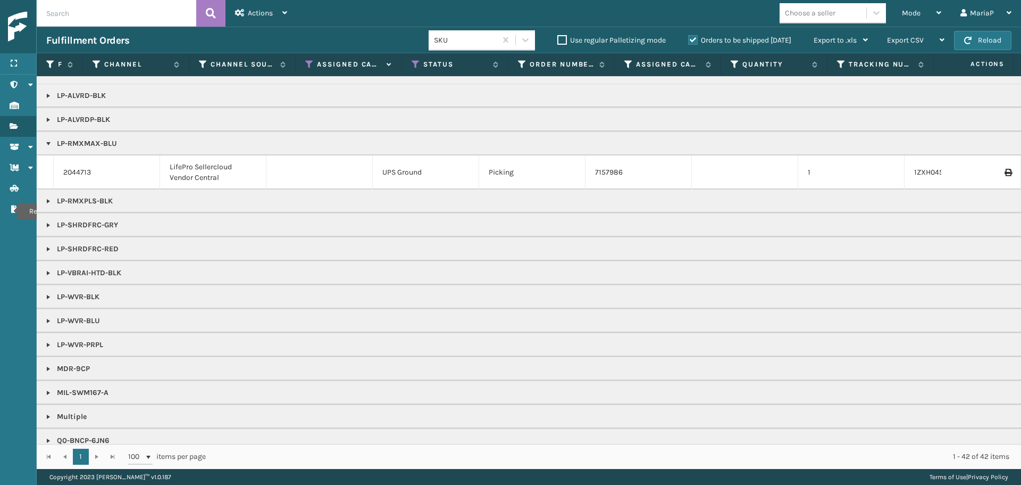
click at [45, 145] on link at bounding box center [48, 143] width 9 height 9
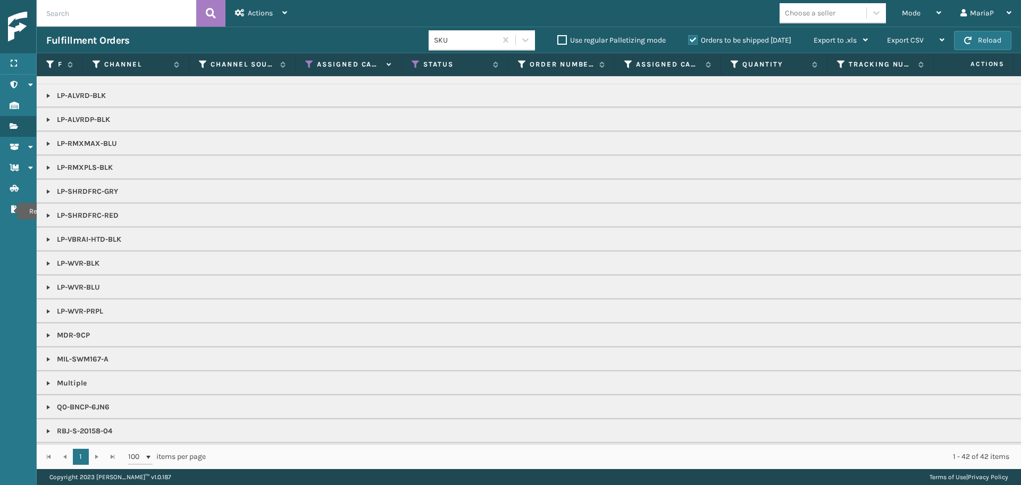
click at [48, 119] on link at bounding box center [48, 119] width 9 height 9
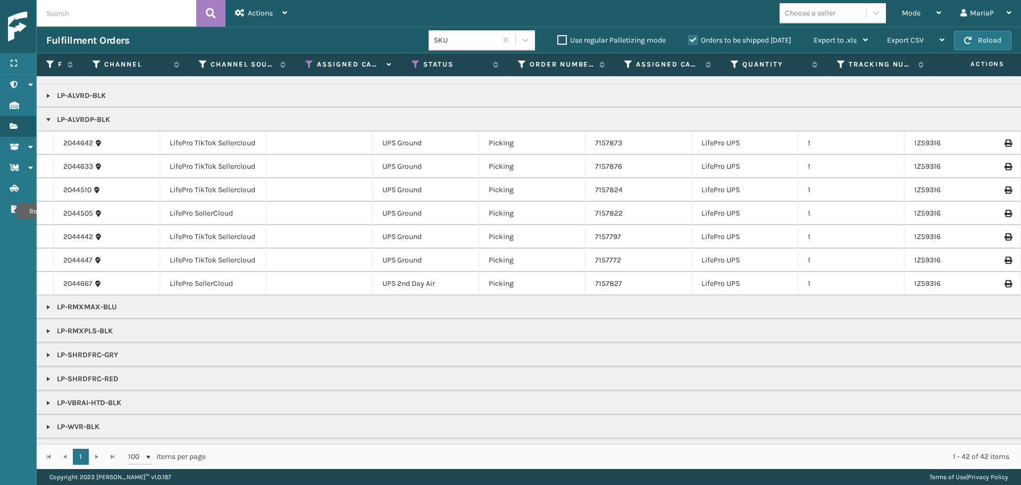
click at [49, 116] on link at bounding box center [48, 119] width 9 height 9
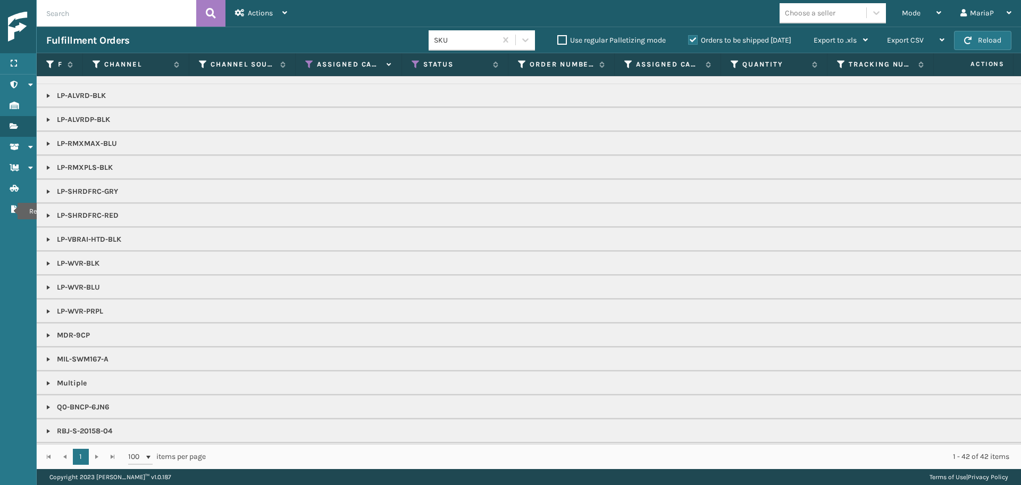
click at [50, 97] on link at bounding box center [48, 95] width 9 height 9
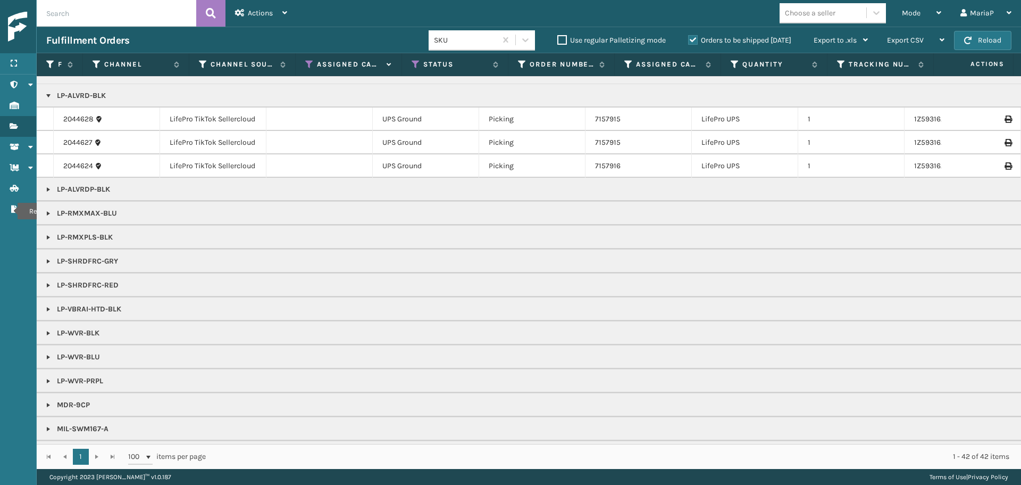
click at [50, 97] on link at bounding box center [48, 95] width 9 height 9
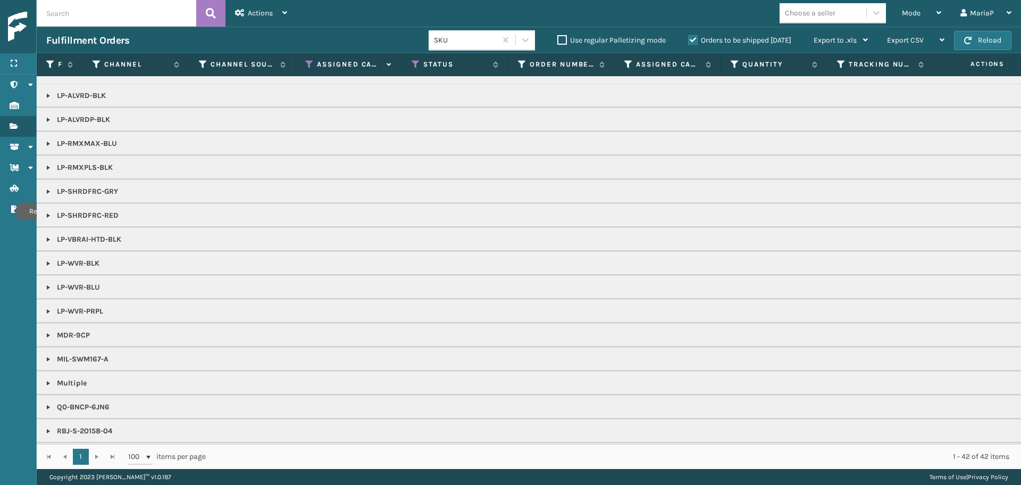
scroll to position [106, 0]
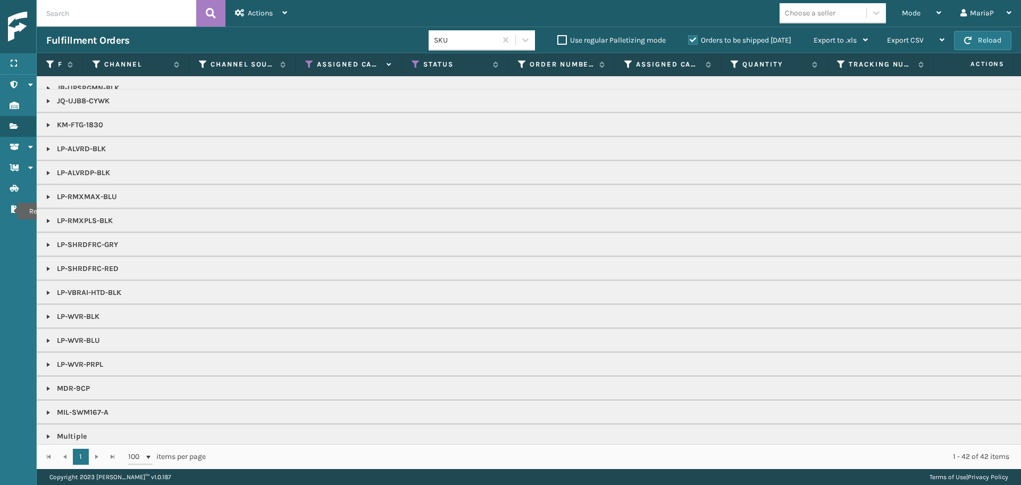
click at [50, 242] on link at bounding box center [48, 244] width 9 height 9
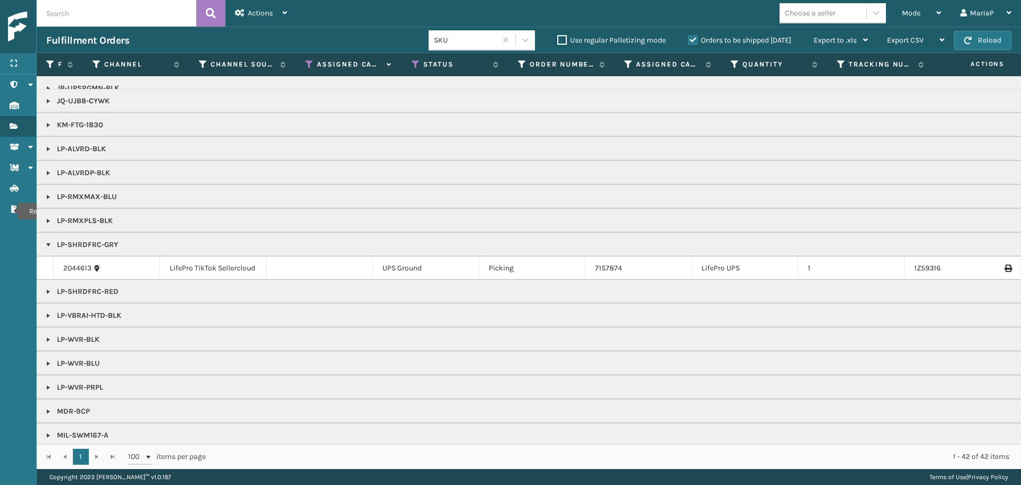
click at [50, 242] on link at bounding box center [48, 244] width 9 height 9
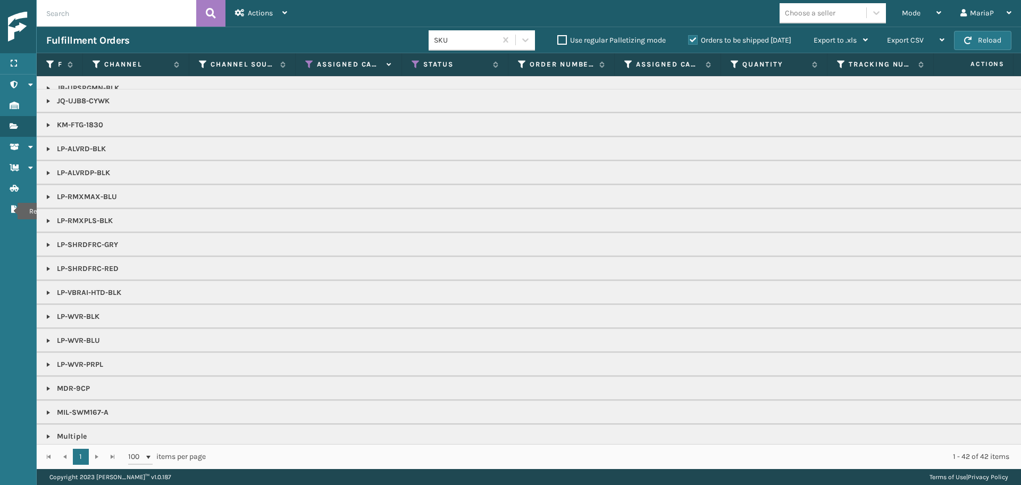
click at [48, 265] on link at bounding box center [48, 268] width 9 height 9
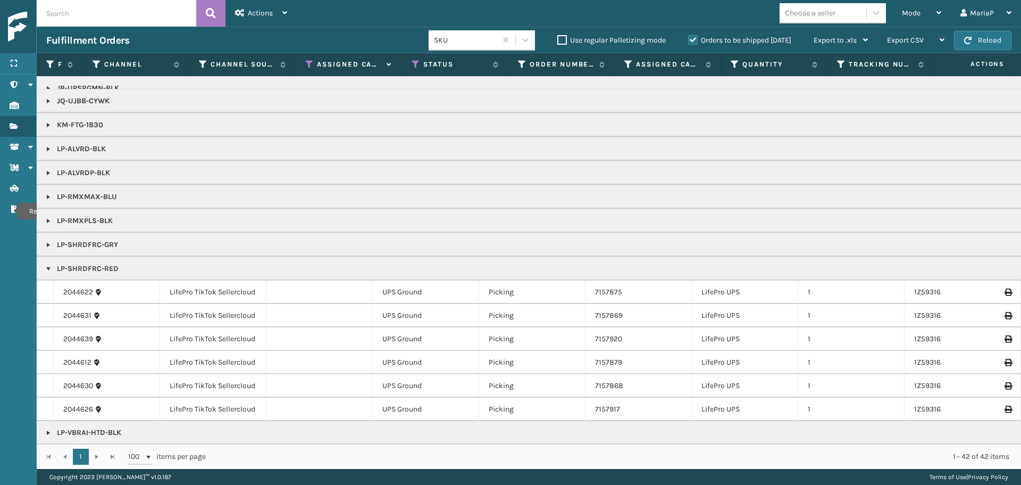
click at [48, 265] on link at bounding box center [48, 268] width 9 height 9
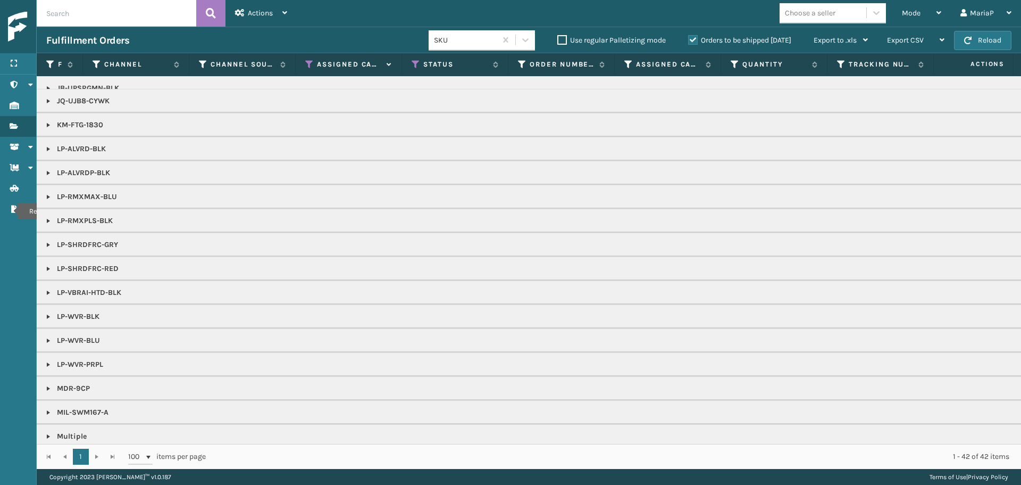
click at [51, 289] on link at bounding box center [48, 292] width 9 height 9
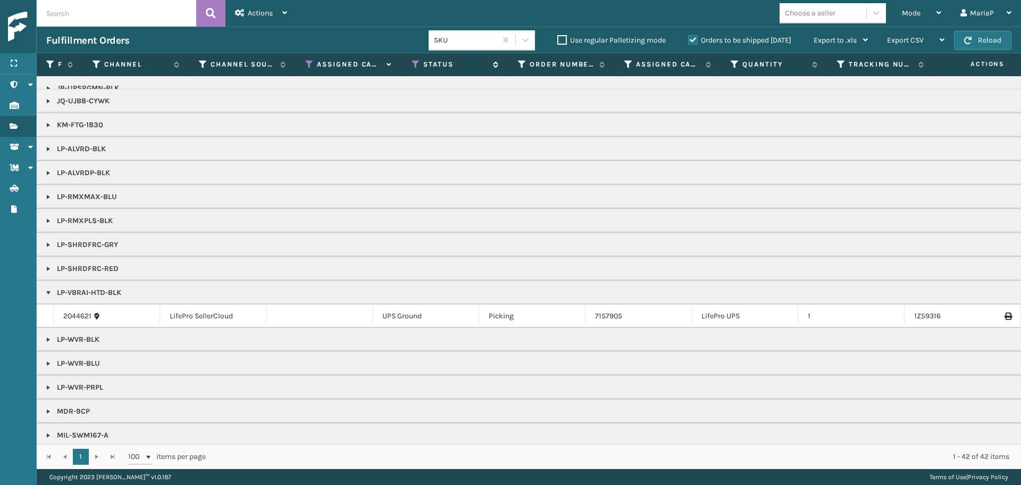
click at [417, 65] on icon at bounding box center [416, 65] width 9 height 10
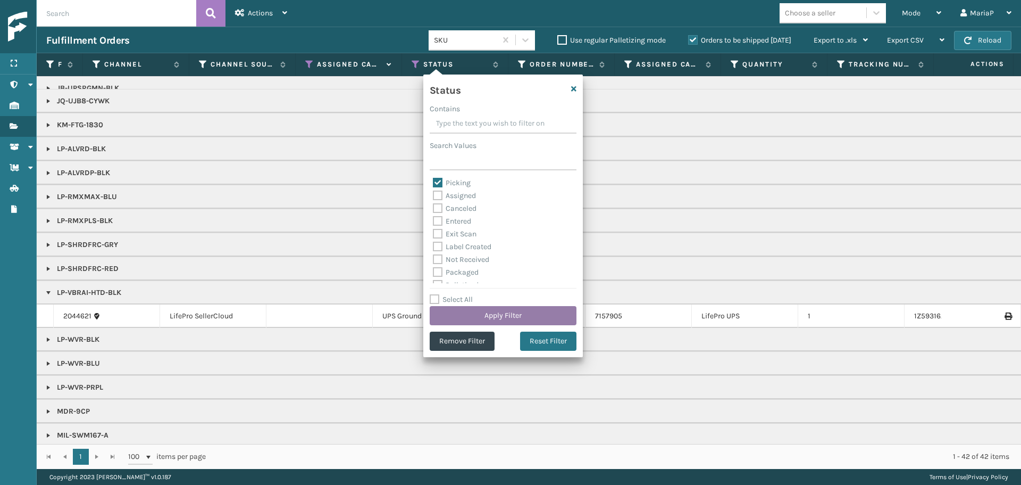
click at [471, 309] on button "Apply Filter" at bounding box center [503, 315] width 147 height 19
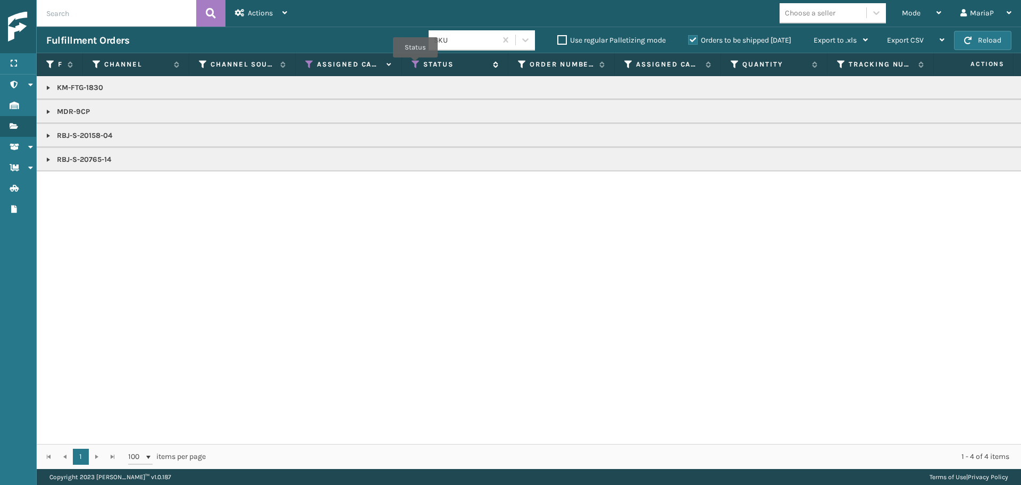
click at [415, 65] on icon at bounding box center [416, 65] width 9 height 10
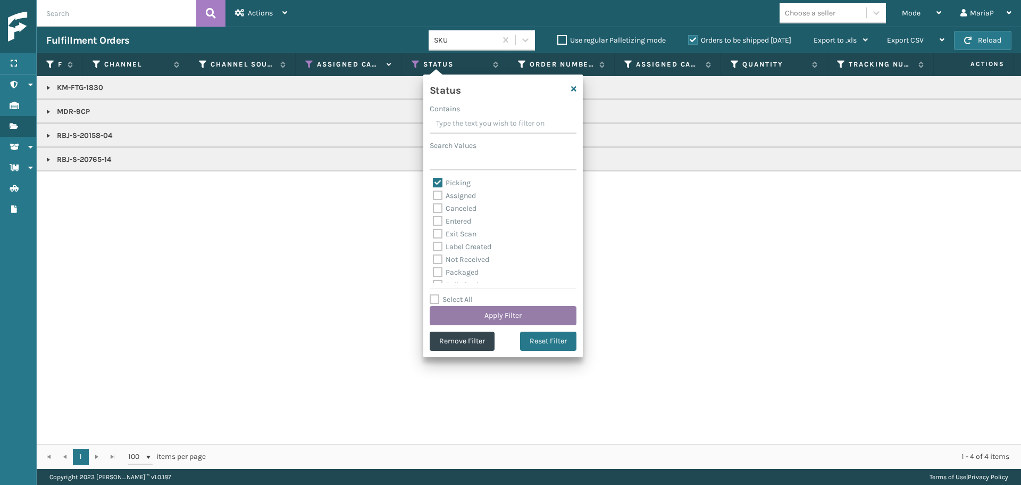
click at [482, 312] on button "Apply Filter" at bounding box center [503, 315] width 147 height 19
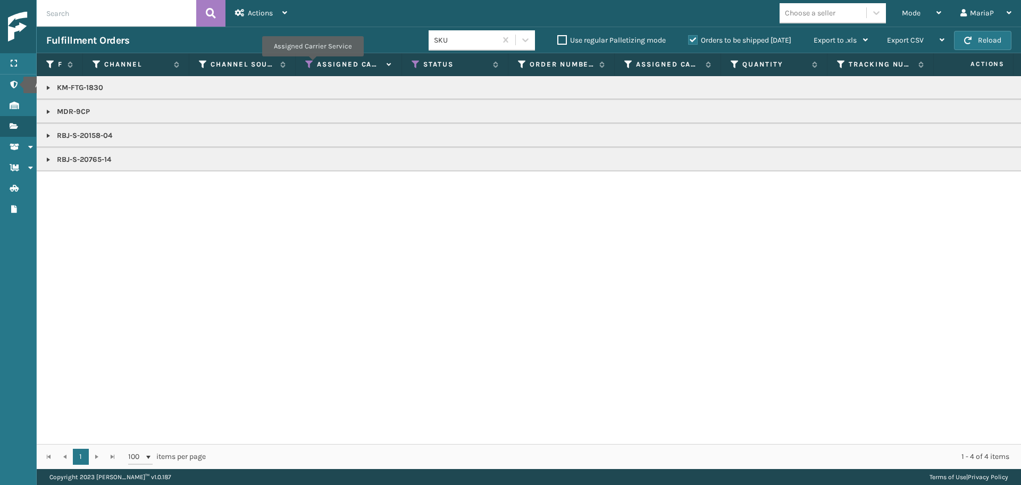
click at [312, 64] on icon at bounding box center [309, 65] width 9 height 10
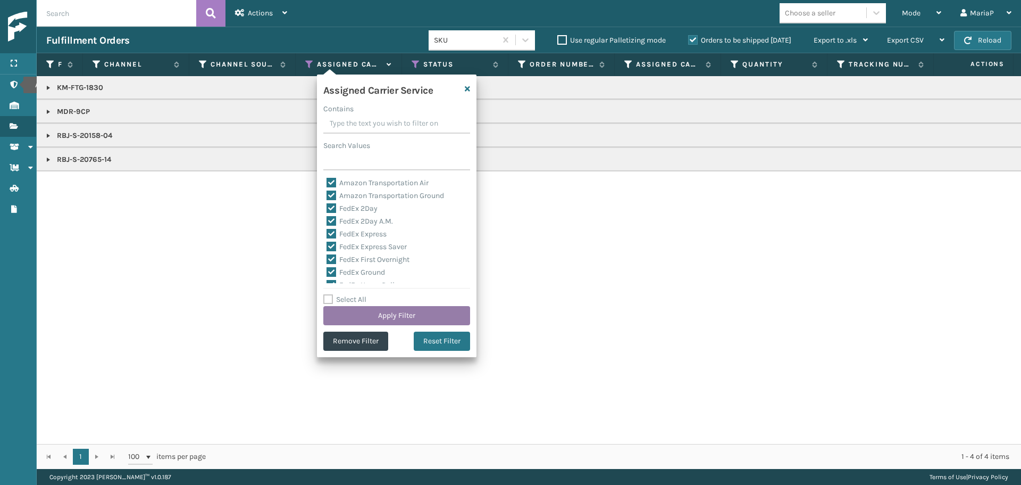
click at [398, 314] on button "Apply Filter" at bounding box center [396, 315] width 147 height 19
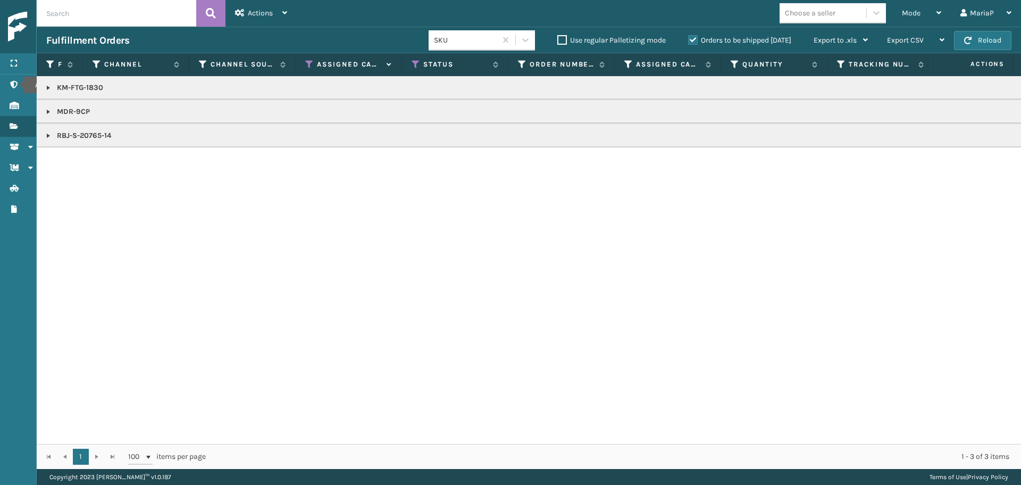
click at [309, 64] on icon at bounding box center [309, 65] width 9 height 10
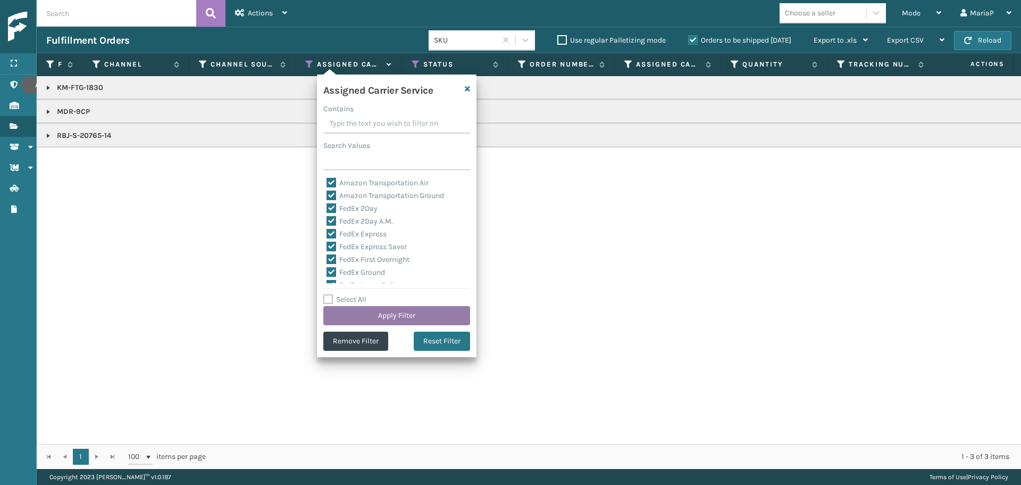
click at [387, 314] on button "Apply Filter" at bounding box center [396, 315] width 147 height 19
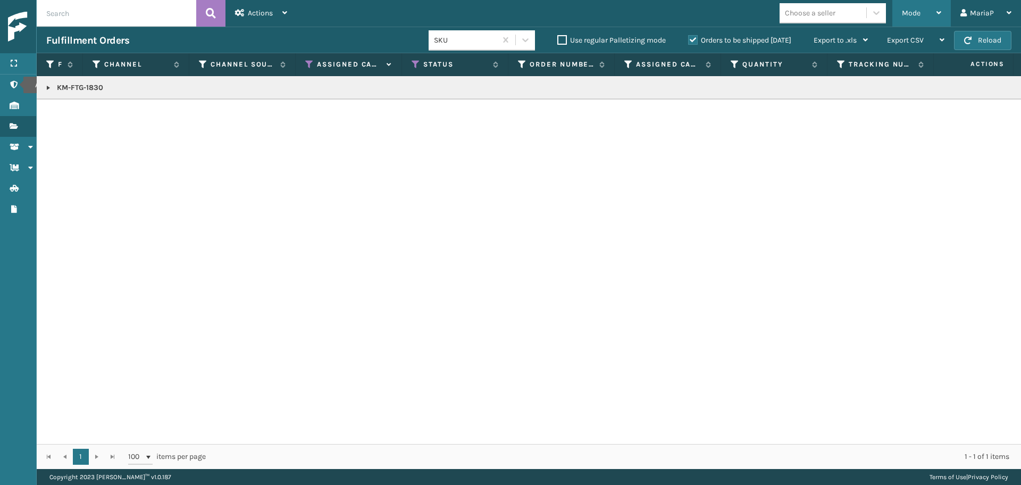
click at [905, 6] on div "Mode" at bounding box center [921, 13] width 39 height 27
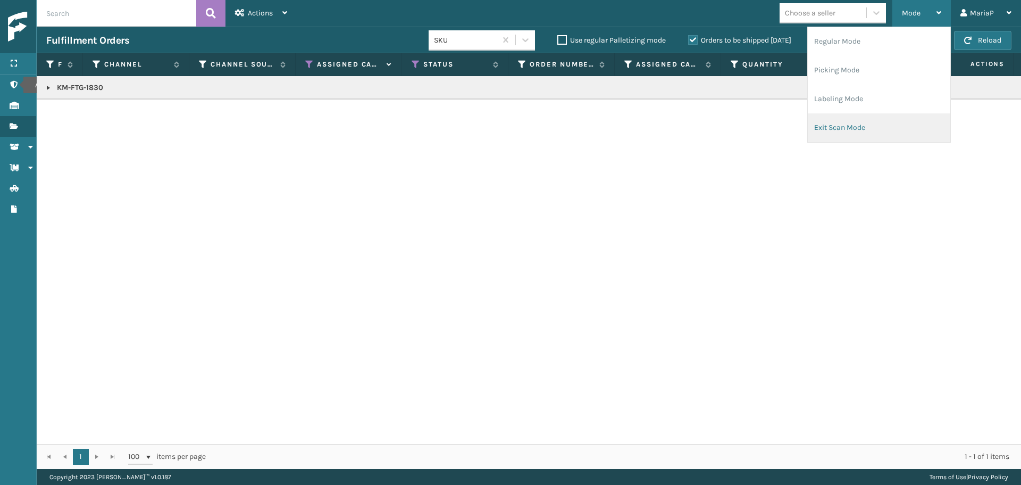
click at [840, 127] on li "Exit Scan Mode" at bounding box center [879, 127] width 143 height 29
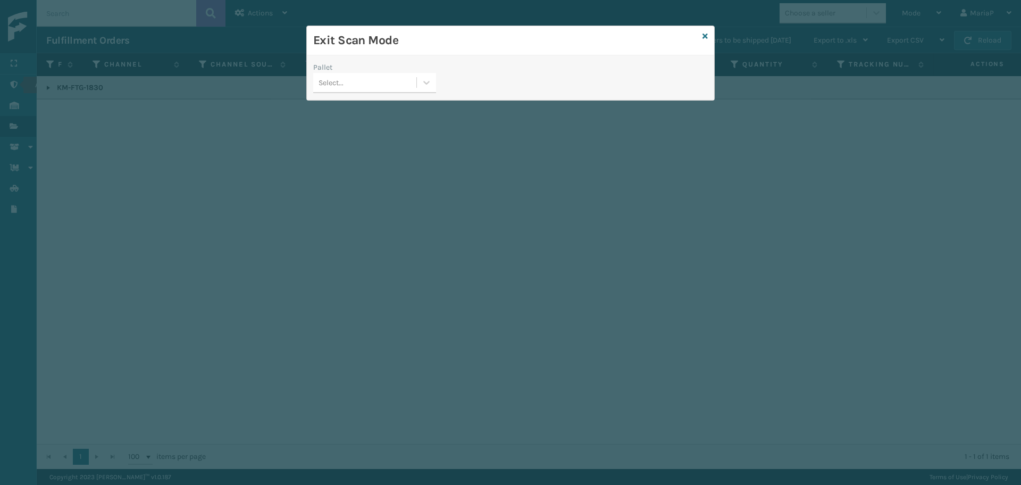
drag, startPoint x: 409, startPoint y: 74, endPoint x: 404, endPoint y: 80, distance: 6.8
click at [408, 74] on div "Select..." at bounding box center [364, 83] width 103 height 18
click at [707, 33] on icon at bounding box center [705, 35] width 5 height 7
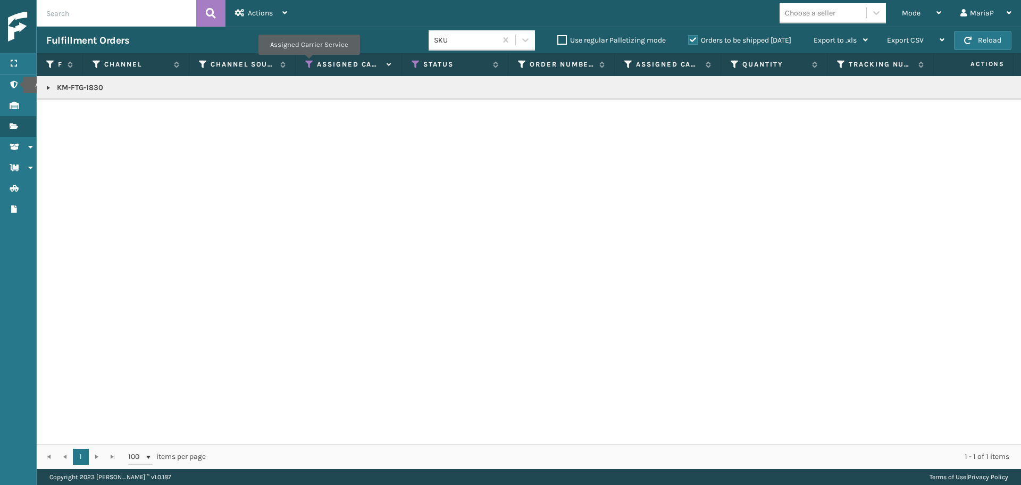
click at [309, 62] on icon at bounding box center [309, 65] width 9 height 10
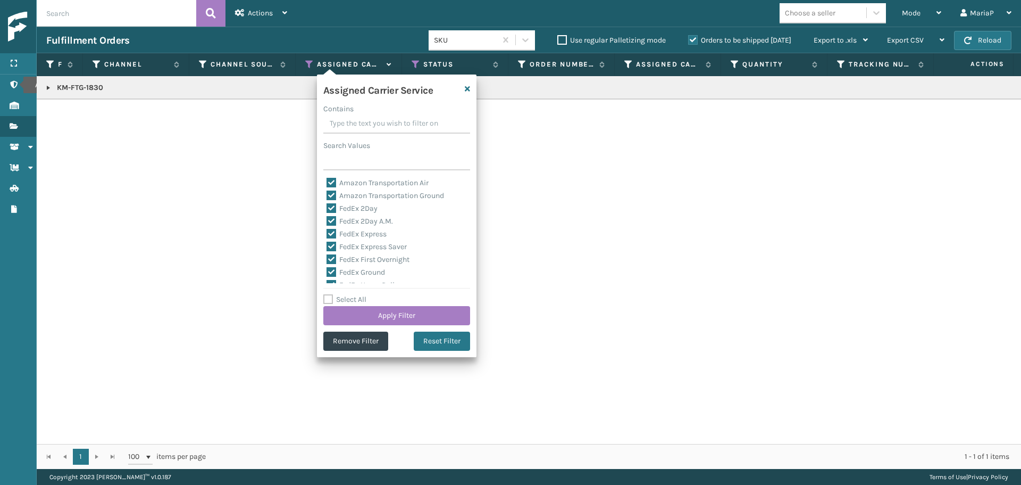
click at [351, 298] on label "Select All" at bounding box center [344, 299] width 43 height 9
click at [351, 294] on input "Select All" at bounding box center [403, 293] width 160 height 1
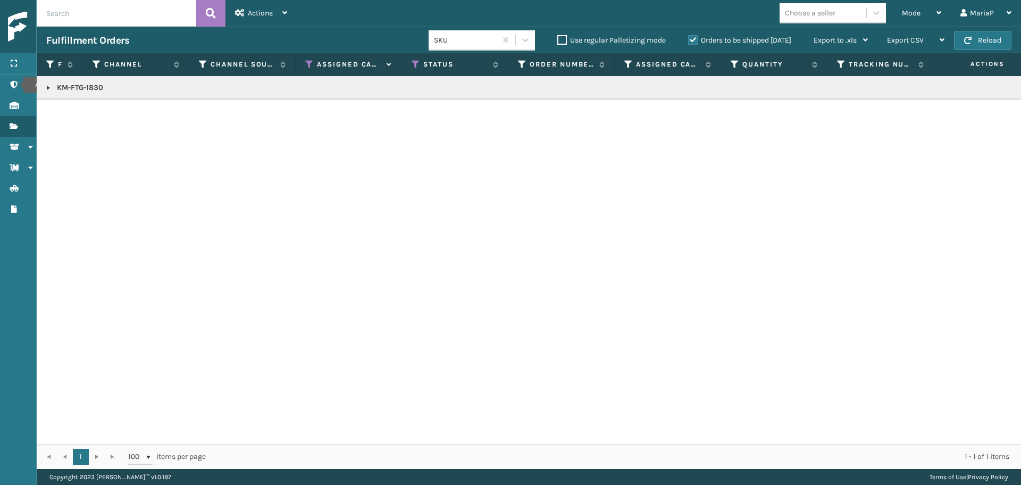
click at [531, 199] on div "KM-FTG-1830" at bounding box center [529, 260] width 985 height 368
click at [415, 64] on icon at bounding box center [416, 65] width 9 height 10
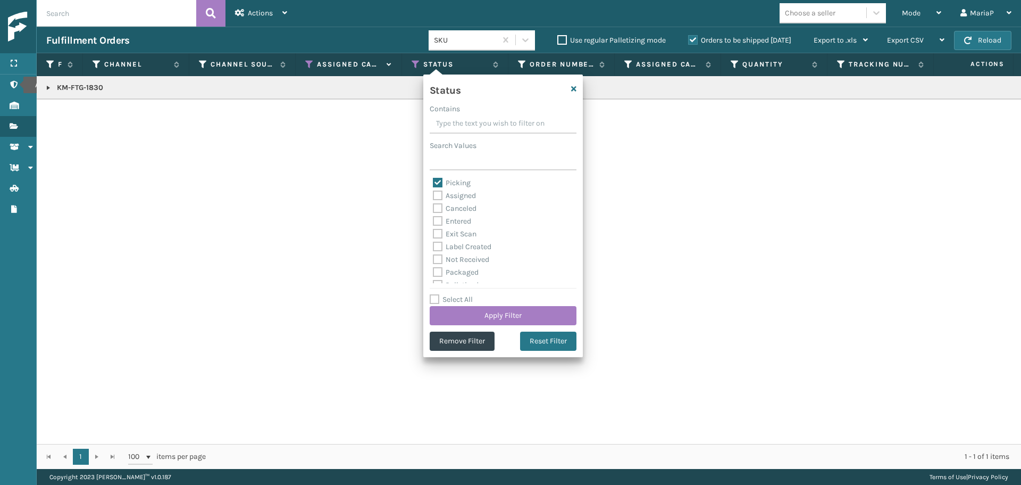
click at [448, 296] on label "Select All" at bounding box center [451, 299] width 43 height 9
click at [448, 294] on input "Select All" at bounding box center [510, 293] width 160 height 1
click at [448, 296] on label "Select All" at bounding box center [451, 299] width 43 height 9
click at [448, 294] on input "Select All" at bounding box center [510, 293] width 160 height 1
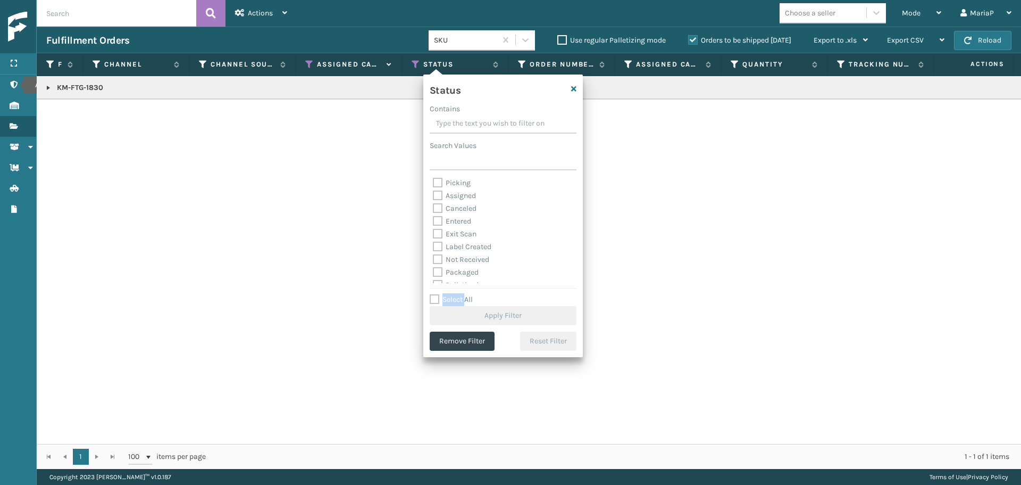
scroll to position [53, 0]
click at [451, 197] on label "Label Created" at bounding box center [462, 193] width 59 height 9
click at [434, 194] on input "Label Created" at bounding box center [433, 190] width 1 height 7
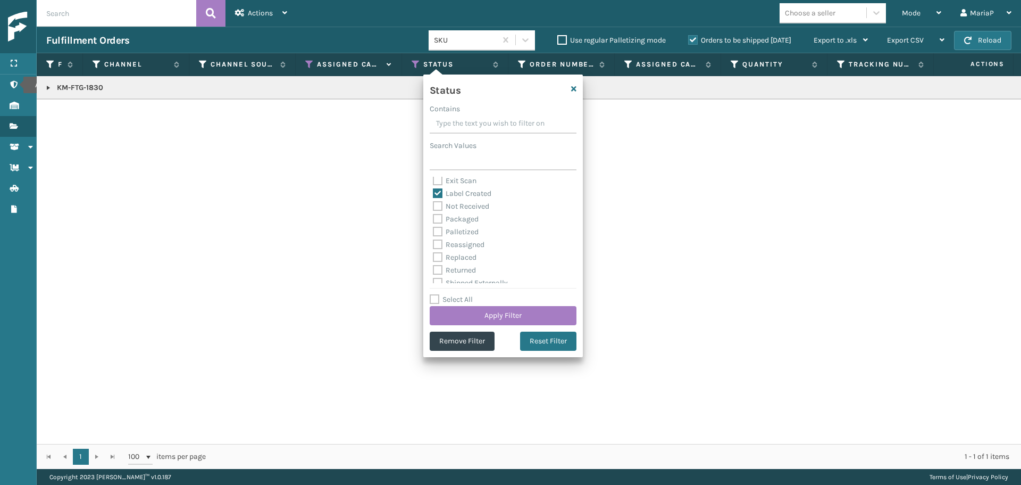
click at [455, 218] on label "Packaged" at bounding box center [456, 218] width 46 height 9
click at [434, 218] on input "Packaged" at bounding box center [433, 216] width 1 height 7
drag, startPoint x: 455, startPoint y: 229, endPoint x: 461, endPoint y: 268, distance: 38.7
click at [455, 230] on label "Palletized" at bounding box center [456, 231] width 46 height 9
click at [434, 230] on input "Palletized" at bounding box center [433, 229] width 1 height 7
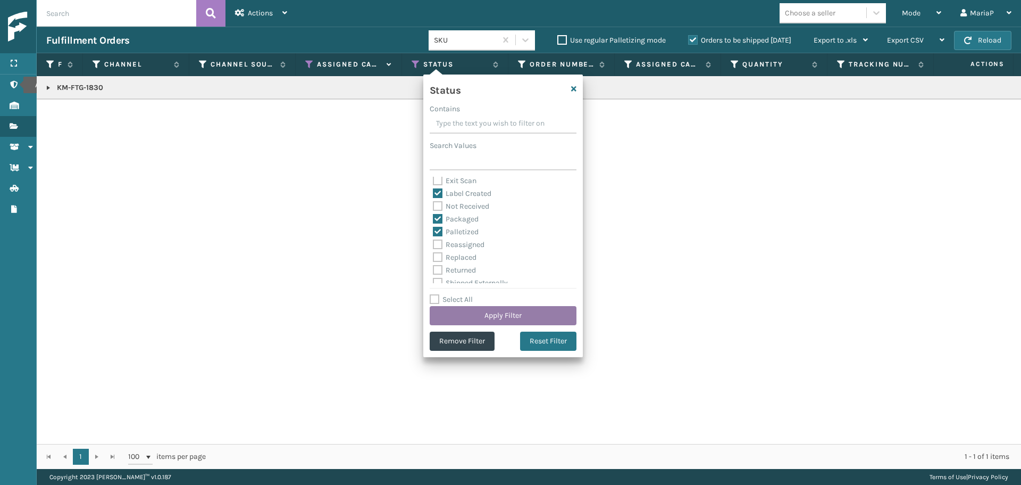
click at [471, 313] on button "Apply Filter" at bounding box center [503, 315] width 147 height 19
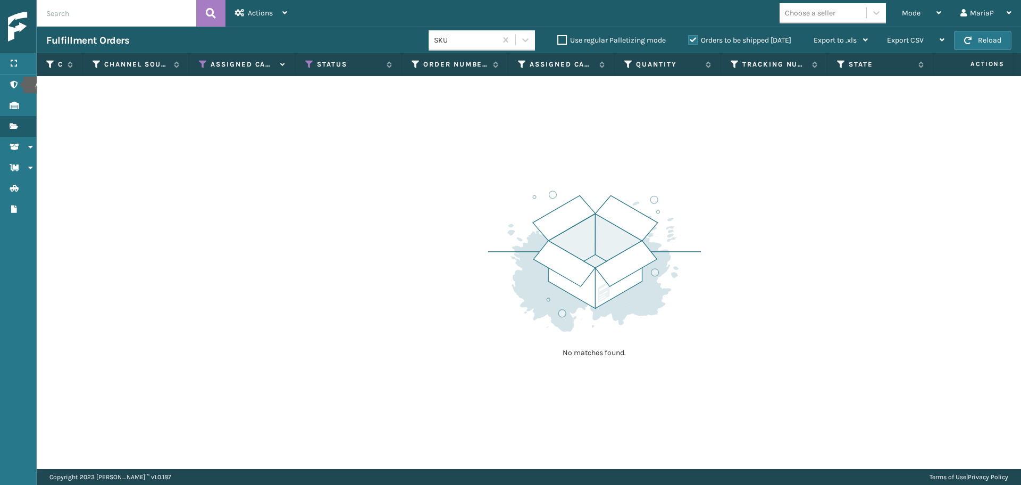
click at [690, 39] on label "Orders to be shipped [DATE]" at bounding box center [739, 40] width 103 height 9
click at [689, 39] on input "Orders to be shipped [DATE]" at bounding box center [688, 37] width 1 height 7
